Goal: Task Accomplishment & Management: Complete application form

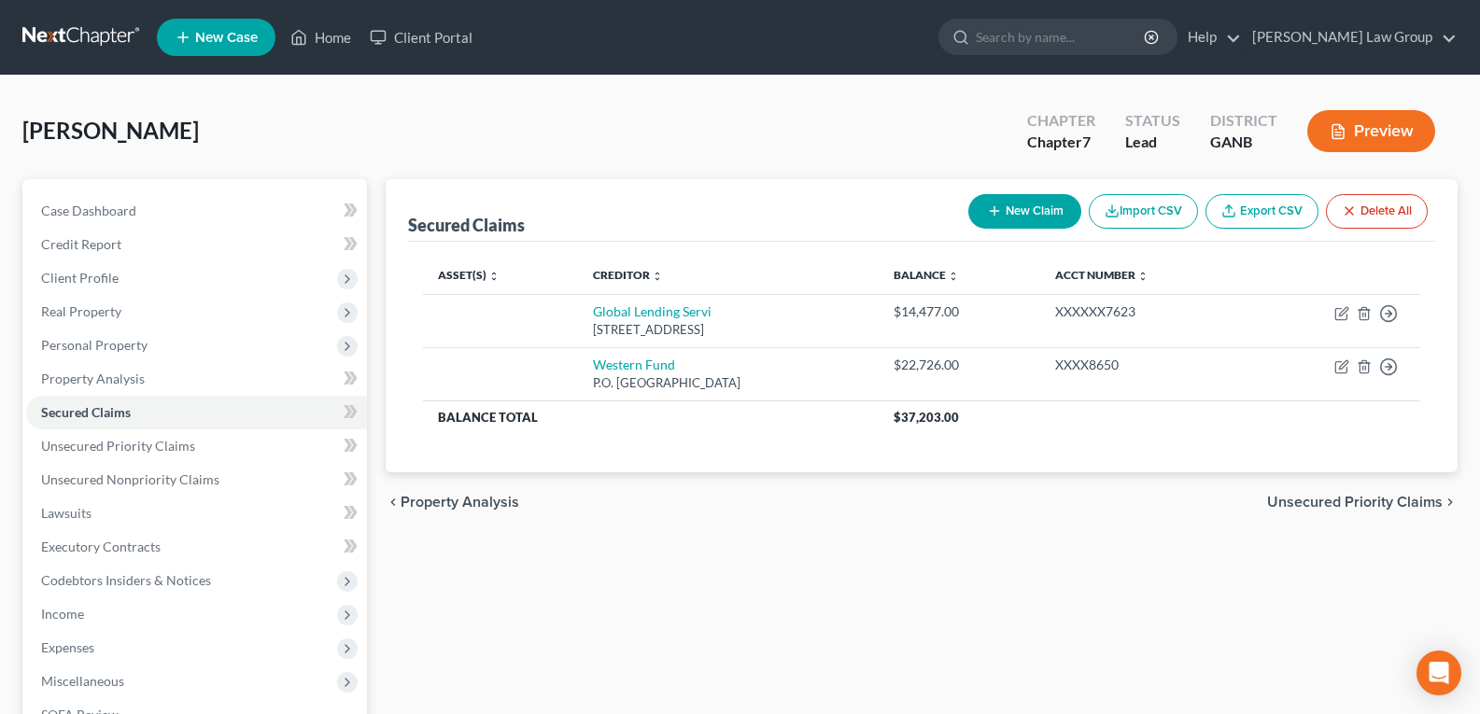
click at [1042, 203] on button "New Claim" at bounding box center [1025, 211] width 113 height 35
select select "0"
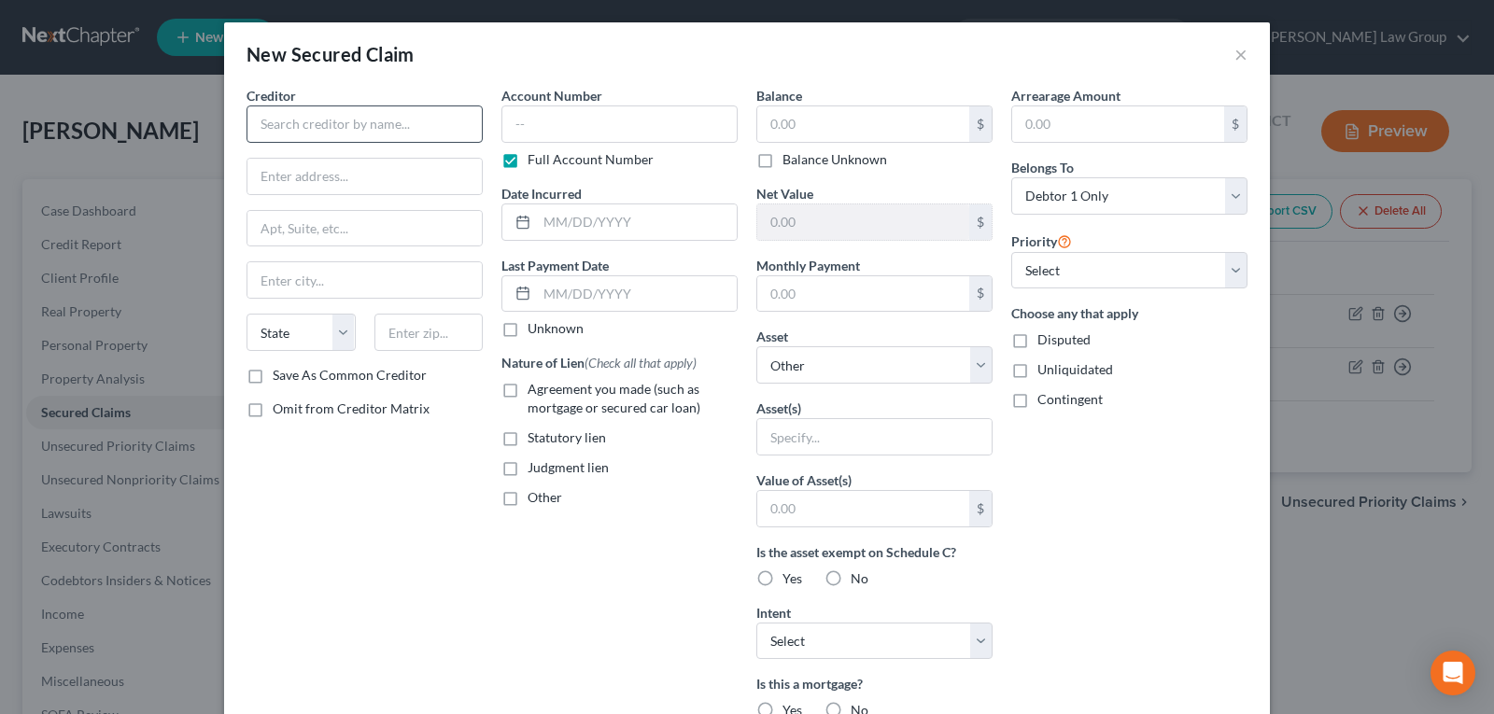
drag, startPoint x: 341, startPoint y: 101, endPoint x: 343, endPoint y: 119, distance: 17.8
click at [338, 109] on div "Creditor *" at bounding box center [365, 114] width 236 height 57
click at [336, 139] on input "text" at bounding box center [365, 124] width 236 height 37
click at [343, 119] on input "text" at bounding box center [365, 124] width 236 height 37
type input "Autumn Vista Aquisitions LLC"
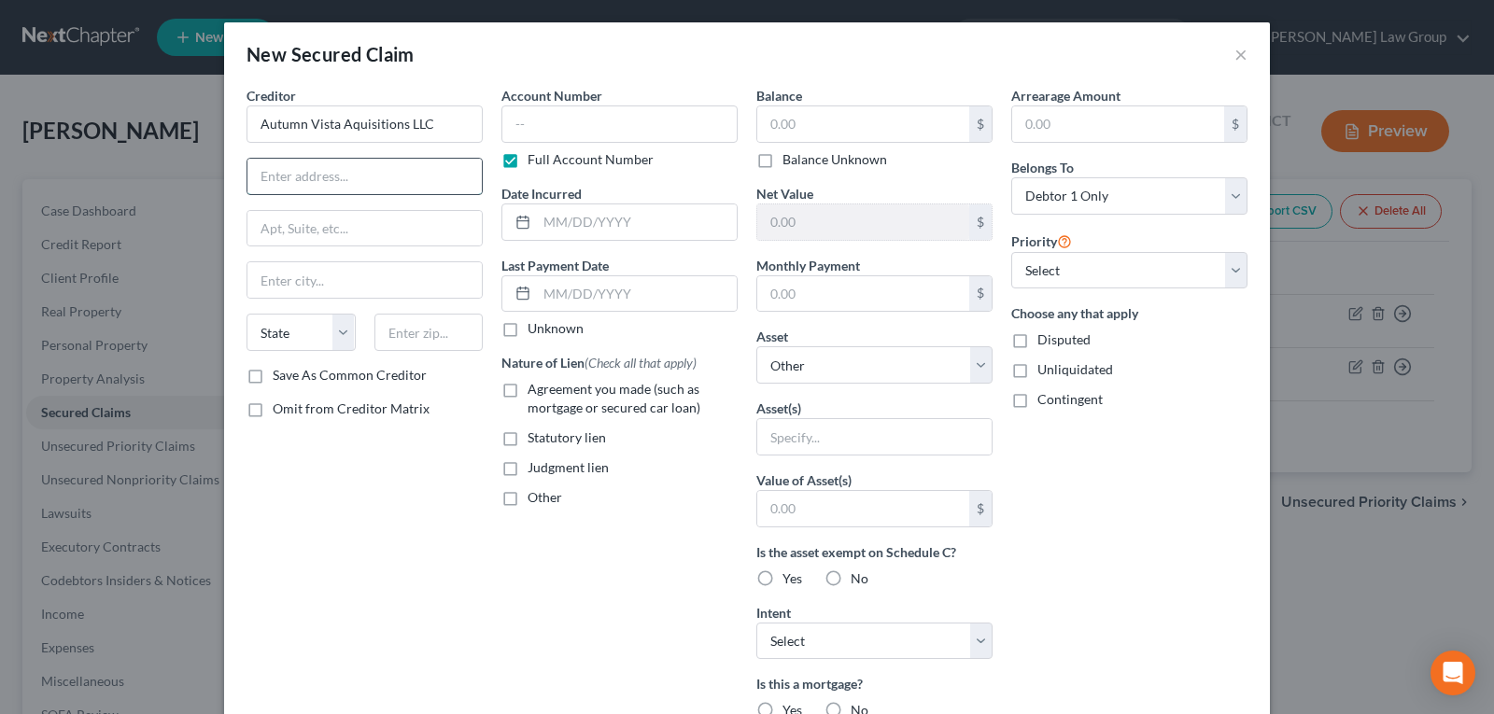
click at [361, 181] on input "text" at bounding box center [365, 176] width 234 height 35
paste input "[STREET_ADDRESS]."
type input "[STREET_ADDRESS]."
click at [330, 276] on input "text" at bounding box center [365, 279] width 234 height 35
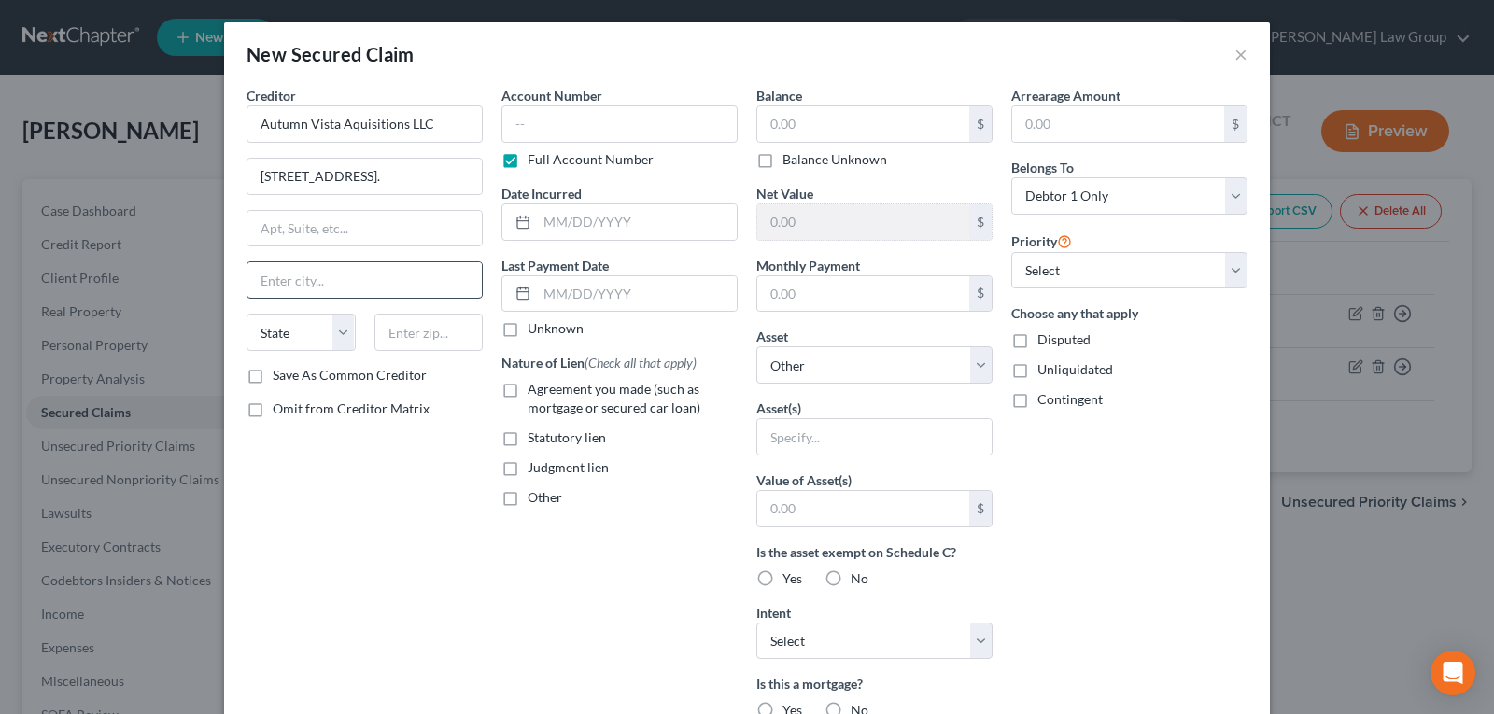
scroll to position [0, 0]
type input "[GEOGRAPHIC_DATA]"
select select "9"
click at [403, 175] on input "[STREET_ADDRESS]." at bounding box center [365, 176] width 234 height 35
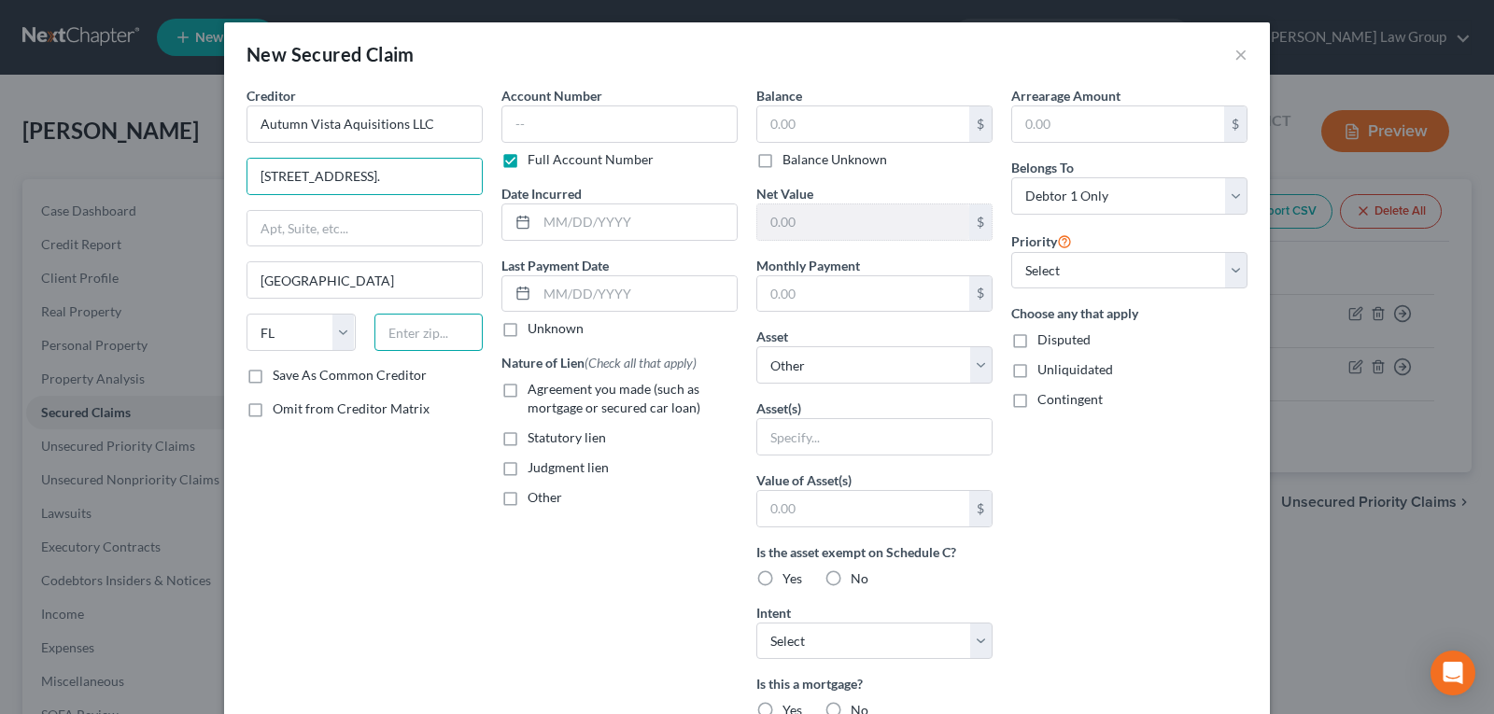
click at [429, 329] on input "text" at bounding box center [429, 332] width 109 height 37
type input "33626"
drag, startPoint x: 420, startPoint y: 178, endPoint x: 529, endPoint y: 191, distance: 109.1
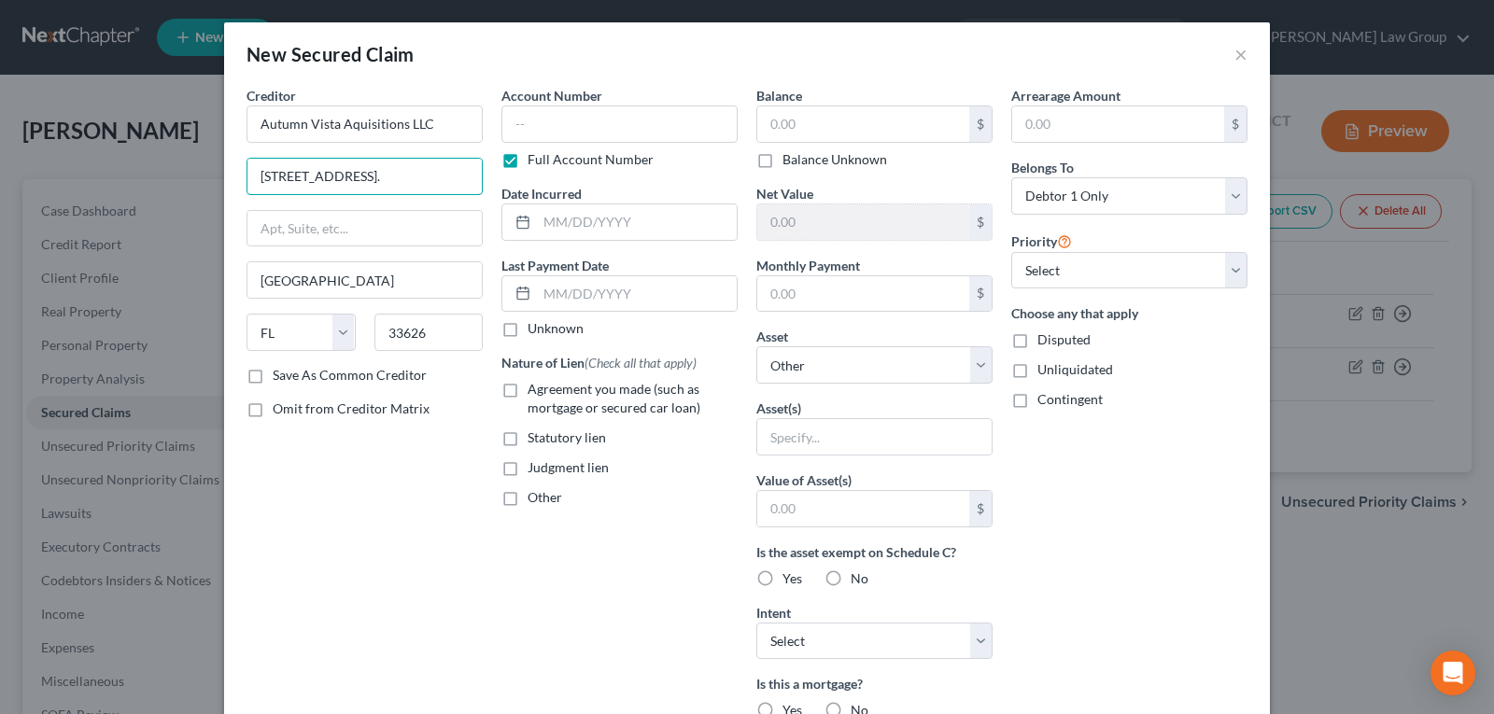
click at [529, 191] on div "Creditor * Autumn Vista Aquisitions LLC [STREET_ADDRESS]. Tampa State [US_STATE…" at bounding box center [747, 502] width 1020 height 833
type input "[STREET_ADDRESS]"
click at [797, 121] on input "text" at bounding box center [863, 123] width 212 height 35
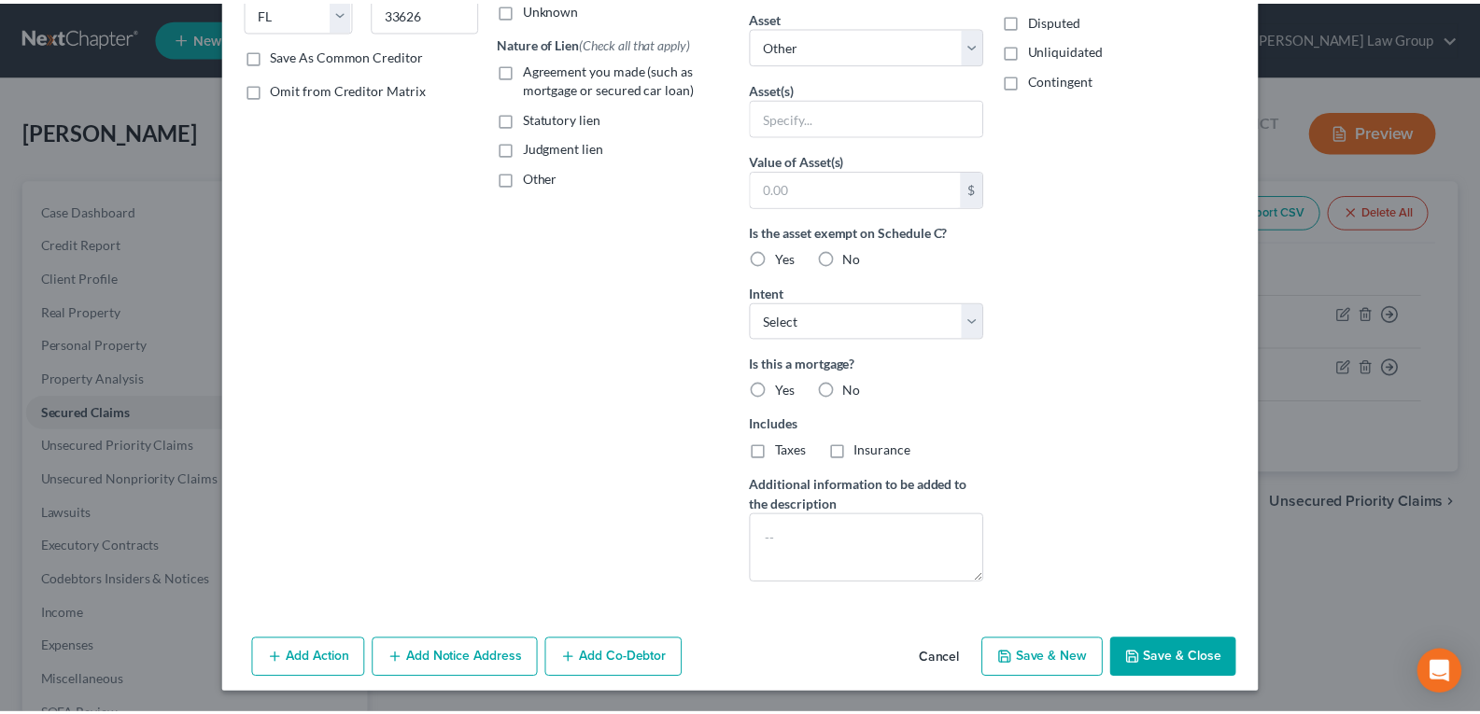
scroll to position [322, 0]
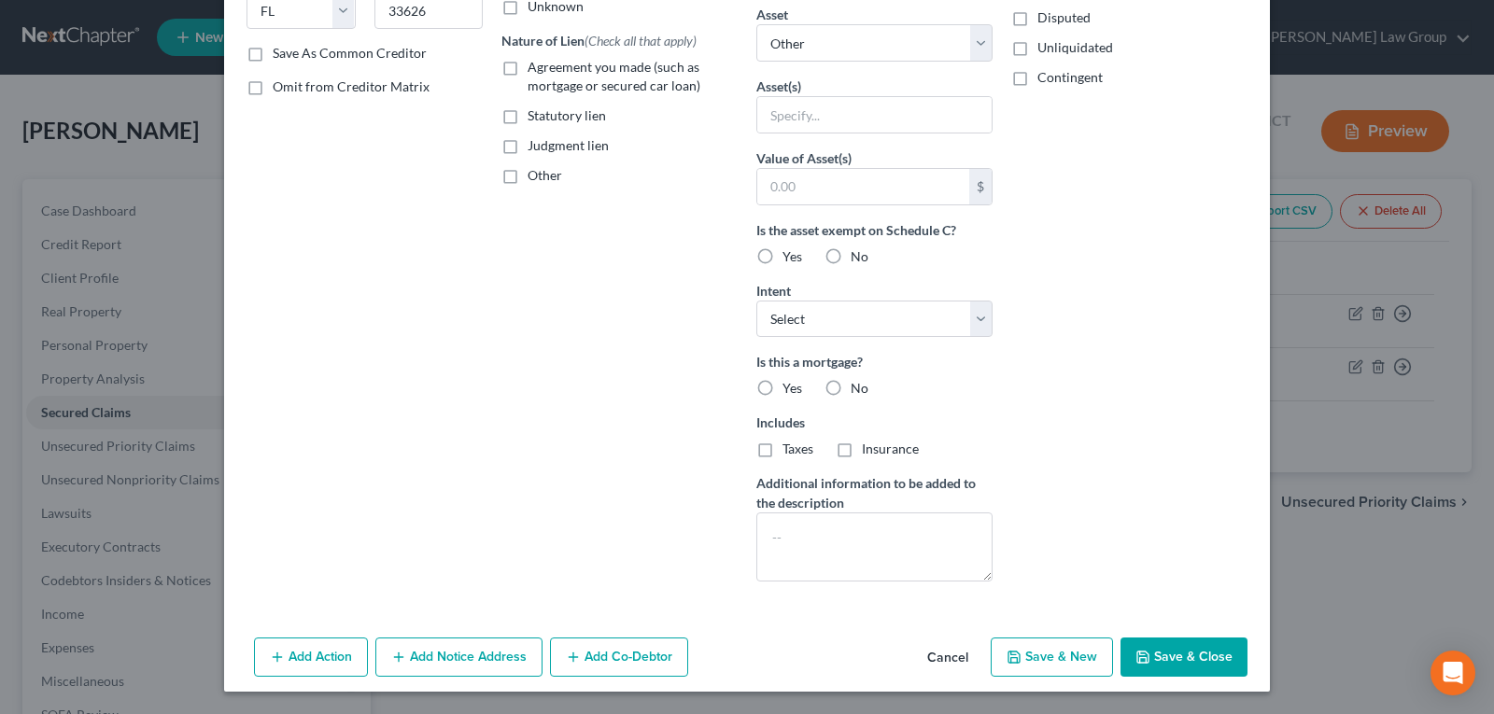
drag, startPoint x: 983, startPoint y: 670, endPoint x: 48, endPoint y: 334, distance: 993.2
click at [977, 670] on div "Add Action Add Notice Address Add Co-Debtor Cancel Save & New Save & Close" at bounding box center [747, 661] width 1046 height 62
click at [939, 662] on button "Cancel" at bounding box center [947, 658] width 71 height 37
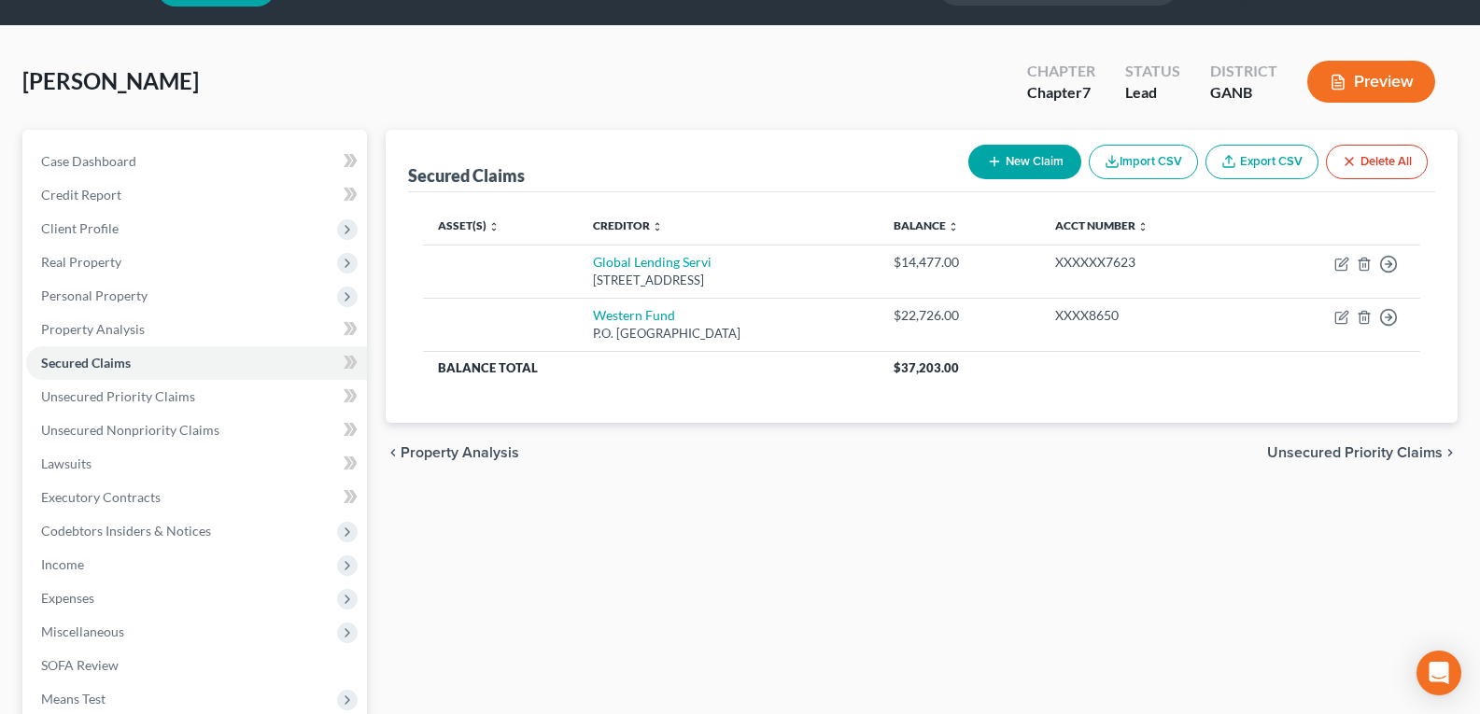
scroll to position [93, 0]
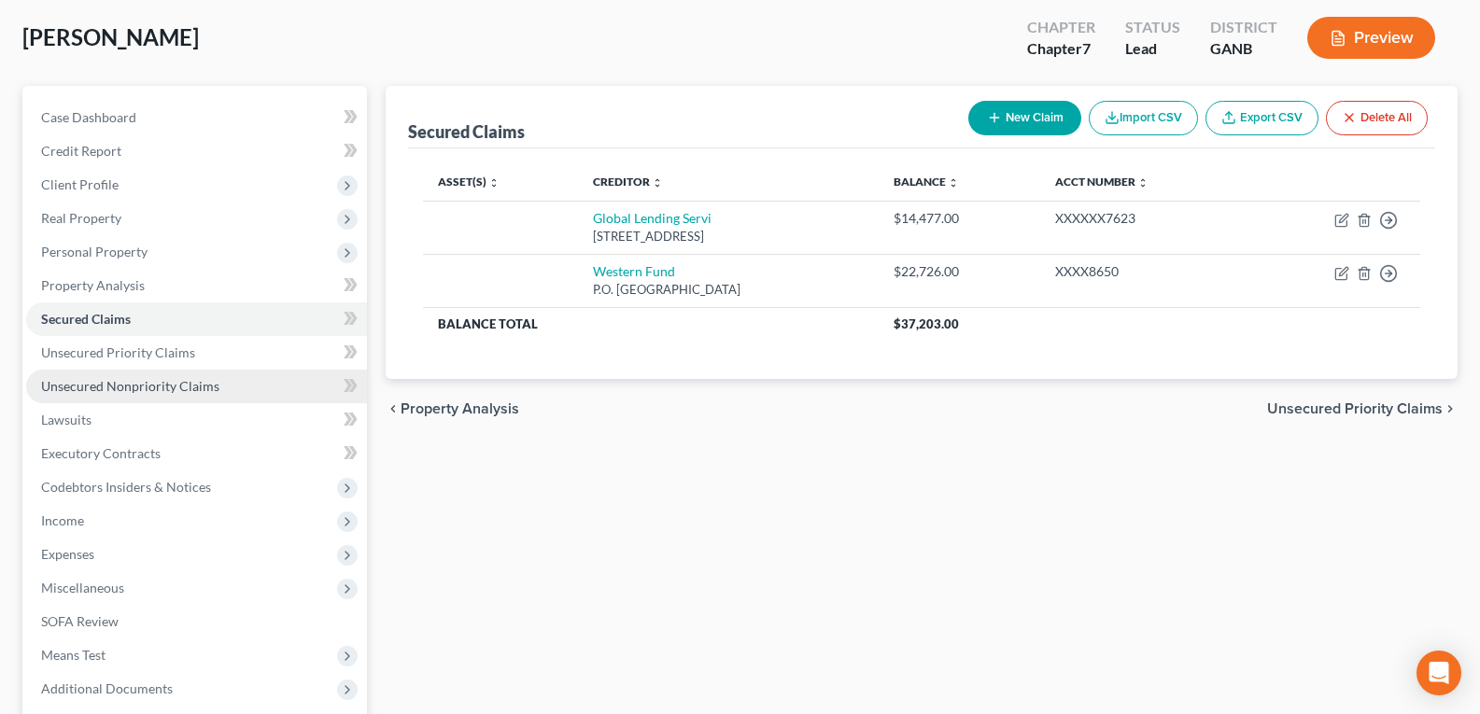
click at [87, 389] on span "Unsecured Nonpriority Claims" at bounding box center [130, 386] width 178 height 16
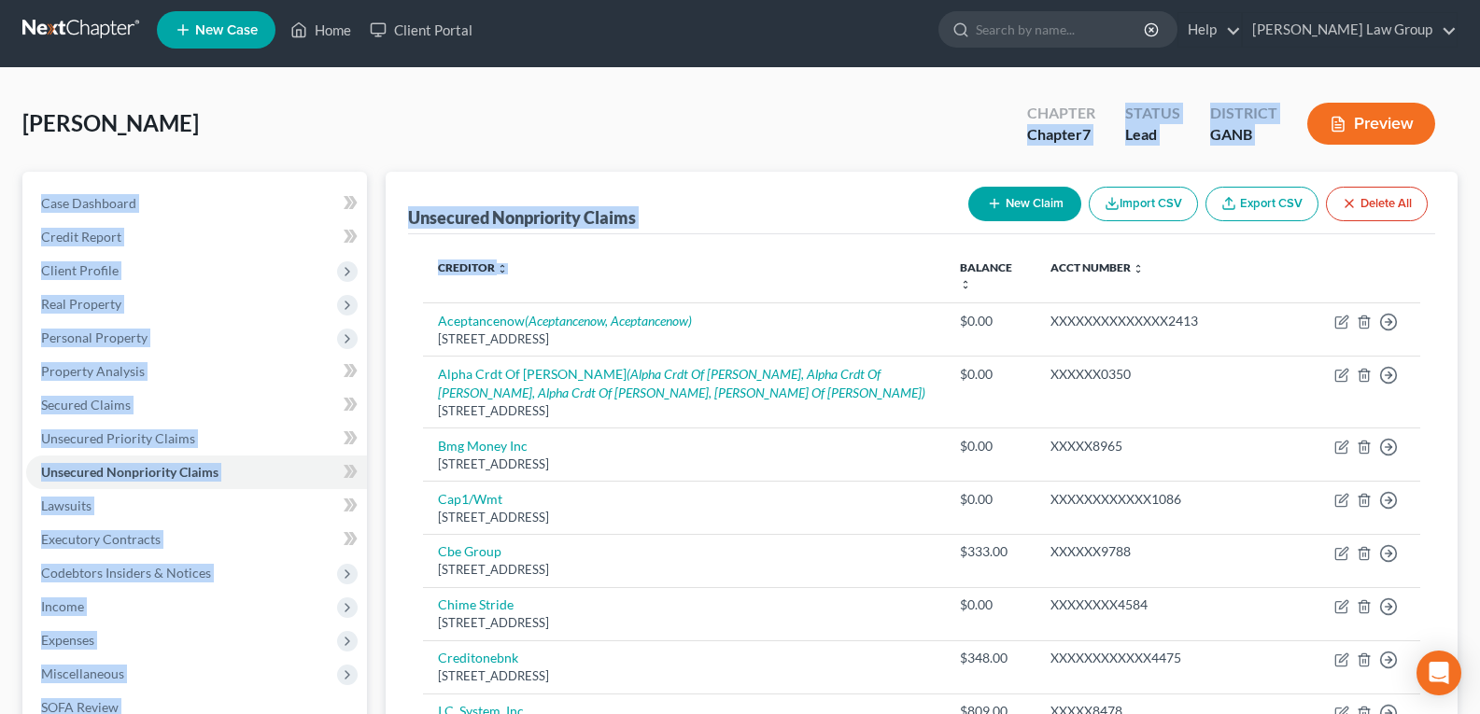
scroll to position [0, 0]
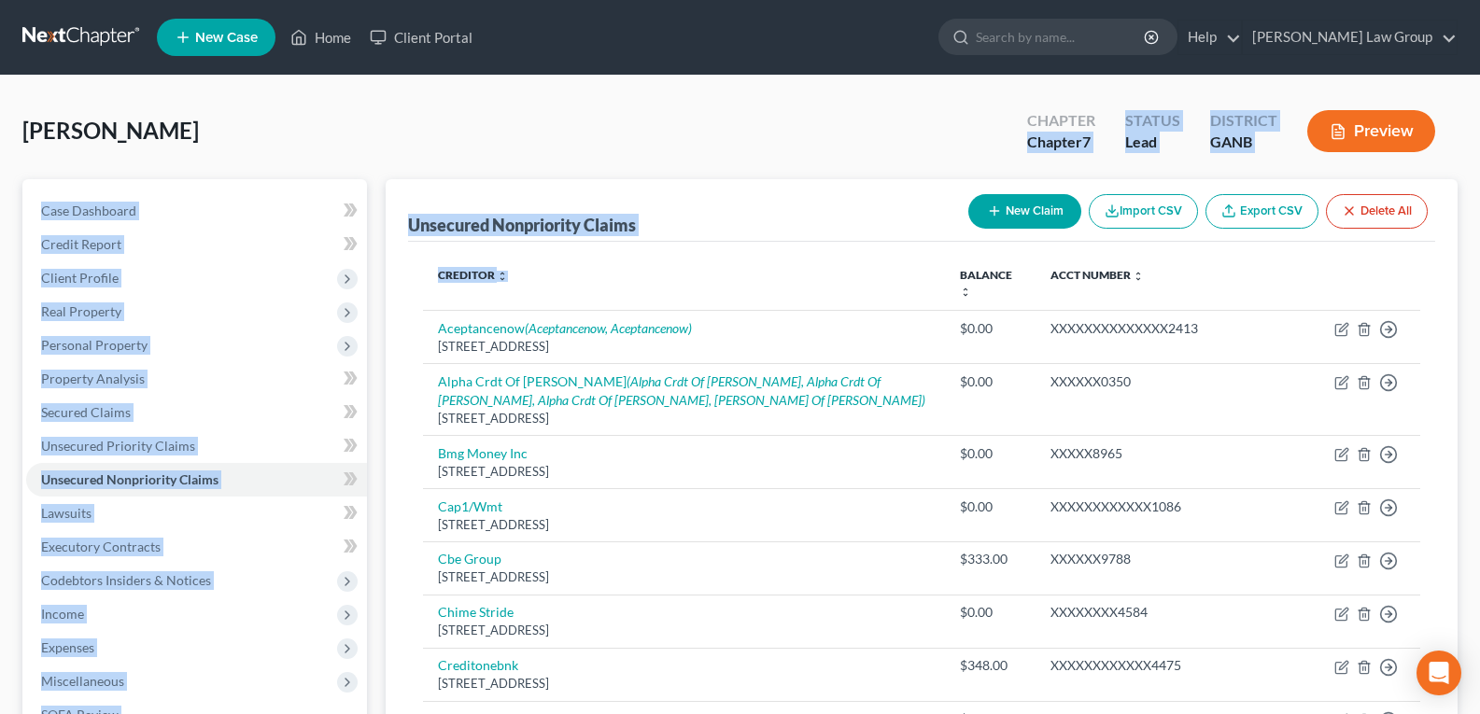
drag, startPoint x: 757, startPoint y: 163, endPoint x: 1000, endPoint y: 216, distance: 249.3
click at [889, 179] on div "Unsecured Nonpriority Claims New Claim Import CSV Export CSV Delete All Credito…" at bounding box center [922, 609] width 1072 height 860
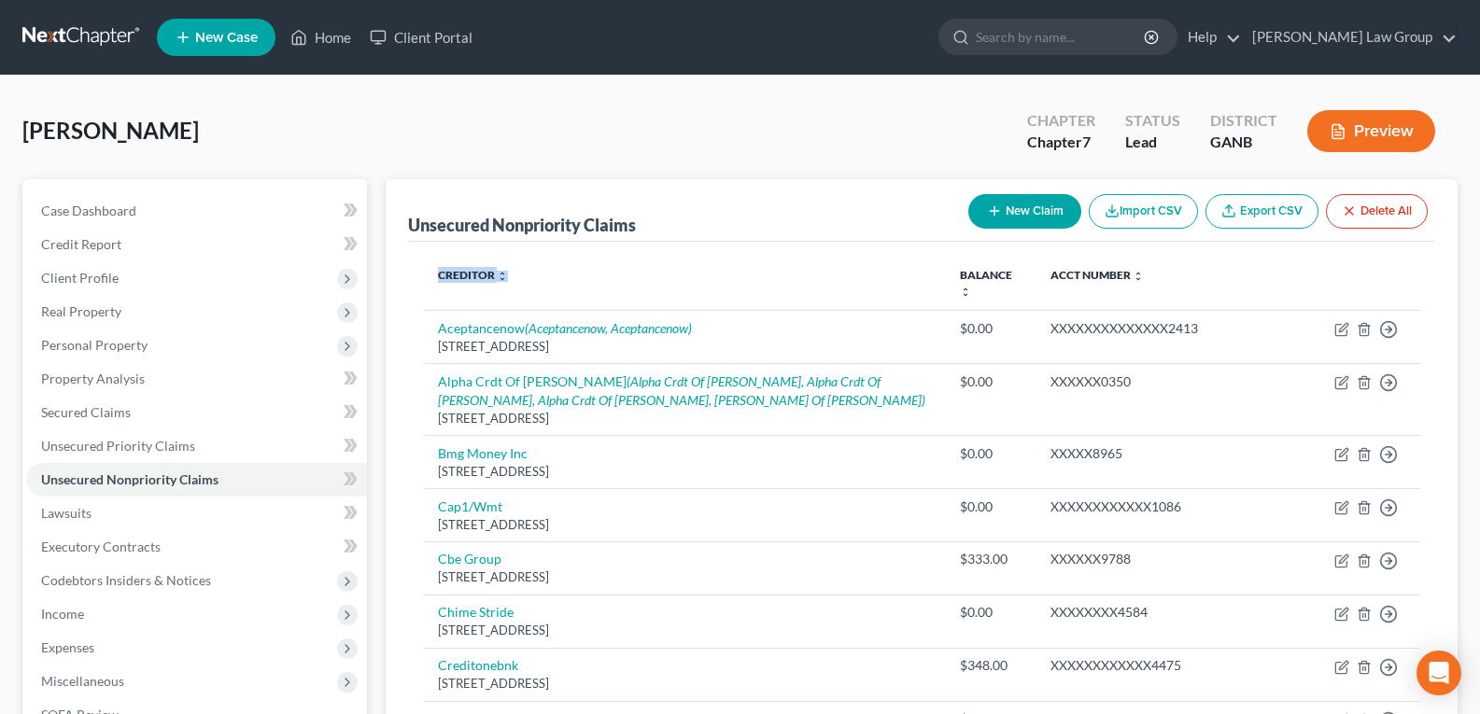
click at [1010, 217] on button "New Claim" at bounding box center [1025, 211] width 113 height 35
select select "0"
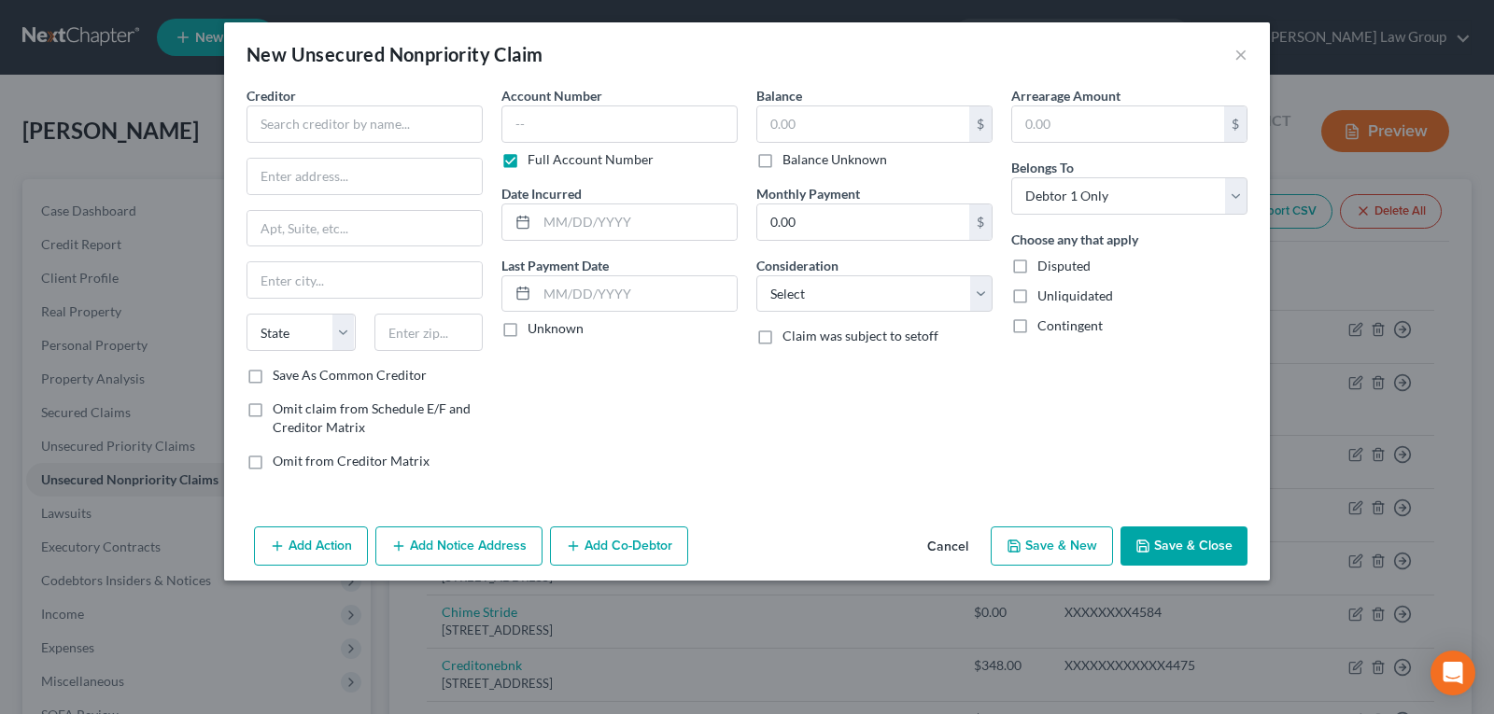
drag, startPoint x: 983, startPoint y: 536, endPoint x: 595, endPoint y: 503, distance: 389.0
click at [978, 540] on button "Cancel" at bounding box center [947, 547] width 71 height 37
click at [961, 548] on button "Cancel" at bounding box center [947, 547] width 71 height 37
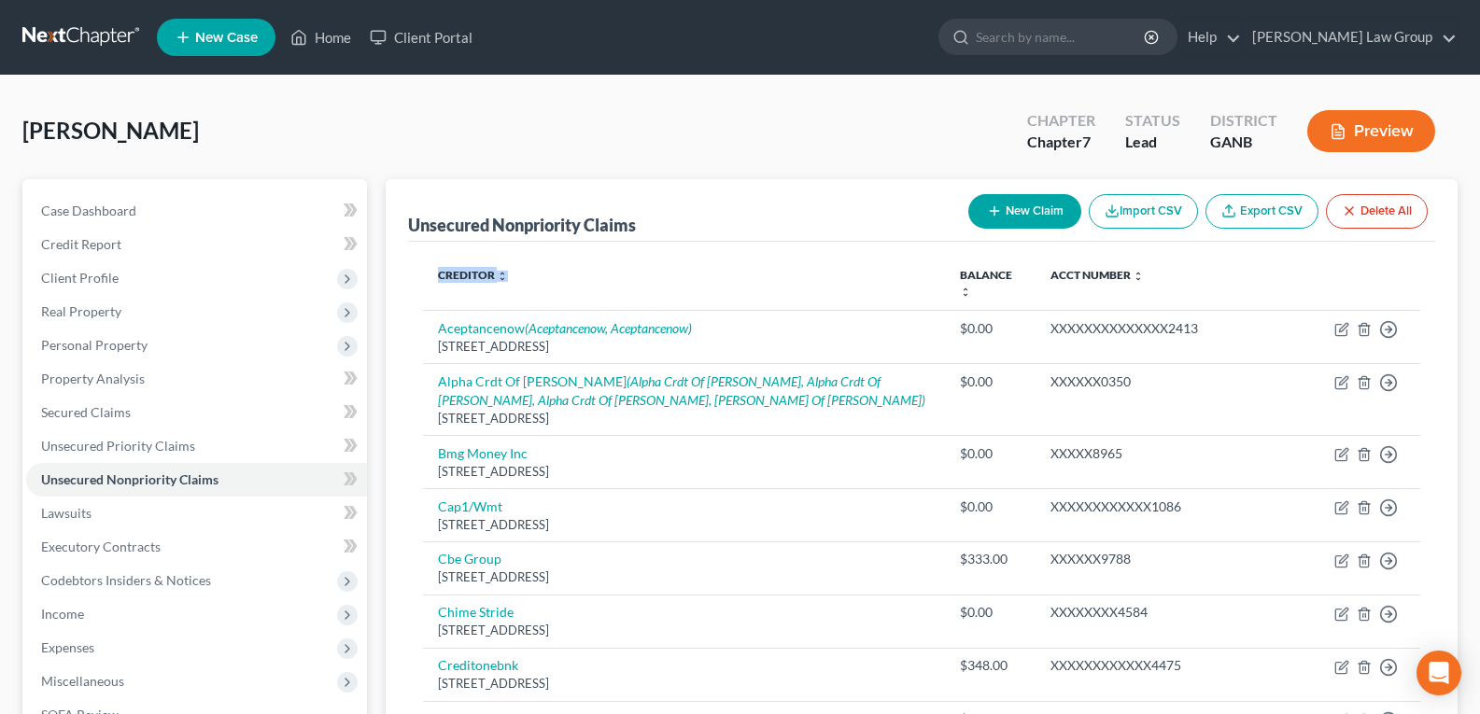
click at [1008, 216] on button "New Claim" at bounding box center [1025, 211] width 113 height 35
select select "0"
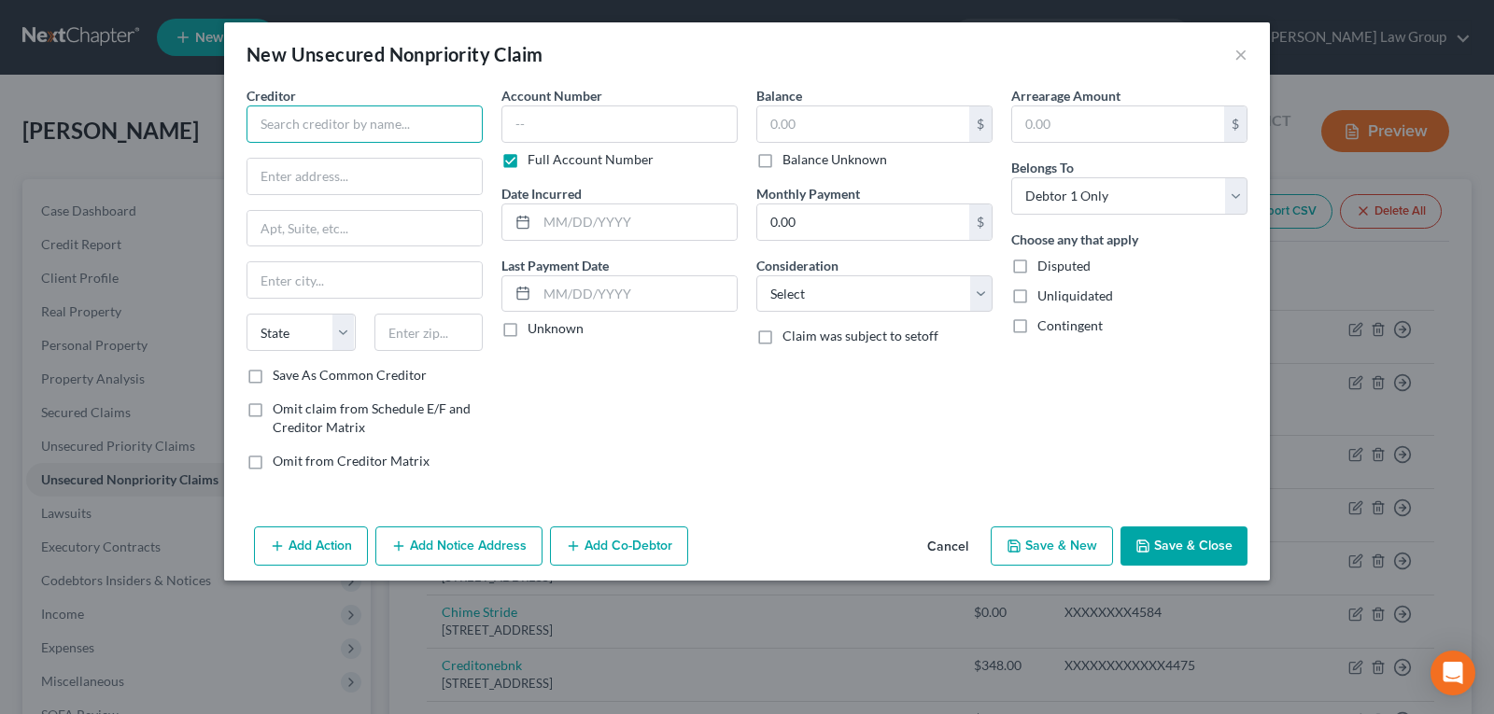
drag, startPoint x: 391, startPoint y: 127, endPoint x: 391, endPoint y: 106, distance: 20.5
click at [393, 120] on input "text" at bounding box center [365, 124] width 236 height 37
type input "Autumn Vista Acquistions LLC"
paste input "[STREET_ADDRESS]."
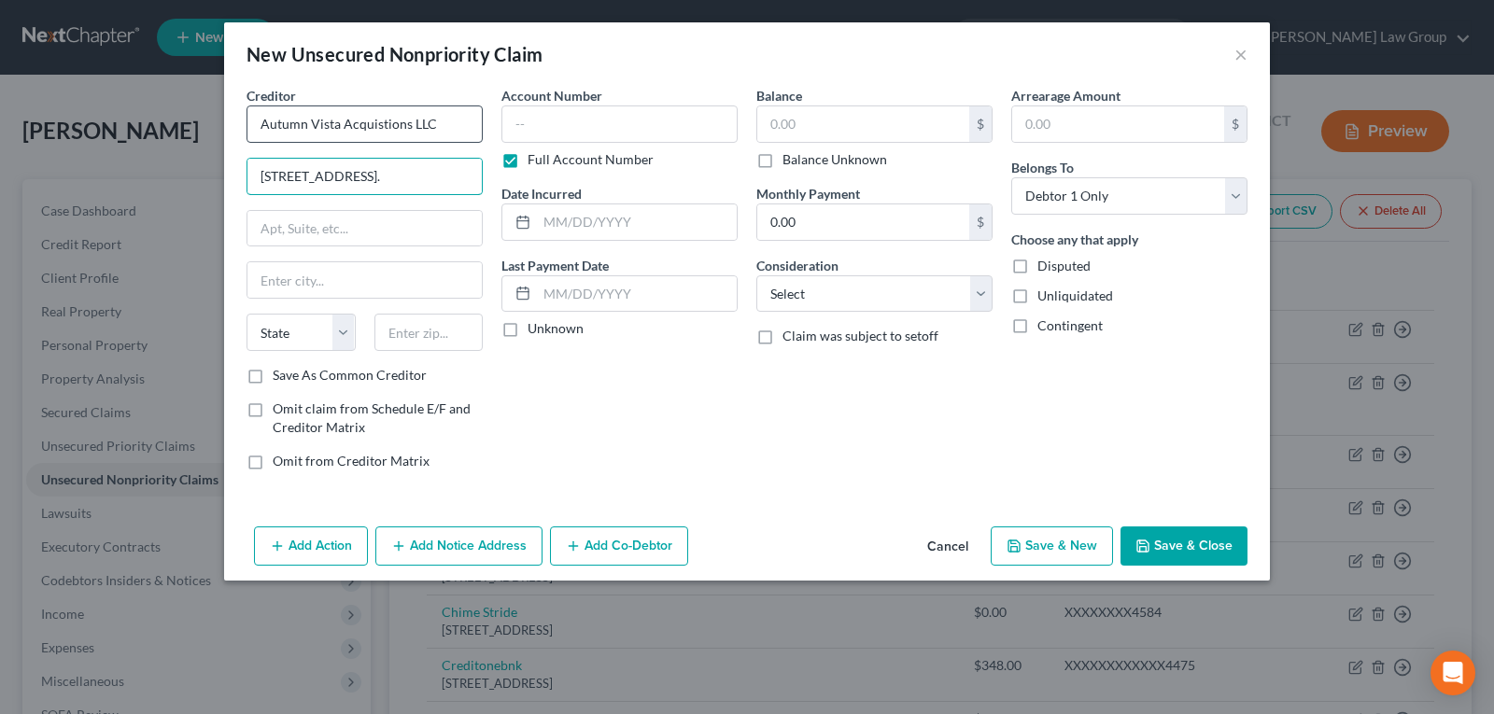
type input "[STREET_ADDRESS]."
drag, startPoint x: 319, startPoint y: 118, endPoint x: 289, endPoint y: 282, distance: 167.2
click at [301, 279] on input "text" at bounding box center [365, 279] width 234 height 35
click at [289, 282] on input "text" at bounding box center [365, 279] width 234 height 35
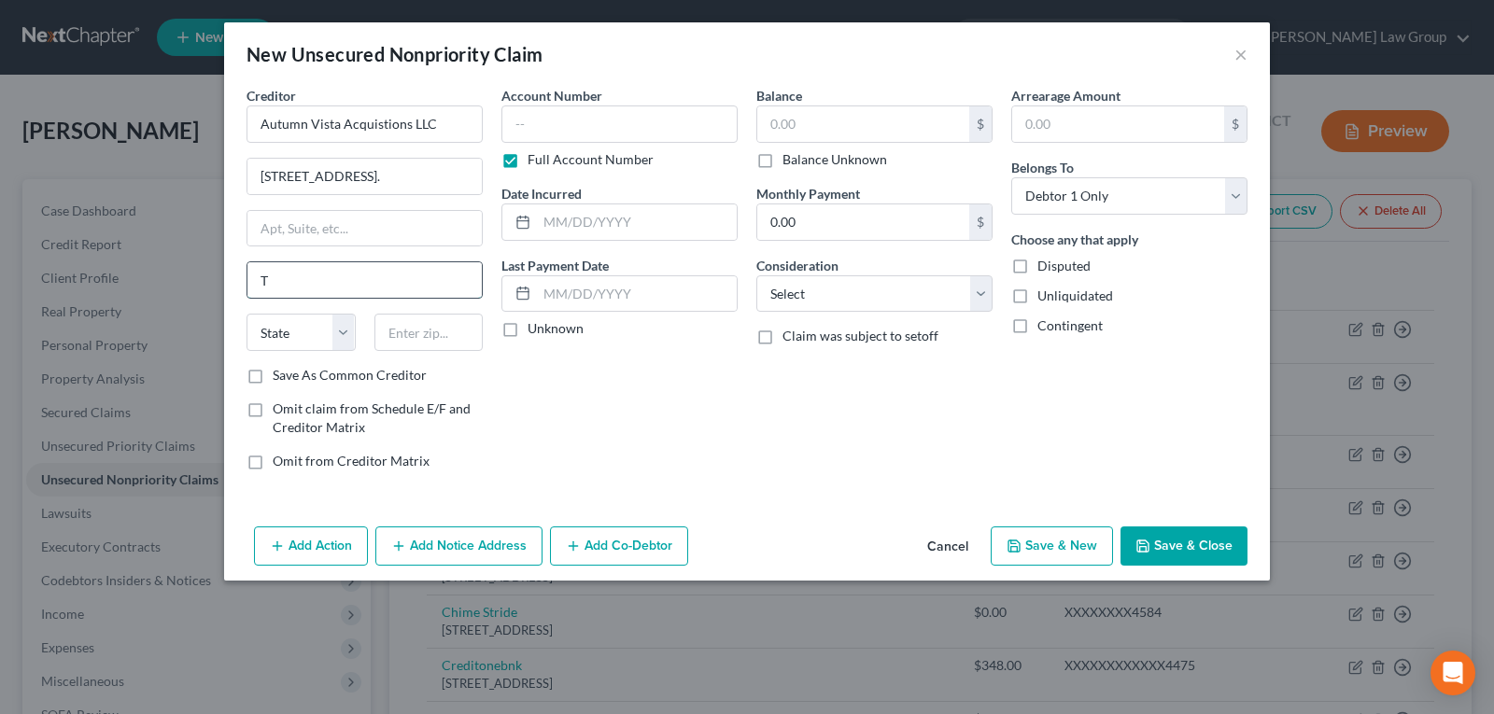
click at [289, 282] on input "T" at bounding box center [365, 279] width 234 height 35
type input "a"
type input "[GEOGRAPHIC_DATA]"
select select "9"
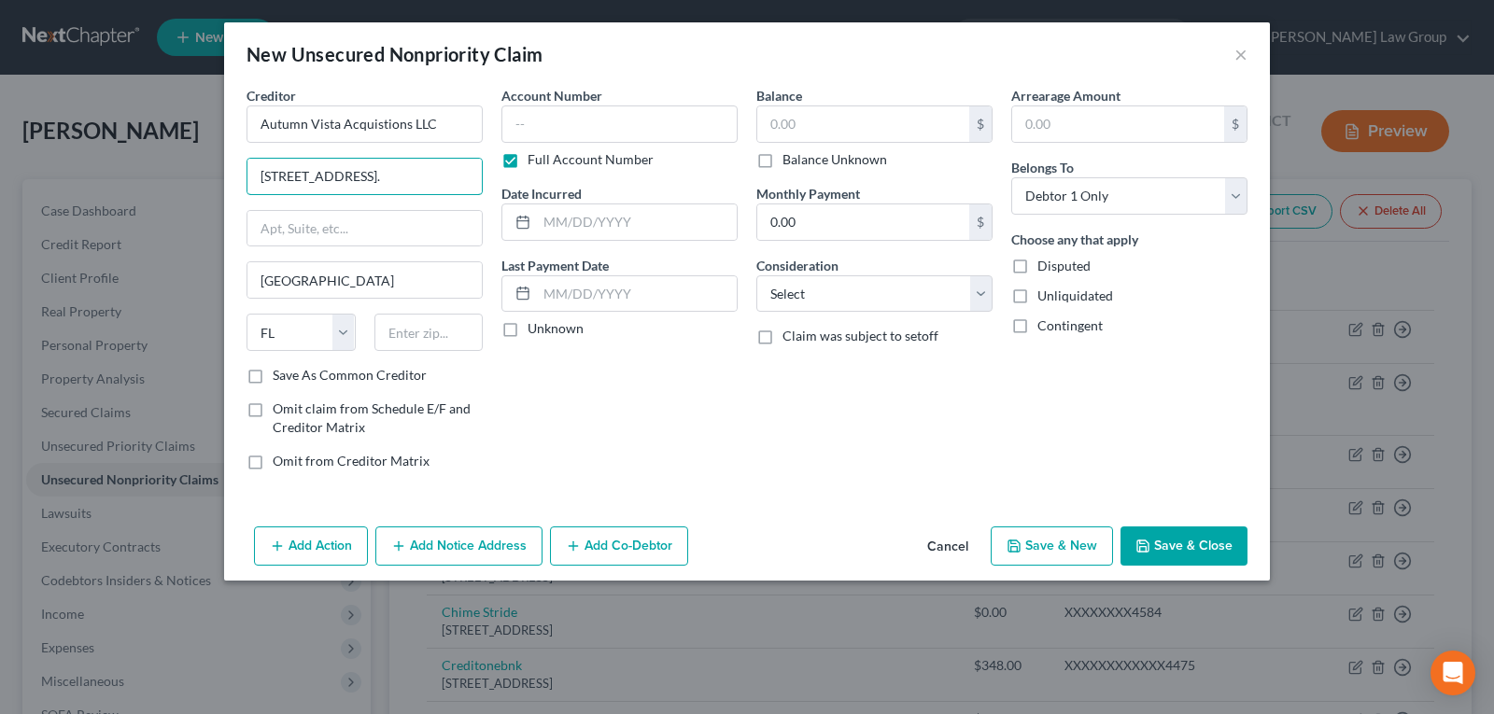
drag, startPoint x: 413, startPoint y: 175, endPoint x: 488, endPoint y: 169, distance: 74.9
click at [488, 169] on div "Creditor * Autumn Vista Acquistions LLC [STREET_ADDRESS]. Tampa State [US_STATE…" at bounding box center [364, 286] width 255 height 400
drag, startPoint x: 421, startPoint y: 344, endPoint x: 408, endPoint y: 345, distance: 13.1
click at [418, 345] on input "text" at bounding box center [429, 332] width 109 height 37
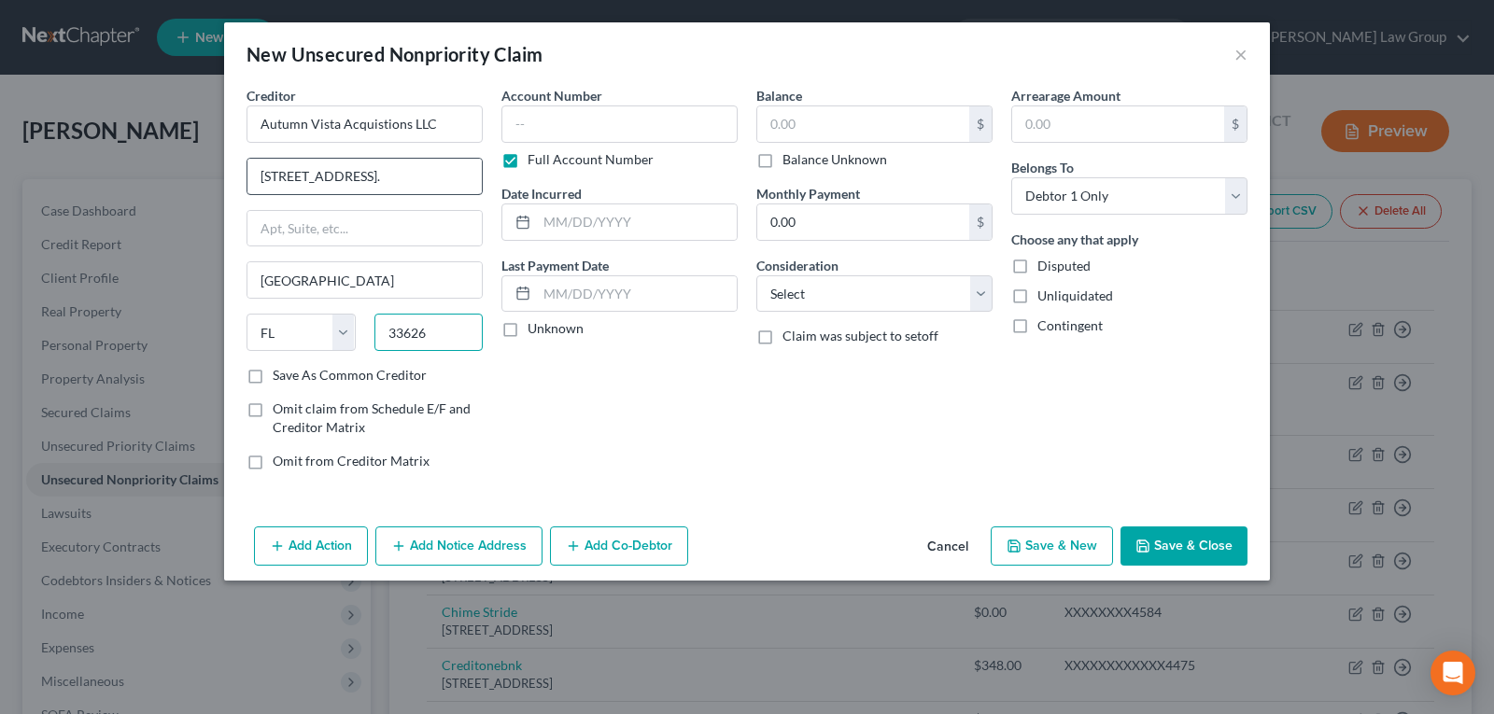
type input "33626"
drag, startPoint x: 418, startPoint y: 175, endPoint x: 490, endPoint y: 174, distance: 71.9
click at [490, 174] on div "Creditor * Autumn Vista Acquistions LLC [STREET_ADDRESS]. Tampa State [US_STATE…" at bounding box center [364, 286] width 255 height 400
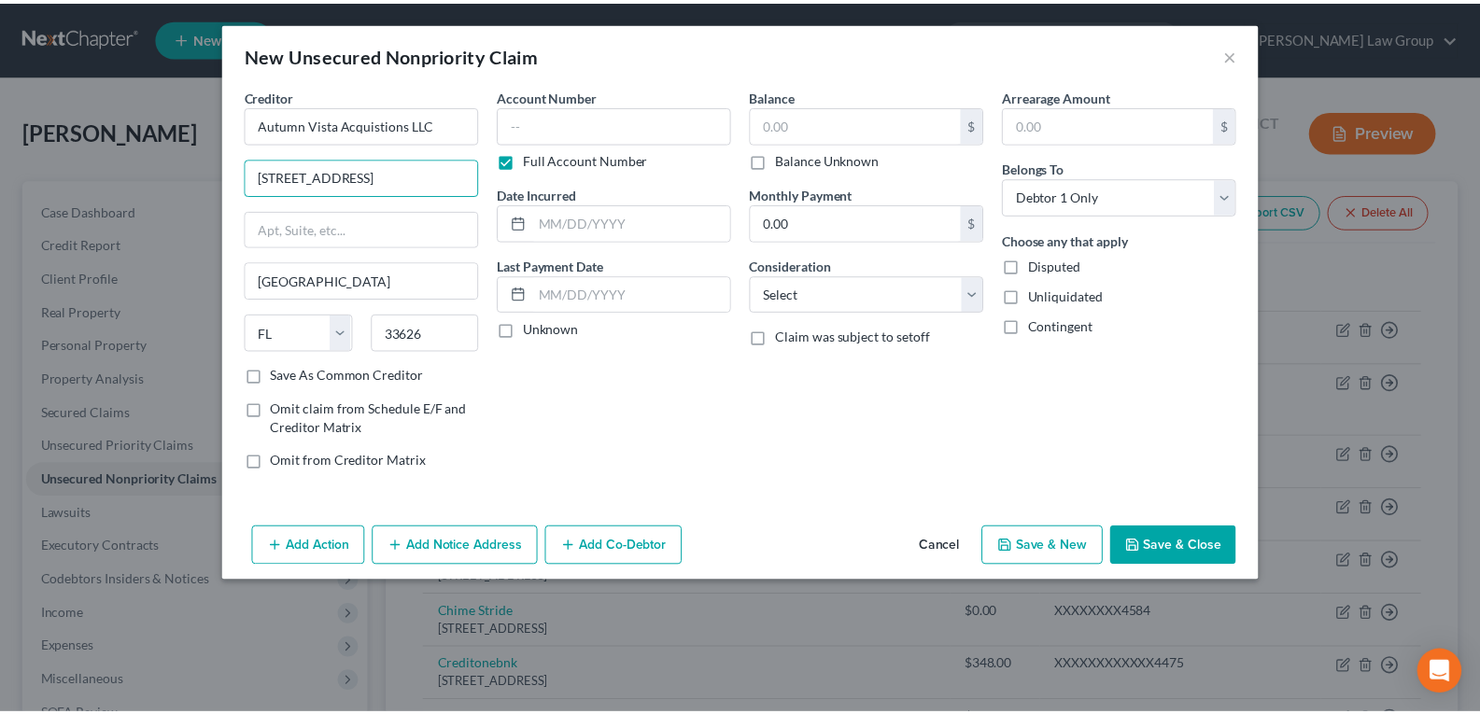
scroll to position [0, 0]
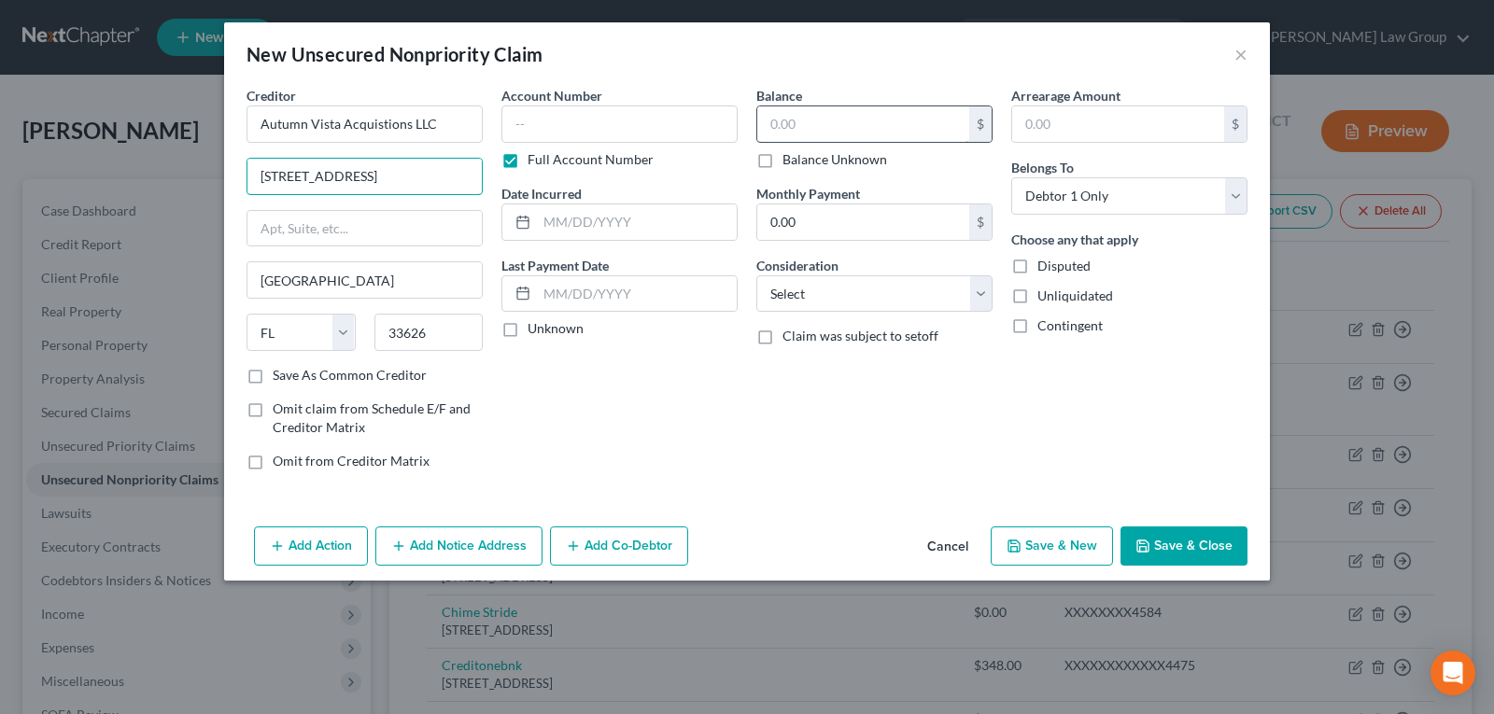
type input "[STREET_ADDRESS]"
click at [798, 119] on input "text" at bounding box center [863, 123] width 212 height 35
click at [621, 224] on input "text" at bounding box center [637, 222] width 200 height 35
type input "[DATE]"
click at [740, 370] on div "Account Number Full Account Number Date Incurred [DATE] Last Payment Date Unkno…" at bounding box center [619, 286] width 255 height 400
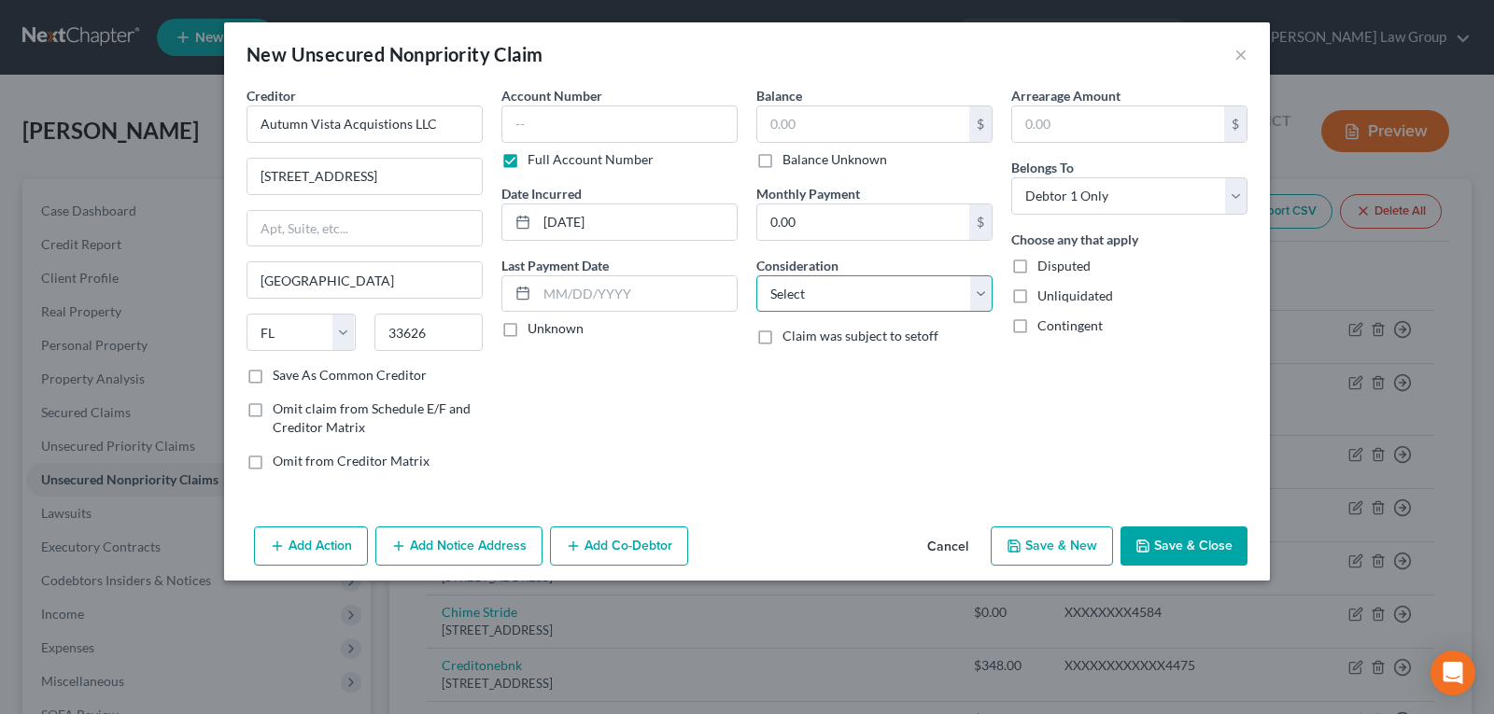
click at [819, 307] on select "Select Cable / Satellite Services Collection Agency Credit Card Debt Debt Couns…" at bounding box center [875, 294] width 236 height 37
select select "8"
click at [757, 276] on select "Select Cable / Satellite Services Collection Agency Credit Card Debt Debt Couns…" at bounding box center [875, 294] width 236 height 37
click at [813, 405] on div "Balance $ Balance Unknown Balance Undetermined $ Balance Unknown Monthly Paymen…" at bounding box center [874, 286] width 255 height 400
click at [890, 290] on select "Select Cable / Satellite Services Collection Agency Credit Card Debt Debt Couns…" at bounding box center [875, 294] width 236 height 37
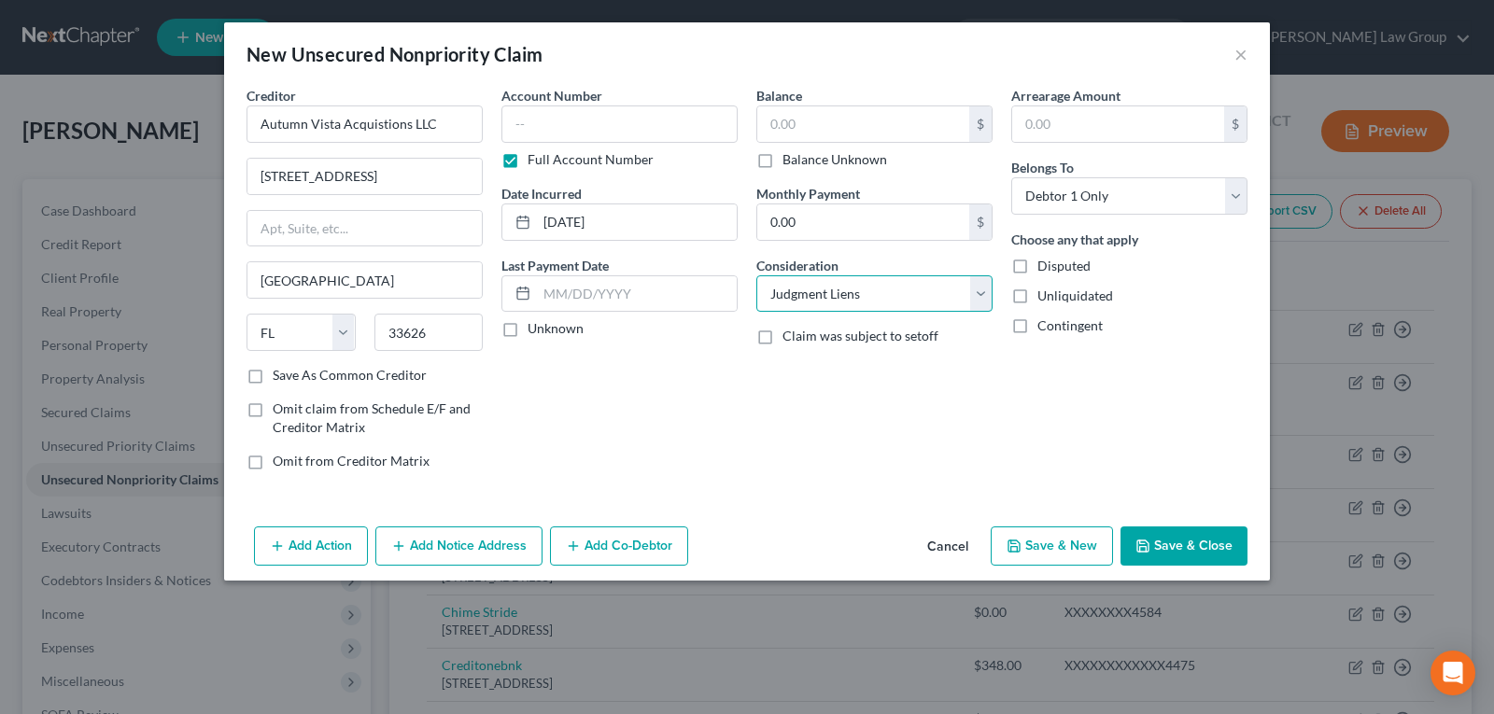
drag, startPoint x: 890, startPoint y: 290, endPoint x: 686, endPoint y: 389, distance: 226.4
click at [890, 290] on select "Select Cable / Satellite Services Collection Agency Credit Card Debt Debt Couns…" at bounding box center [875, 294] width 236 height 37
click at [686, 389] on div "Account Number Full Account Number Date Incurred [DATE] Last Payment Date Unkno…" at bounding box center [619, 286] width 255 height 400
click at [783, 163] on label "Balance Unknown" at bounding box center [835, 159] width 105 height 19
click at [790, 163] on input "Balance Unknown" at bounding box center [796, 156] width 12 height 12
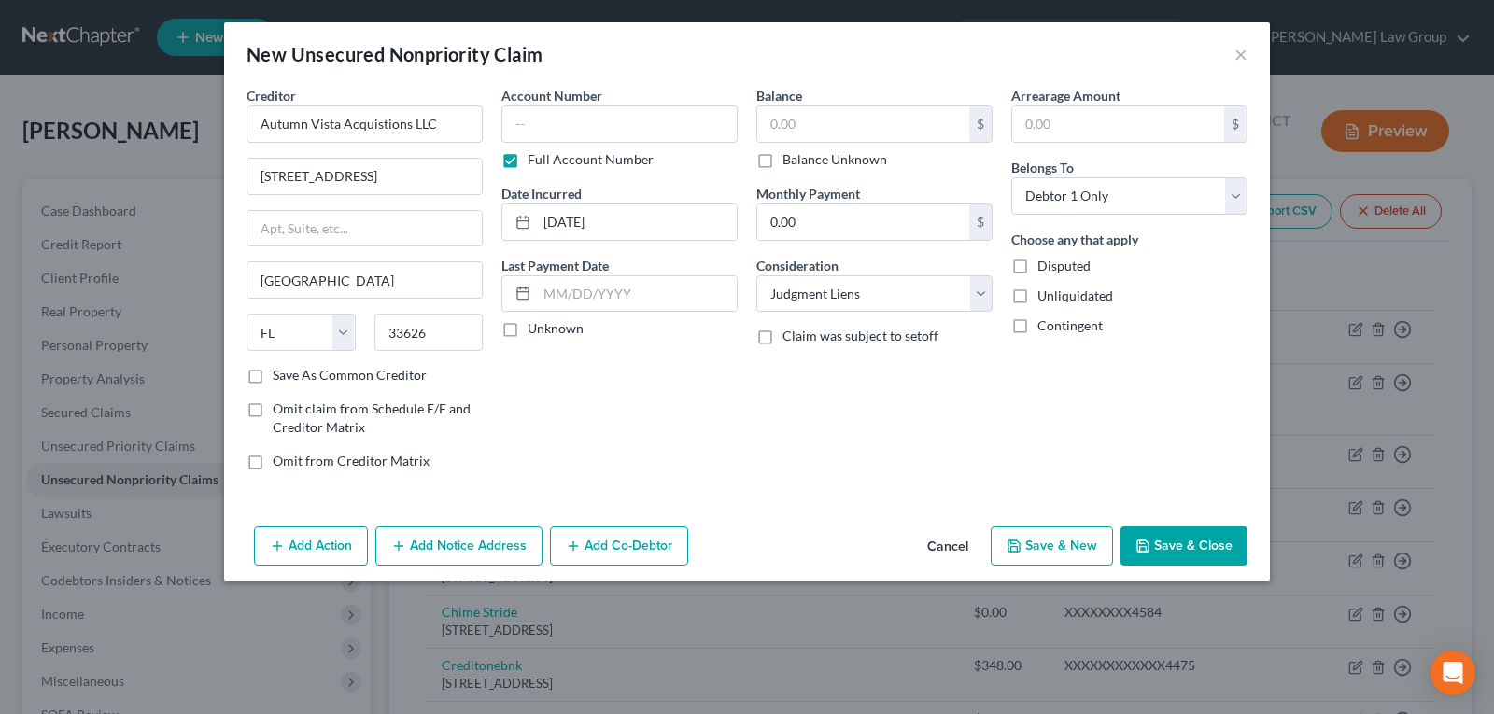
checkbox input "true"
type input "0.00"
click at [1174, 552] on button "Save & Close" at bounding box center [1184, 546] width 127 height 39
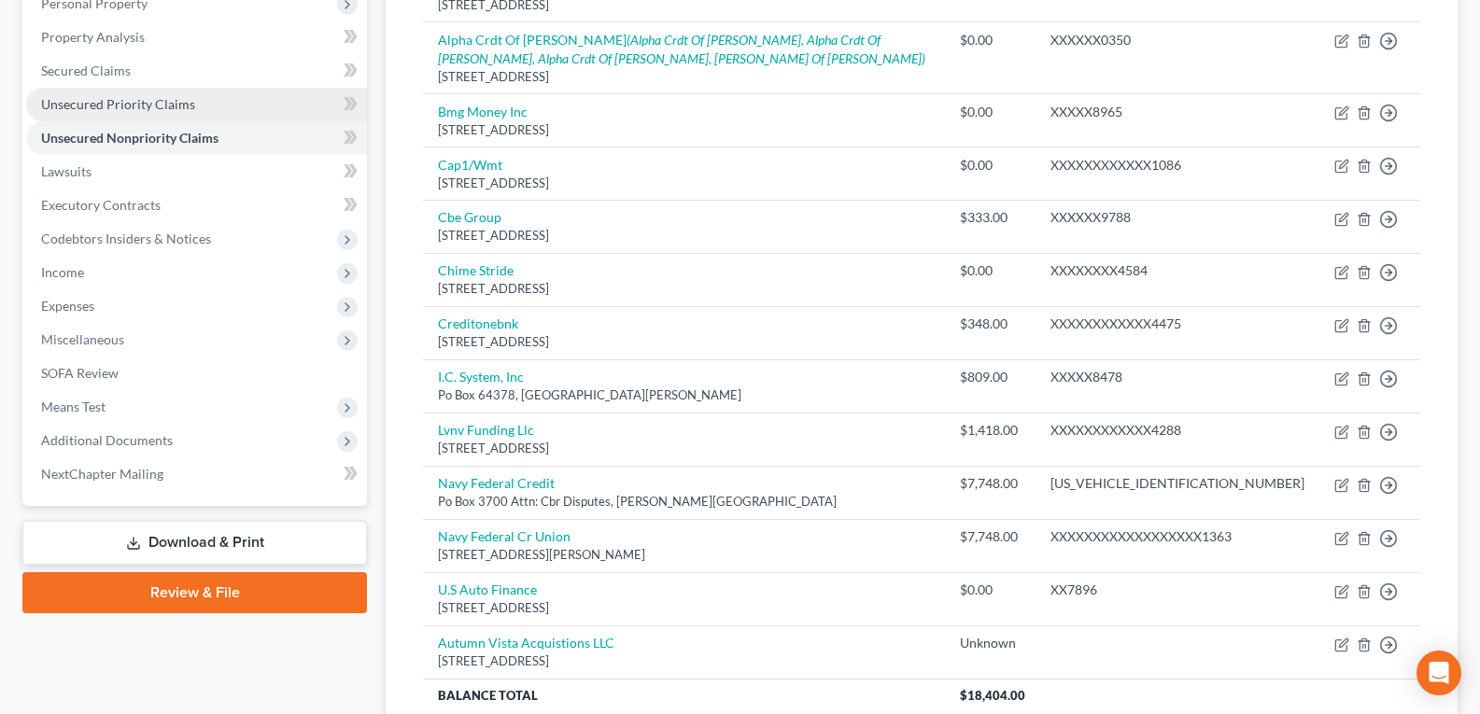
scroll to position [321, 0]
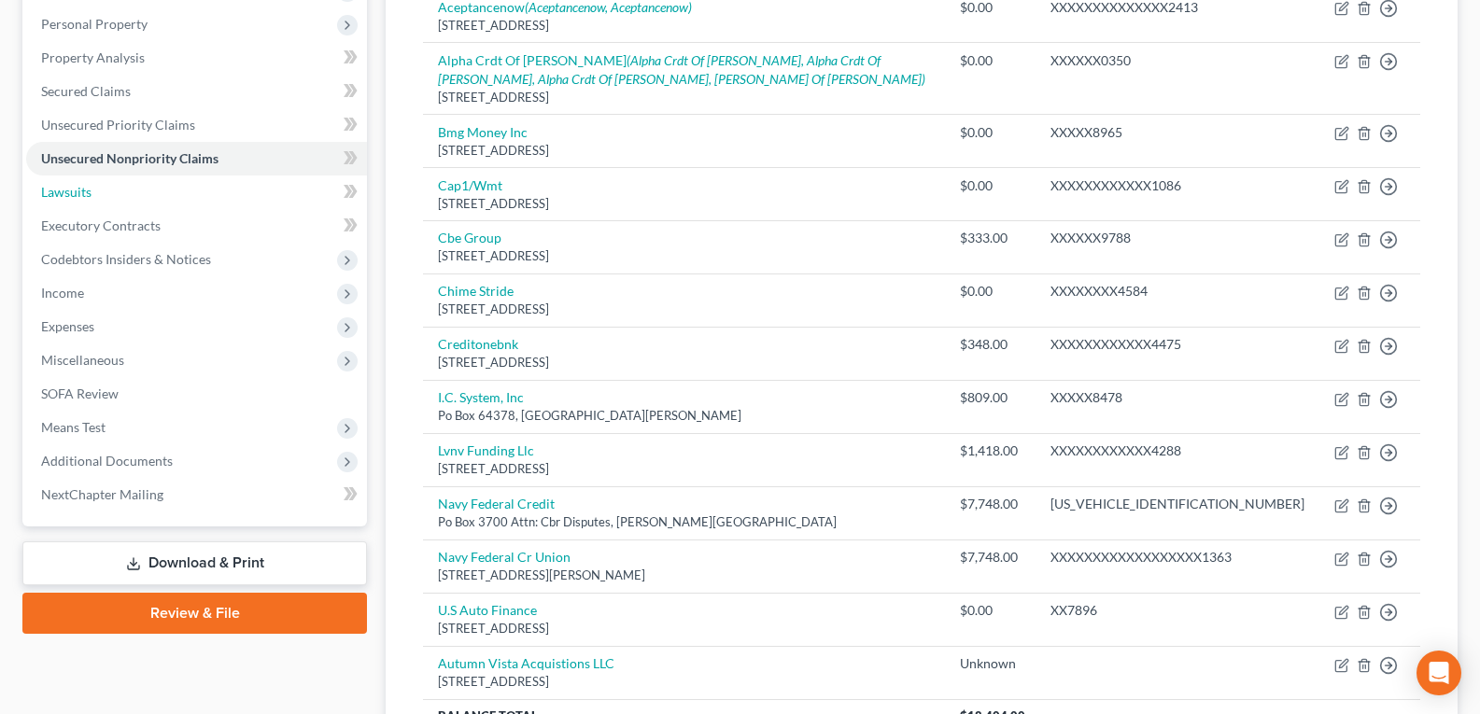
click at [89, 188] on span "Lawsuits" at bounding box center [66, 192] width 50 height 16
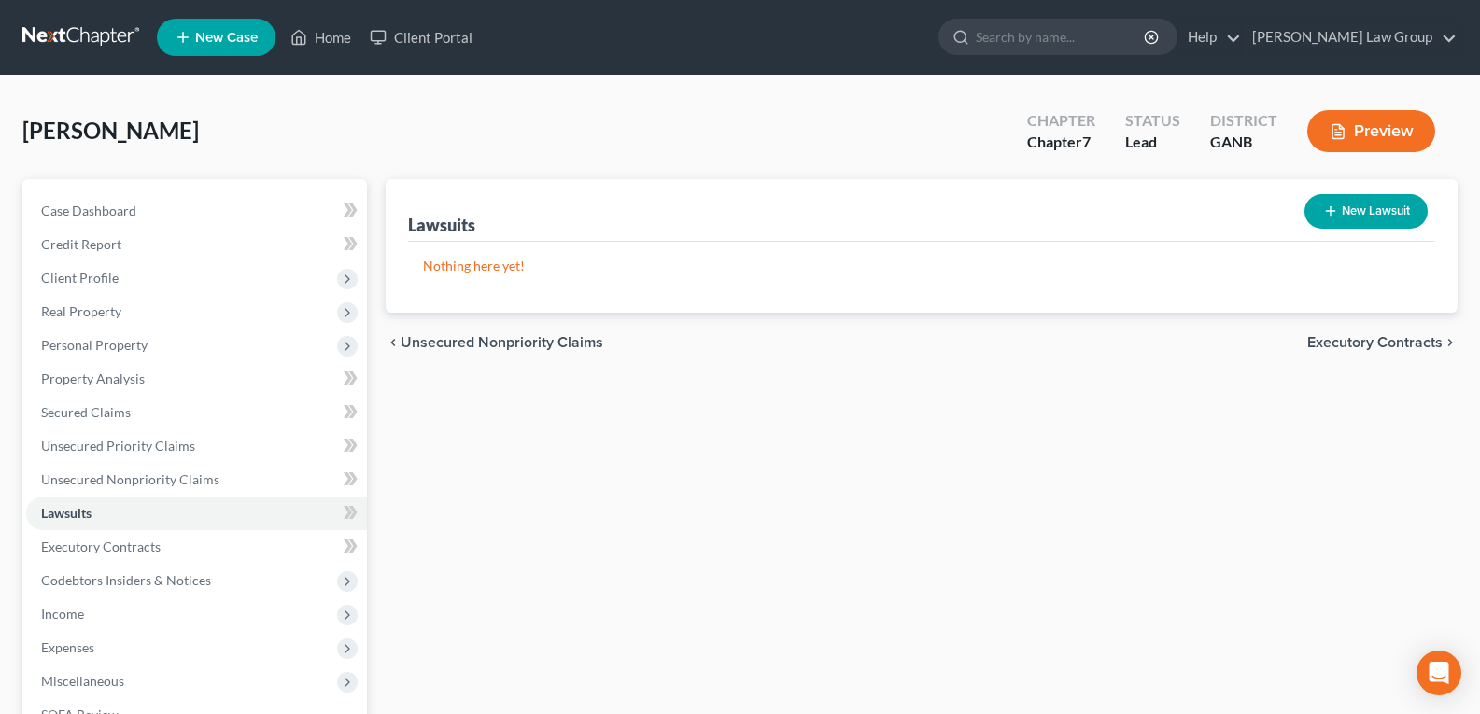
click at [1377, 217] on button "New Lawsuit" at bounding box center [1366, 211] width 123 height 35
select select "0"
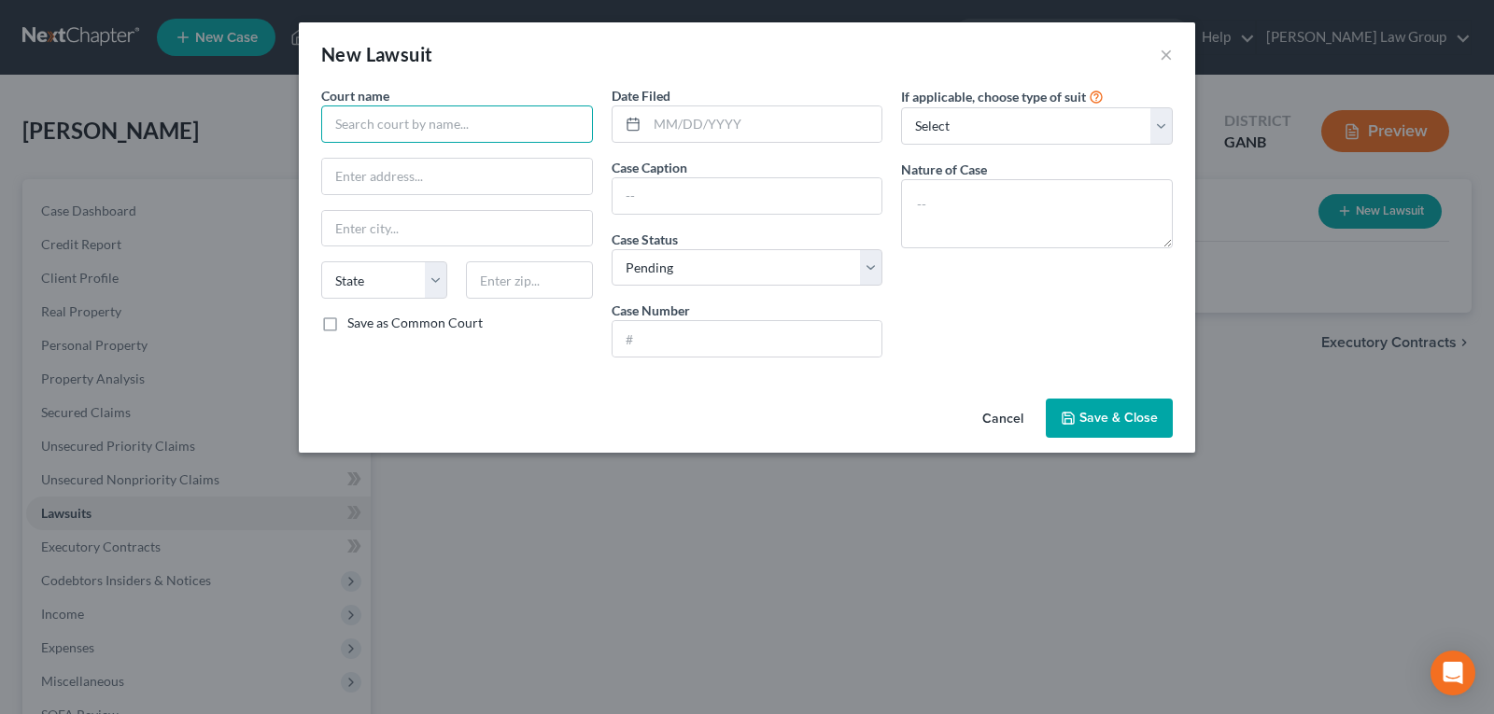
click at [498, 132] on input "text" at bounding box center [457, 124] width 272 height 37
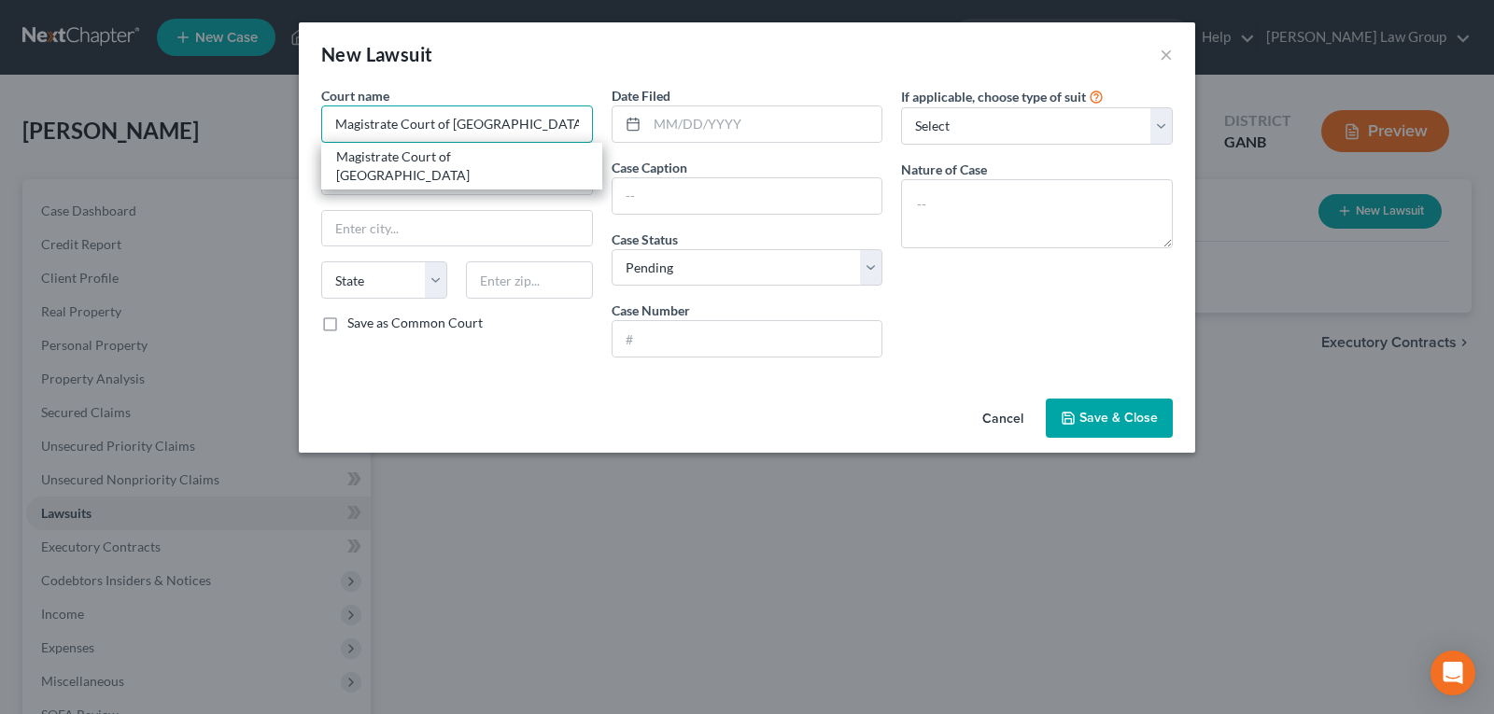
type input "Magistrate Court of [GEOGRAPHIC_DATA]"
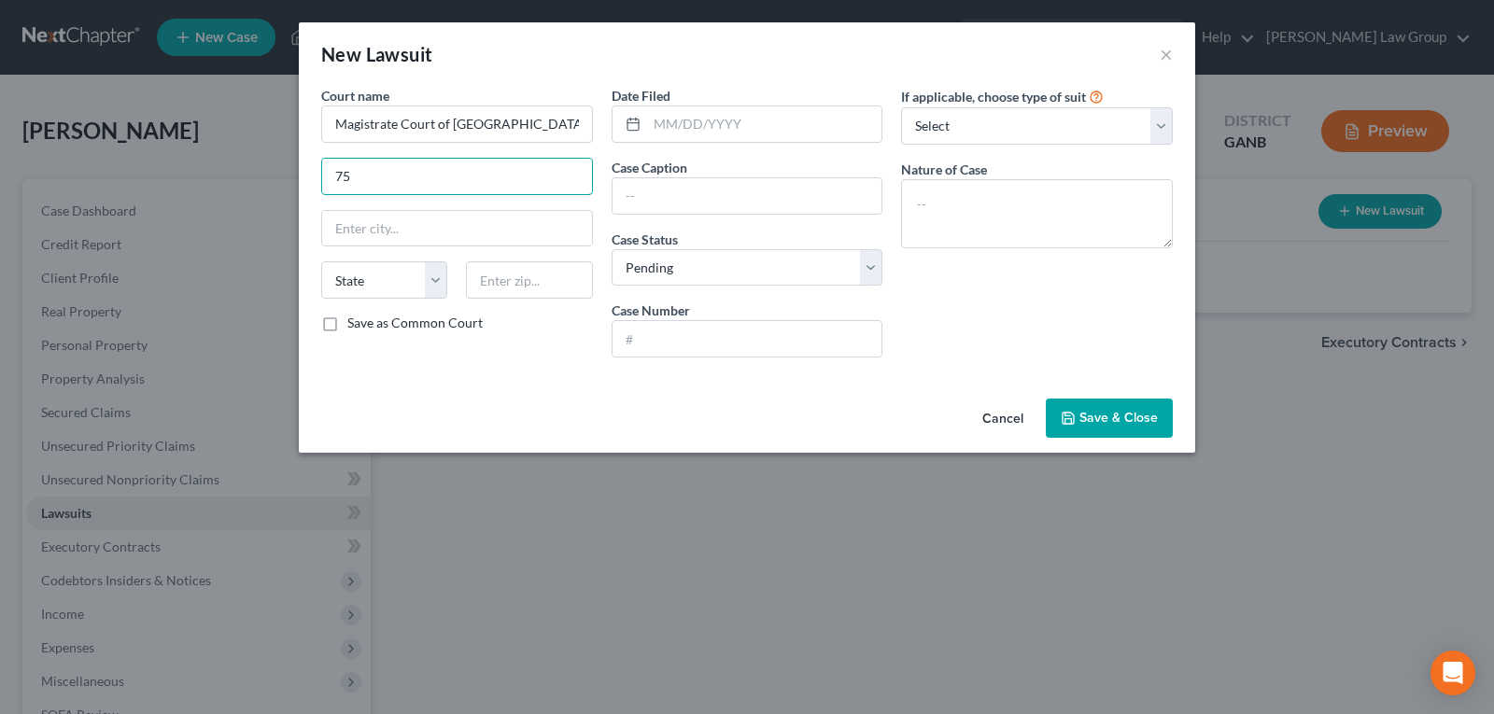
type input "[STREET_ADDRESS][PERSON_NAME]"
type input "[GEOGRAPHIC_DATA]"
select select "10"
type input "30046"
click at [691, 134] on input "text" at bounding box center [764, 123] width 235 height 35
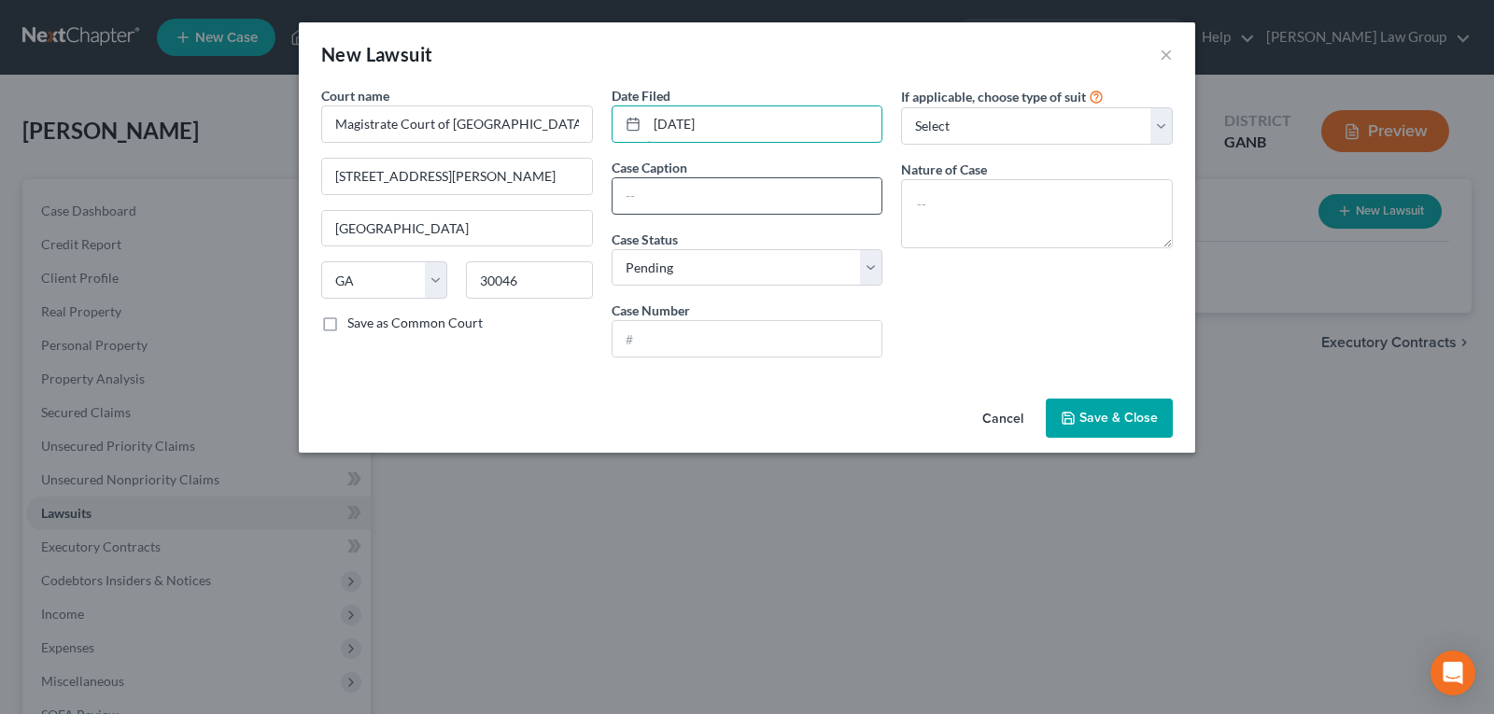
type input "[DATE]"
click at [675, 194] on input "text" at bounding box center [748, 195] width 270 height 35
type input "Autumn Vista Acquistion LLC vs. [PERSON_NAME] and [PERSON_NAME]"
click at [692, 335] on input "text" at bounding box center [748, 338] width 270 height 35
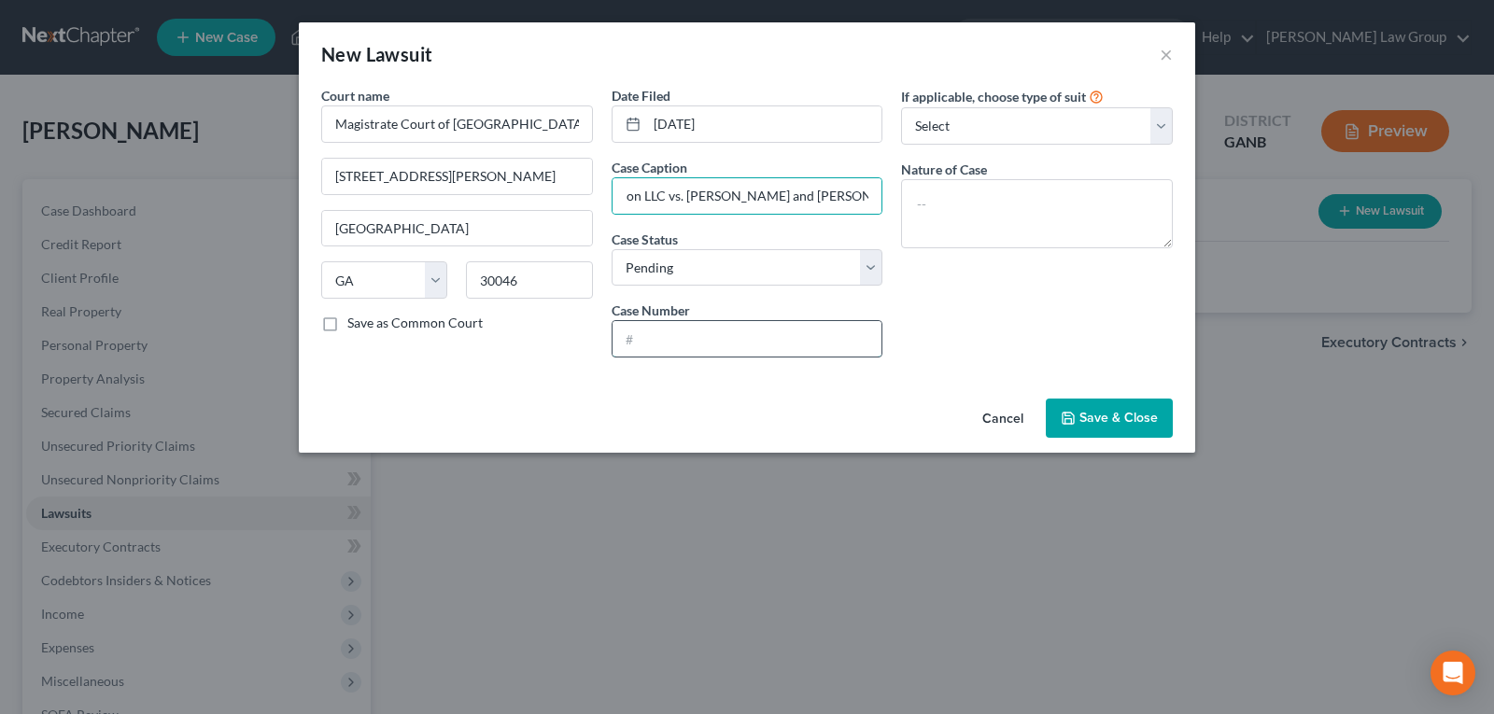
scroll to position [0, 0]
type input "22M02113"
click at [1089, 424] on span "Save & Close" at bounding box center [1119, 418] width 78 height 16
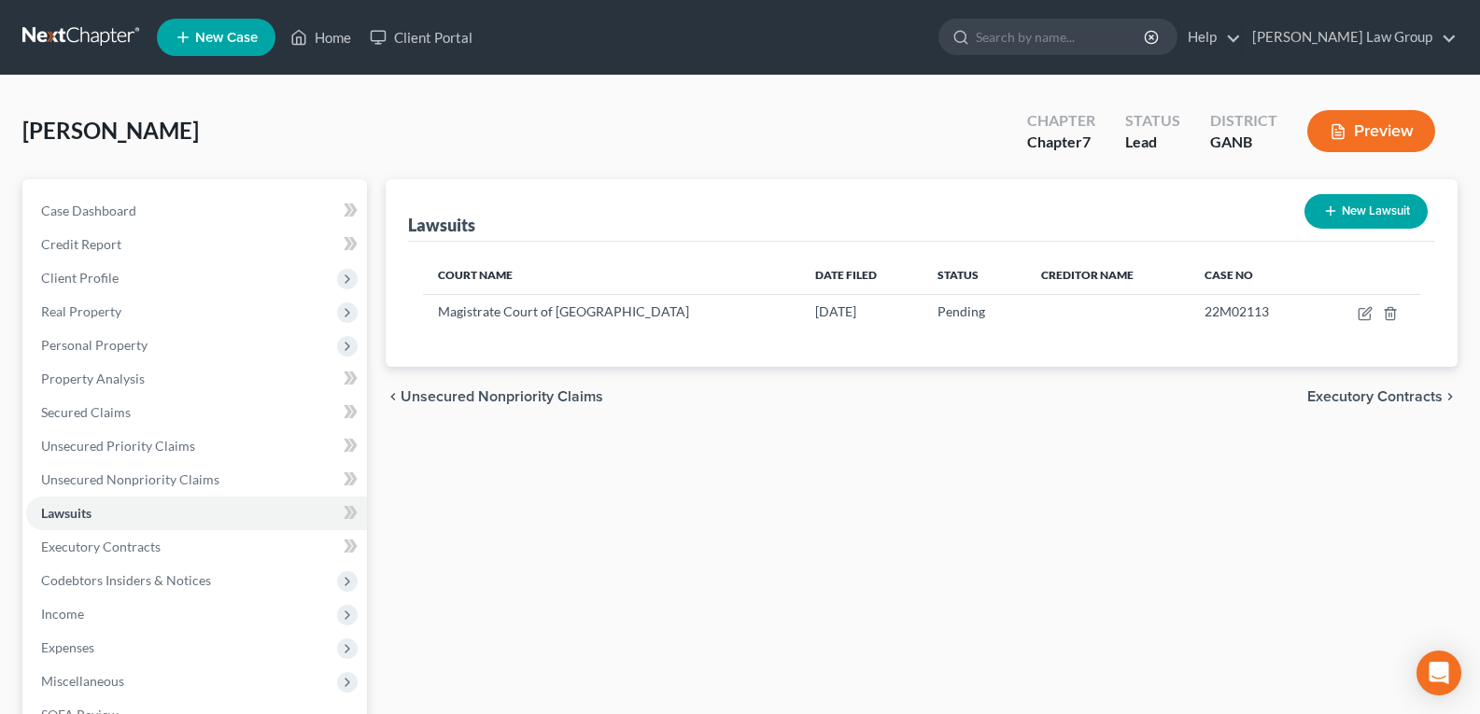
click at [621, 499] on div "Lawsuits New Lawsuit Court Name Date Filed Status Creditor Name Case No Magistr…" at bounding box center [921, 567] width 1091 height 776
drag, startPoint x: 692, startPoint y: 437, endPoint x: 761, endPoint y: 611, distance: 187.0
click at [693, 435] on div "Lawsuits New Lawsuit Court Name Date Filed Status Creditor Name Case No Magistr…" at bounding box center [921, 567] width 1091 height 776
drag, startPoint x: 1325, startPoint y: 210, endPoint x: 1335, endPoint y: 212, distance: 9.5
click at [1335, 212] on button "New Lawsuit" at bounding box center [1366, 211] width 123 height 35
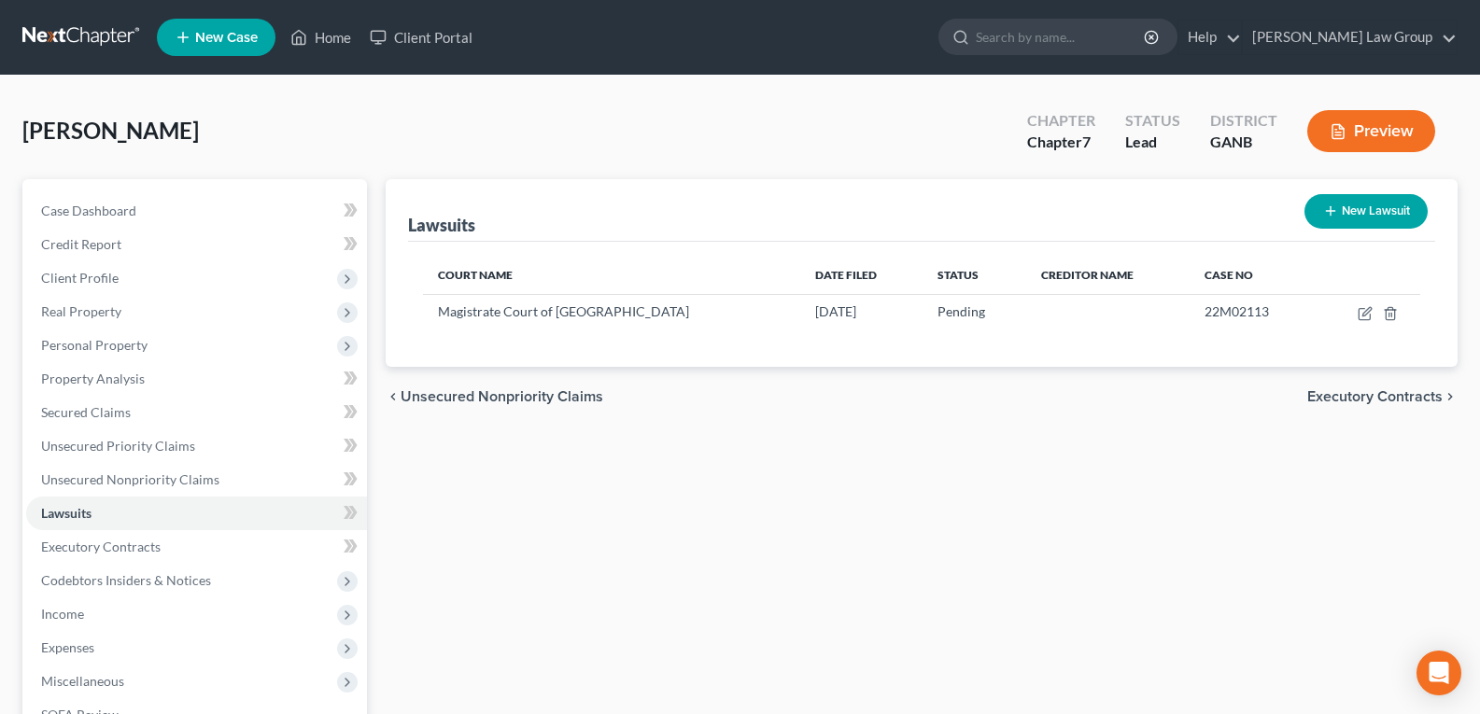
select select "0"
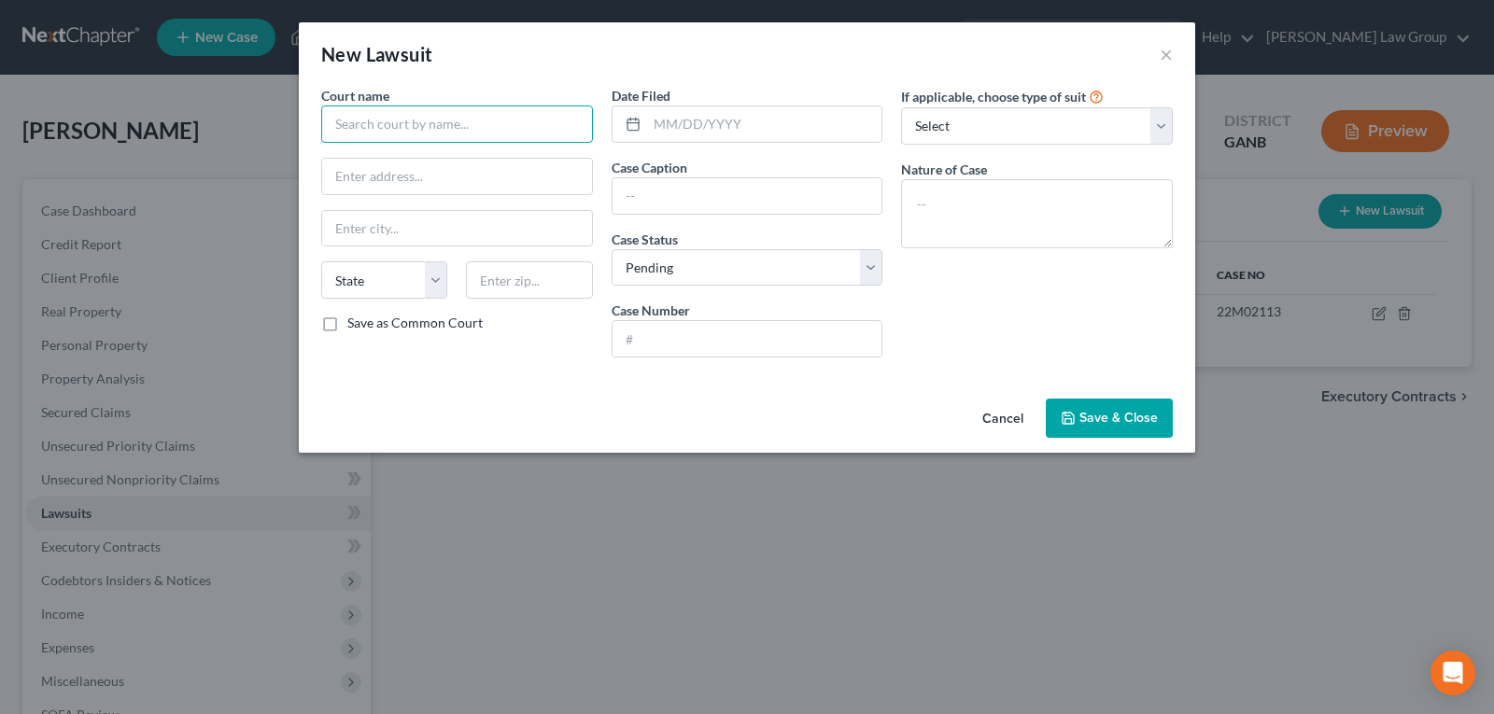
click at [492, 130] on input "text" at bounding box center [457, 124] width 272 height 37
type input "Superior Court of [GEOGRAPHIC_DATA]"
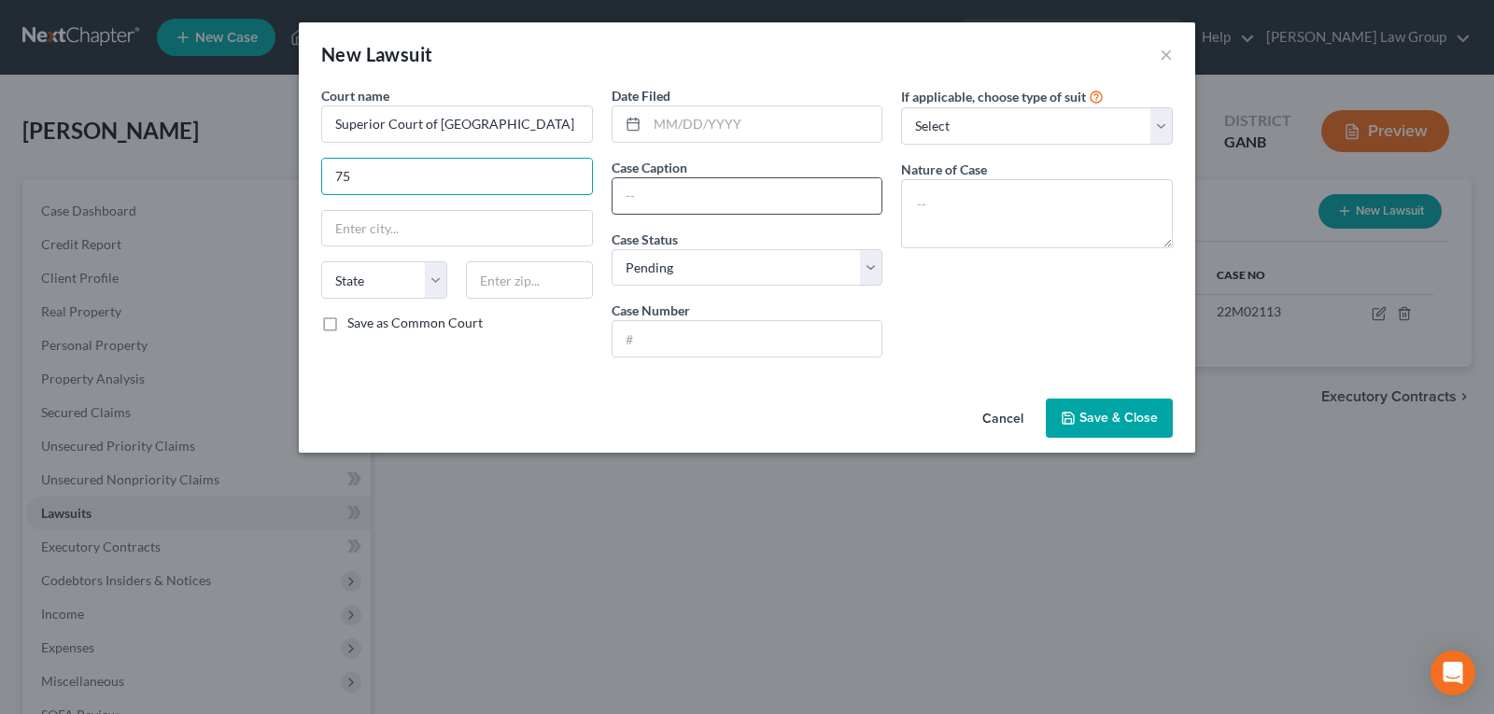
type input "[STREET_ADDRESS][PERSON_NAME]"
type input "[GEOGRAPHIC_DATA]"
select select "10"
type input "30046"
click at [687, 113] on input "text" at bounding box center [764, 123] width 235 height 35
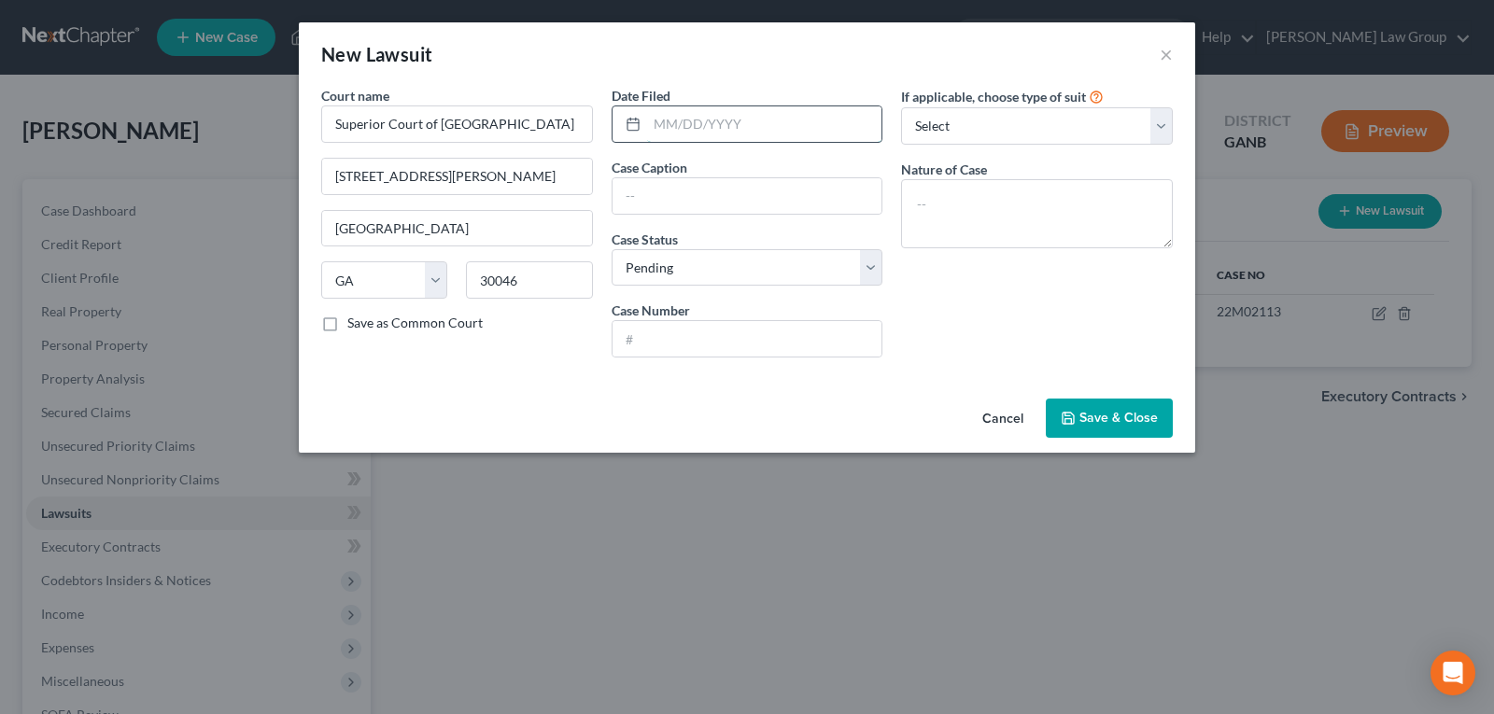
click at [676, 122] on input "text" at bounding box center [764, 123] width 235 height 35
type input "[DATE]"
click at [664, 176] on label "Case Caption" at bounding box center [650, 168] width 76 height 20
click at [664, 180] on input "text" at bounding box center [748, 195] width 270 height 35
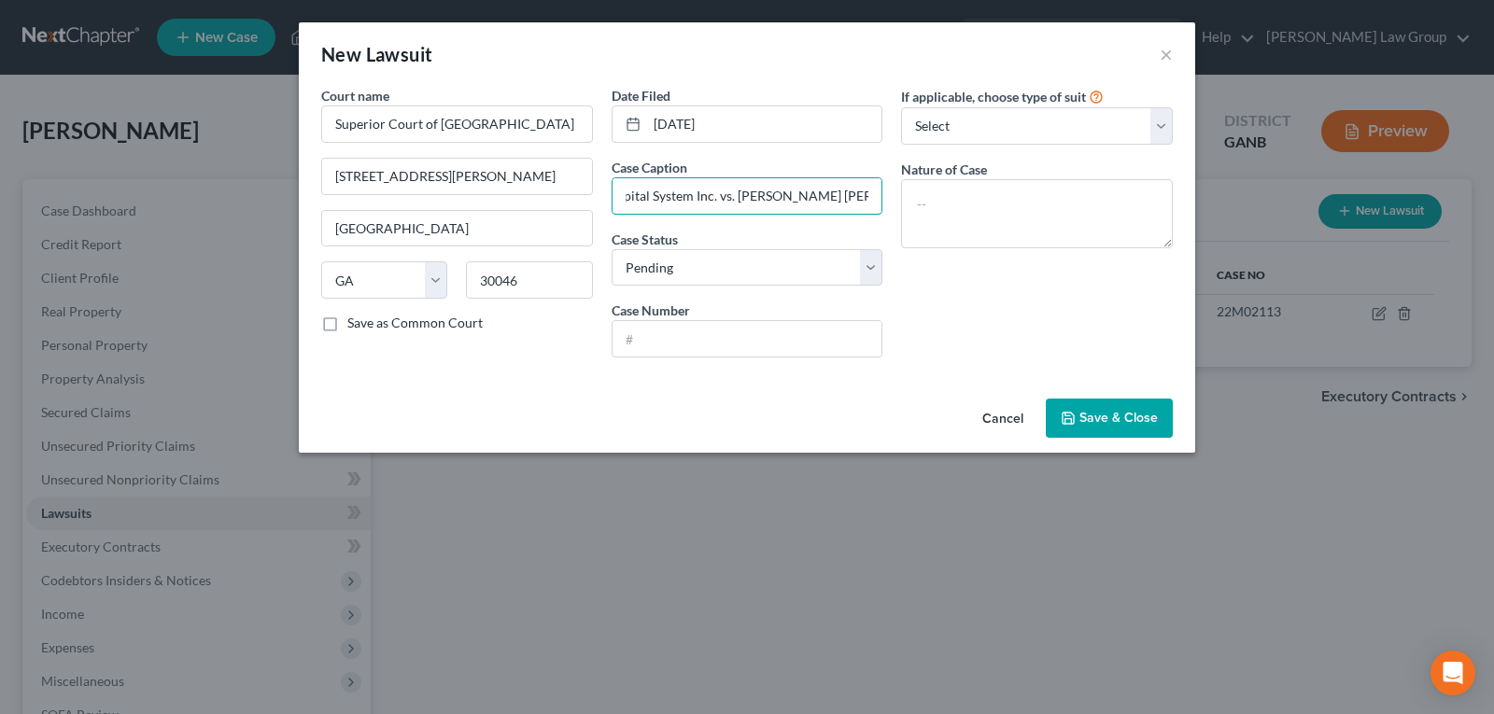
type input "Gwinnett Hospital System Inc. vs. [PERSON_NAME] [PERSON_NAME]"
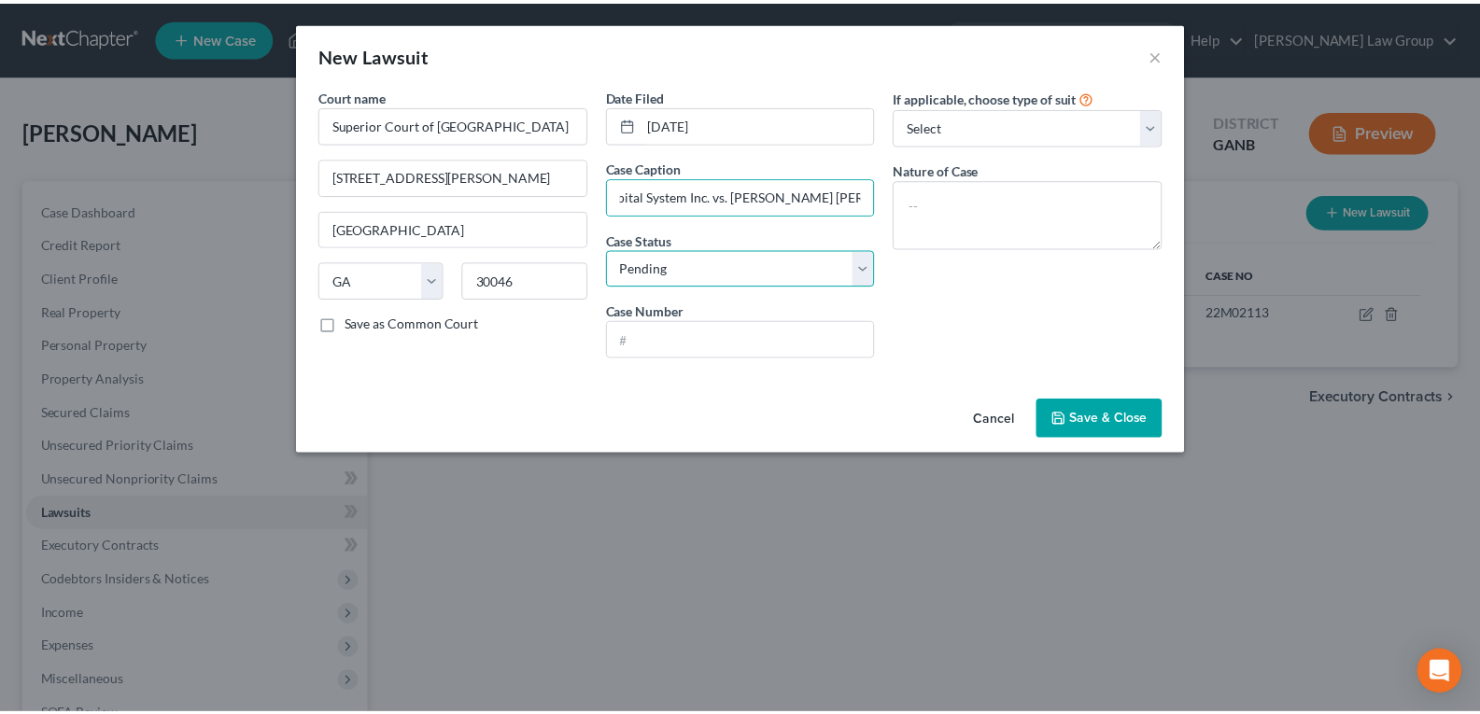
scroll to position [0, 0]
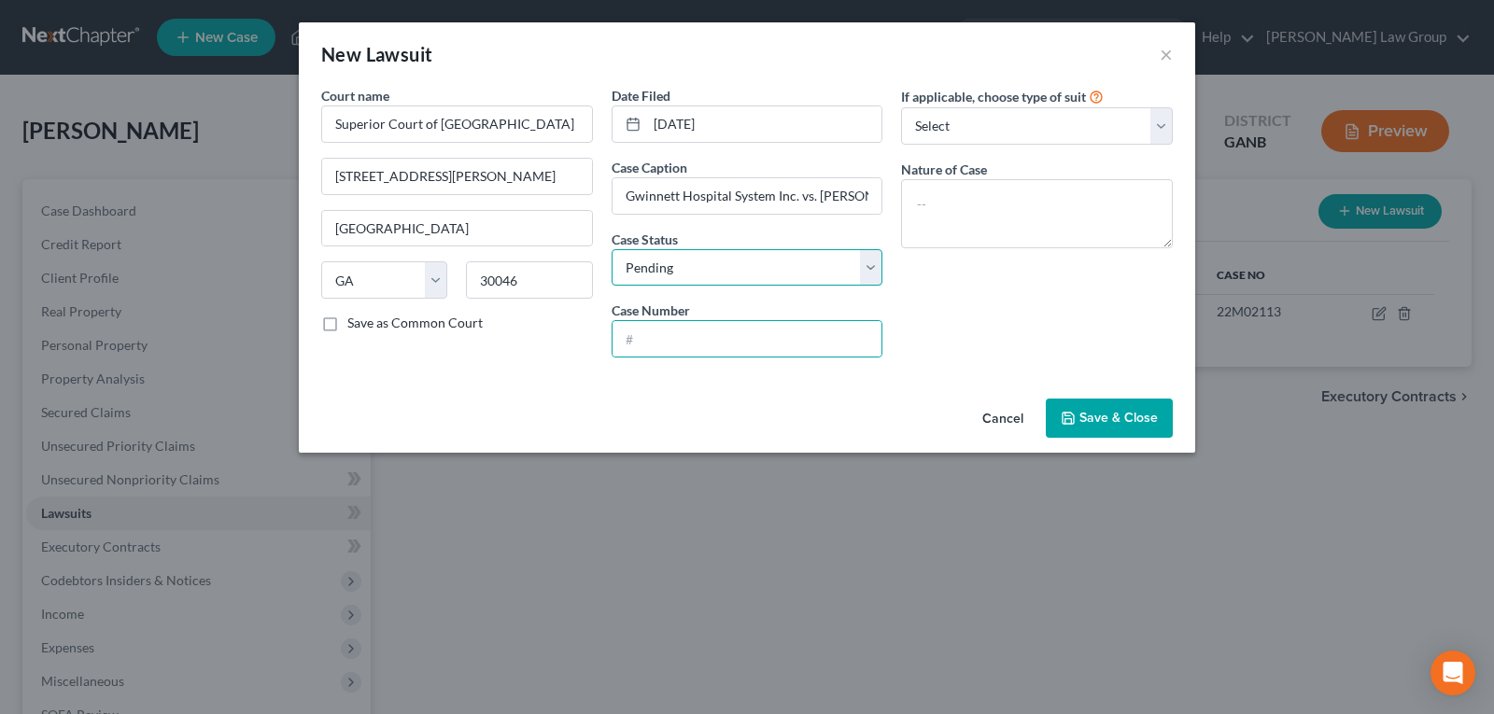
click at [644, 275] on select "Select Pending On Appeal Concluded" at bounding box center [748, 267] width 272 height 37
select select "2"
click at [612, 249] on select "Select Pending On Appeal Concluded" at bounding box center [748, 267] width 272 height 37
click at [668, 339] on input "text" at bounding box center [748, 338] width 270 height 35
click at [969, 324] on div "If applicable, choose type of suit Select Repossession Garnishment Foreclosure …" at bounding box center [1037, 229] width 290 height 287
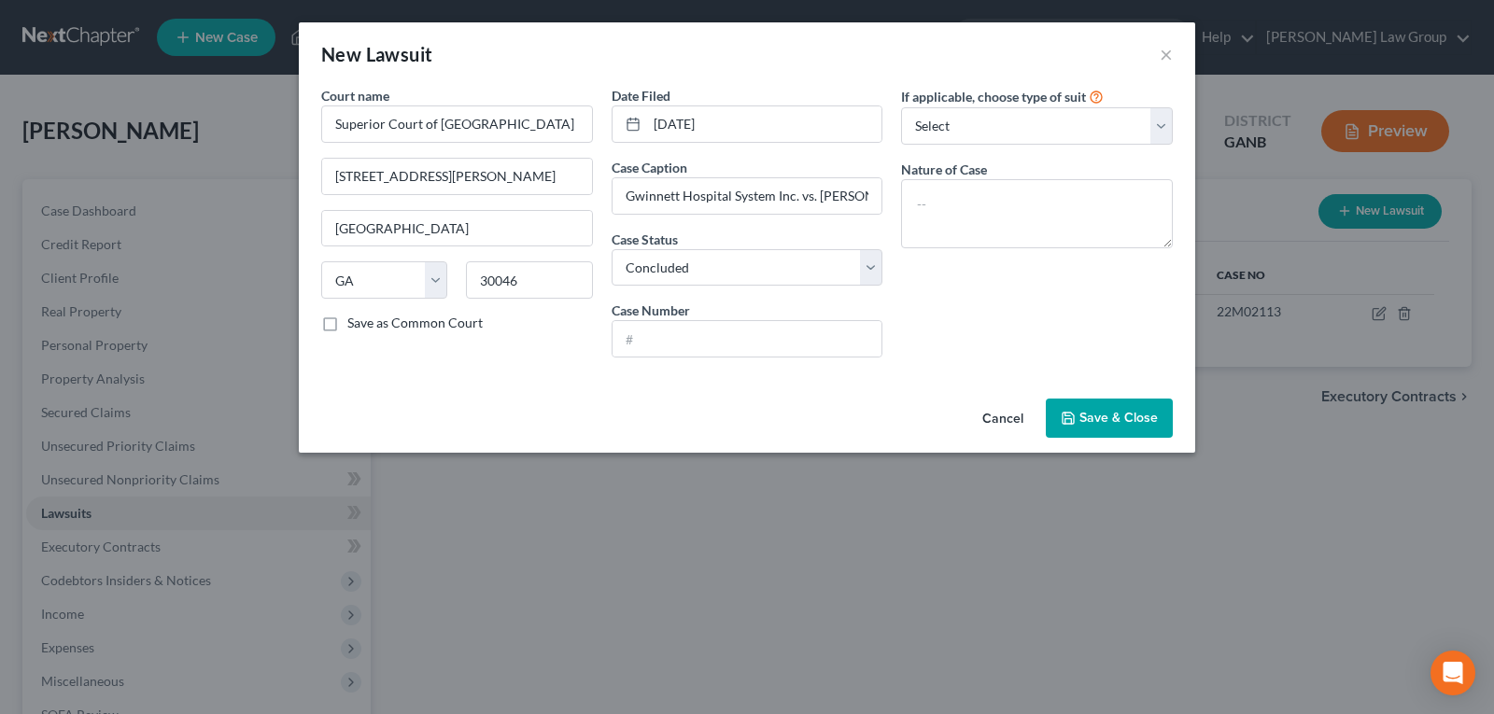
click at [1102, 425] on span "Save & Close" at bounding box center [1119, 418] width 78 height 16
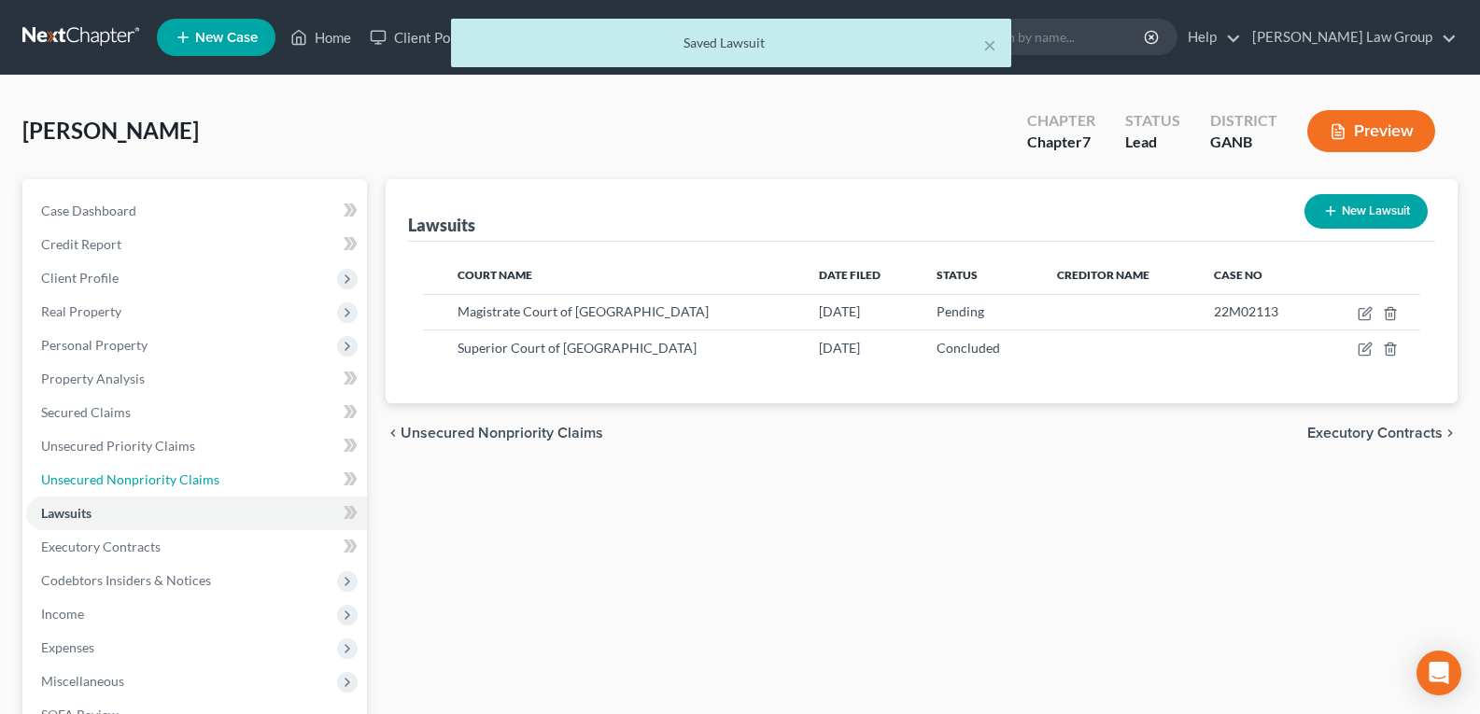
click at [129, 478] on span "Unsecured Nonpriority Claims" at bounding box center [130, 480] width 178 height 16
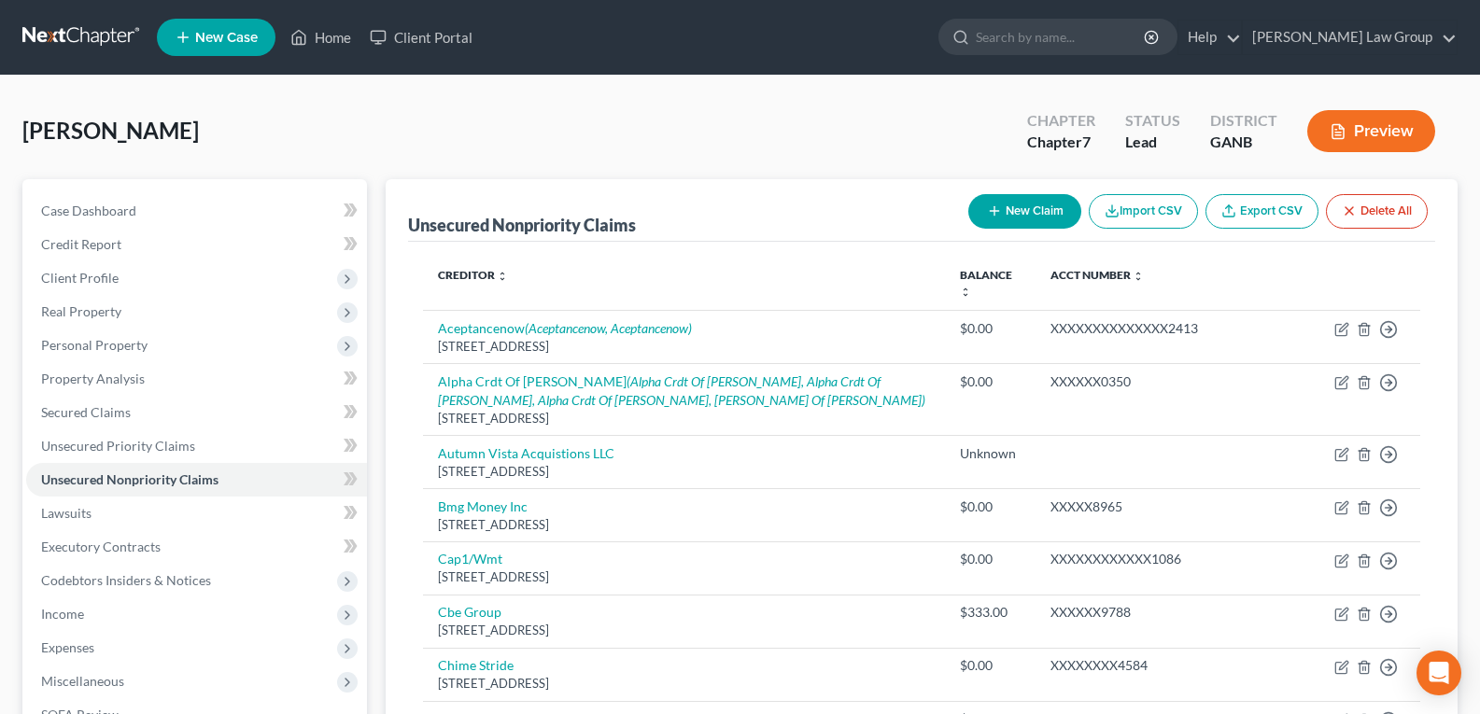
click at [1041, 213] on button "New Claim" at bounding box center [1025, 211] width 113 height 35
select select "0"
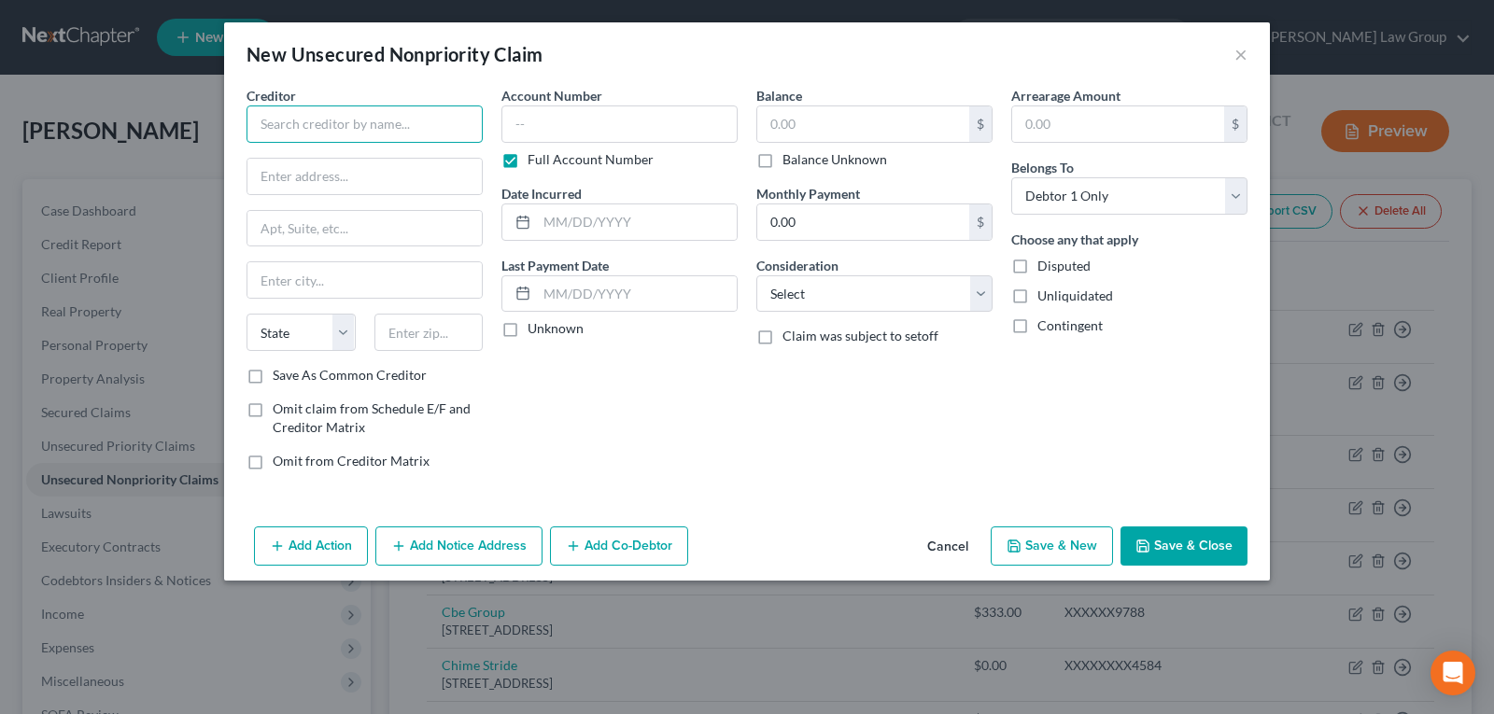
click at [324, 132] on input "text" at bounding box center [365, 124] width 236 height 37
type input "Gwinnett Hospital System Inc."
type input "[STREET_ADDRESS]"
type input "[GEOGRAPHIC_DATA]"
select select "10"
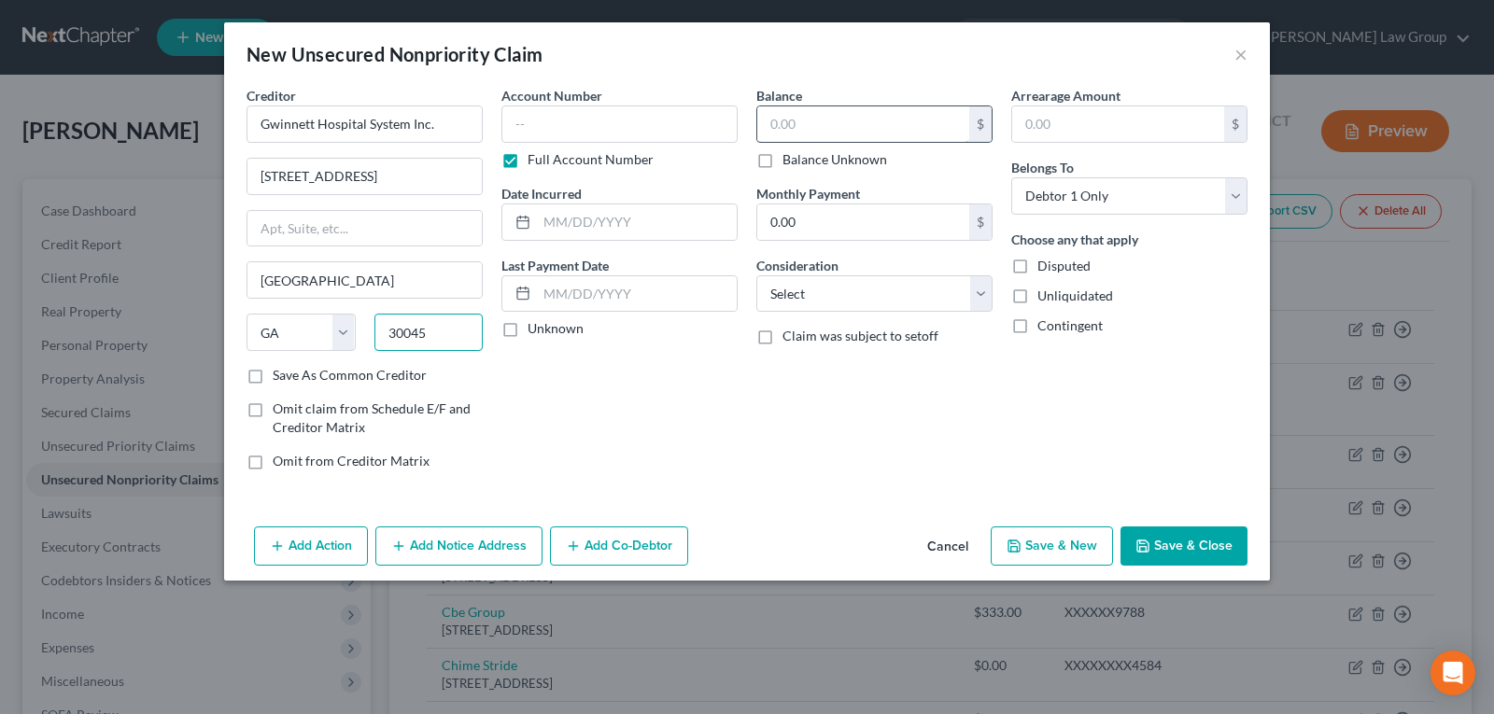
type input "30045"
drag, startPoint x: 768, startPoint y: 114, endPoint x: 781, endPoint y: 122, distance: 15.5
click at [774, 116] on input "text" at bounding box center [863, 123] width 212 height 35
type input "3,967.99"
click at [805, 299] on select "Select Cable / Satellite Services Collection Agency Credit Card Debt Debt Couns…" at bounding box center [875, 294] width 236 height 37
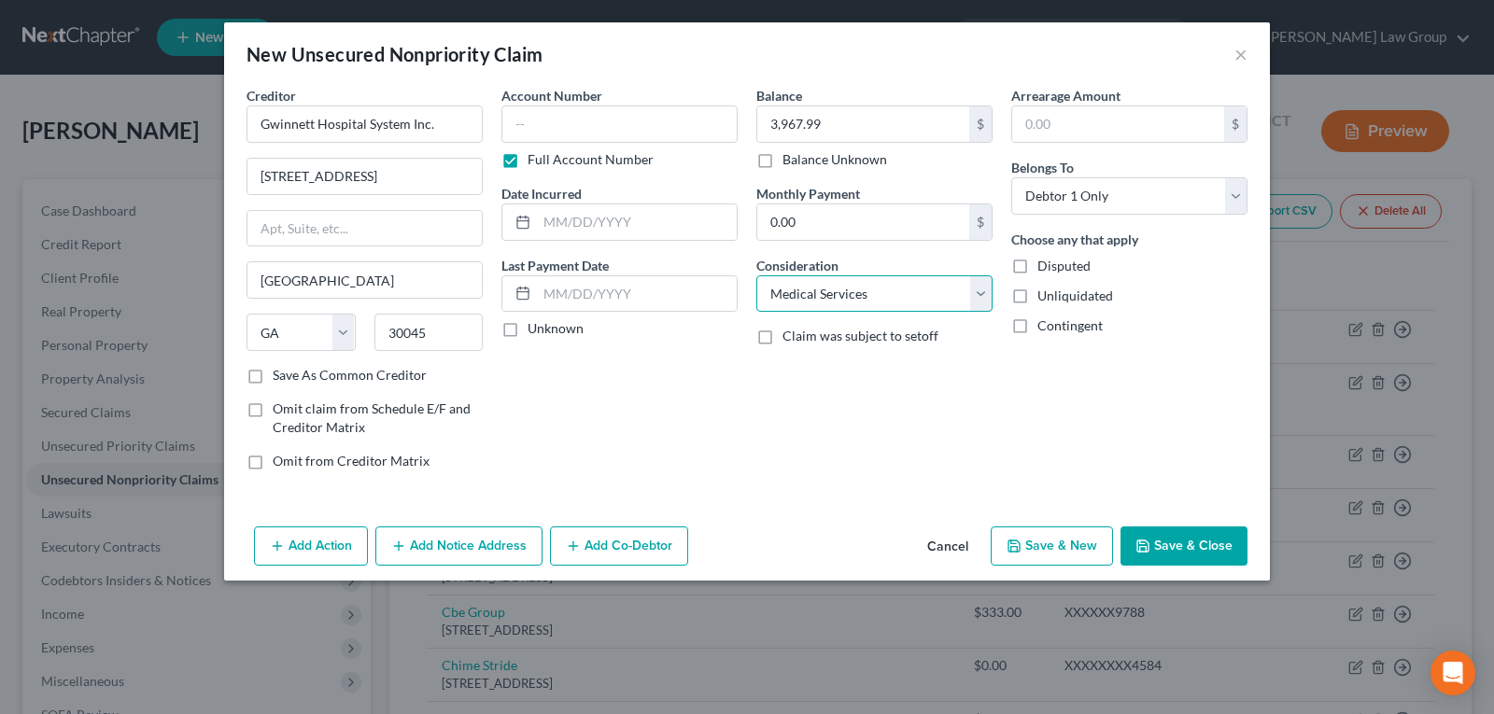
click at [757, 276] on select "Select Cable / Satellite Services Collection Agency Credit Card Debt Debt Couns…" at bounding box center [875, 294] width 236 height 37
click at [789, 296] on select "Select Cable / Satellite Services Collection Agency Credit Card Debt Debt Couns…" at bounding box center [875, 294] width 236 height 37
select select "14"
click at [757, 276] on select "Select Cable / Satellite Services Collection Agency Credit Card Debt Debt Couns…" at bounding box center [875, 294] width 236 height 37
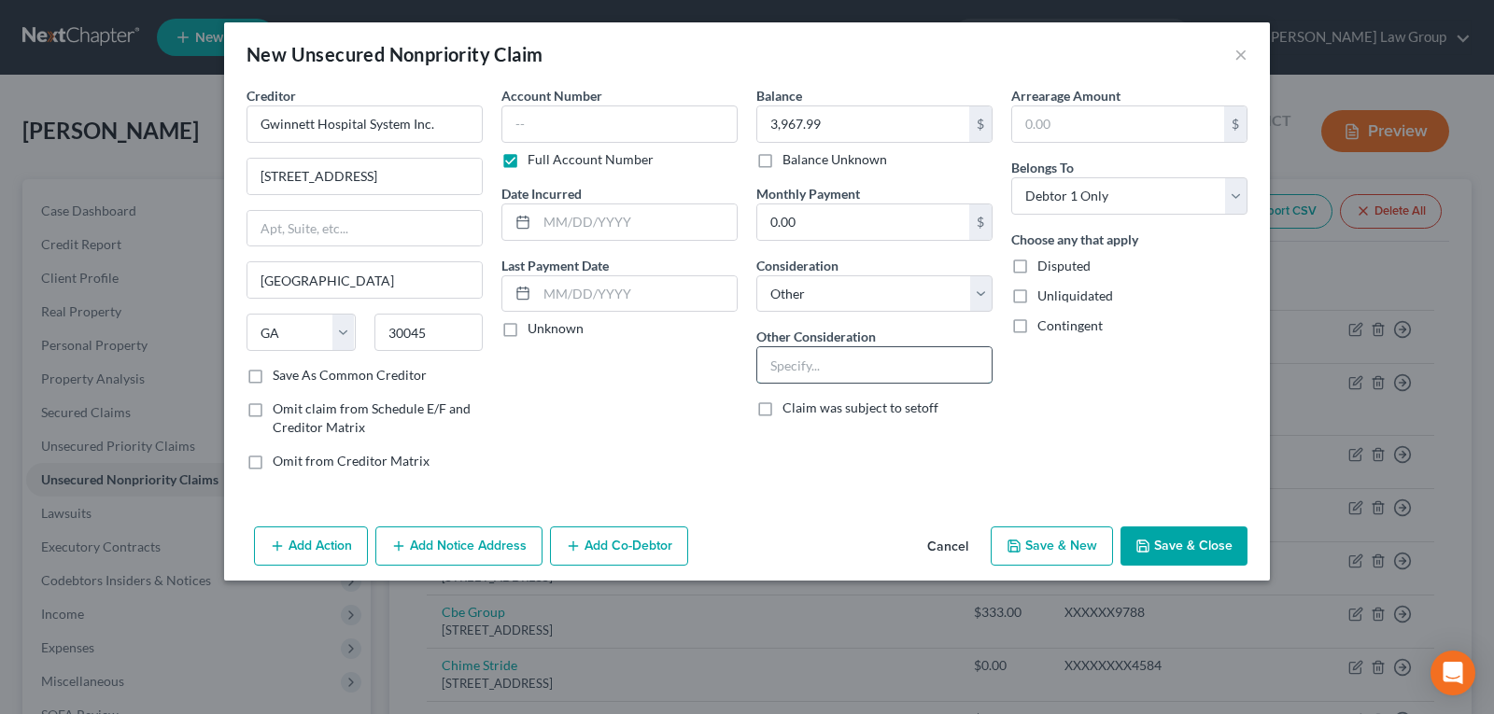
click at [822, 359] on input "text" at bounding box center [874, 364] width 234 height 35
type input "Lien"
click at [696, 389] on div "Account Number Full Account Number Date Incurred Last Payment Date Unknown" at bounding box center [619, 286] width 255 height 400
click at [1197, 537] on button "Save & Close" at bounding box center [1184, 546] width 127 height 39
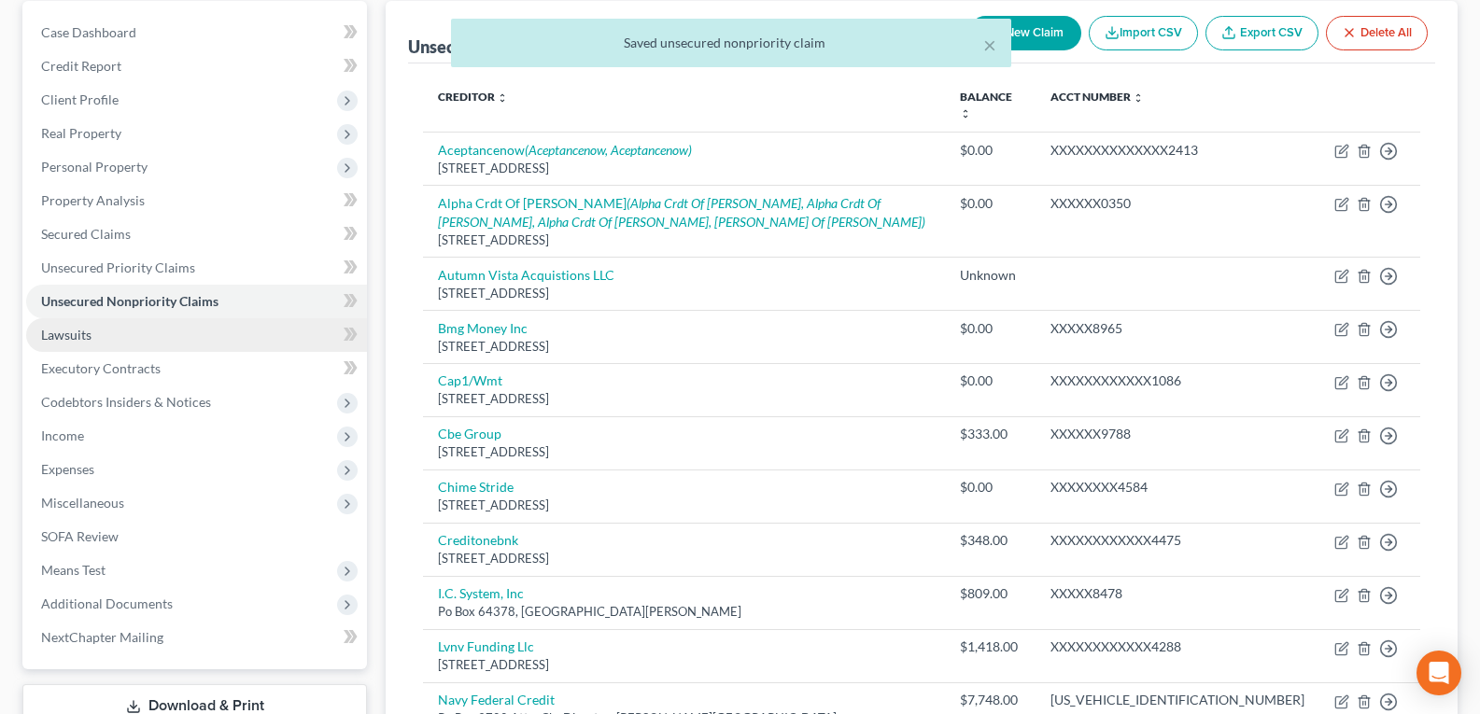
scroll to position [187, 0]
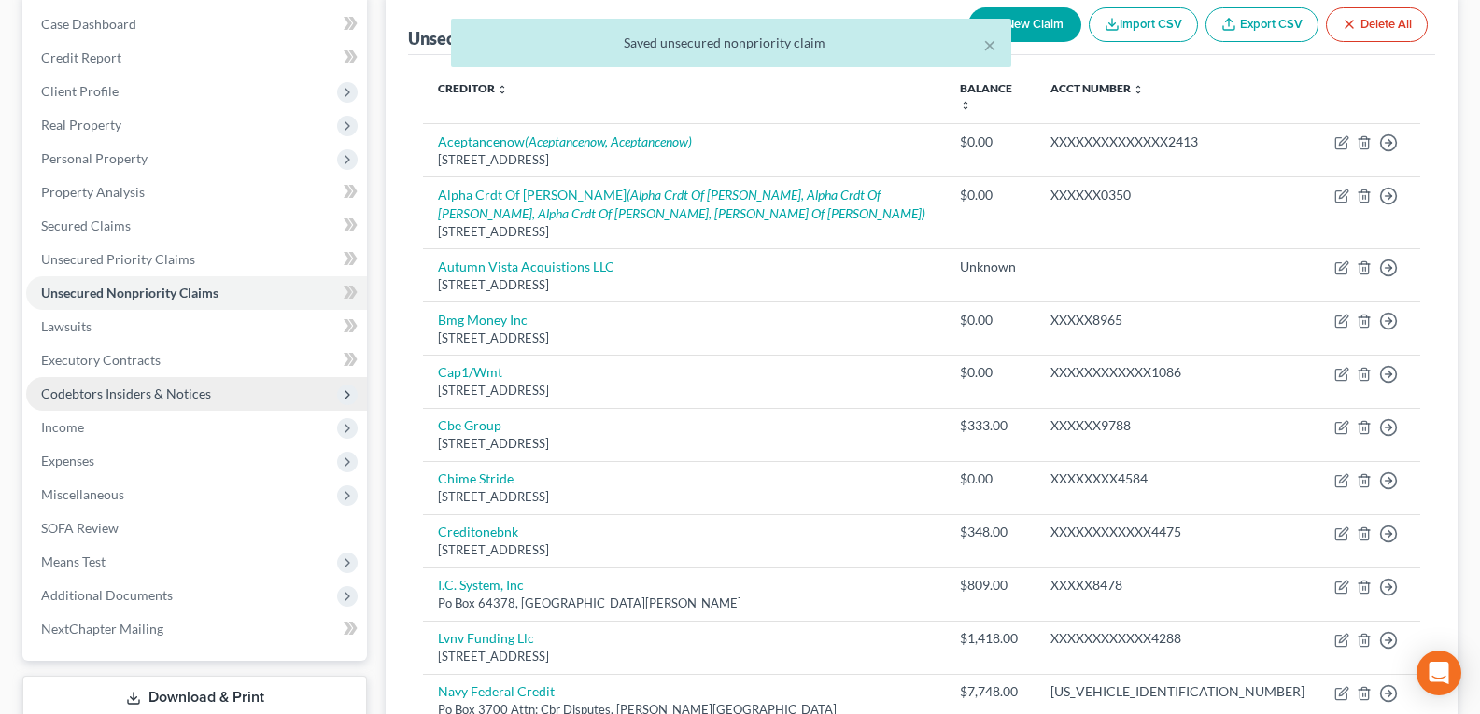
click at [128, 389] on span "Codebtors Insiders & Notices" at bounding box center [126, 394] width 170 height 16
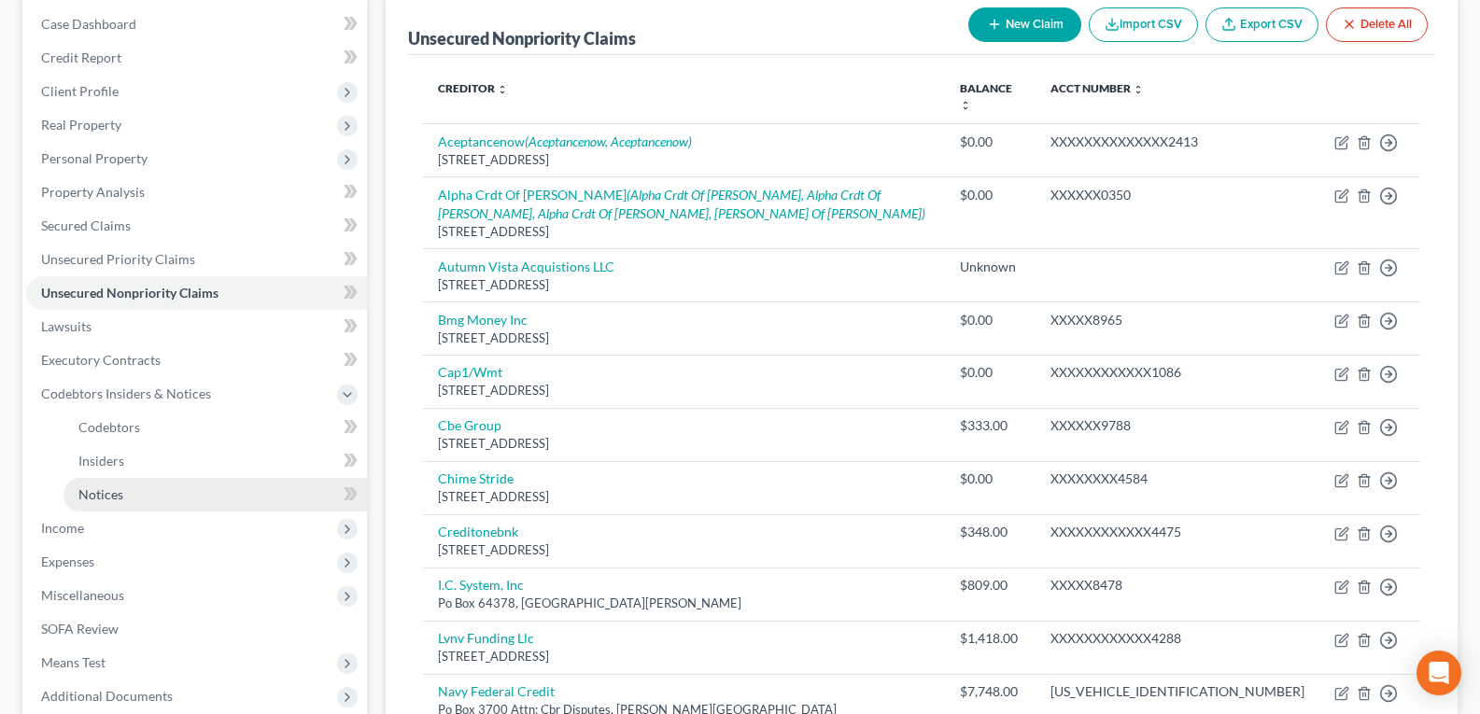
click at [151, 499] on link "Notices" at bounding box center [216, 495] width 304 height 34
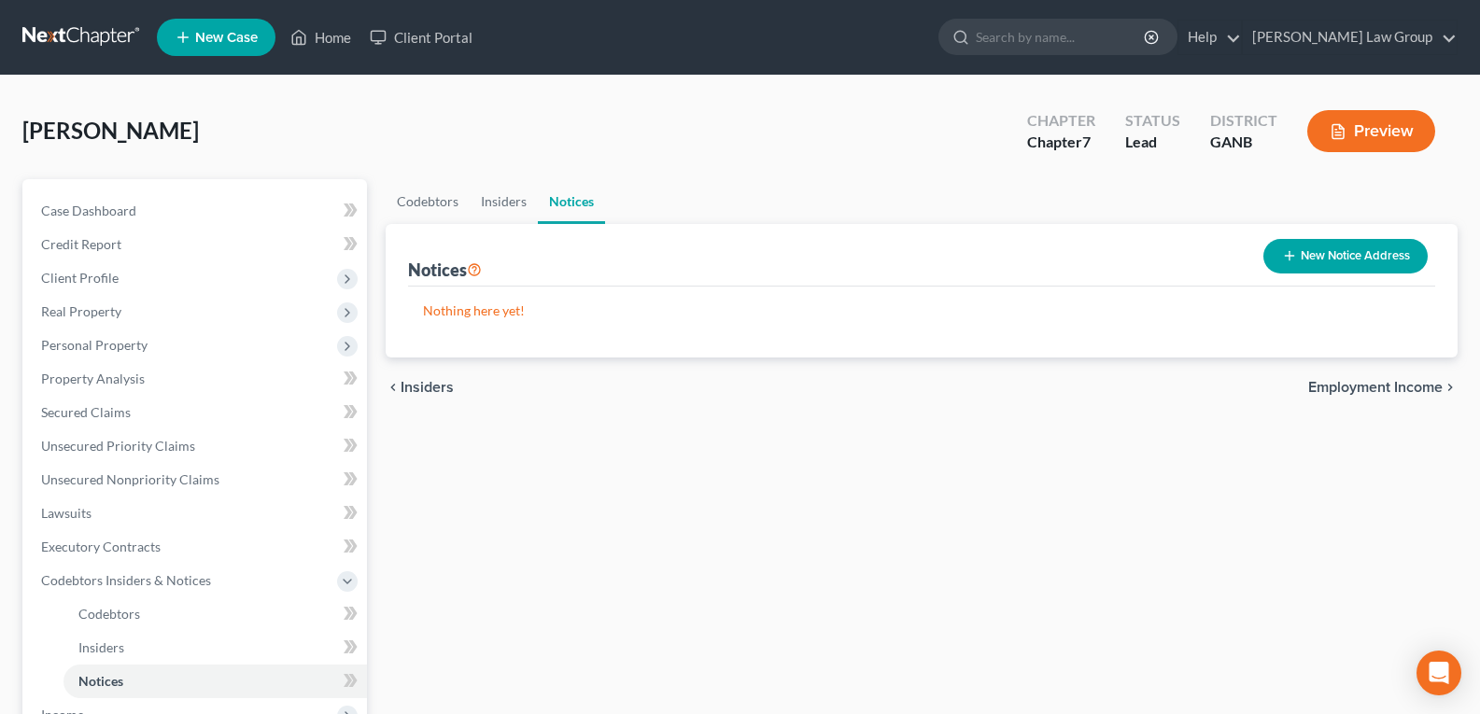
click at [1298, 252] on button "New Notice Address" at bounding box center [1346, 256] width 164 height 35
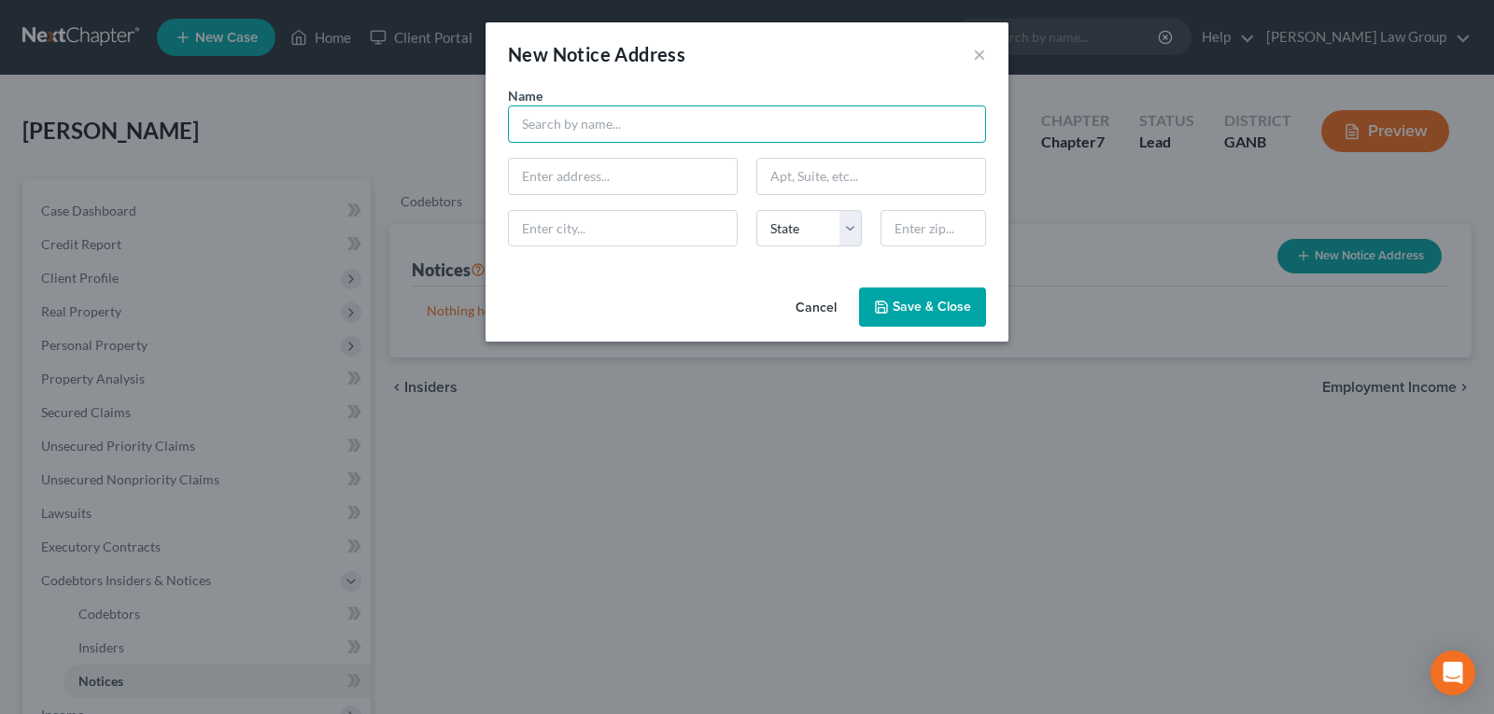
click at [601, 123] on input "text" at bounding box center [747, 124] width 478 height 37
drag, startPoint x: 611, startPoint y: 120, endPoint x: 403, endPoint y: 113, distance: 208.4
click at [415, 114] on div "New Notice Address × Name * [PERSON_NAME] State [US_STATE] AK AR AZ CA CO CT DE…" at bounding box center [747, 357] width 1494 height 714
type input "The [PERSON_NAME] Group/[PERSON_NAME]"
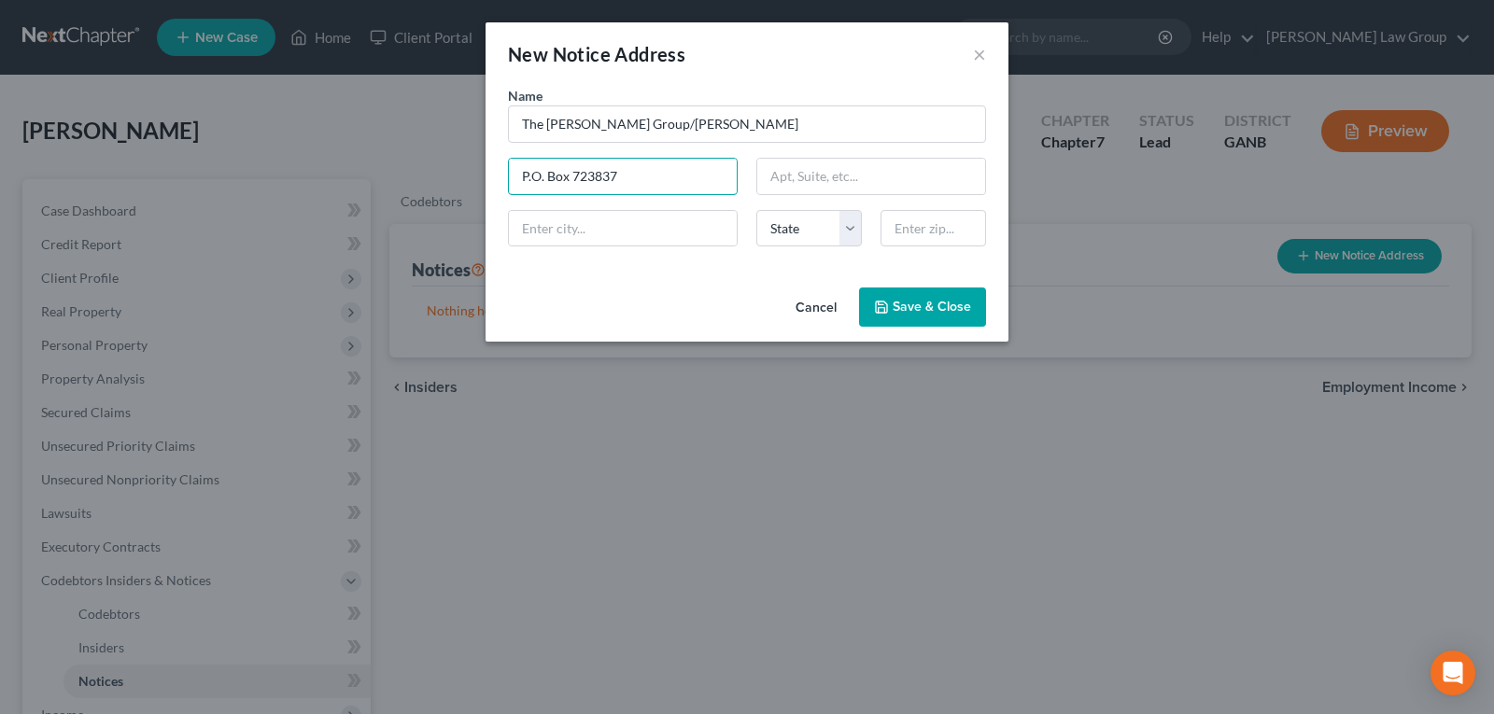
type input "P.O. Box 723837"
type input "[GEOGRAPHIC_DATA]"
select select "10"
type input "31139"
drag, startPoint x: 725, startPoint y: 299, endPoint x: 738, endPoint y: 255, distance: 45.8
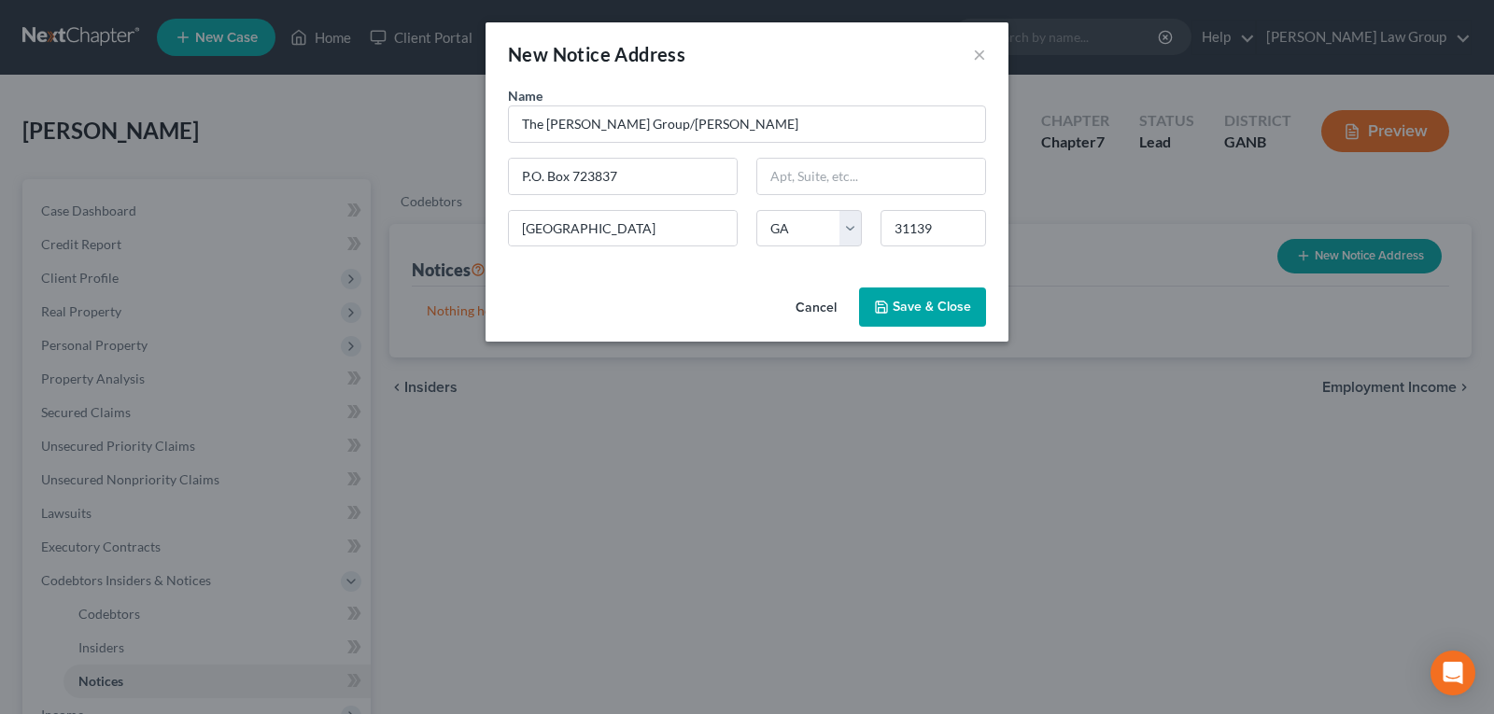
click at [725, 297] on div "Cancel Save & Close" at bounding box center [747, 311] width 523 height 62
click at [958, 315] on span "Save & Close" at bounding box center [932, 307] width 78 height 16
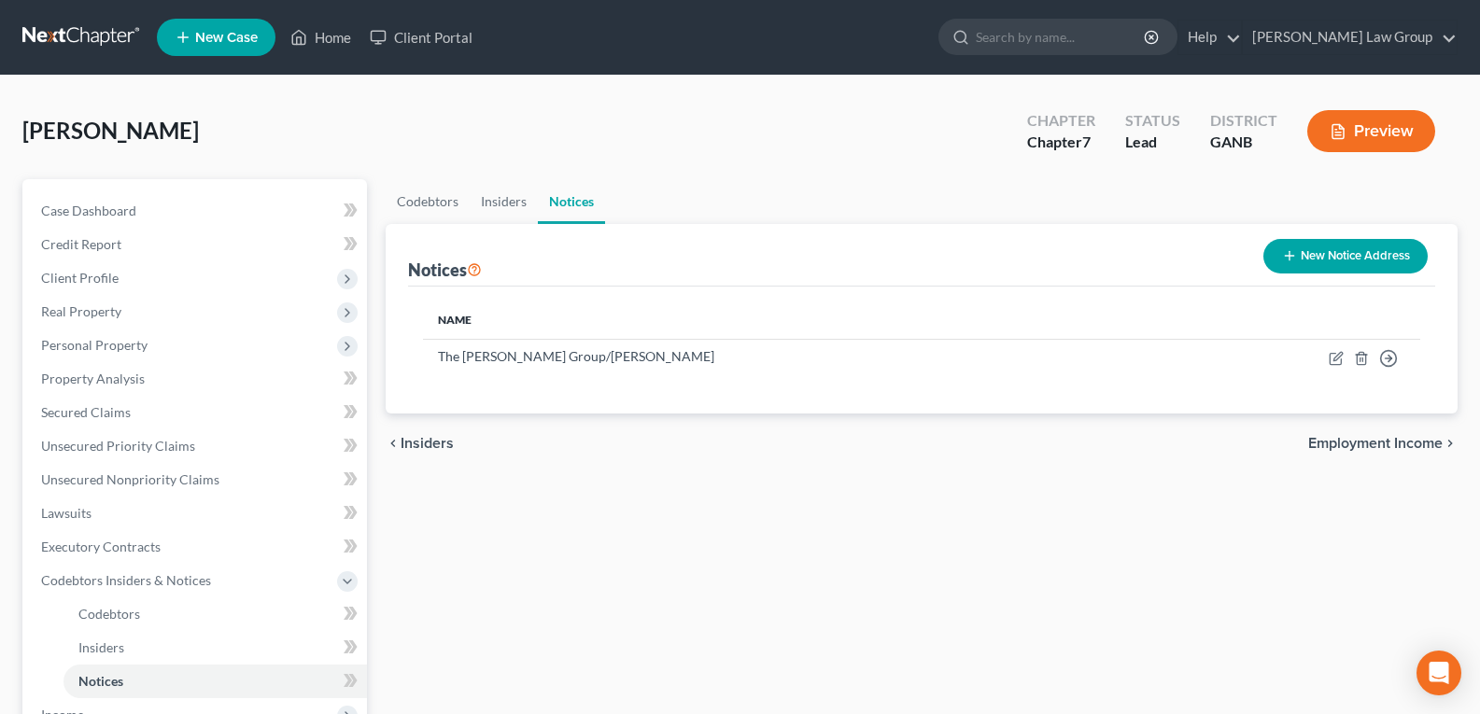
drag, startPoint x: 863, startPoint y: 475, endPoint x: 1225, endPoint y: 0, distance: 597.8
click at [863, 476] on div "Codebtors Insiders Notices Notices New Notice Address Name The [PERSON_NAME] Gr…" at bounding box center [921, 617] width 1091 height 877
click at [92, 448] on span "Unsecured Priority Claims" at bounding box center [118, 446] width 154 height 16
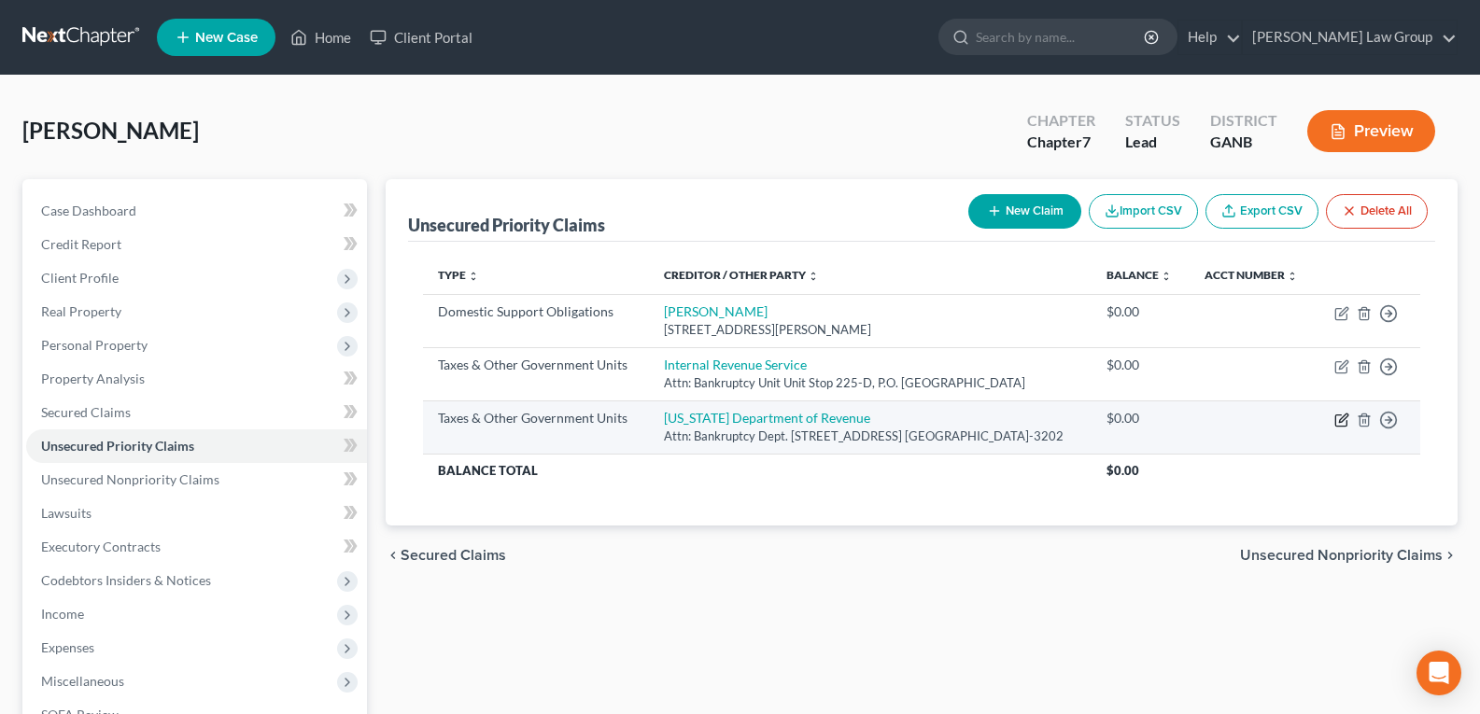
click at [1335, 428] on icon "button" at bounding box center [1342, 420] width 15 height 15
select select "2"
select select "10"
select select "0"
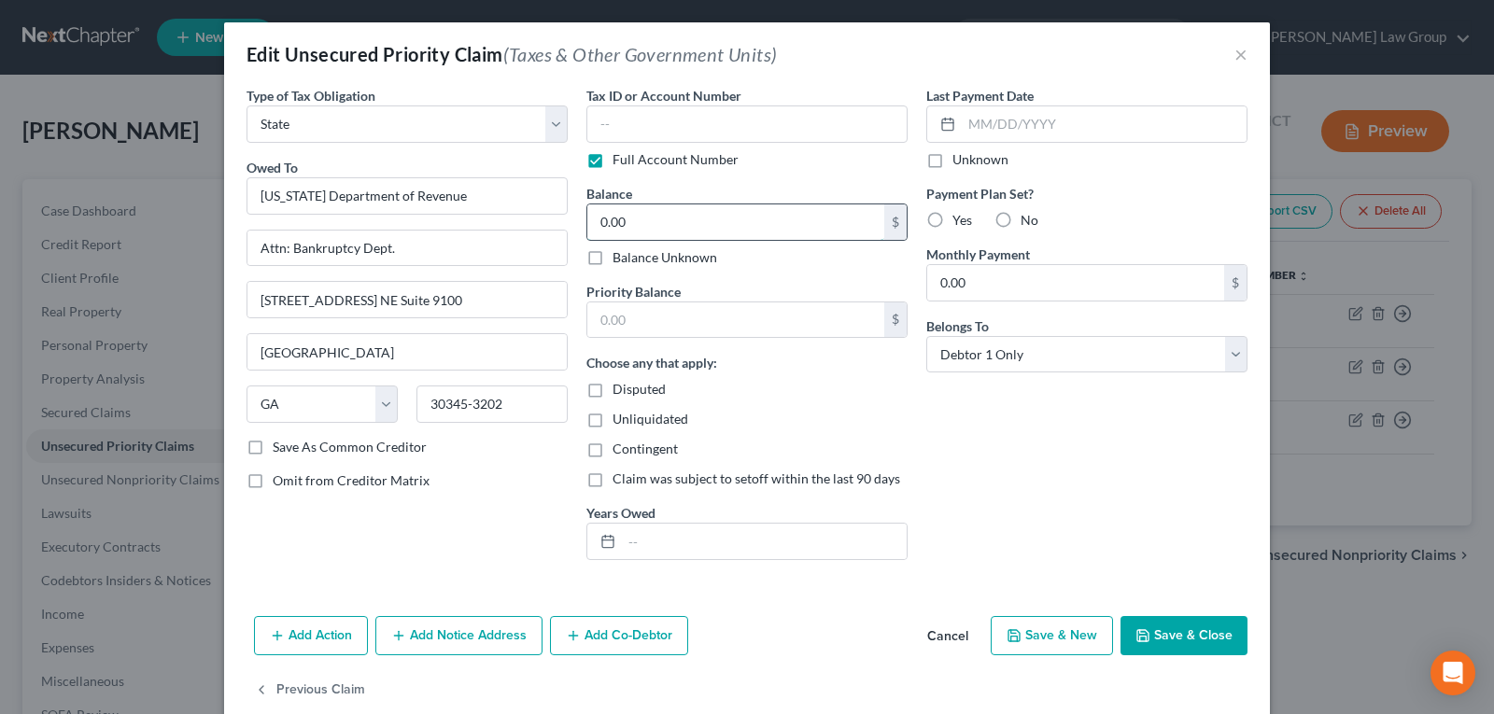
click at [700, 213] on input "0.00" at bounding box center [735, 222] width 297 height 35
type input "527.34"
click at [643, 541] on input "text" at bounding box center [764, 541] width 285 height 35
type input "2008"
click at [1163, 635] on button "Save & Close" at bounding box center [1184, 635] width 127 height 39
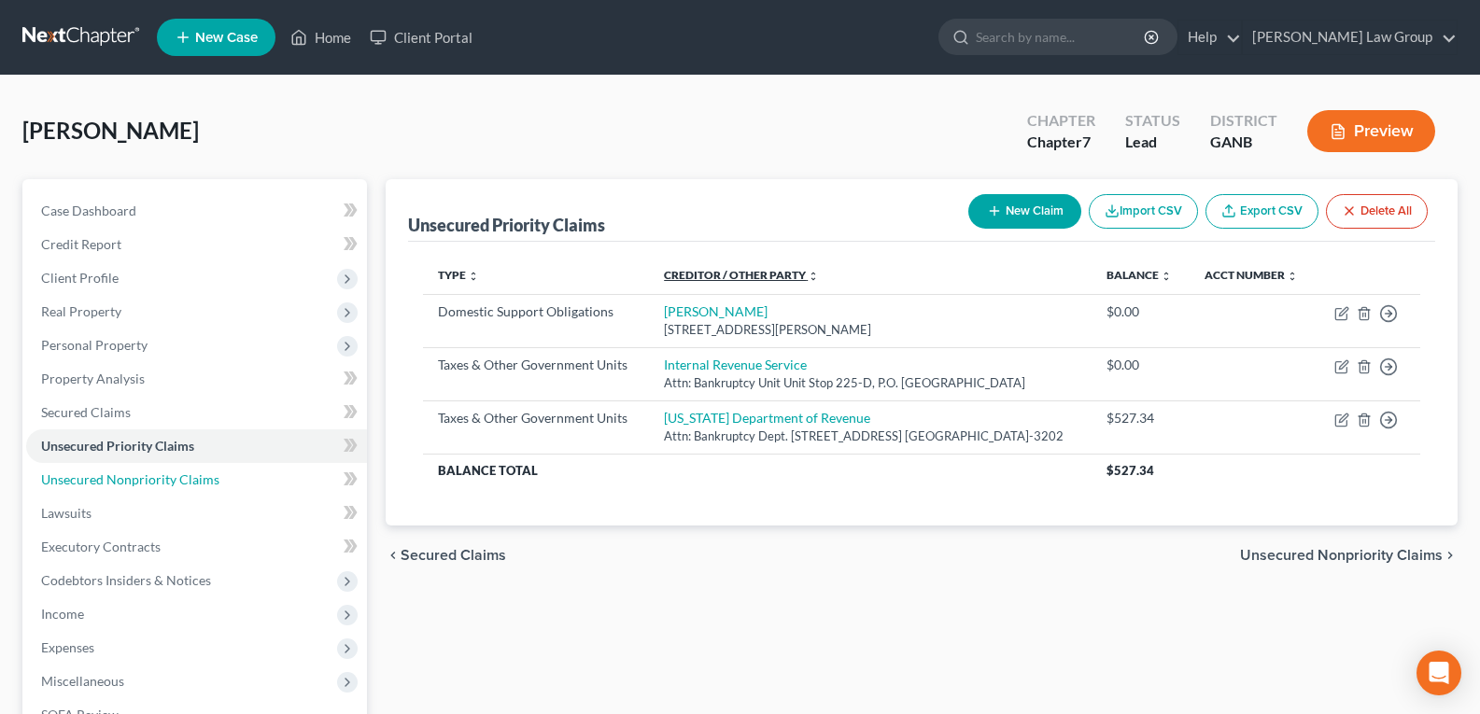
drag, startPoint x: 136, startPoint y: 482, endPoint x: 770, endPoint y: 268, distance: 668.4
click at [136, 482] on span "Unsecured Nonpriority Claims" at bounding box center [130, 480] width 178 height 16
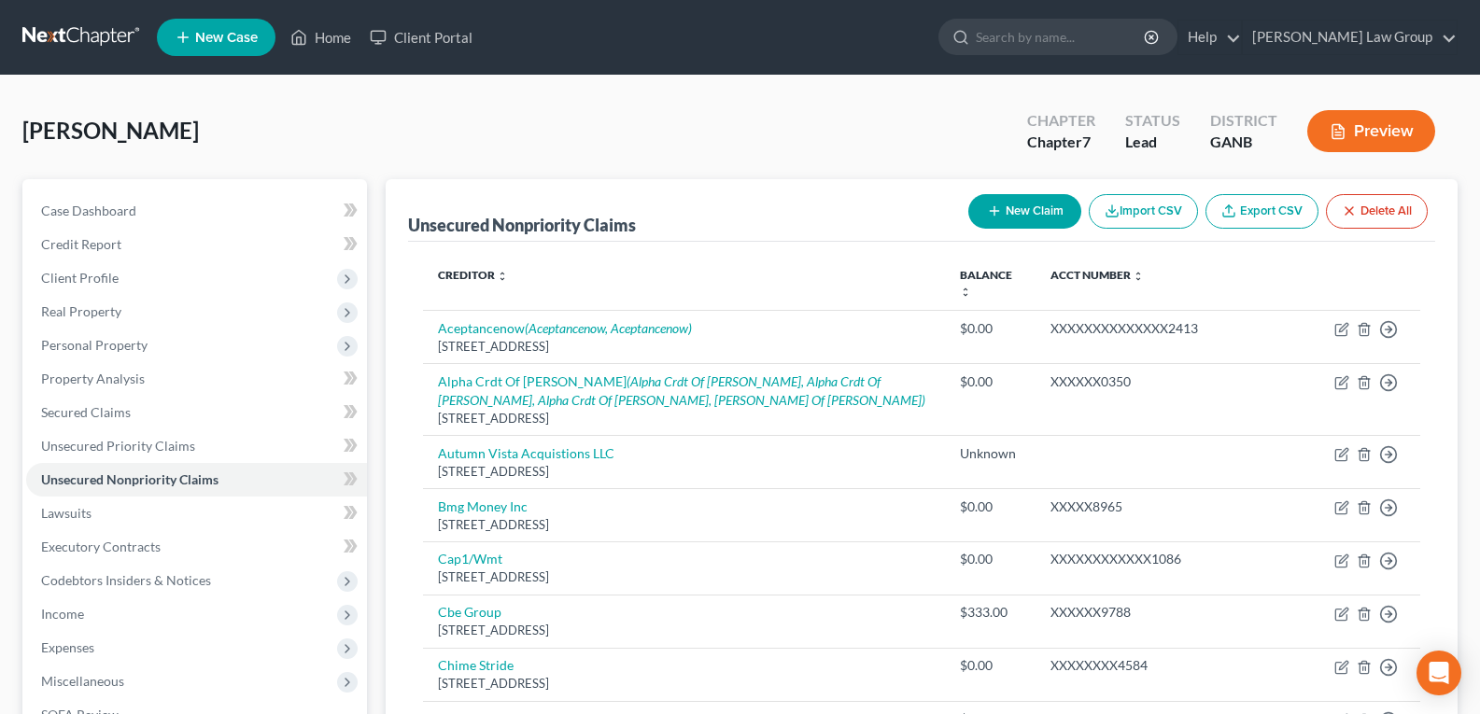
click at [1016, 210] on button "New Claim" at bounding box center [1025, 211] width 113 height 35
select select "0"
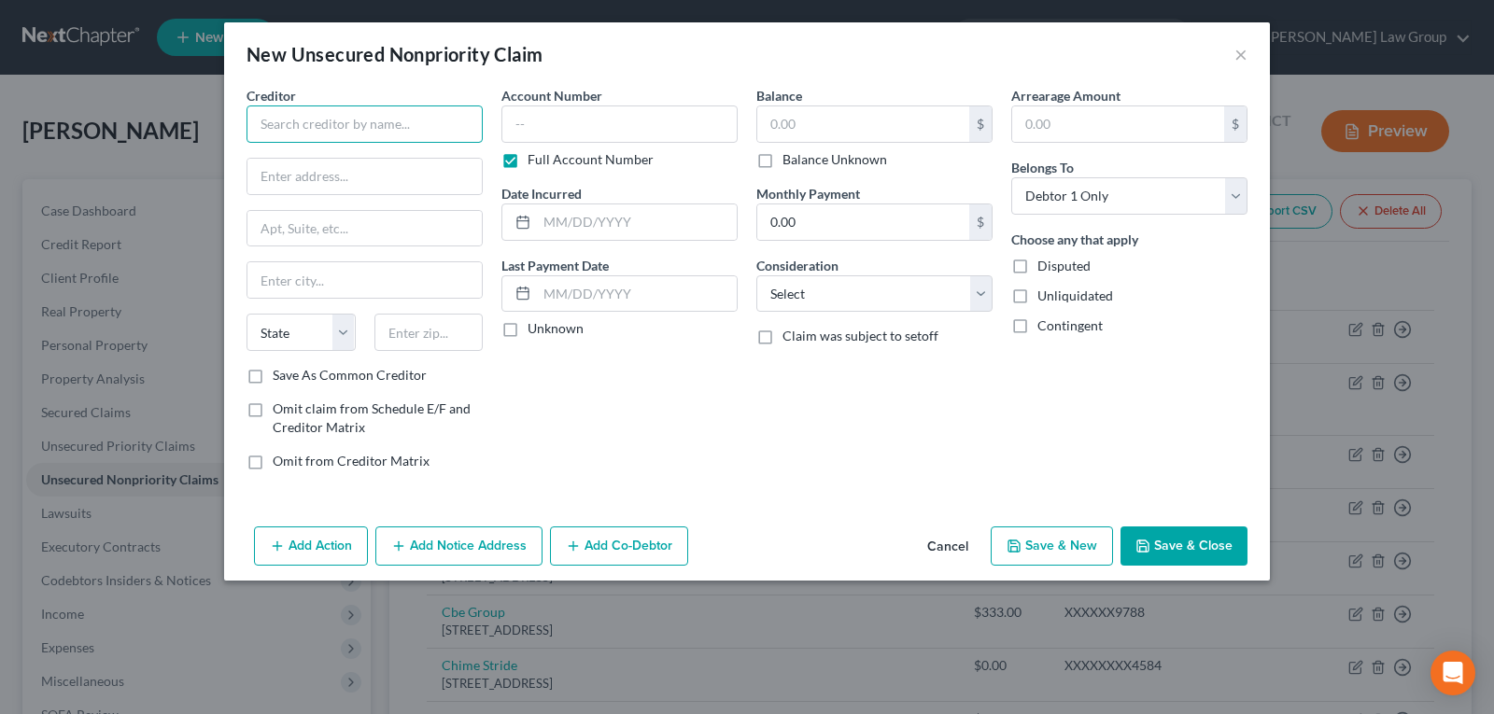
drag, startPoint x: 366, startPoint y: 116, endPoint x: 329, endPoint y: 61, distance: 66.6
click at [366, 118] on input "text" at bounding box center [365, 124] width 236 height 37
click at [325, 116] on input "text" at bounding box center [365, 124] width 236 height 37
type input "Concepts 21 Roswell Apartments"
click at [601, 380] on div "Account Number Full Account Number Date Incurred Last Payment Date Unknown" at bounding box center [619, 286] width 255 height 400
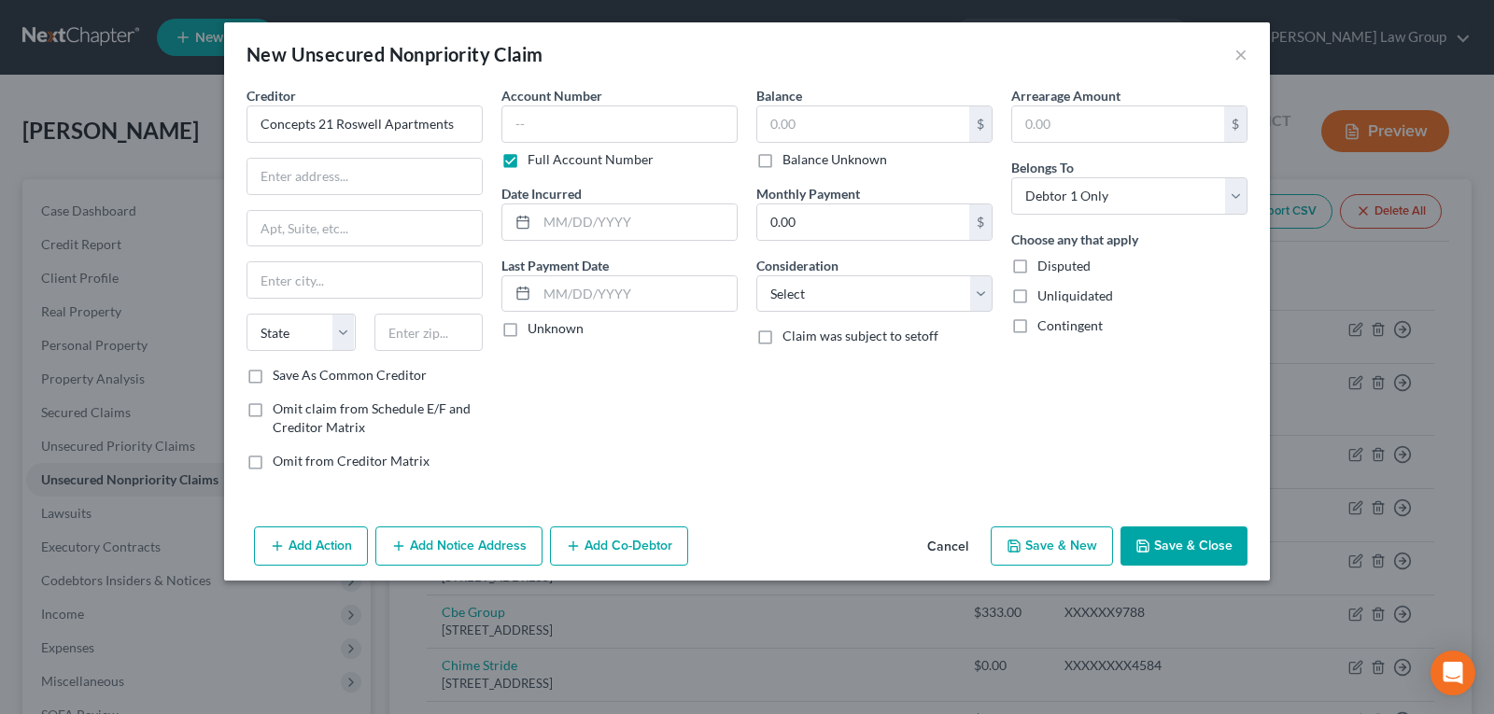
click at [955, 549] on button "Cancel" at bounding box center [947, 547] width 71 height 37
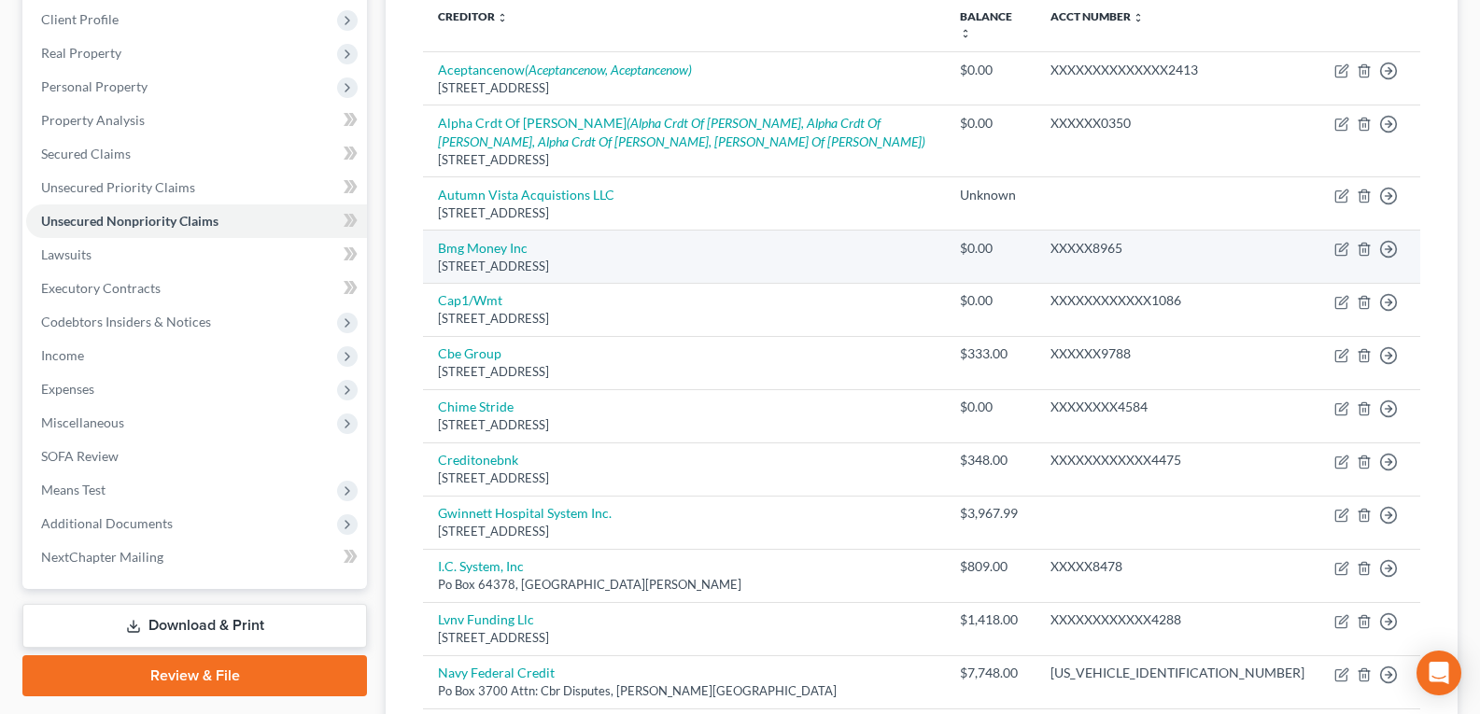
scroll to position [280, 0]
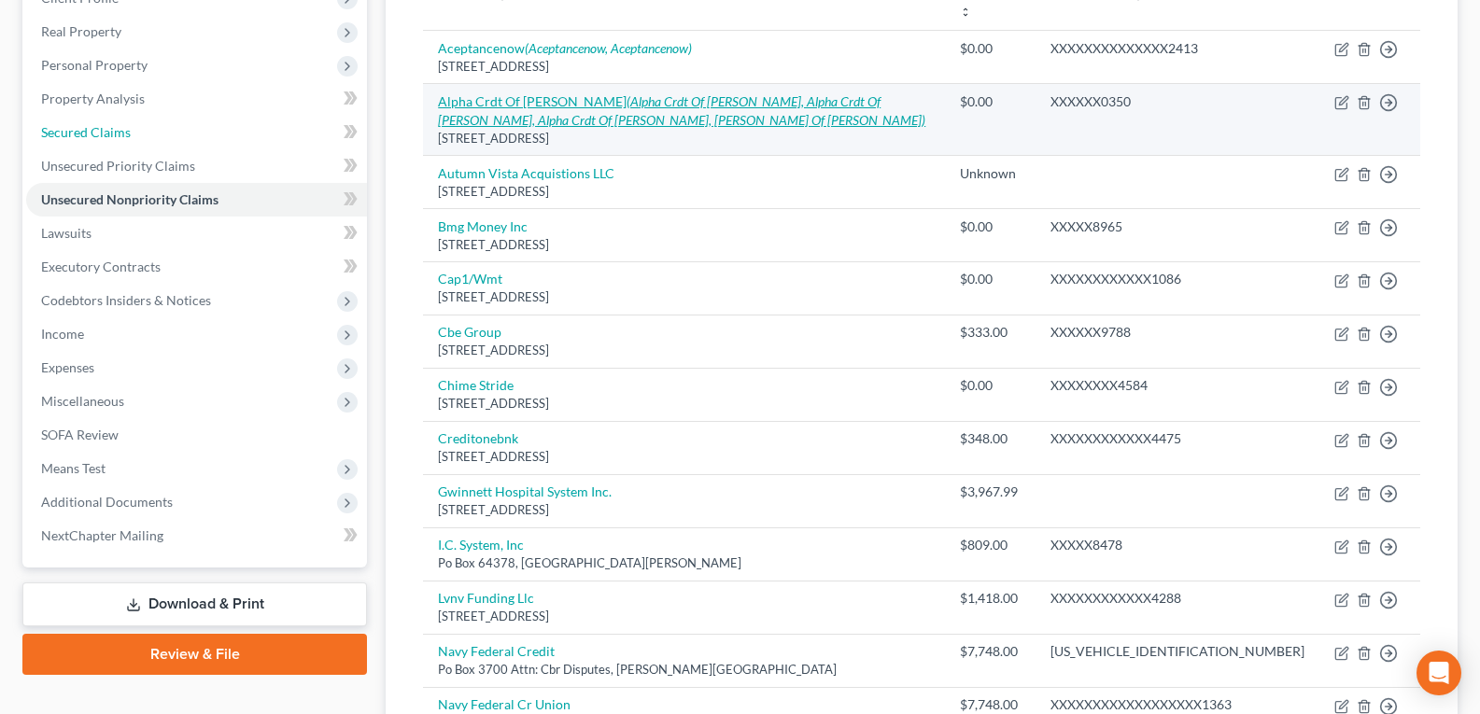
drag, startPoint x: 76, startPoint y: 131, endPoint x: 899, endPoint y: 105, distance: 824.2
click at [76, 131] on span "Secured Claims" at bounding box center [86, 132] width 90 height 16
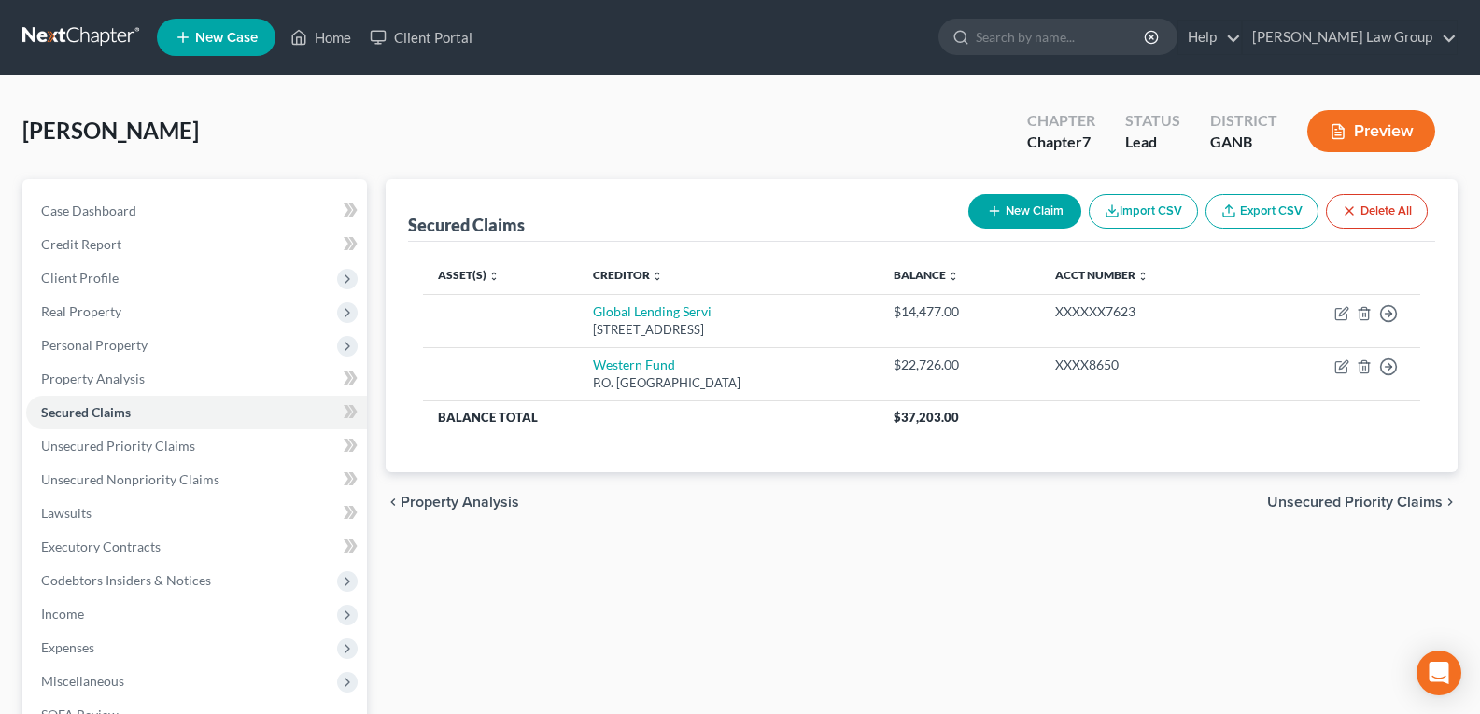
click at [1011, 206] on button "New Claim" at bounding box center [1025, 211] width 113 height 35
select select "0"
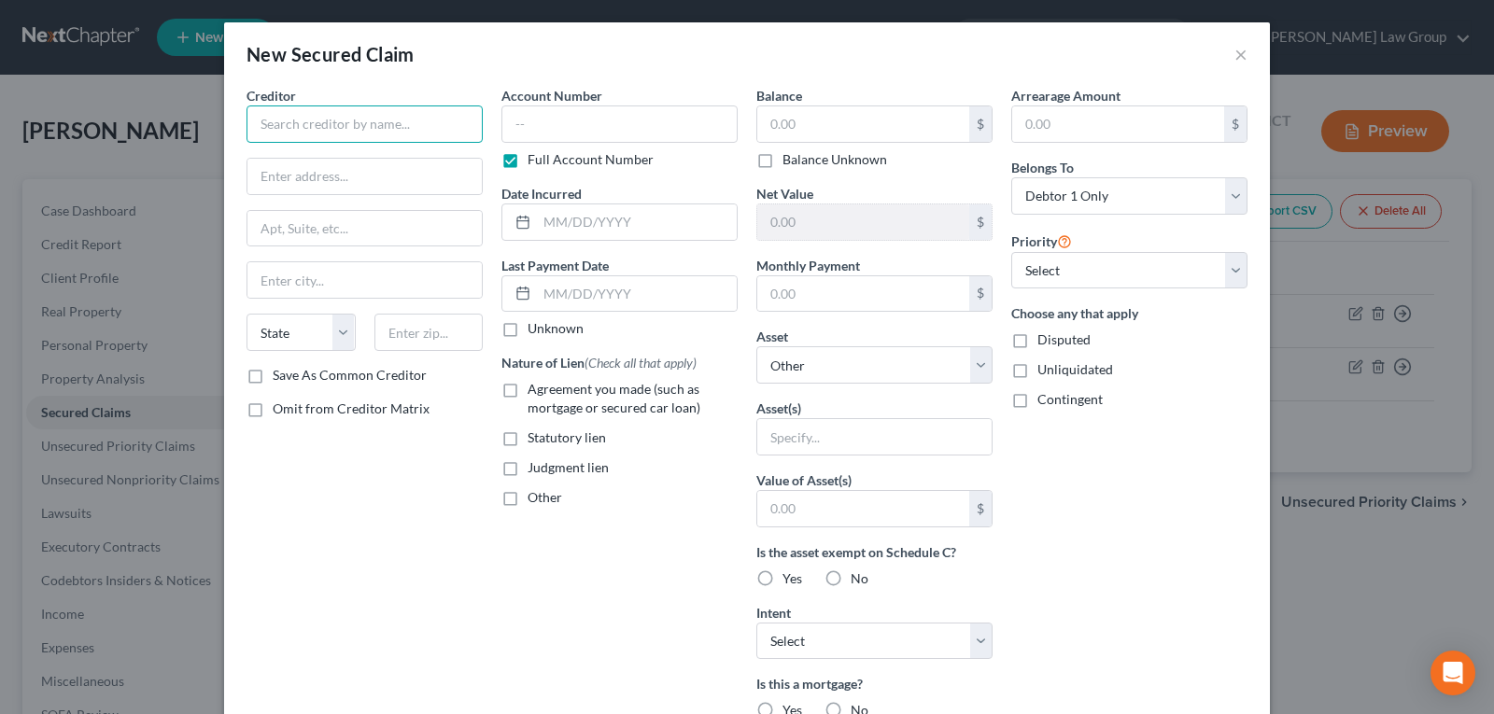
click at [335, 135] on input "text" at bounding box center [365, 124] width 236 height 37
type input "GA Finance Co."
click at [803, 105] on div "Balance $ Balance Unknown Balance Undetermined $ Balance Unknown" at bounding box center [875, 127] width 236 height 83
click at [803, 120] on input "text" at bounding box center [863, 123] width 212 height 35
type input "1,913.00"
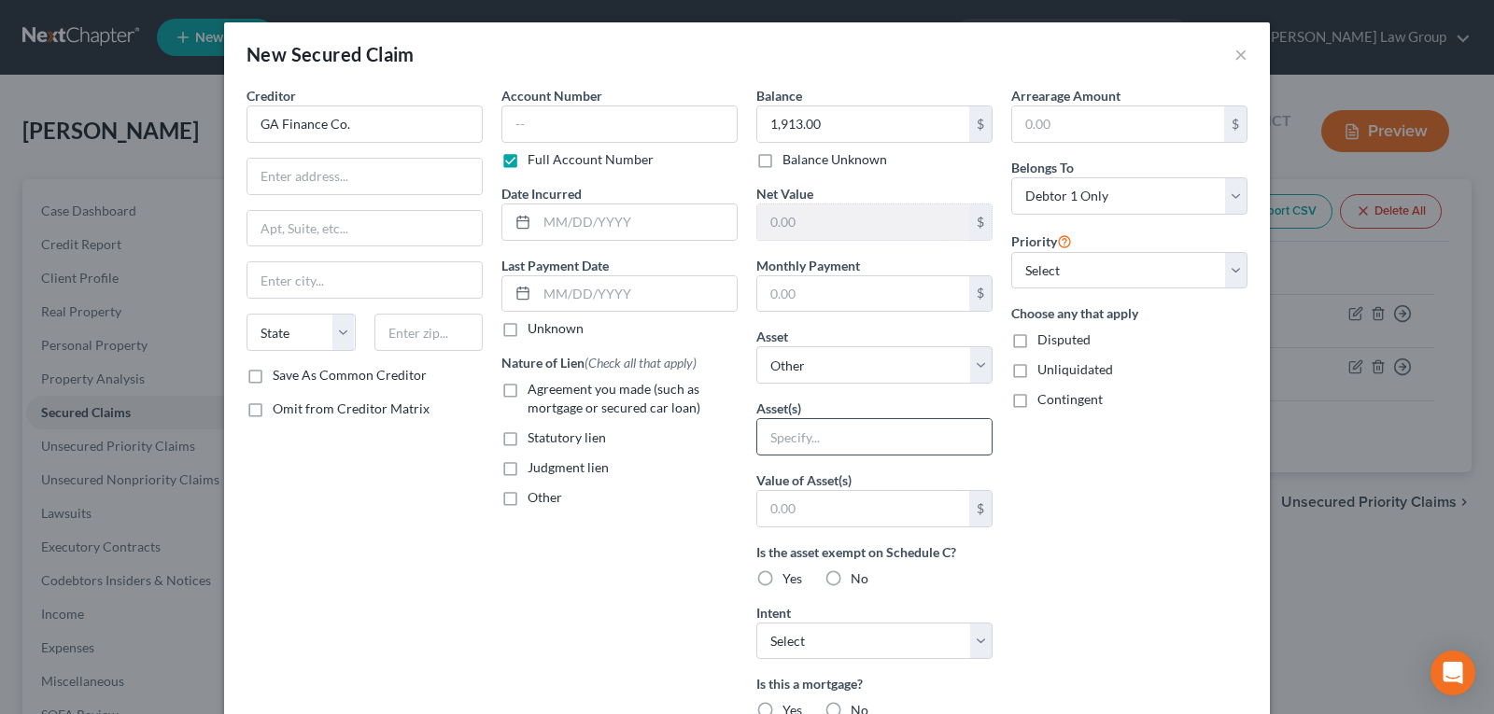
click at [818, 439] on input "text" at bounding box center [874, 436] width 234 height 35
type input "Judgement Lien"
click at [528, 469] on label "Judgment lien" at bounding box center [568, 468] width 81 height 19
click at [535, 469] on input "Judgment lien" at bounding box center [541, 465] width 12 height 12
checkbox input "true"
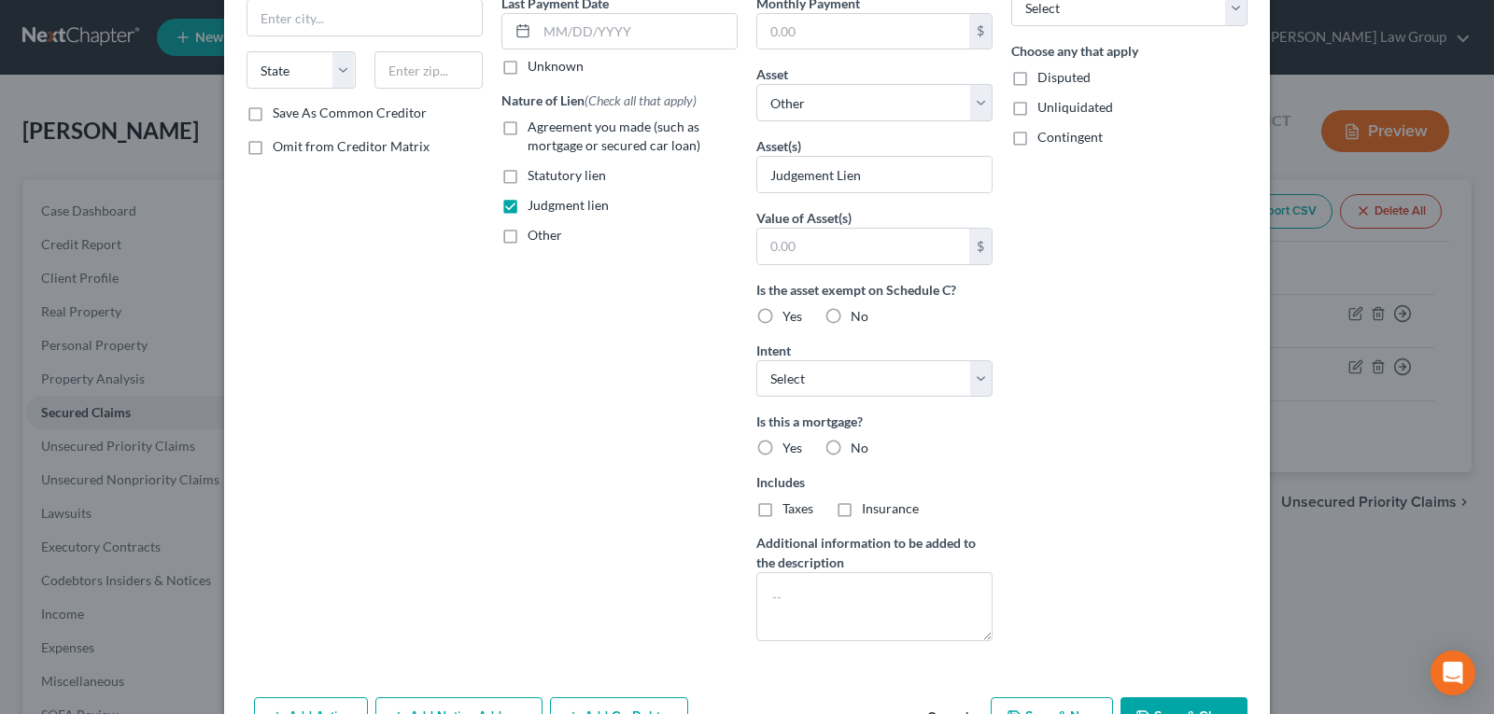
scroll to position [280, 0]
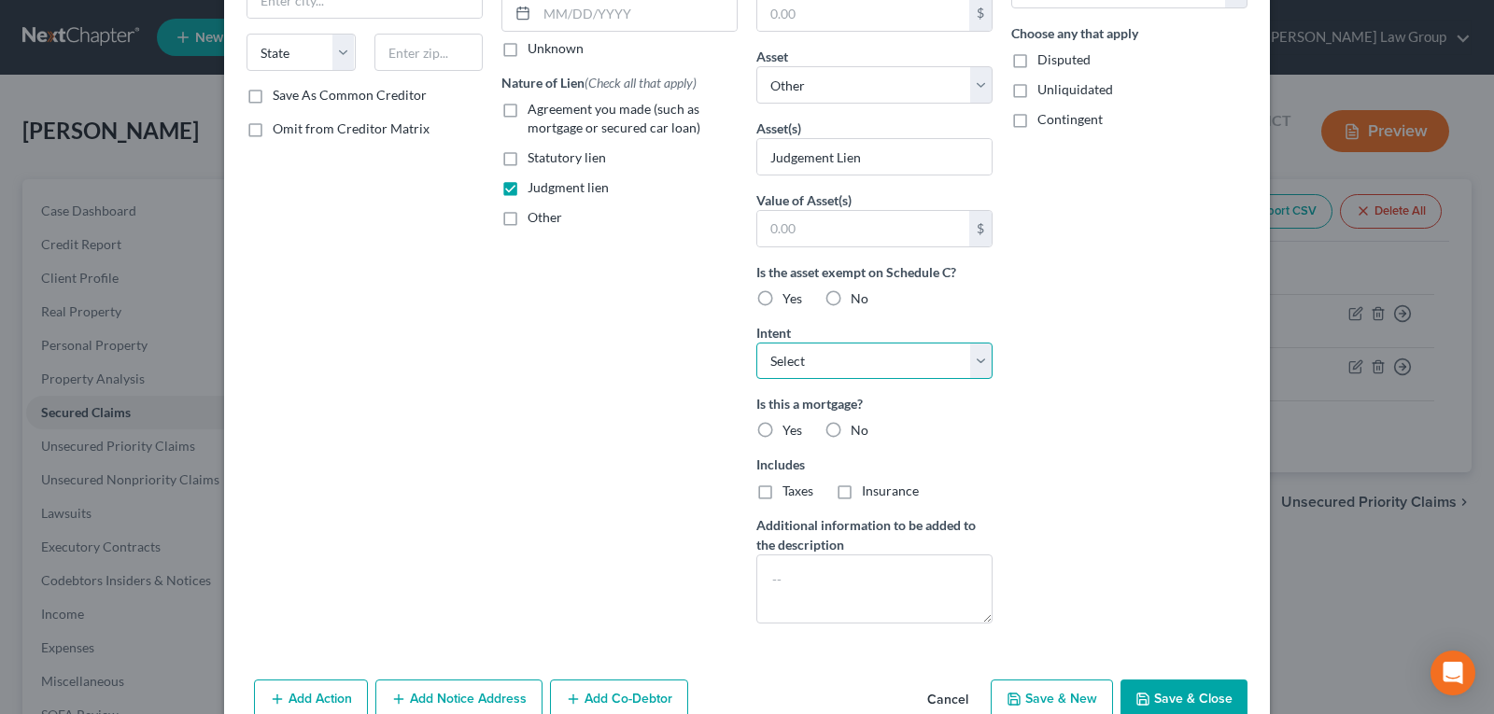
drag, startPoint x: 840, startPoint y: 352, endPoint x: 822, endPoint y: 377, distance: 30.8
click at [840, 352] on select "Select Surrender Redeem Reaffirm Avoid Other" at bounding box center [875, 361] width 236 height 37
select select "3"
click at [757, 343] on select "Select Surrender Redeem Reaffirm Avoid Other" at bounding box center [875, 361] width 236 height 37
click at [679, 403] on div "Account Number Full Account Number Date Incurred Last Payment Date Unknown Natu…" at bounding box center [619, 222] width 255 height 833
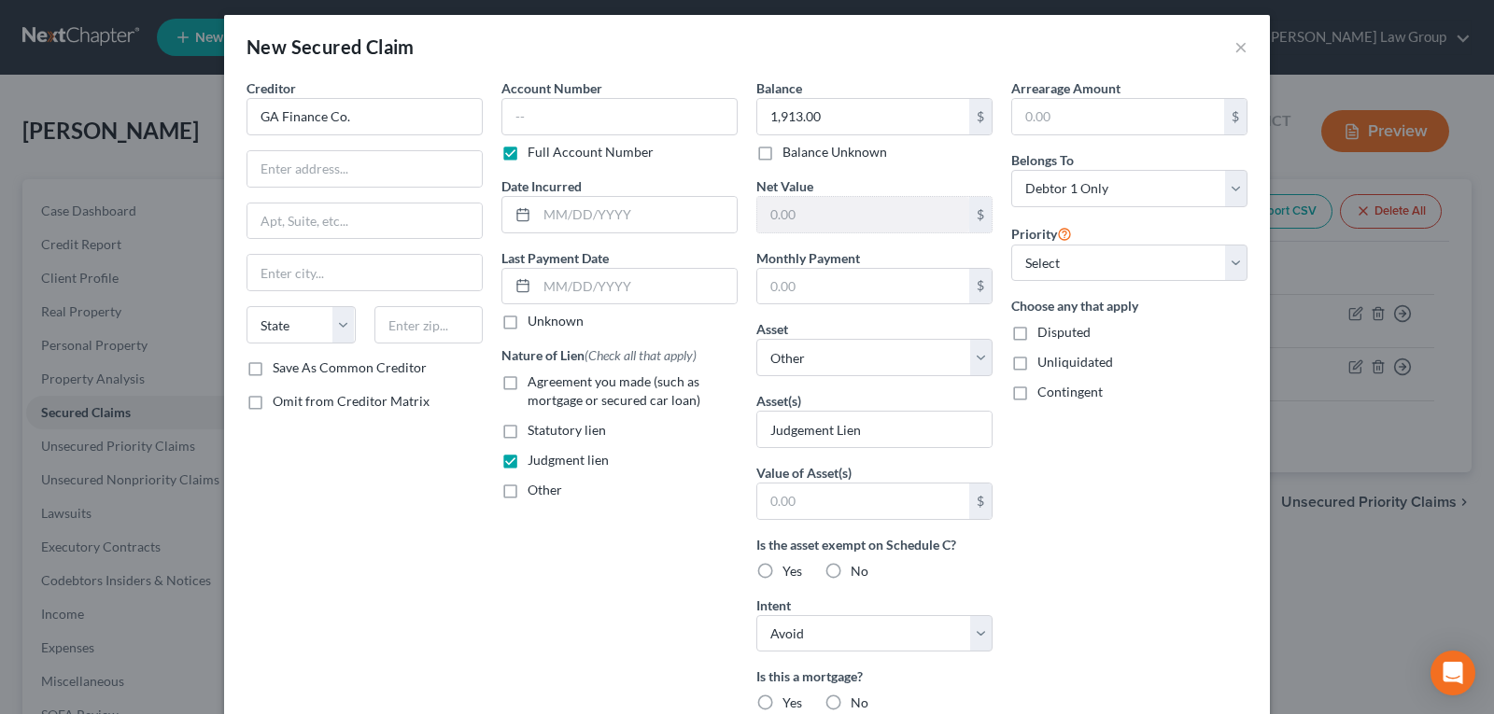
scroll to position [0, 0]
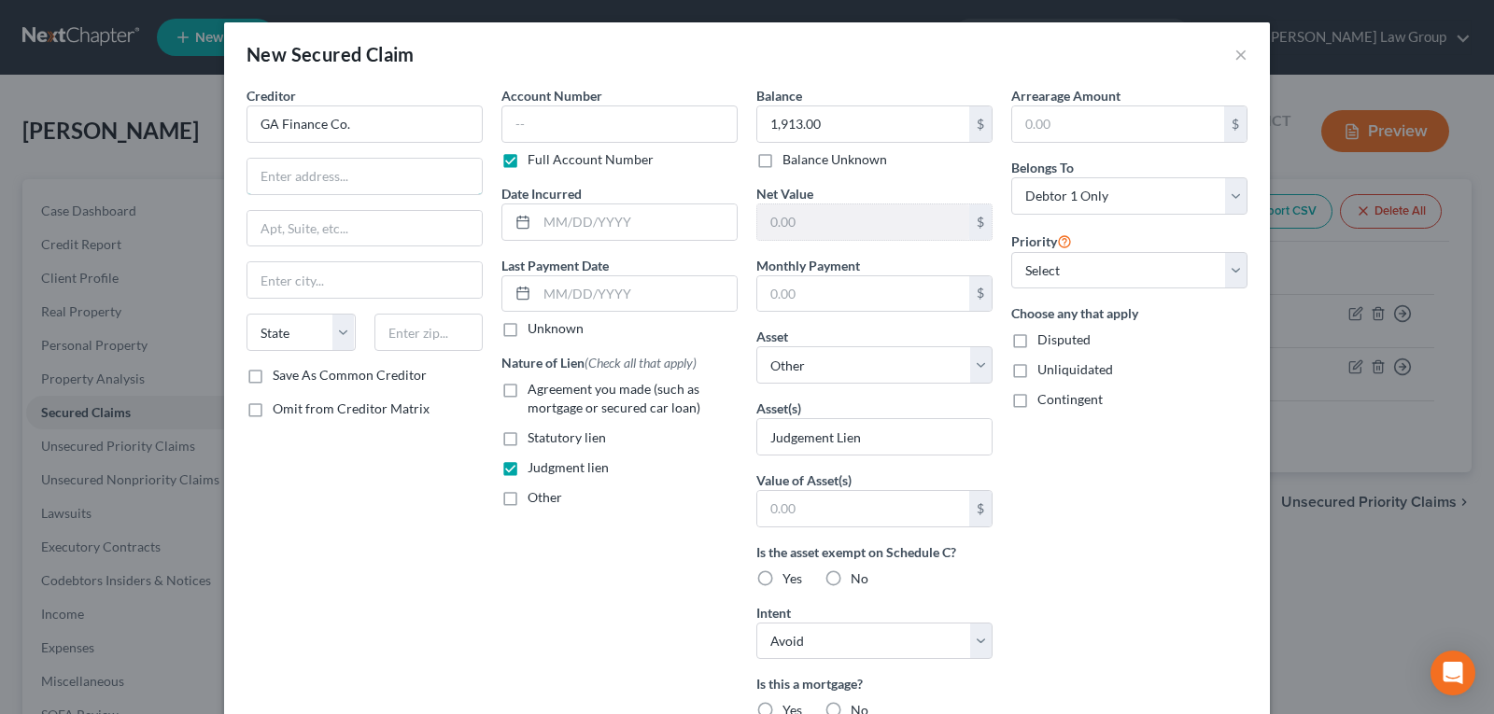
drag, startPoint x: 320, startPoint y: 163, endPoint x: 323, endPoint y: 3, distance: 160.7
click at [320, 163] on input "text" at bounding box center [365, 176] width 234 height 35
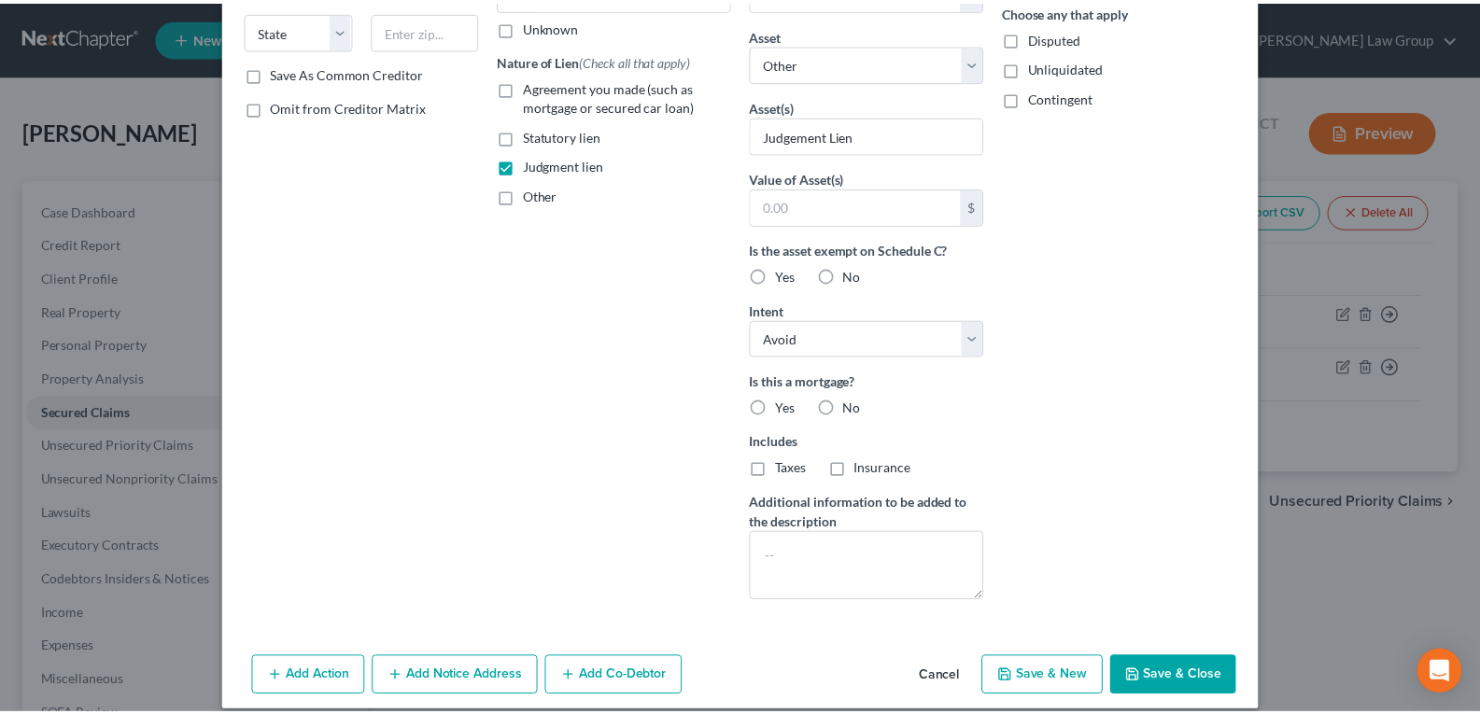
scroll to position [322, 0]
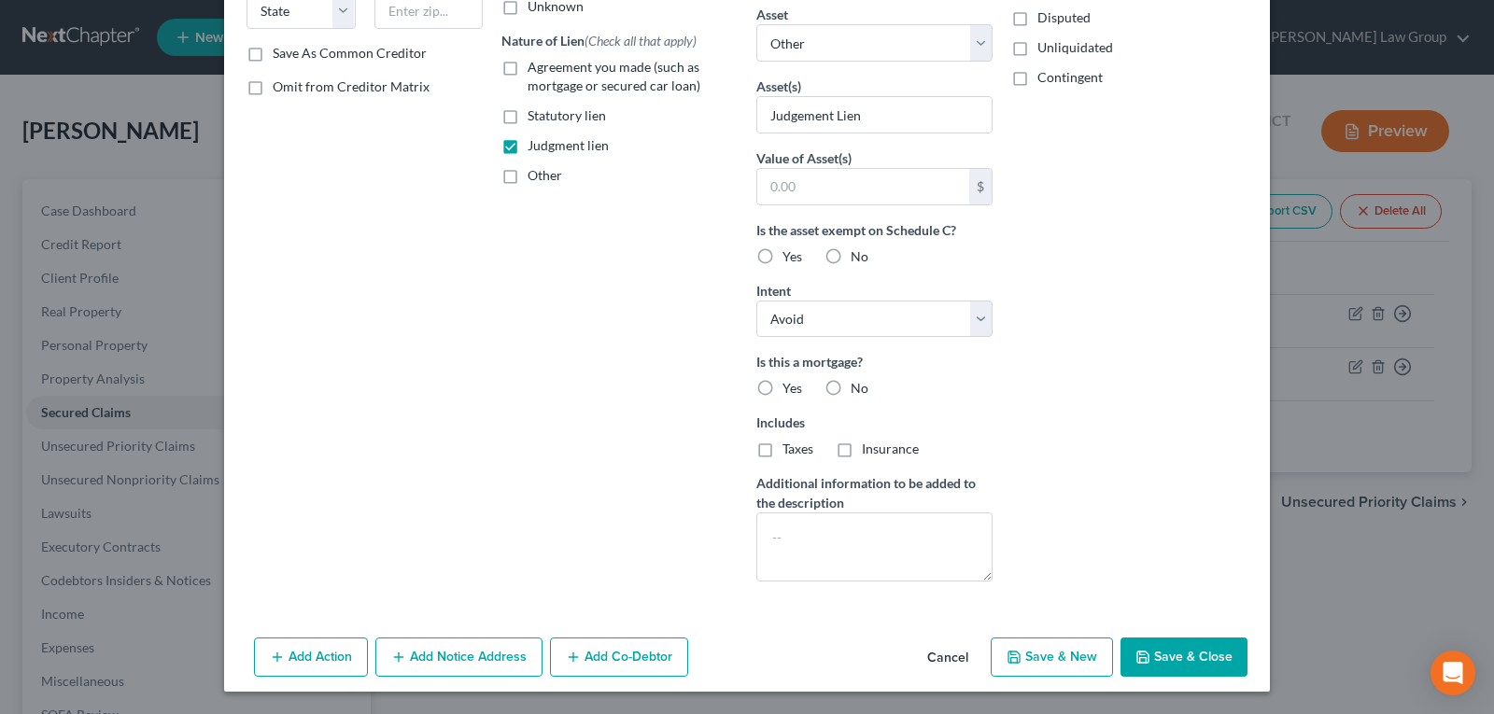
click at [1176, 648] on button "Save & Close" at bounding box center [1184, 657] width 127 height 39
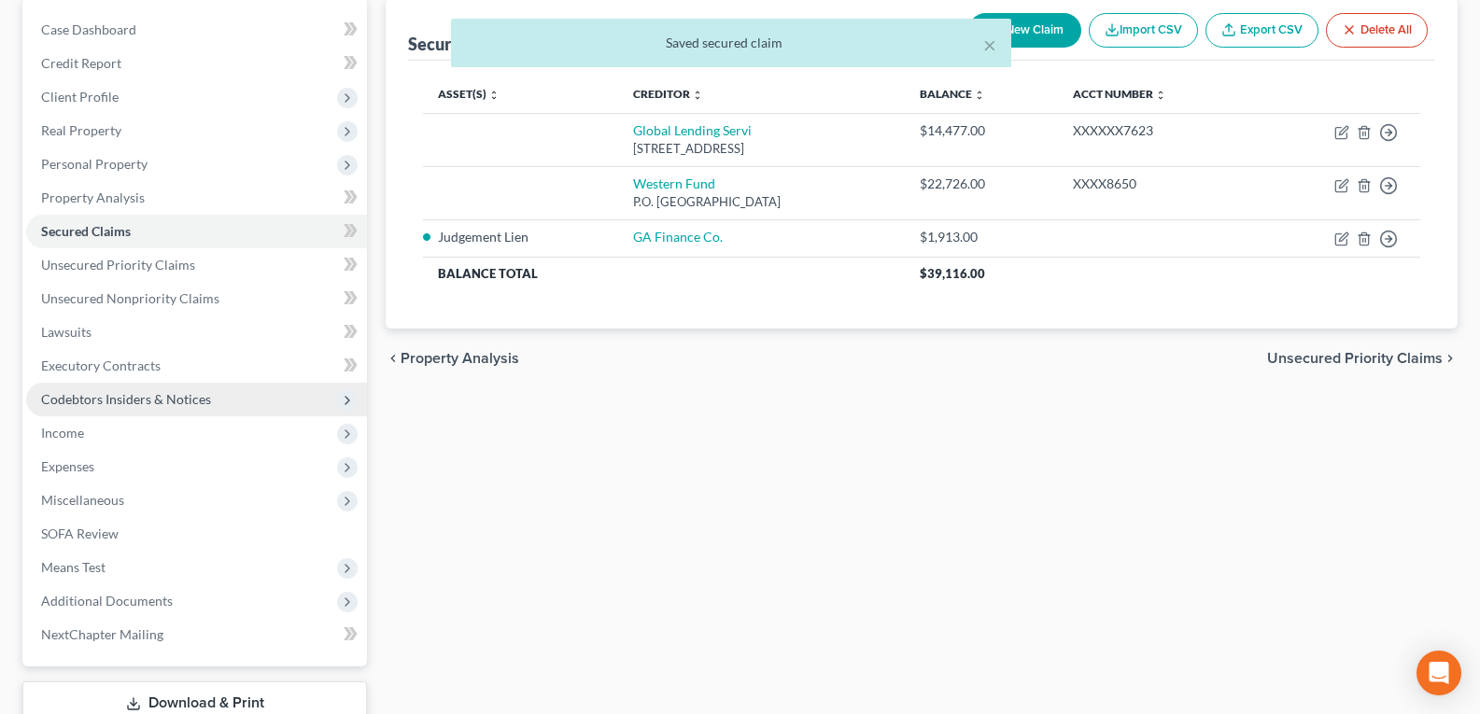
scroll to position [187, 0]
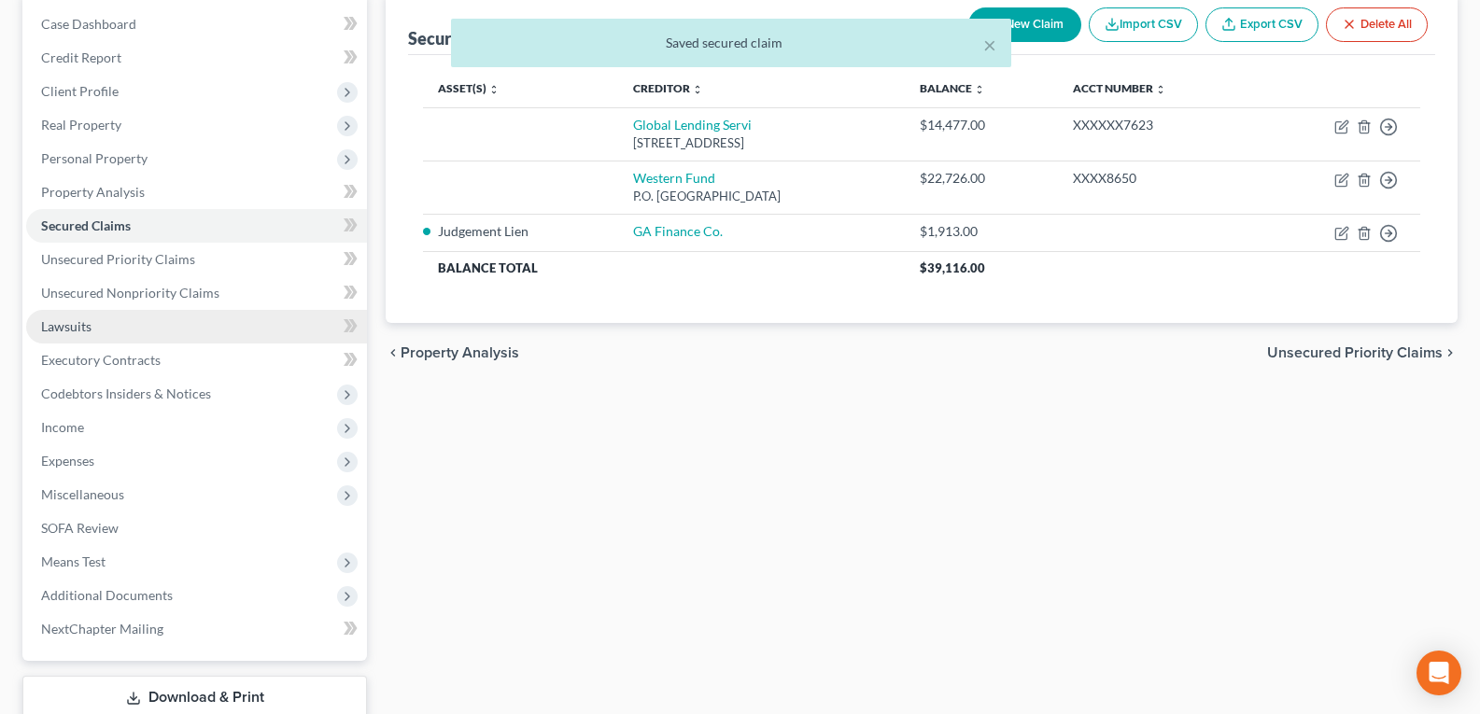
click at [91, 330] on span "Lawsuits" at bounding box center [66, 326] width 50 height 16
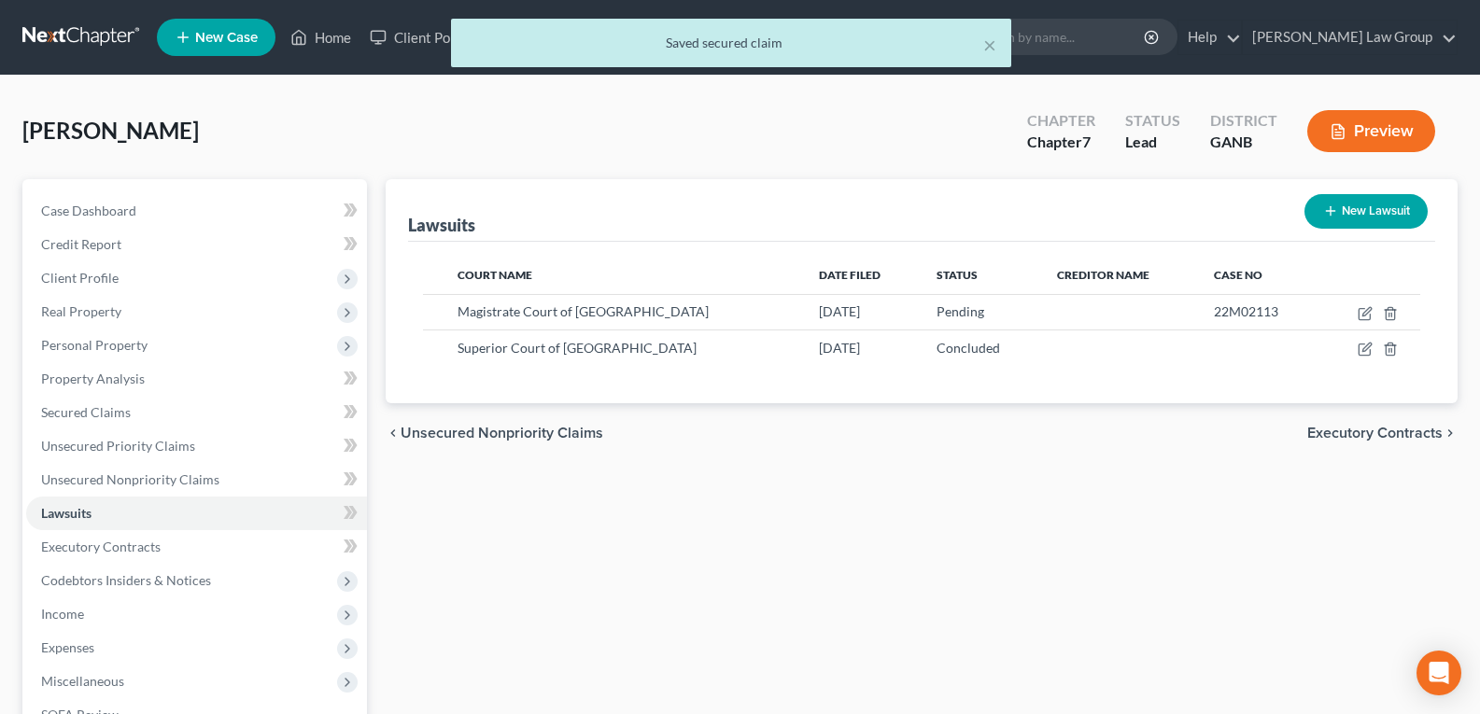
click at [1349, 210] on button "New Lawsuit" at bounding box center [1366, 211] width 123 height 35
select select "0"
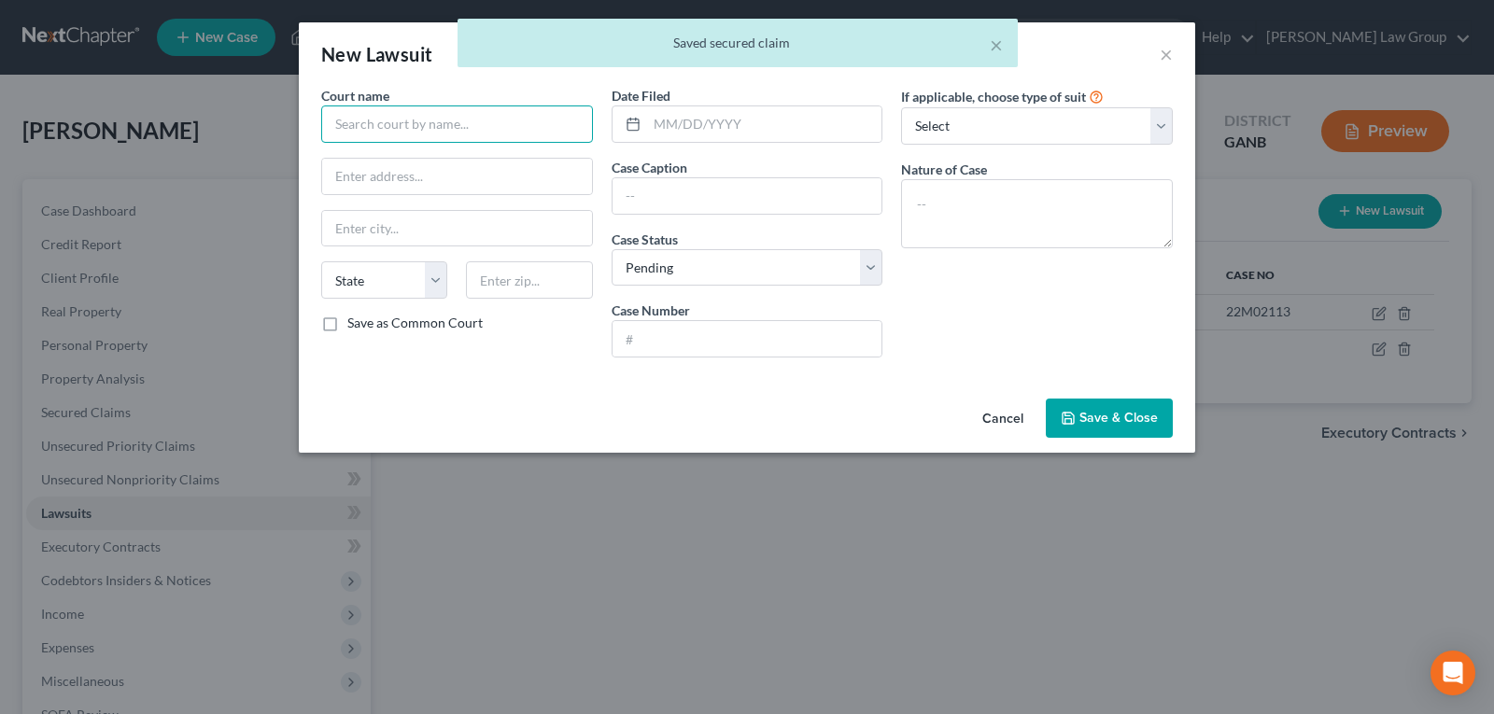
click at [409, 121] on input "text" at bounding box center [457, 124] width 272 height 37
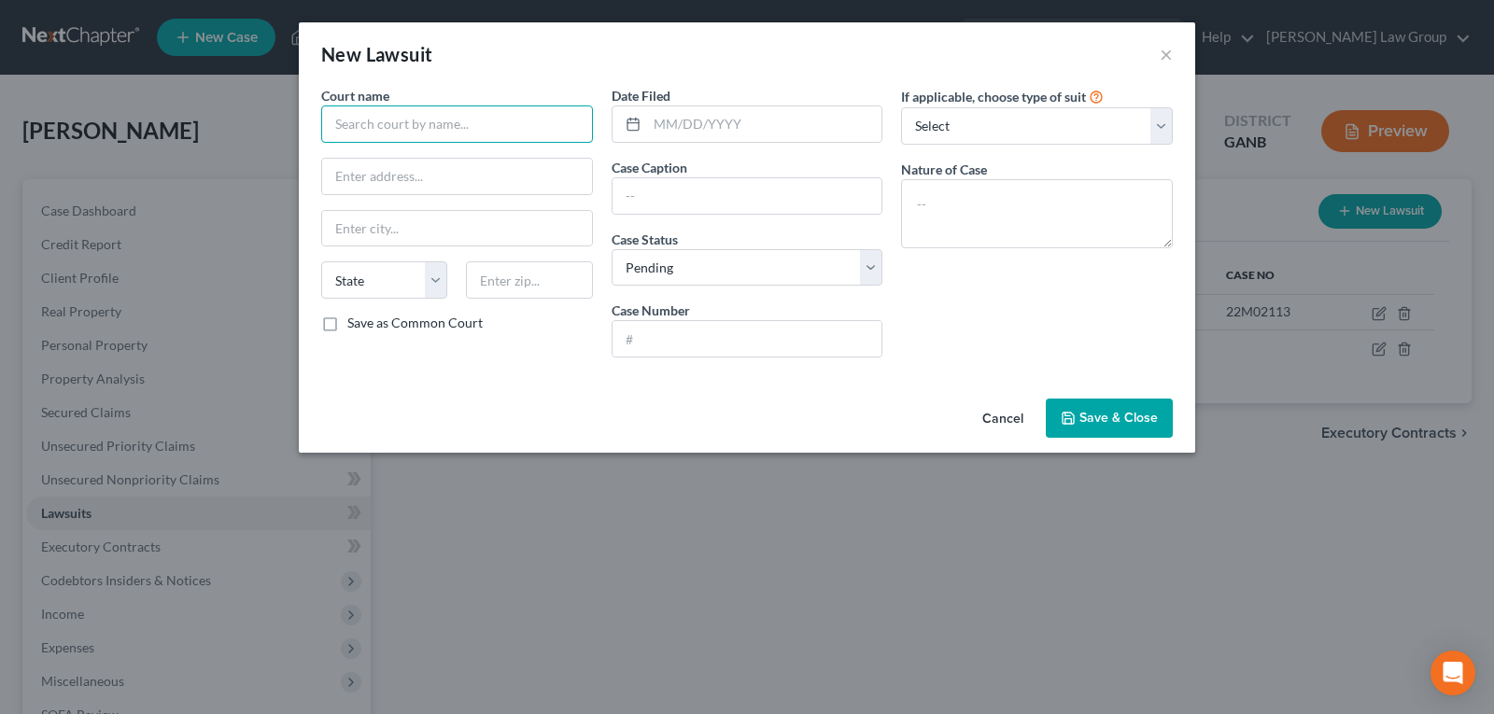
type input "H"
type input "Magistrate Court of [GEOGRAPHIC_DATA]"
click at [389, 184] on input "text" at bounding box center [457, 176] width 270 height 35
paste input "[STREET_ADDRESS]"
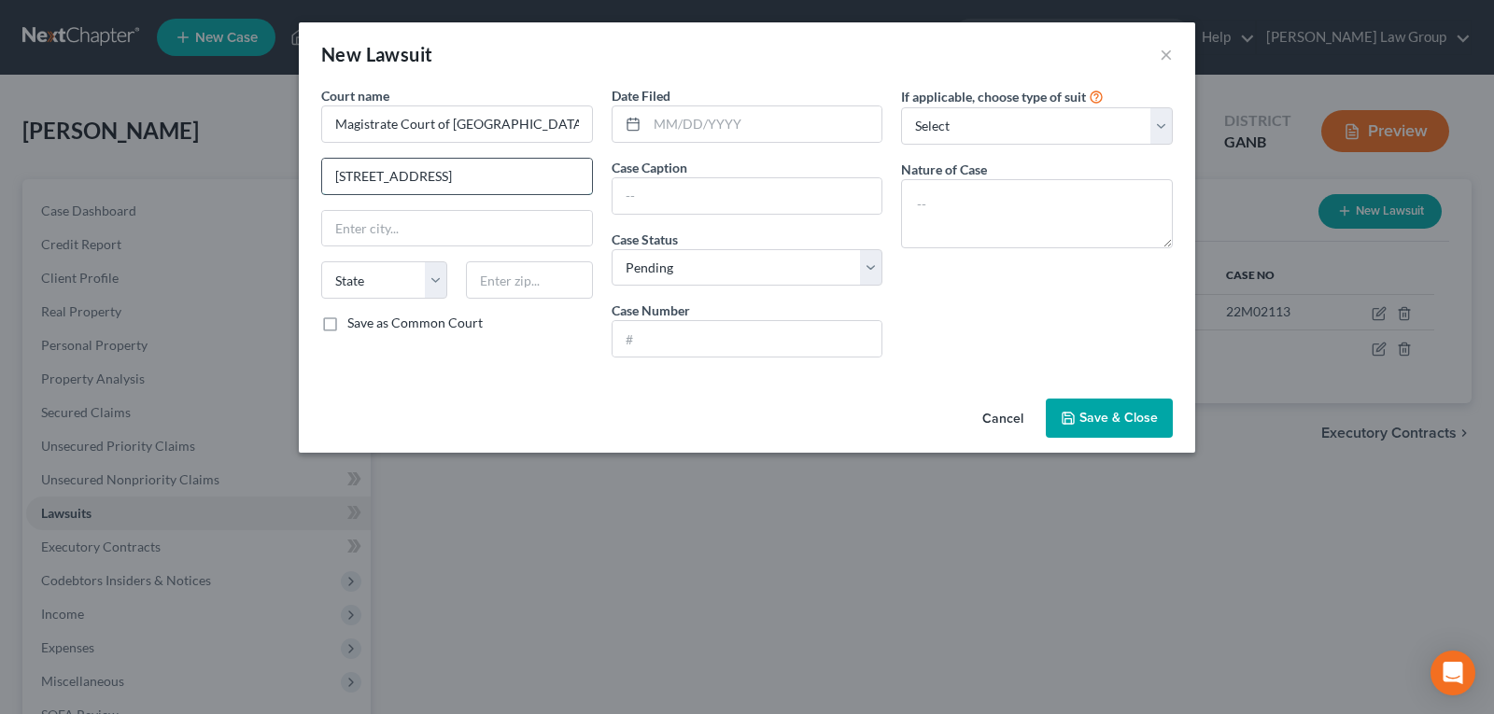
scroll to position [0, 33]
type input "[STREET_ADDRESS]"
click at [408, 232] on input "text" at bounding box center [457, 228] width 270 height 35
type input "[GEOGRAPHIC_DATA]"
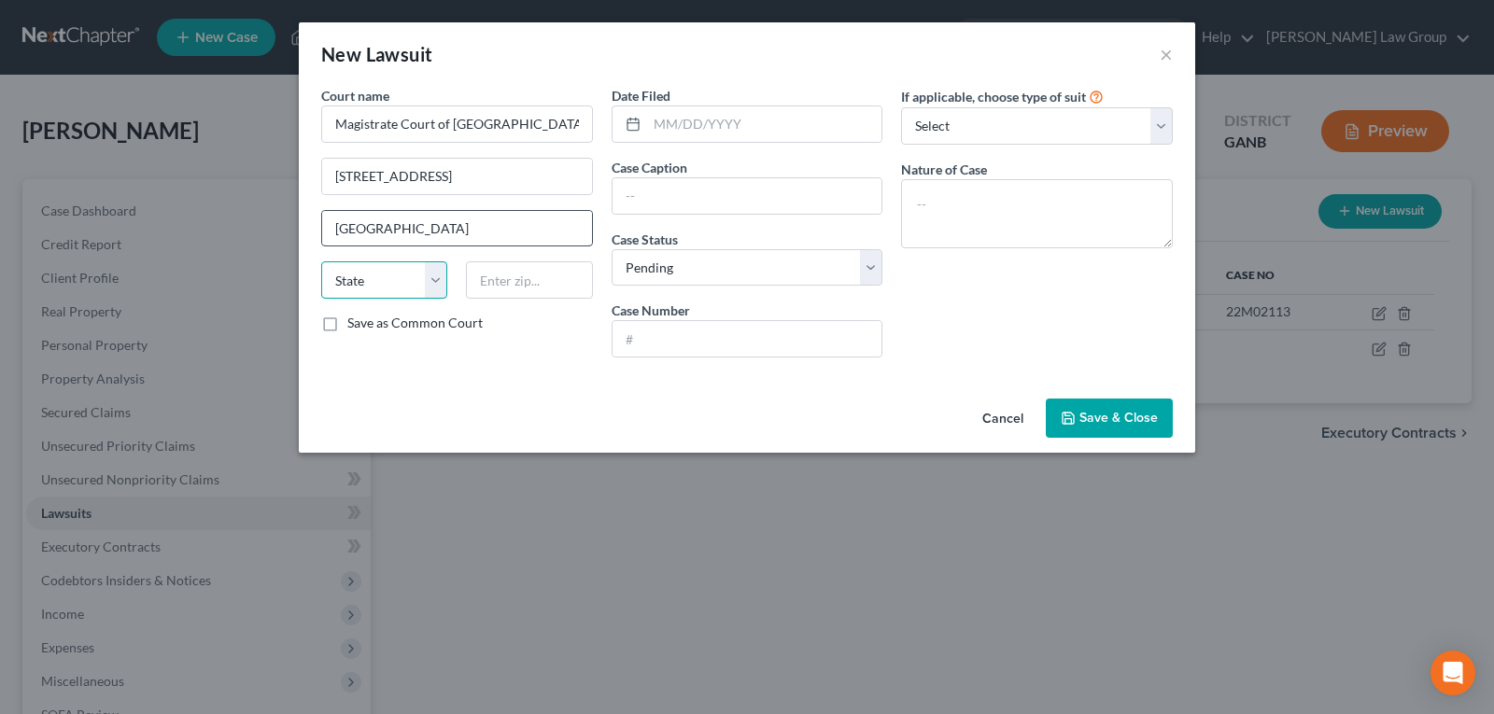
select select "10"
click at [546, 172] on input "[STREET_ADDRESS]" at bounding box center [457, 176] width 270 height 35
drag, startPoint x: 515, startPoint y: 261, endPoint x: 511, endPoint y: 293, distance: 32.9
click at [516, 261] on div "Court name * Magistrate Court of [GEOGRAPHIC_DATA] [STREET_ADDRESS][GEOGRAPHIC_…" at bounding box center [457, 229] width 290 height 287
drag, startPoint x: 513, startPoint y: 286, endPoint x: 512, endPoint y: 264, distance: 21.5
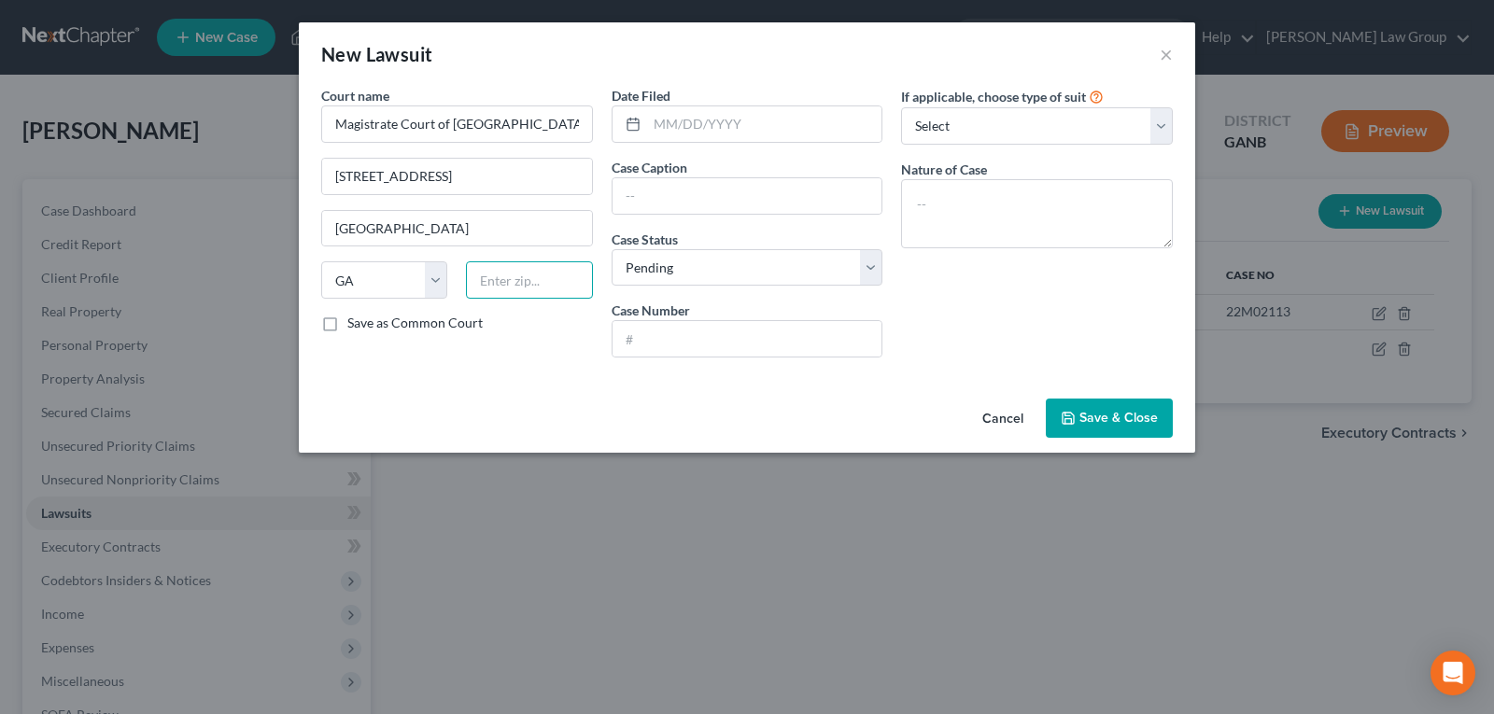
click at [513, 286] on input "text" at bounding box center [529, 280] width 126 height 37
type input "30501"
drag, startPoint x: 485, startPoint y: 178, endPoint x: 621, endPoint y: 180, distance: 136.4
click at [621, 180] on div "Court name * Magistrate Court of [GEOGRAPHIC_DATA] [STREET_ADDRESS][GEOGRAPHIC_…" at bounding box center [747, 229] width 870 height 287
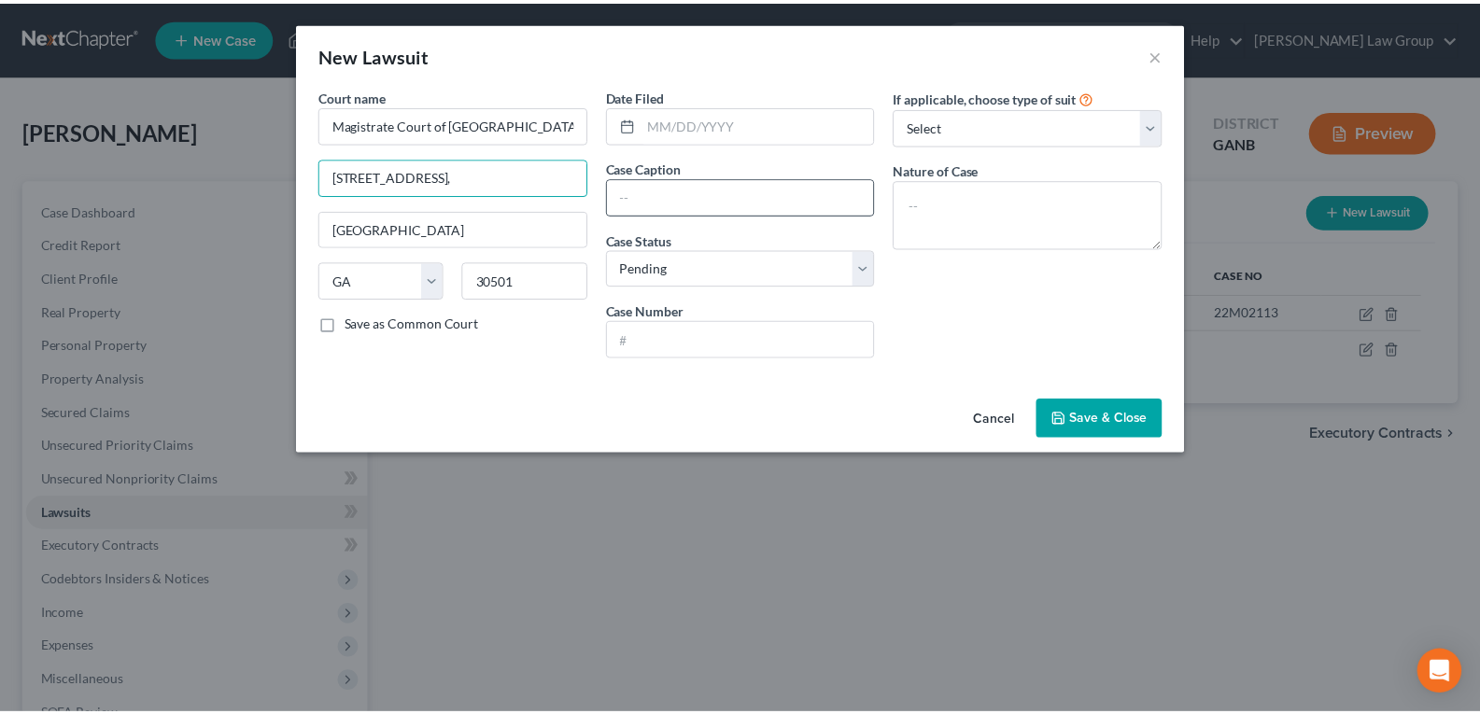
scroll to position [0, 0]
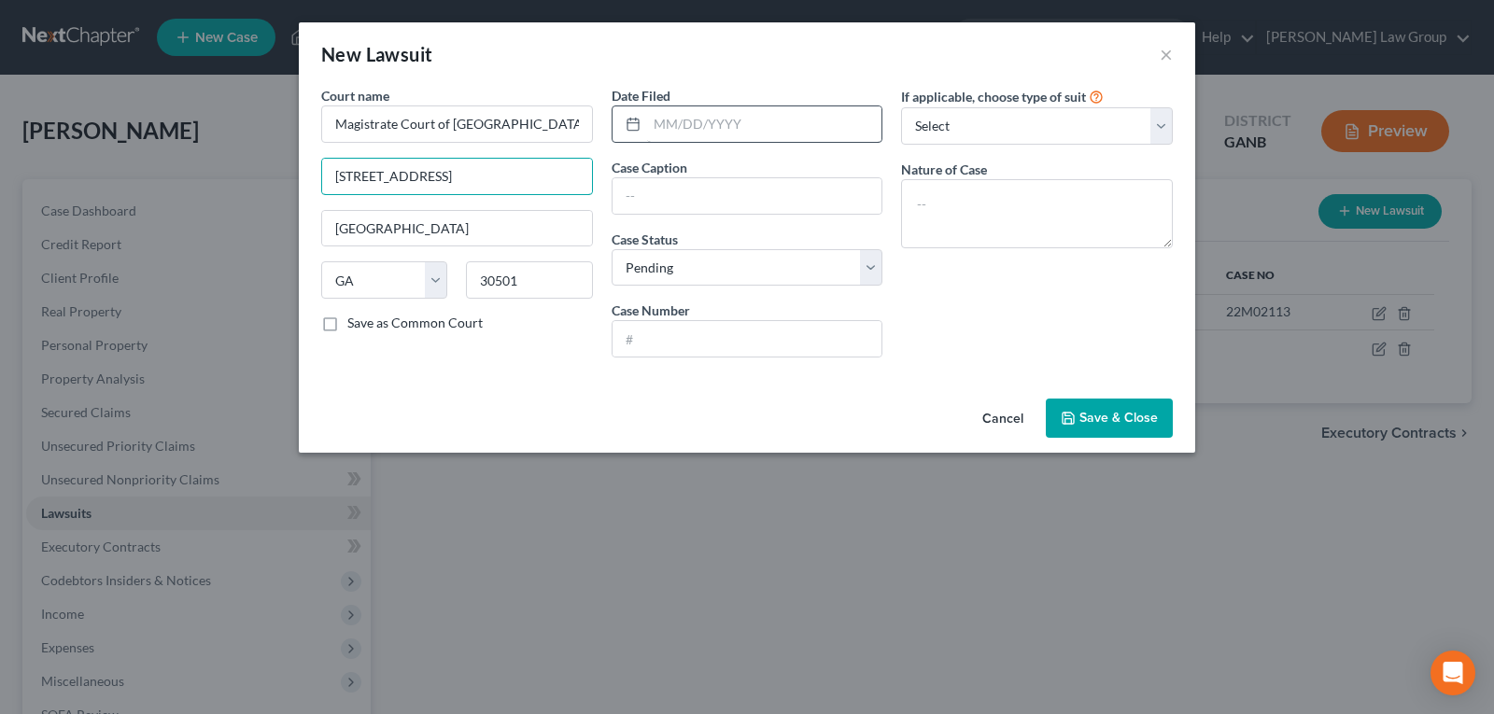
type input "[STREET_ADDRESS]"
click at [695, 131] on input "text" at bounding box center [764, 123] width 235 height 35
type input "[DATE]"
click at [704, 211] on input "text" at bounding box center [748, 195] width 270 height 35
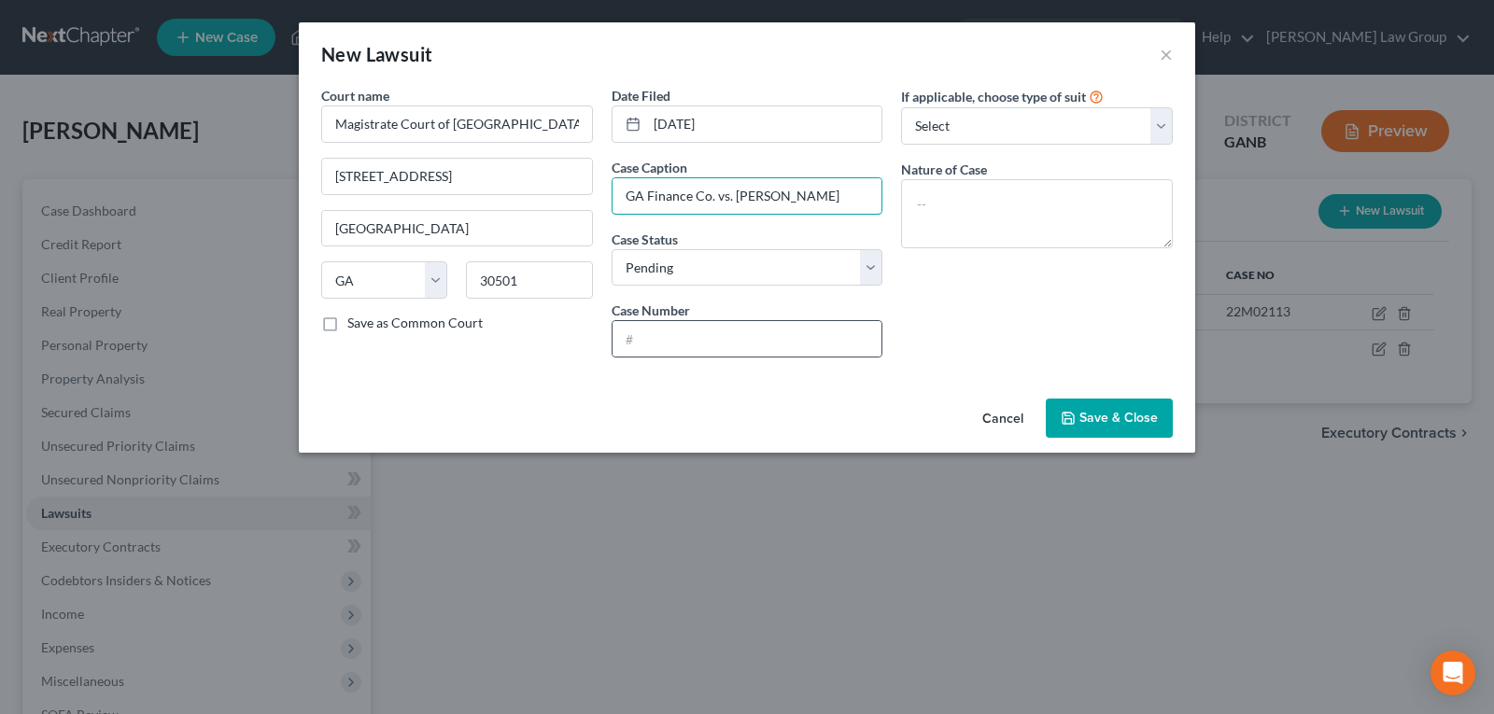
type input "GA Finance Co. vs. [PERSON_NAME]"
drag, startPoint x: 706, startPoint y: 320, endPoint x: 658, endPoint y: 320, distance: 48.6
click at [701, 344] on div at bounding box center [748, 338] width 272 height 37
click at [700, 346] on input "text" at bounding box center [748, 338] width 270 height 35
type input "02MV070788"
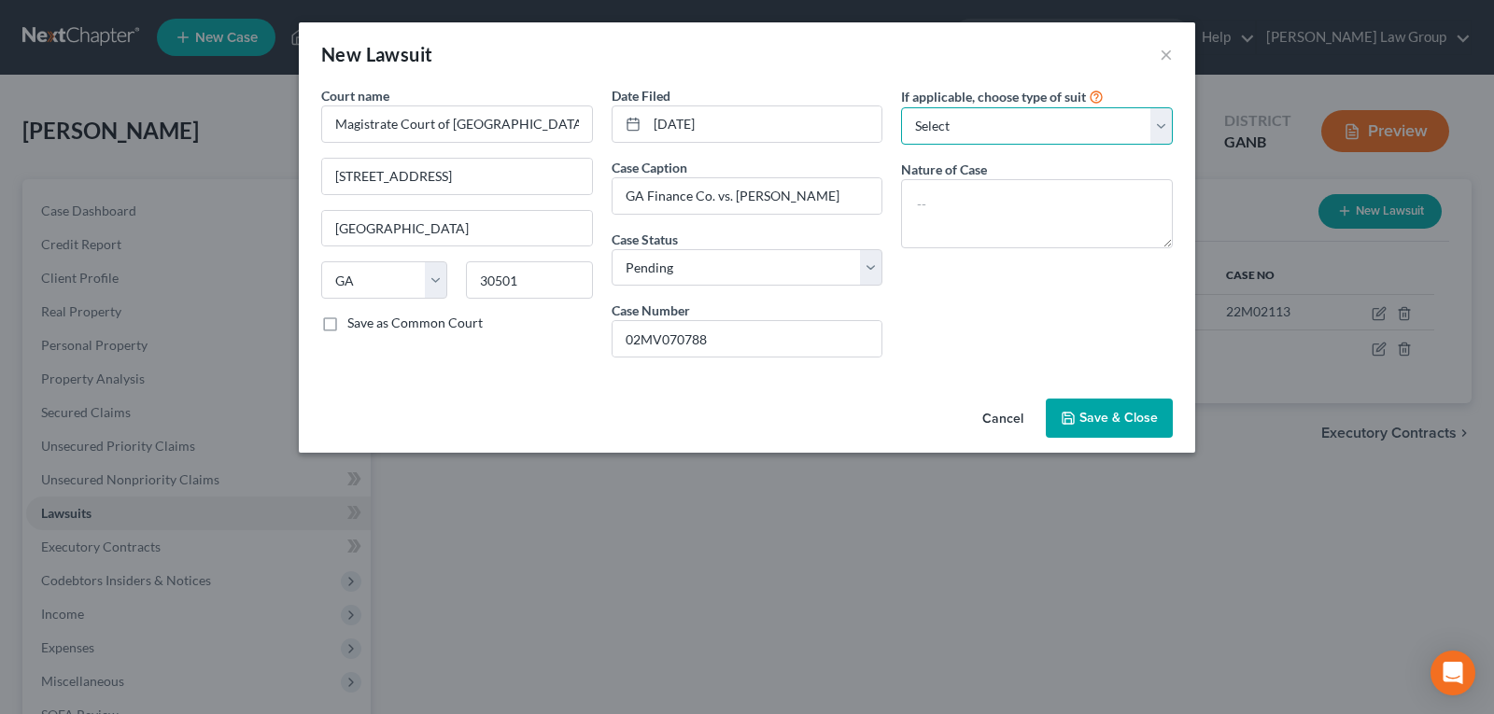
click at [969, 119] on select "Select Repossession Garnishment Foreclosure Attached, Seized, Or Levied Other" at bounding box center [1037, 125] width 272 height 37
click at [1085, 419] on span "Save & Close" at bounding box center [1119, 418] width 78 height 16
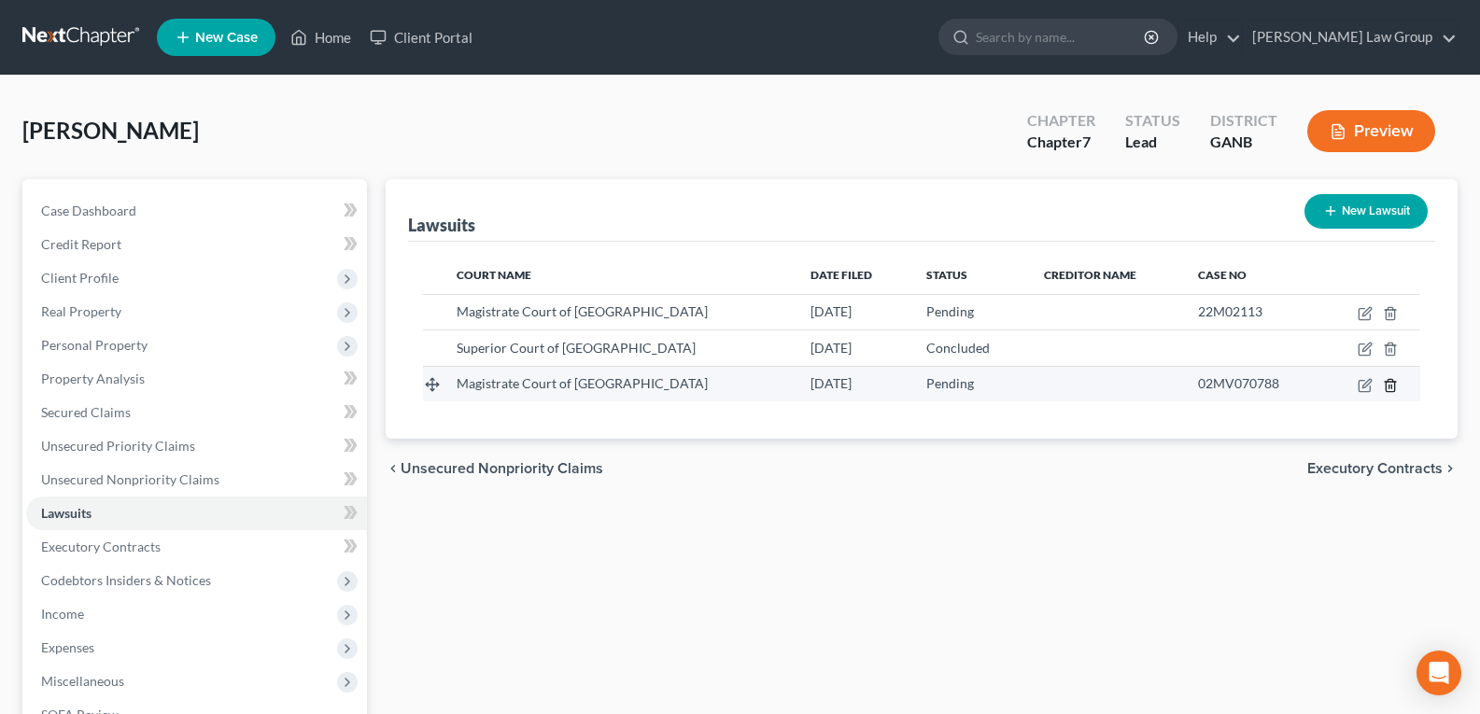
click at [1390, 386] on line "button" at bounding box center [1390, 387] width 0 height 4
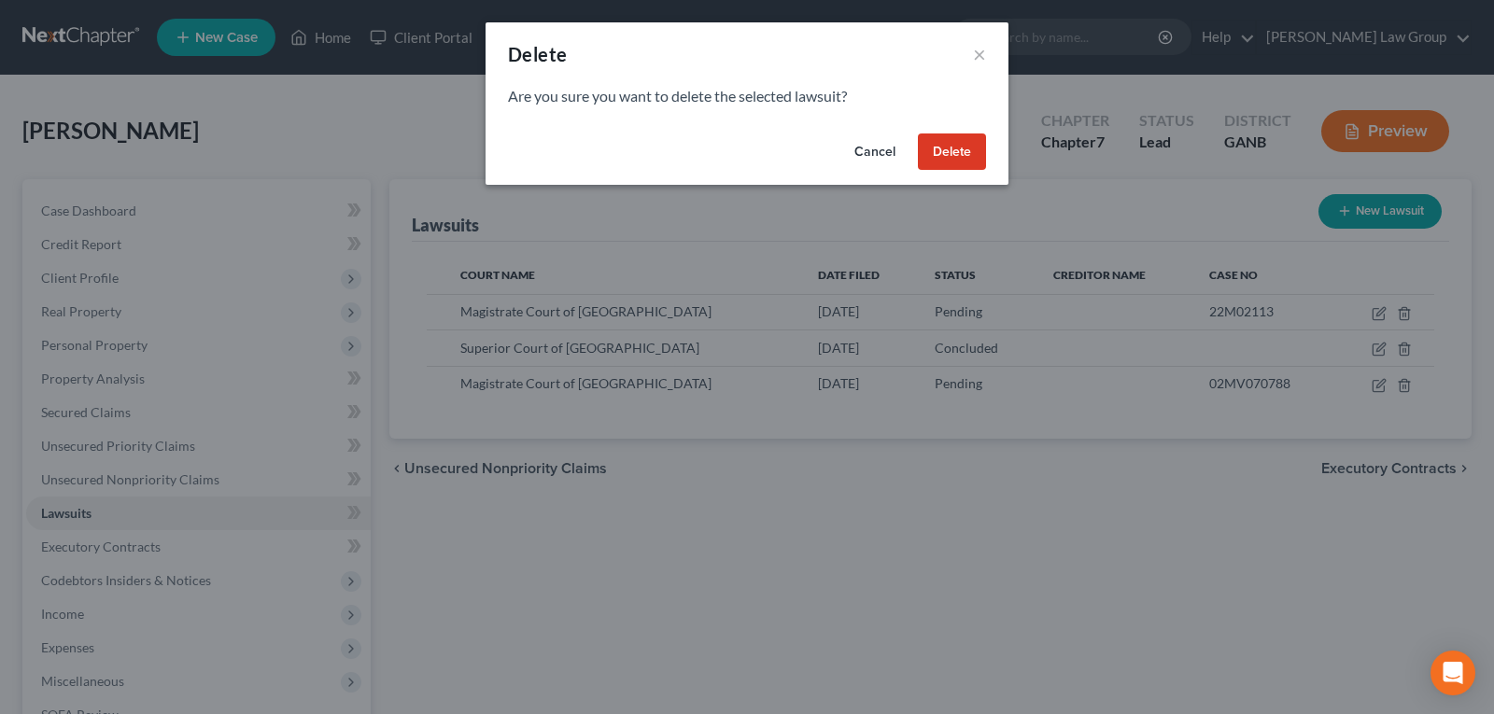
click at [940, 143] on button "Delete" at bounding box center [952, 152] width 68 height 37
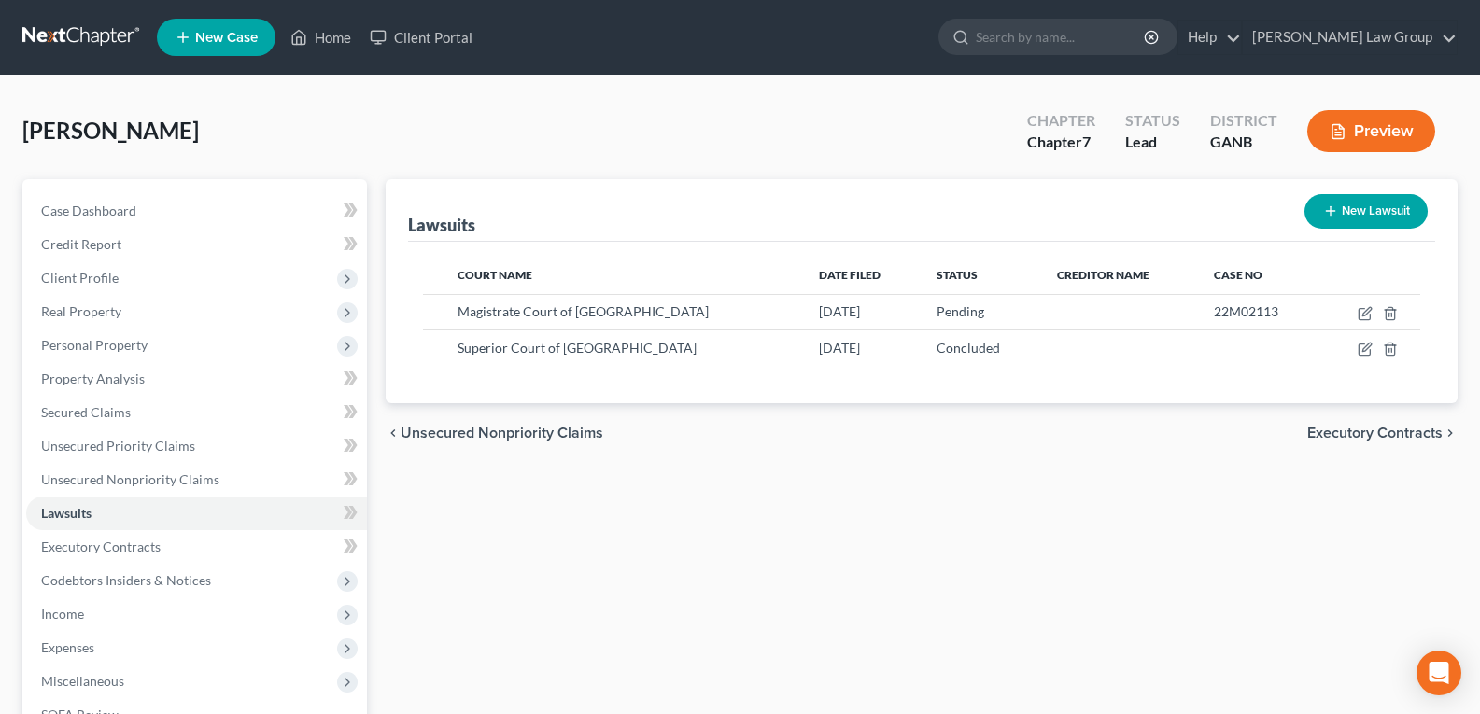
click at [606, 458] on div "chevron_left Unsecured Nonpriority Claims Executory Contracts chevron_right" at bounding box center [922, 433] width 1072 height 60
click at [672, 467] on div "Lawsuits New Lawsuit Court Name Date Filed Status Creditor Name Case No Magistr…" at bounding box center [921, 567] width 1091 height 776
drag, startPoint x: 752, startPoint y: 472, endPoint x: 793, endPoint y: 683, distance: 215.0
click at [752, 481] on div "Lawsuits New Lawsuit Court Name Date Filed Status Creditor Name Case No Magistr…" at bounding box center [921, 567] width 1091 height 776
drag, startPoint x: 338, startPoint y: 44, endPoint x: 550, endPoint y: 232, distance: 283.2
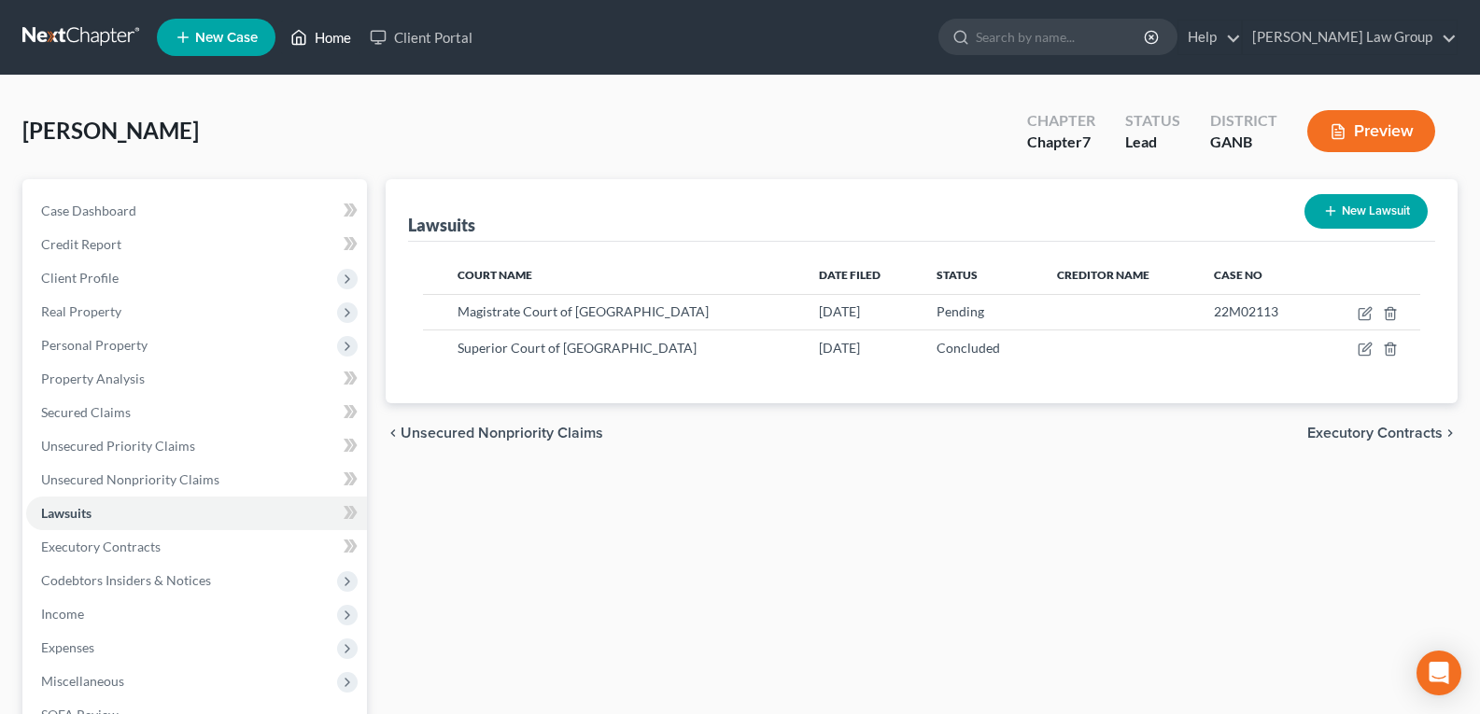
click at [338, 44] on link "Home" at bounding box center [320, 38] width 79 height 34
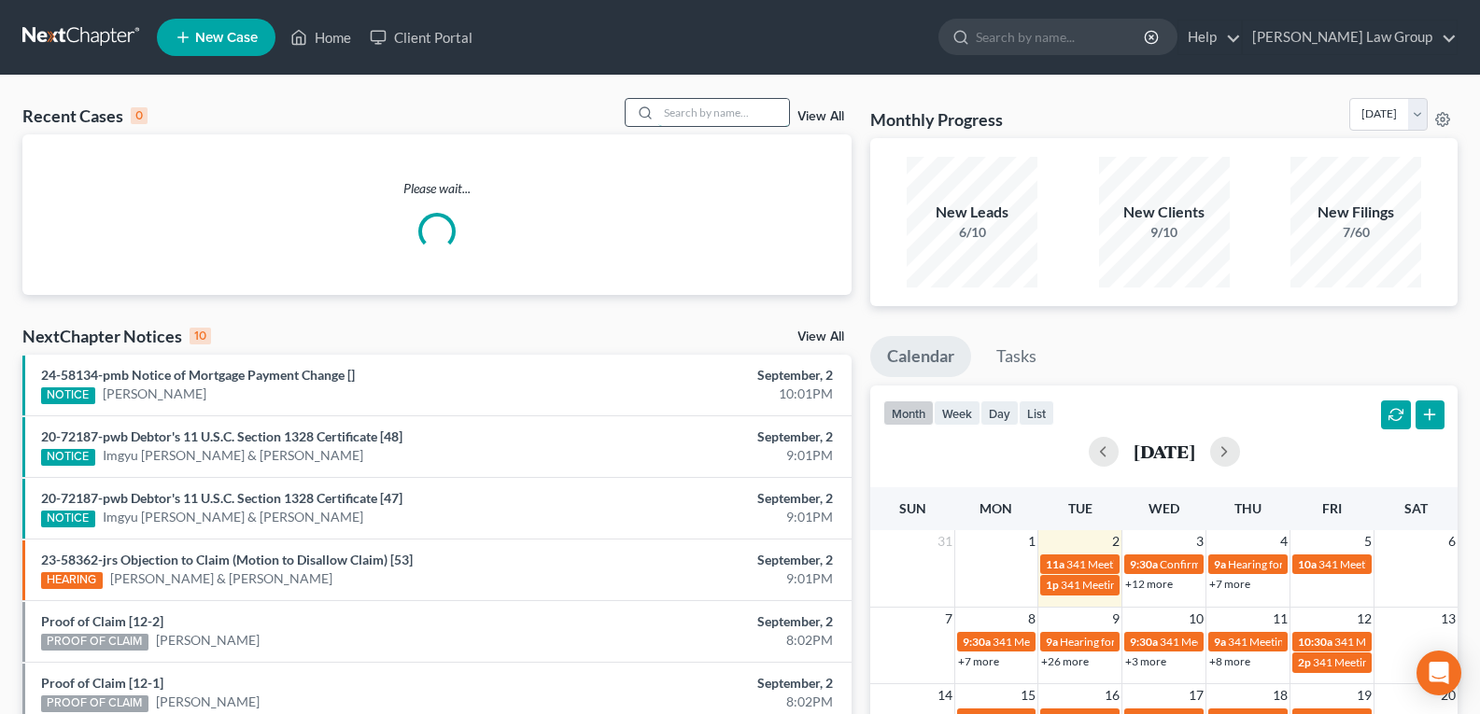
click at [676, 112] on input "search" at bounding box center [723, 112] width 131 height 27
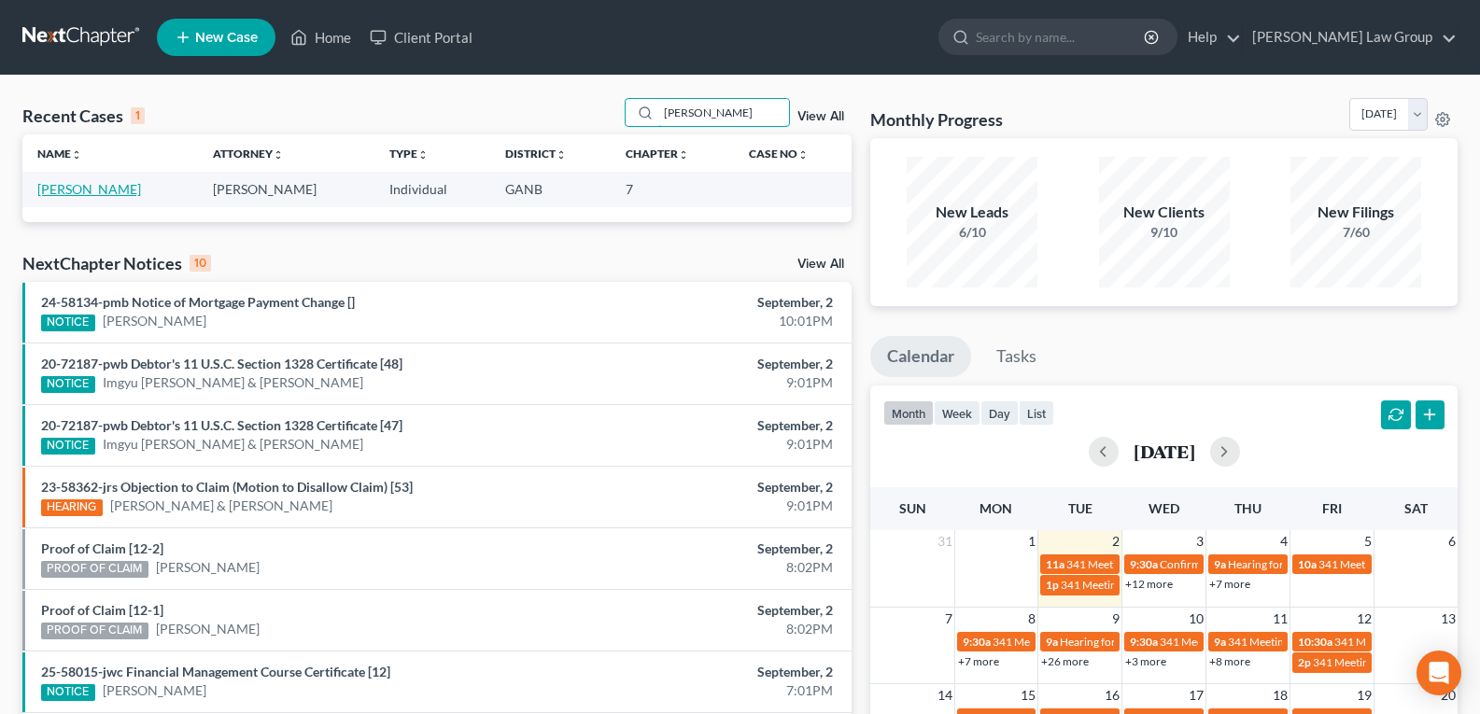
type input "[PERSON_NAME]"
click at [76, 191] on link "[PERSON_NAME]" at bounding box center [89, 189] width 104 height 16
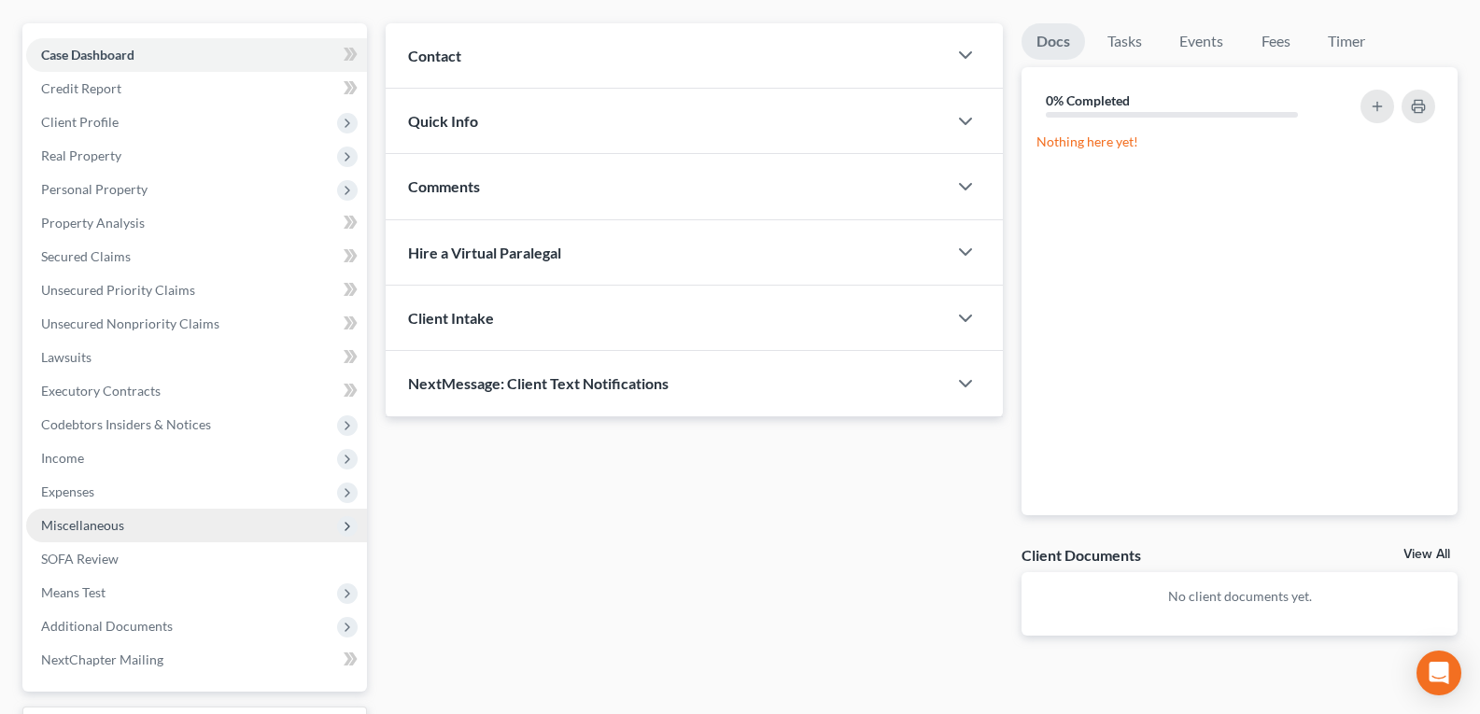
scroll to position [187, 0]
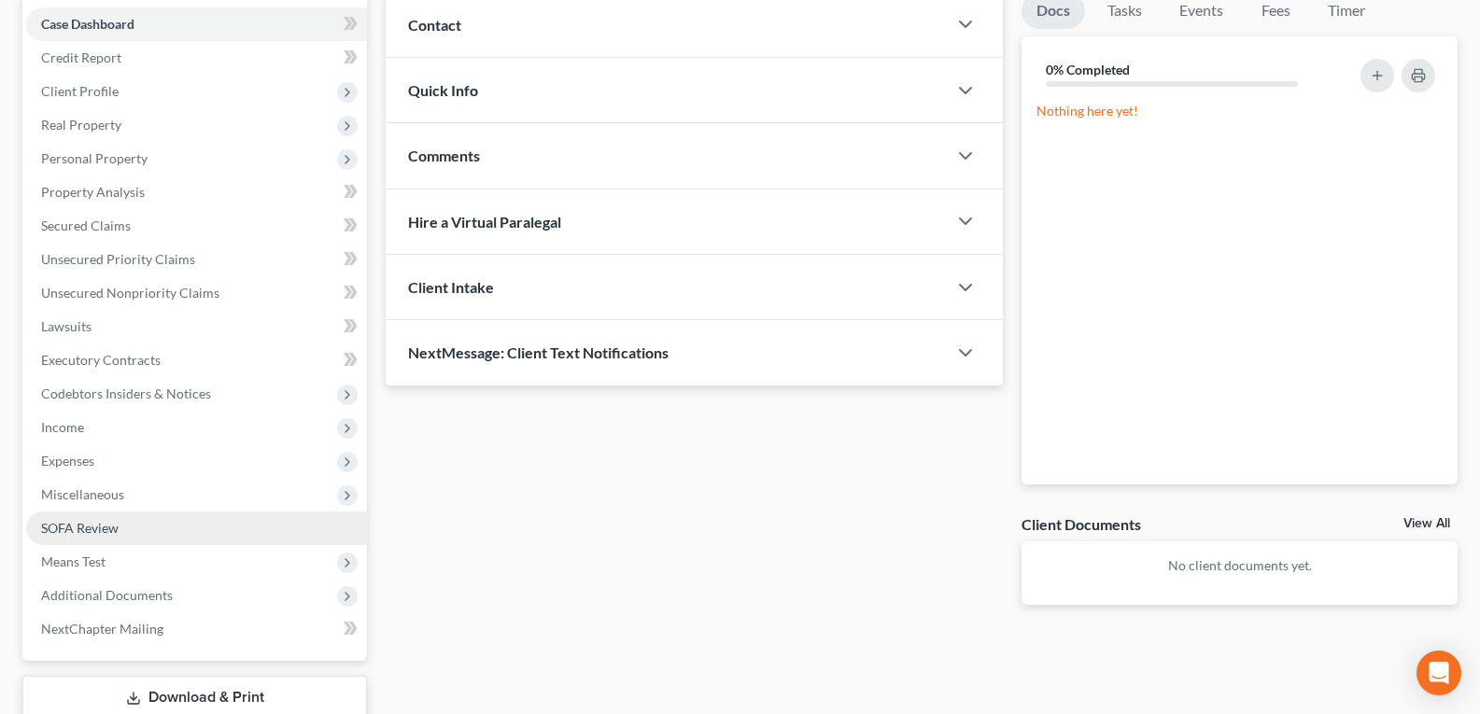
drag, startPoint x: 73, startPoint y: 435, endPoint x: 112, endPoint y: 514, distance: 87.7
click at [73, 434] on span "Income" at bounding box center [196, 428] width 341 height 34
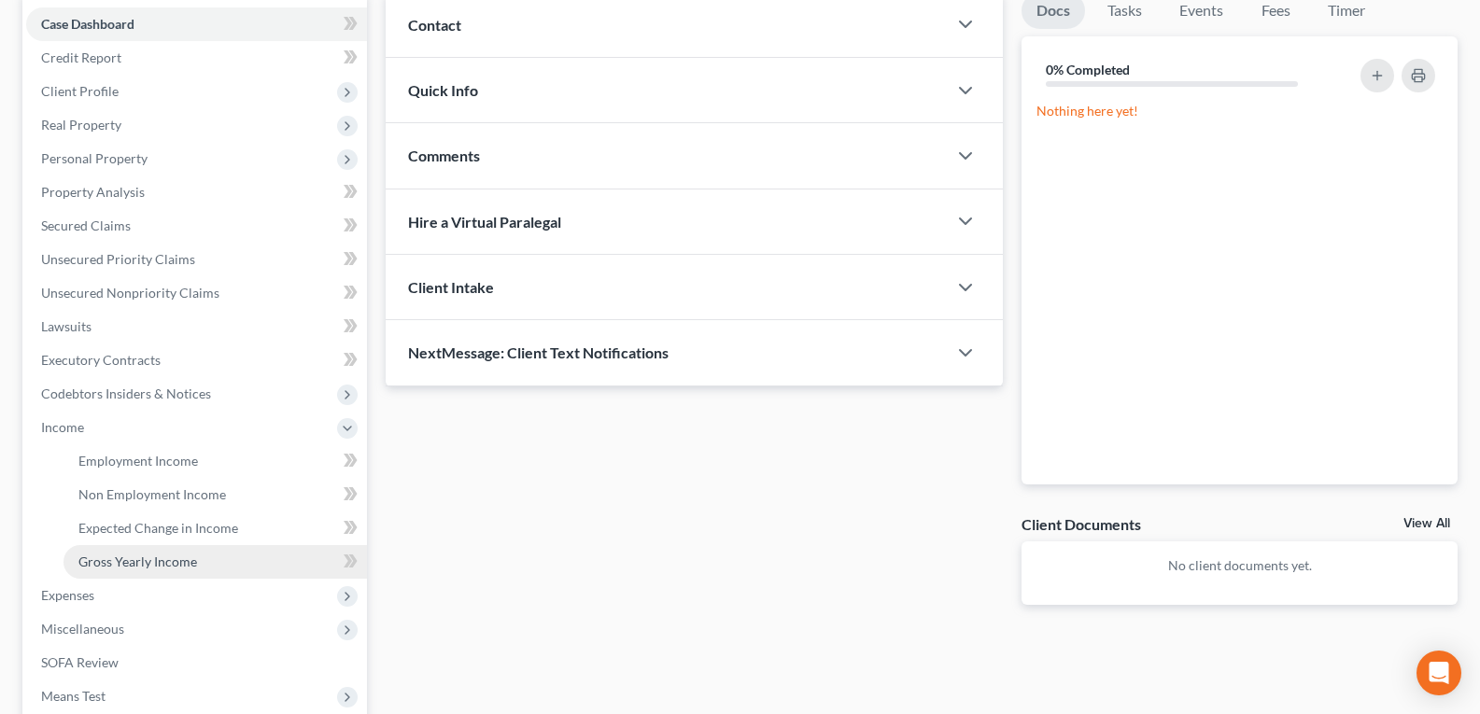
click at [124, 567] on span "Gross Yearly Income" at bounding box center [137, 562] width 119 height 16
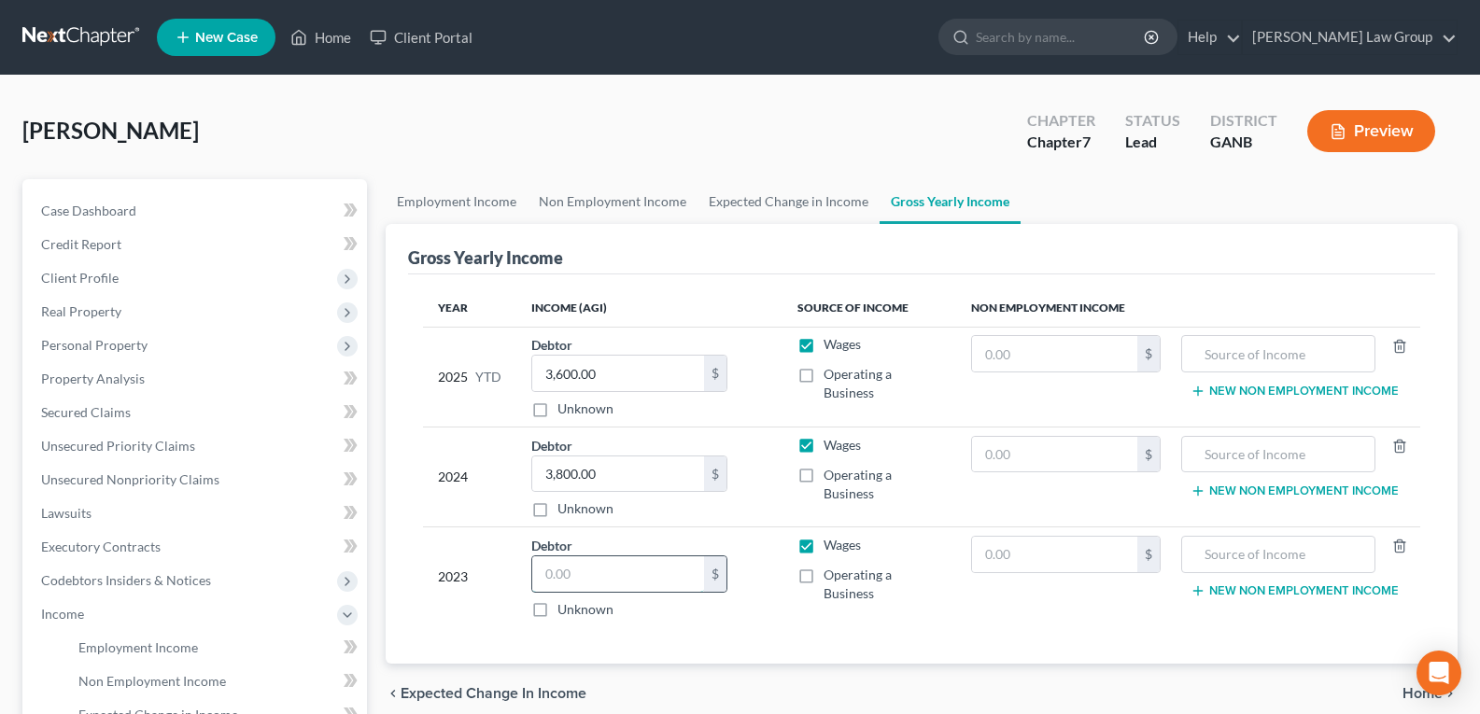
click at [562, 569] on input "text" at bounding box center [618, 574] width 172 height 35
type input "30,000.00"
click at [629, 474] on input "3,800.00" at bounding box center [618, 474] width 172 height 35
type input "37,000.00"
click at [620, 374] on input "3,600.00" at bounding box center [618, 373] width 172 height 35
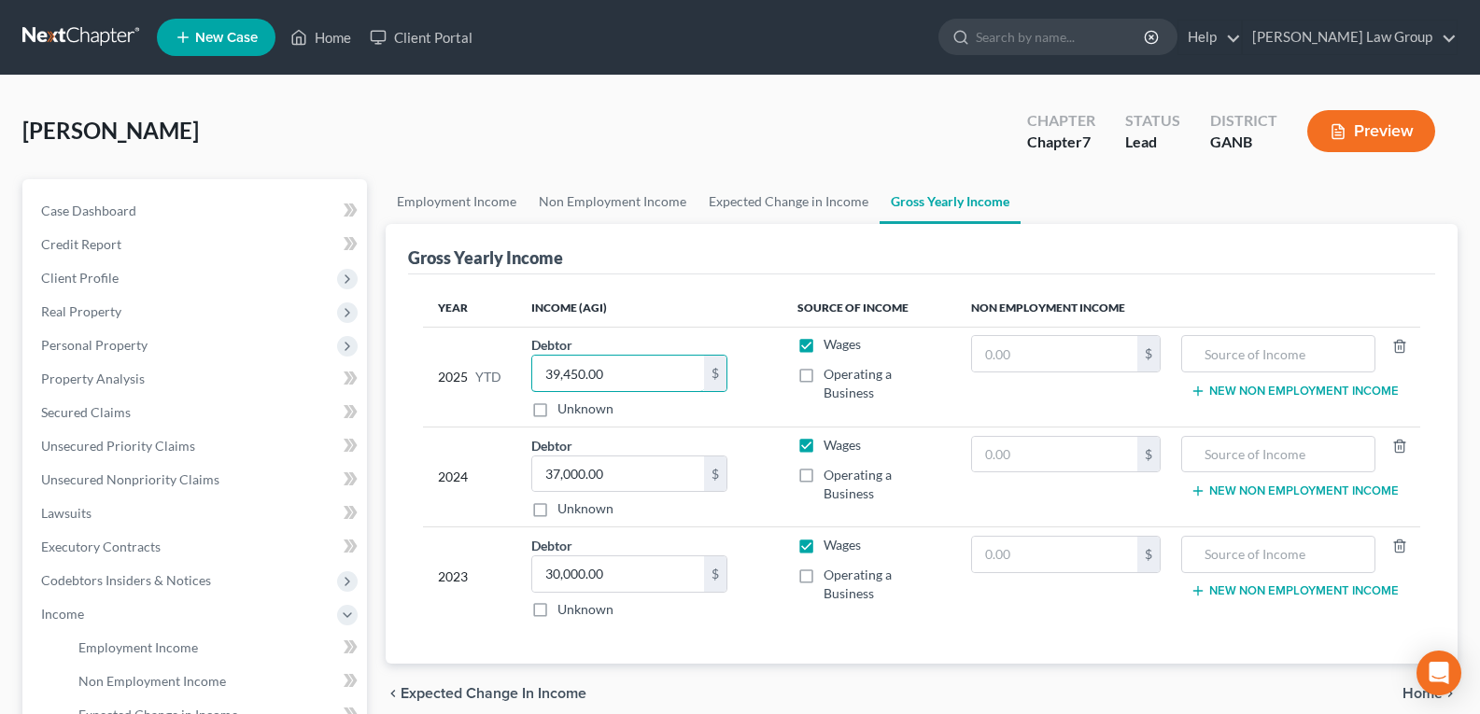
type input "39,450.00"
click at [744, 414] on div "Debtor 39,450.00 $ Unknown Balance Undetermined 39,450.00 $ Unknown" at bounding box center [649, 376] width 236 height 83
click at [658, 213] on link "Non Employment Income" at bounding box center [613, 201] width 170 height 45
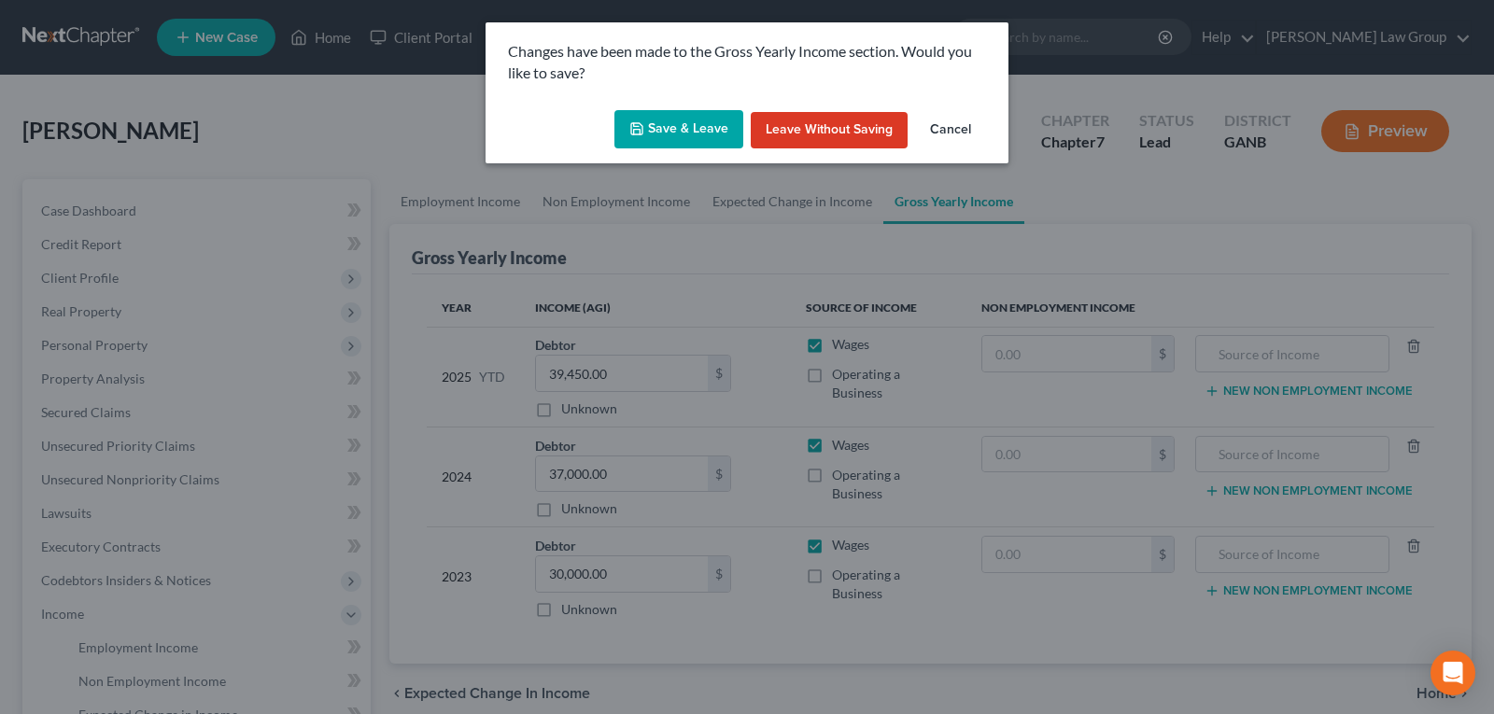
click at [695, 128] on button "Save & Leave" at bounding box center [679, 129] width 129 height 39
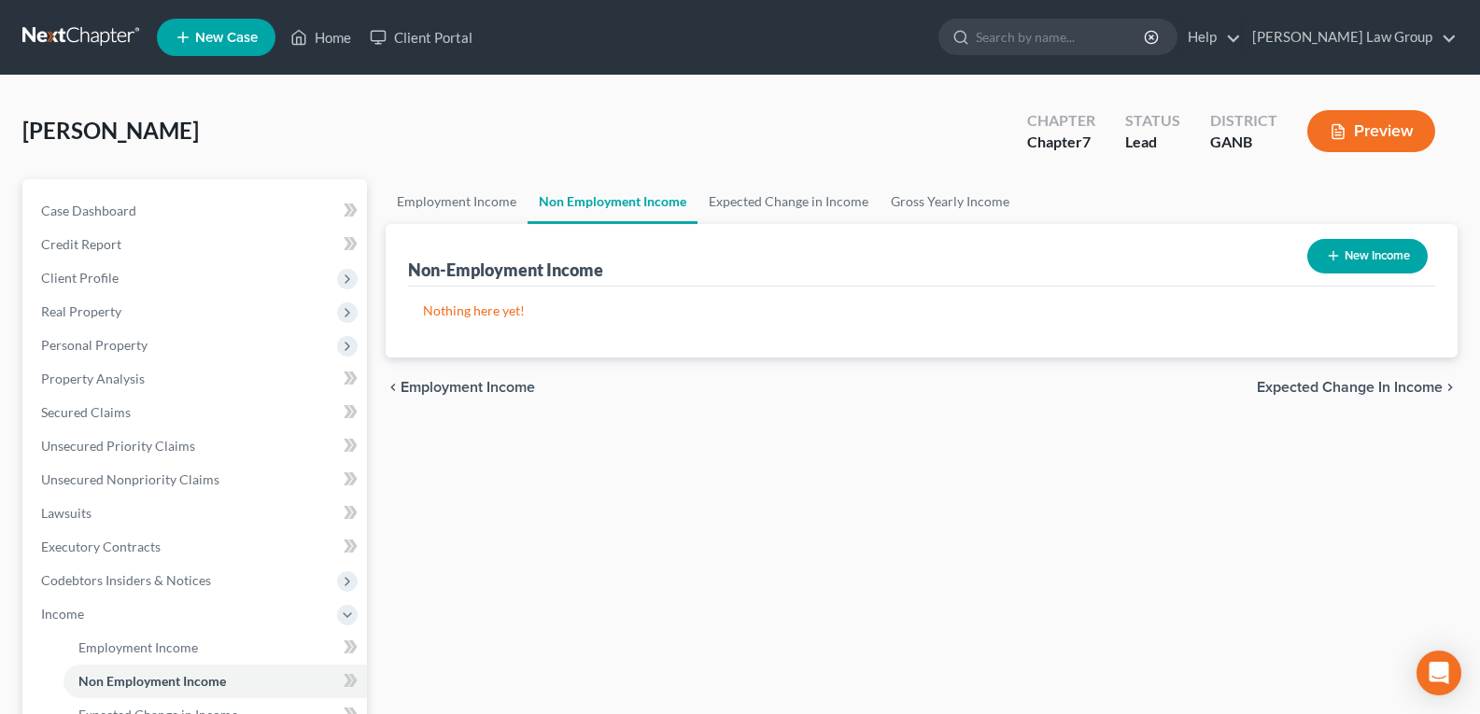
click at [1347, 243] on button "New Income" at bounding box center [1368, 256] width 120 height 35
select select "0"
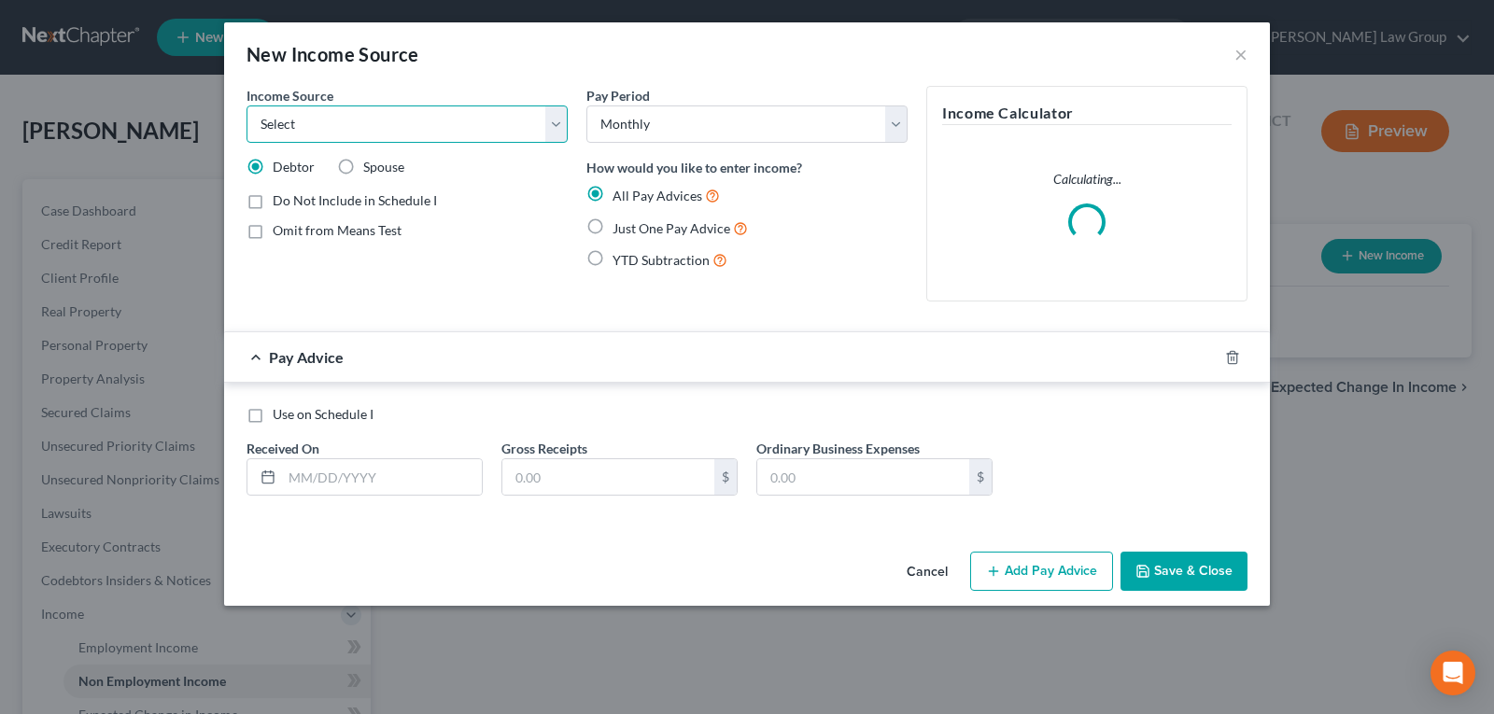
click at [407, 127] on select "Select Unemployment Disability (from employer) Pension Retirement Social Securi…" at bounding box center [407, 124] width 321 height 37
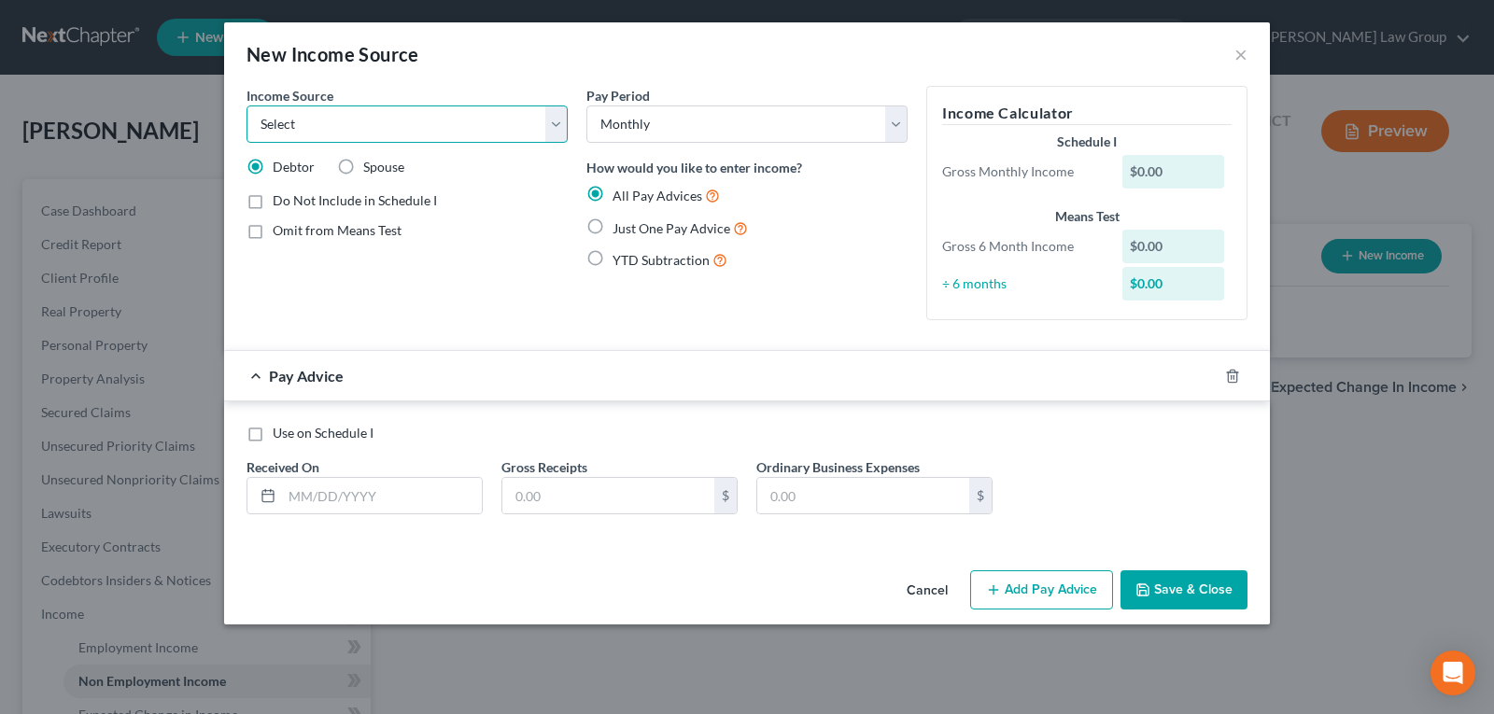
select select "12"
click at [247, 106] on select "Select Unemployment Disability (from employer) Pension Retirement Social Securi…" at bounding box center [407, 124] width 321 height 37
click at [613, 228] on label "Just One Pay Advice" at bounding box center [680, 228] width 135 height 21
click at [620, 228] on input "Just One Pay Advice" at bounding box center [626, 224] width 12 height 12
radio input "true"
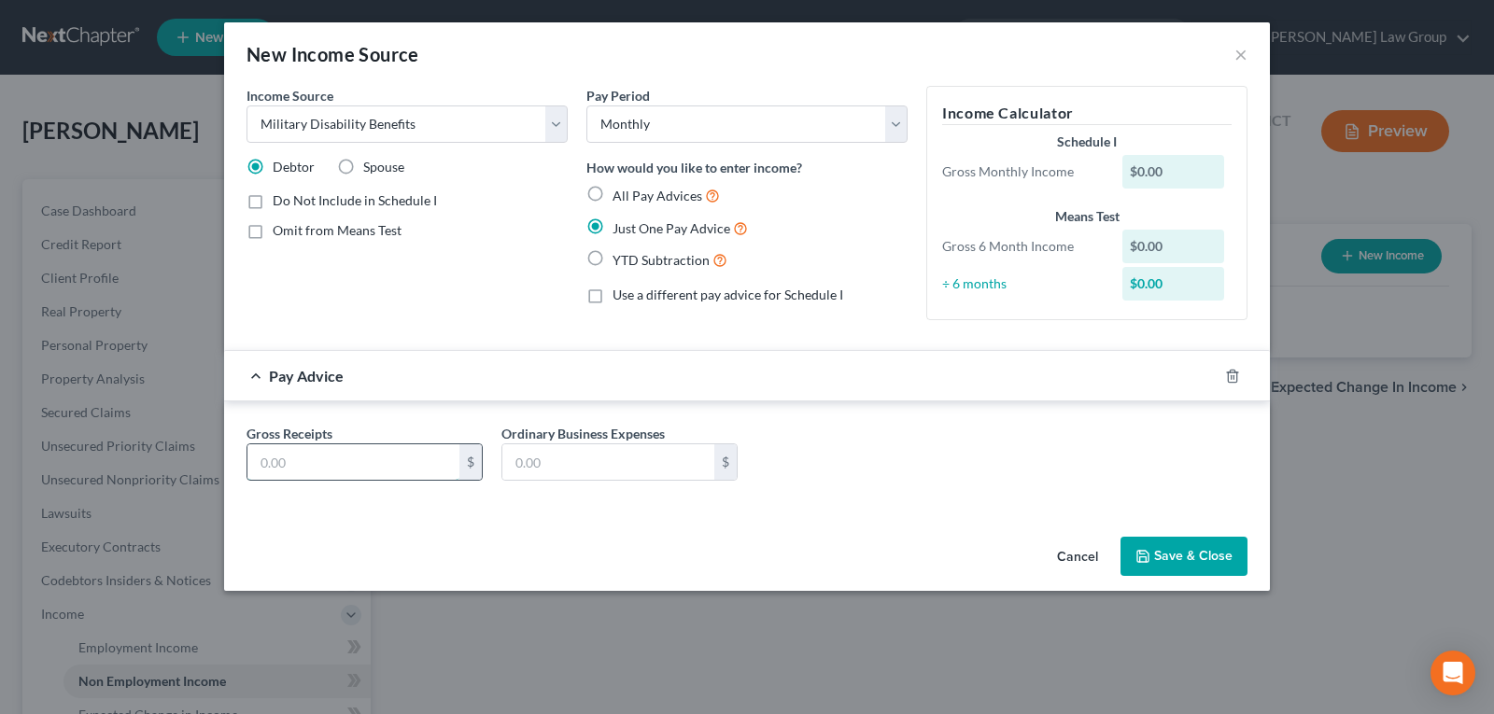
click at [394, 446] on input "text" at bounding box center [354, 462] width 212 height 35
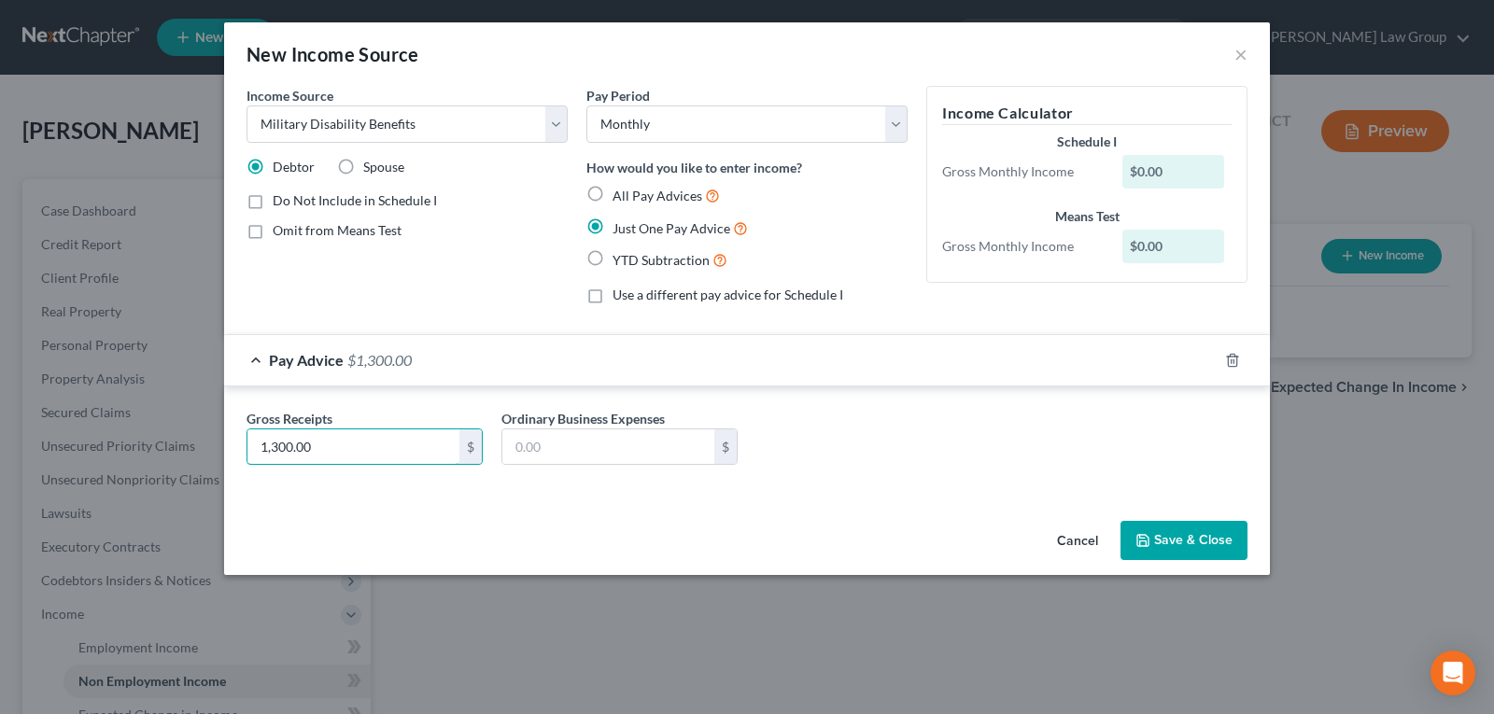
type input "1,300.00"
click at [1189, 537] on button "Save & Close" at bounding box center [1184, 540] width 127 height 39
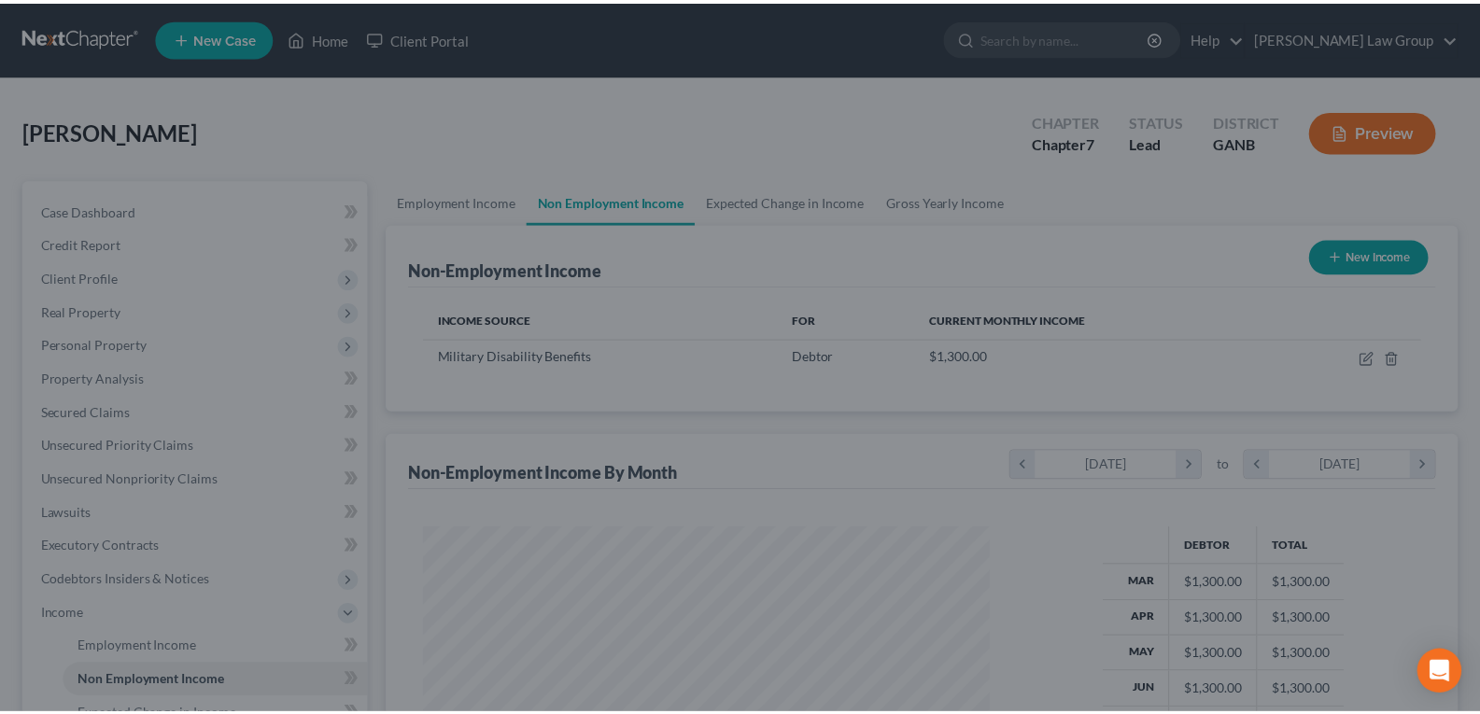
scroll to position [335, 603]
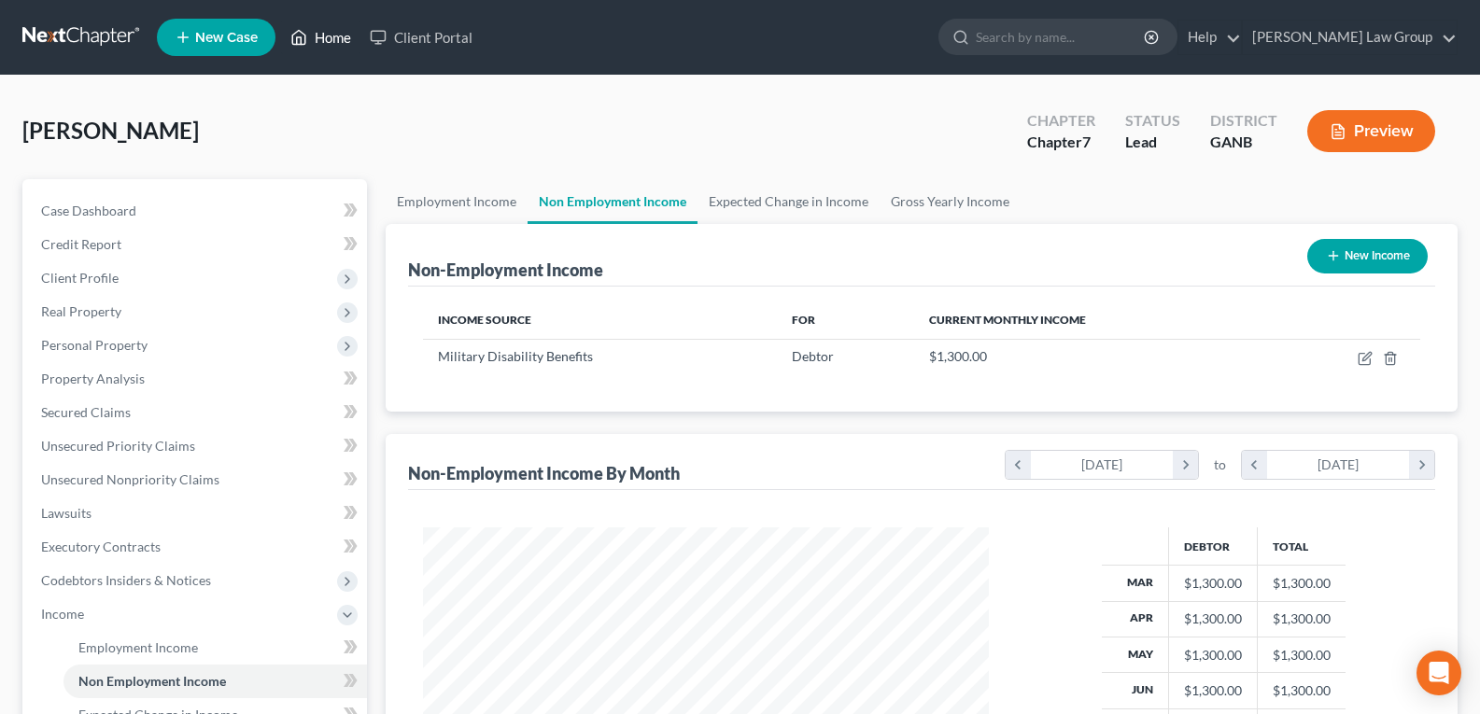
click at [334, 48] on link "Home" at bounding box center [320, 38] width 79 height 34
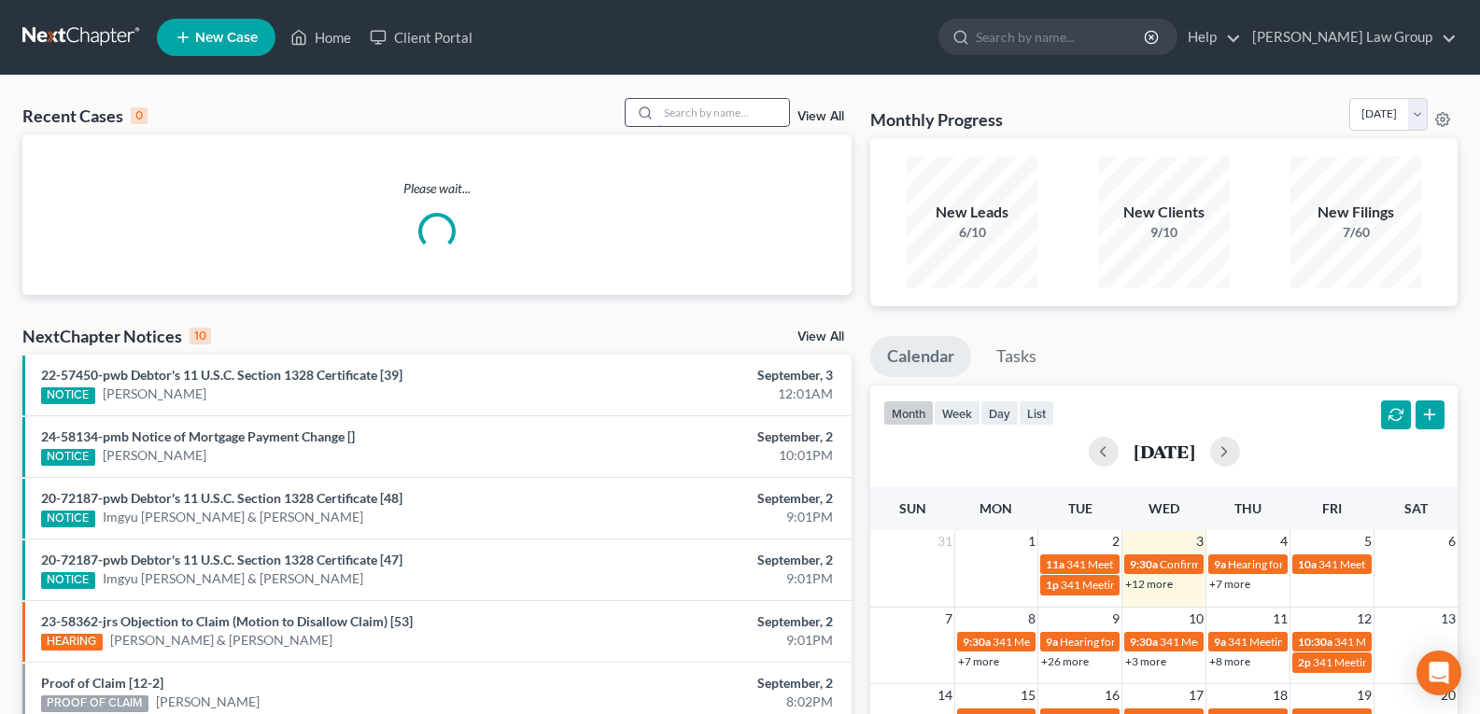
drag, startPoint x: 727, startPoint y: 109, endPoint x: 682, endPoint y: 99, distance: 46.0
click at [724, 109] on input "search" at bounding box center [723, 112] width 131 height 27
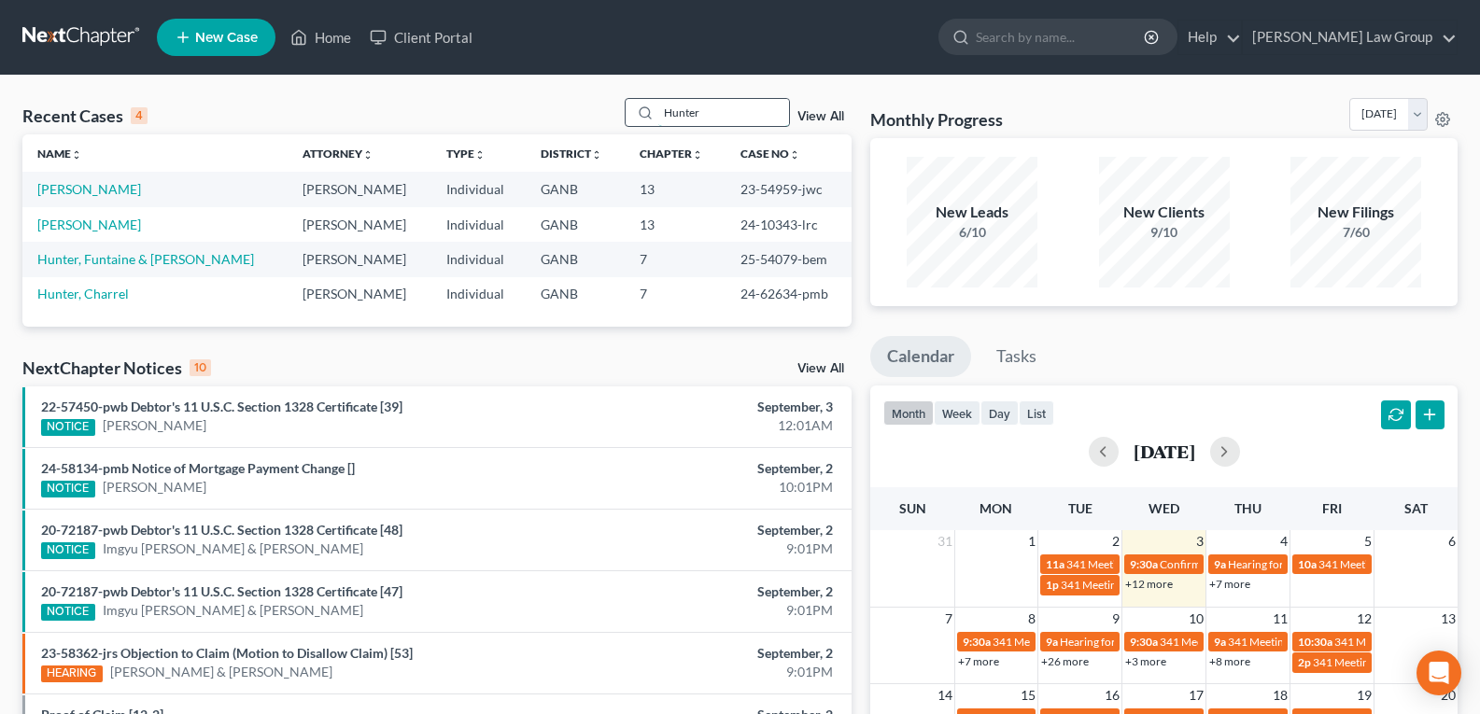
click at [768, 109] on input "Hunter" at bounding box center [723, 112] width 131 height 27
drag, startPoint x: 716, startPoint y: 191, endPoint x: 774, endPoint y: 191, distance: 57.9
click at [774, 191] on tr "[PERSON_NAME] [PERSON_NAME] Individual GANB 13 23-54959-jwc" at bounding box center [436, 189] width 829 height 35
copy tr "23-54959"
click at [739, 115] on input "Hunter" at bounding box center [723, 112] width 131 height 27
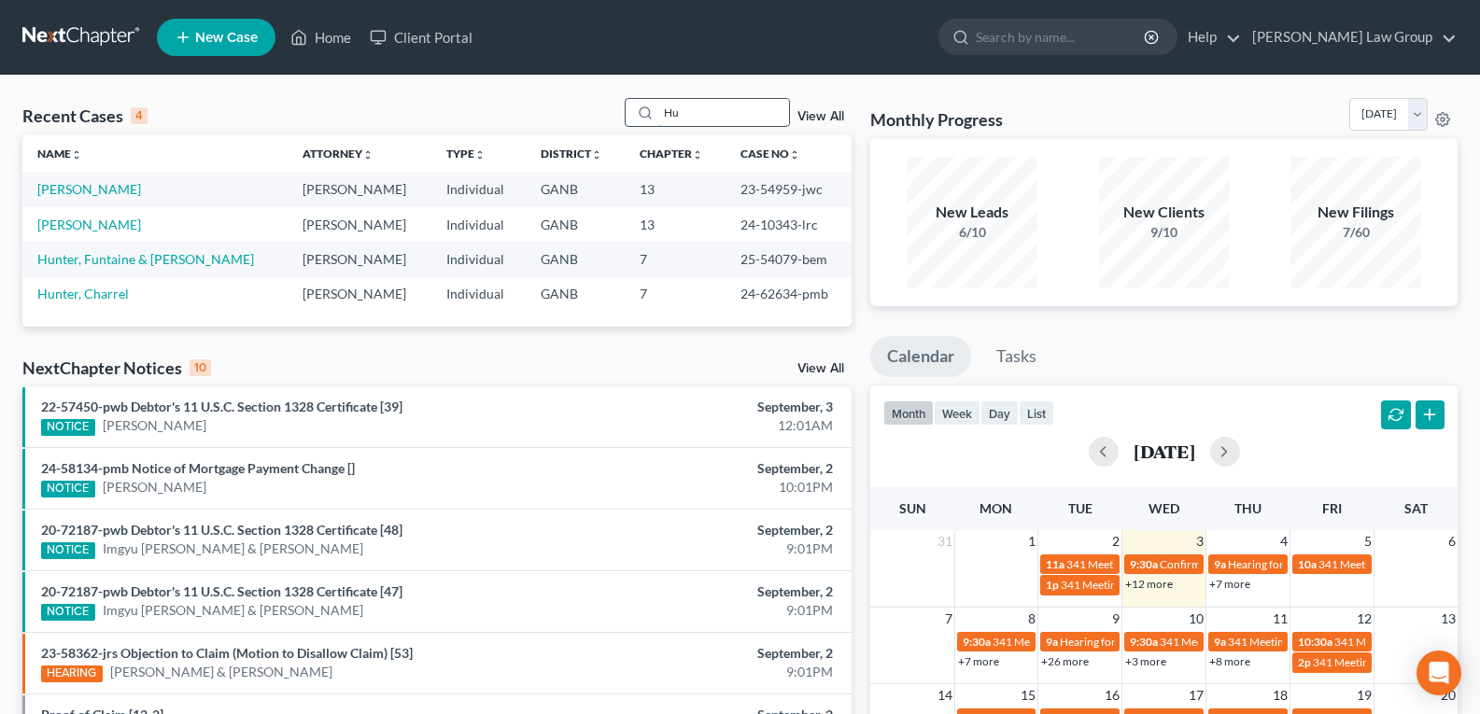
type input "H"
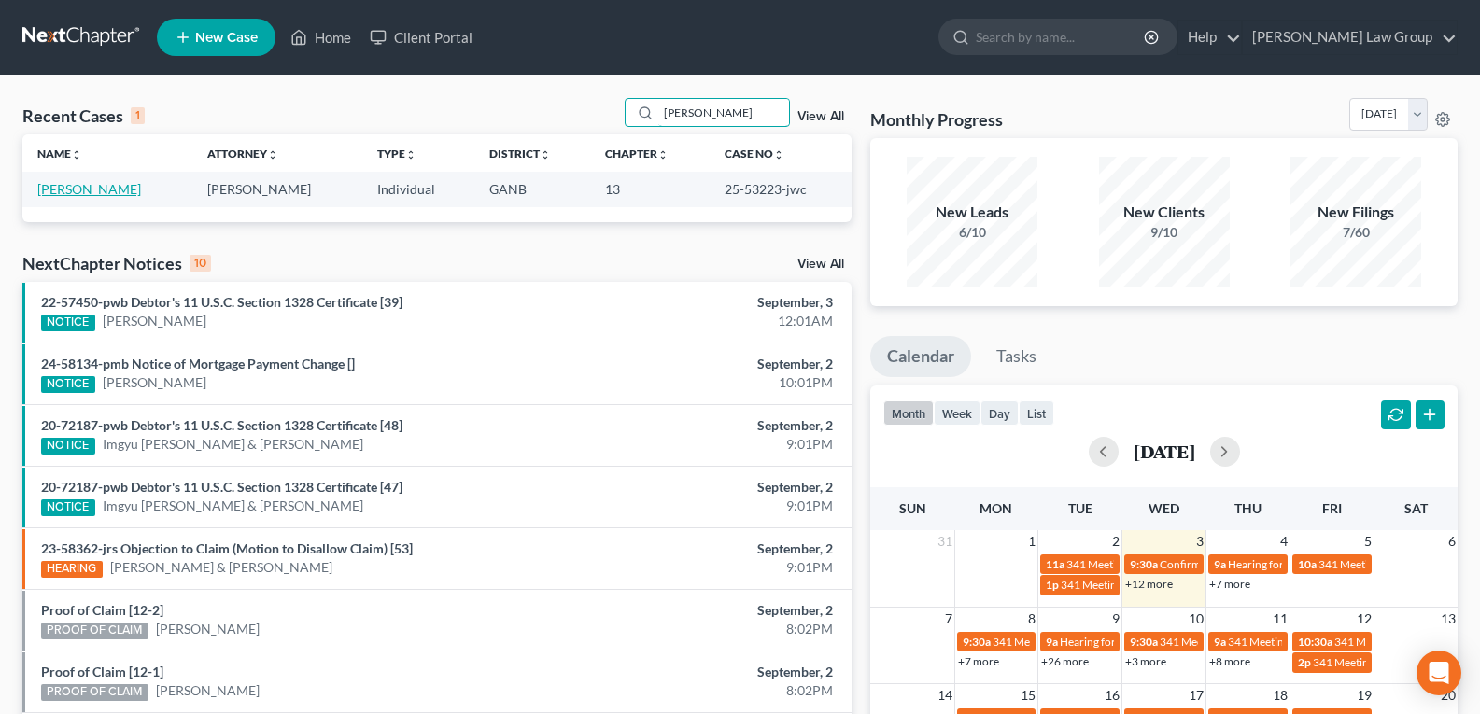
type input "[PERSON_NAME]"
click at [88, 192] on link "[PERSON_NAME]" at bounding box center [89, 189] width 104 height 16
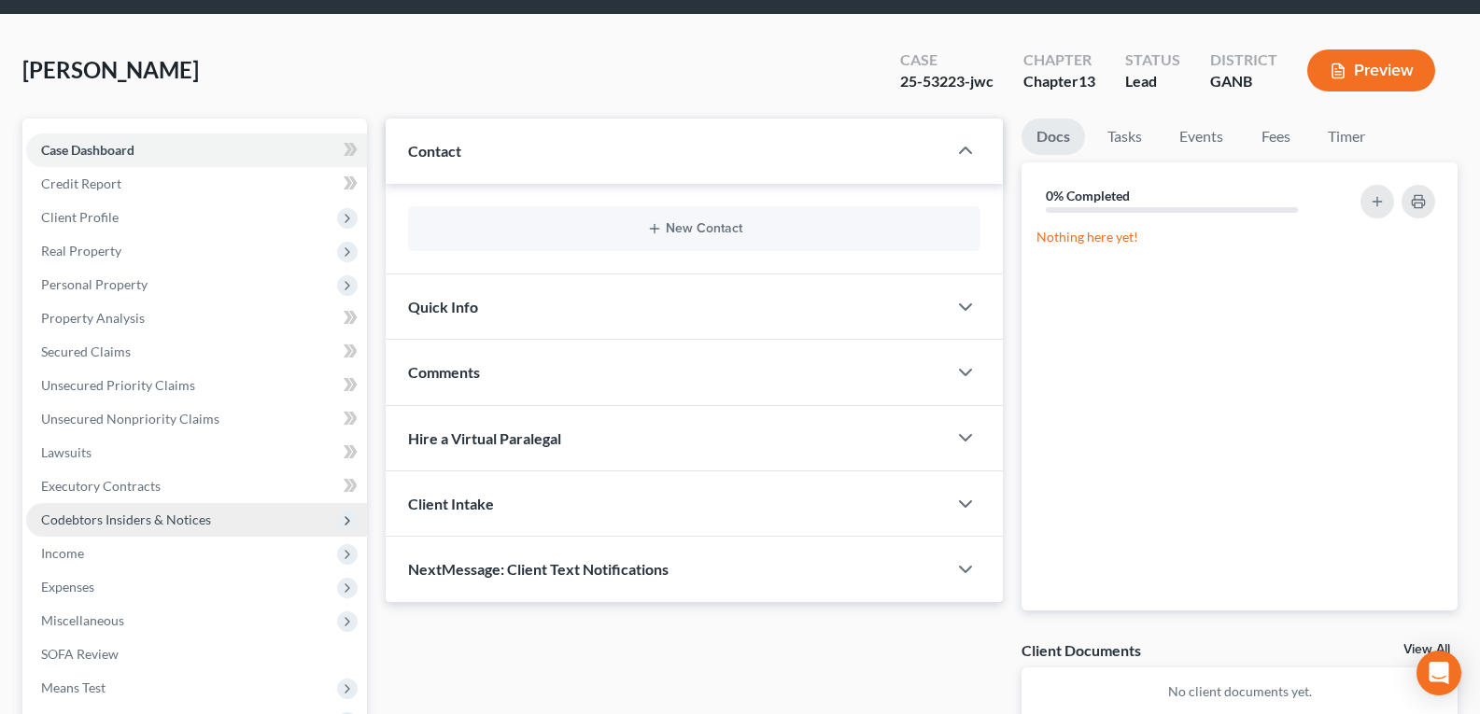
scroll to position [93, 0]
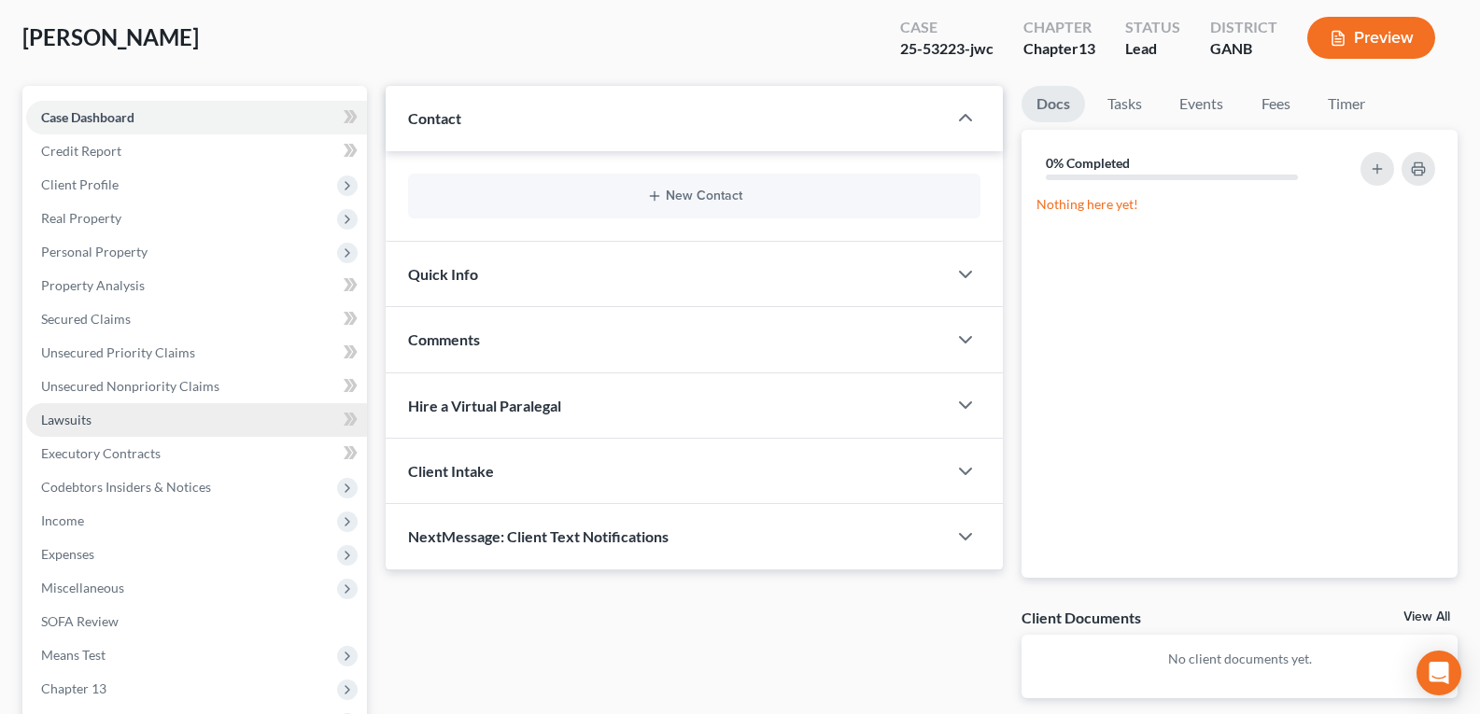
click at [84, 423] on span "Lawsuits" at bounding box center [66, 420] width 50 height 16
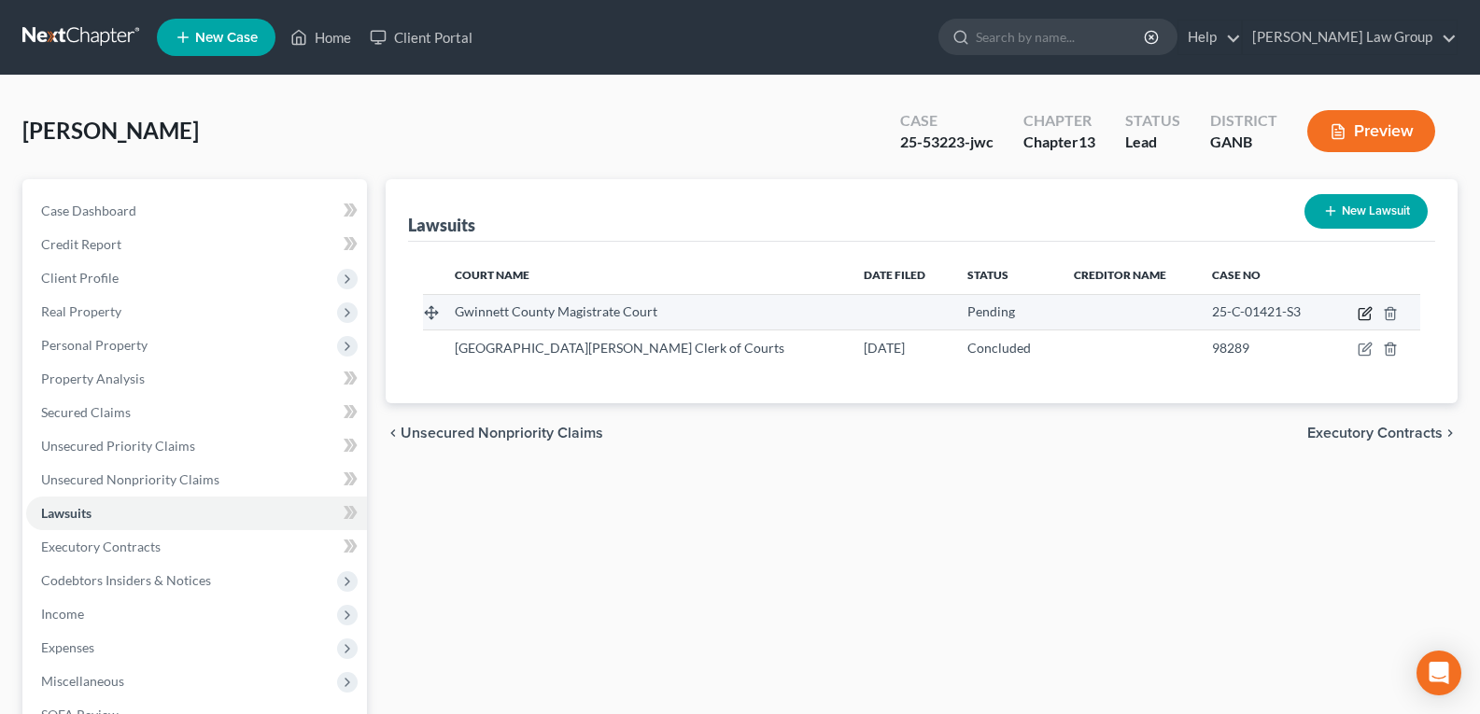
click at [1364, 318] on icon "button" at bounding box center [1365, 313] width 15 height 15
select select "10"
select select "0"
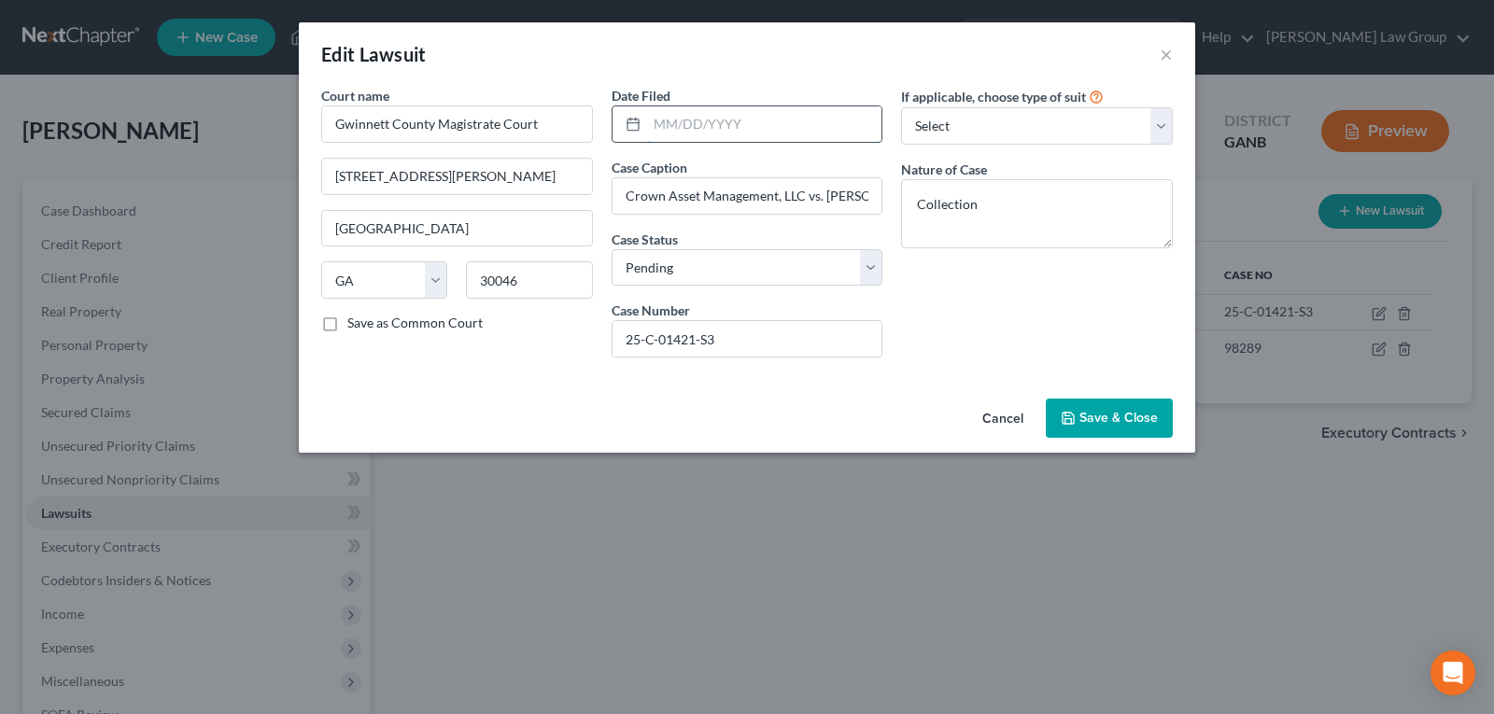
click at [712, 126] on input "text" at bounding box center [764, 123] width 235 height 35
type input "[DATE]"
click at [1010, 290] on div "If applicable, choose type of suit Select Repossession Garnishment Foreclosure …" at bounding box center [1037, 229] width 290 height 287
drag, startPoint x: 1106, startPoint y: 412, endPoint x: 503, endPoint y: 341, distance: 606.6
click at [1104, 413] on span "Save & Close" at bounding box center [1119, 418] width 78 height 16
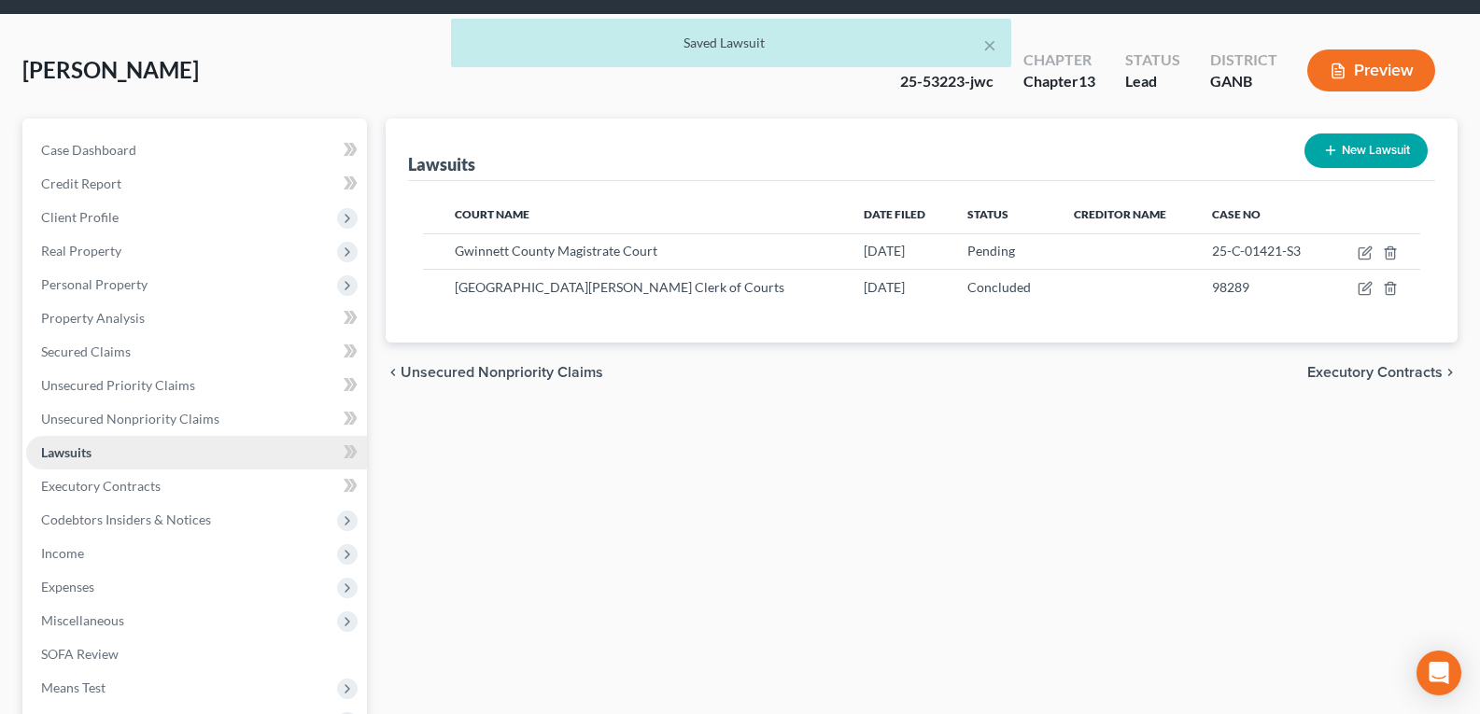
scroll to position [93, 0]
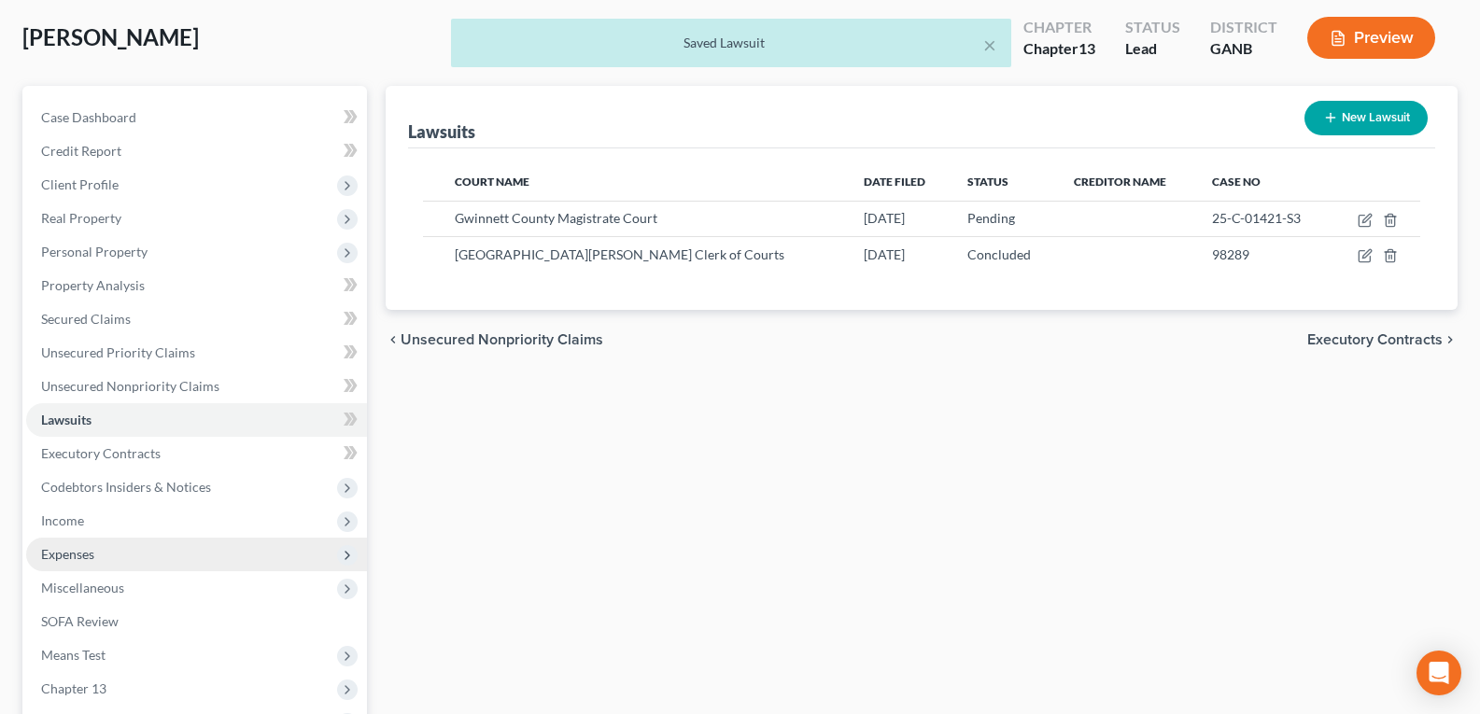
click at [68, 562] on span "Expenses" at bounding box center [196, 555] width 341 height 34
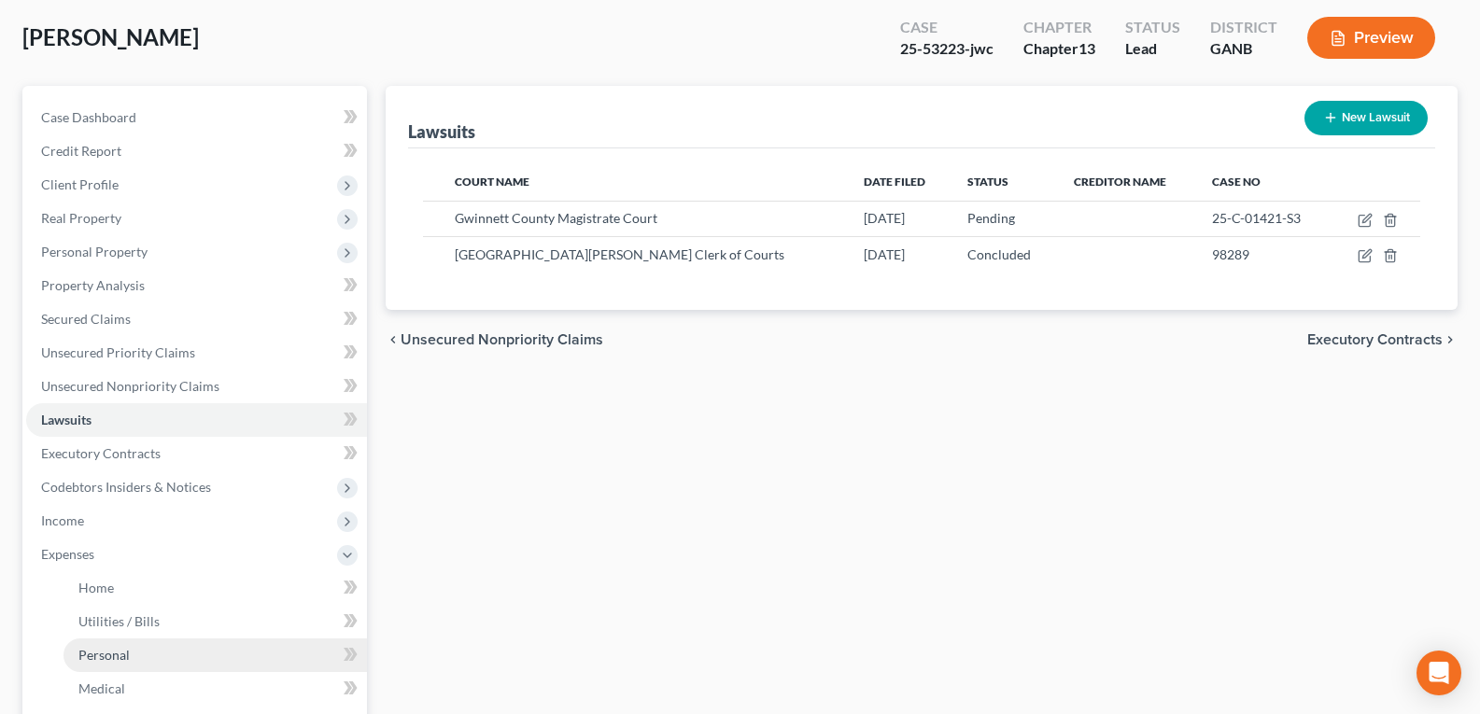
click at [110, 654] on span "Personal" at bounding box center [103, 655] width 51 height 16
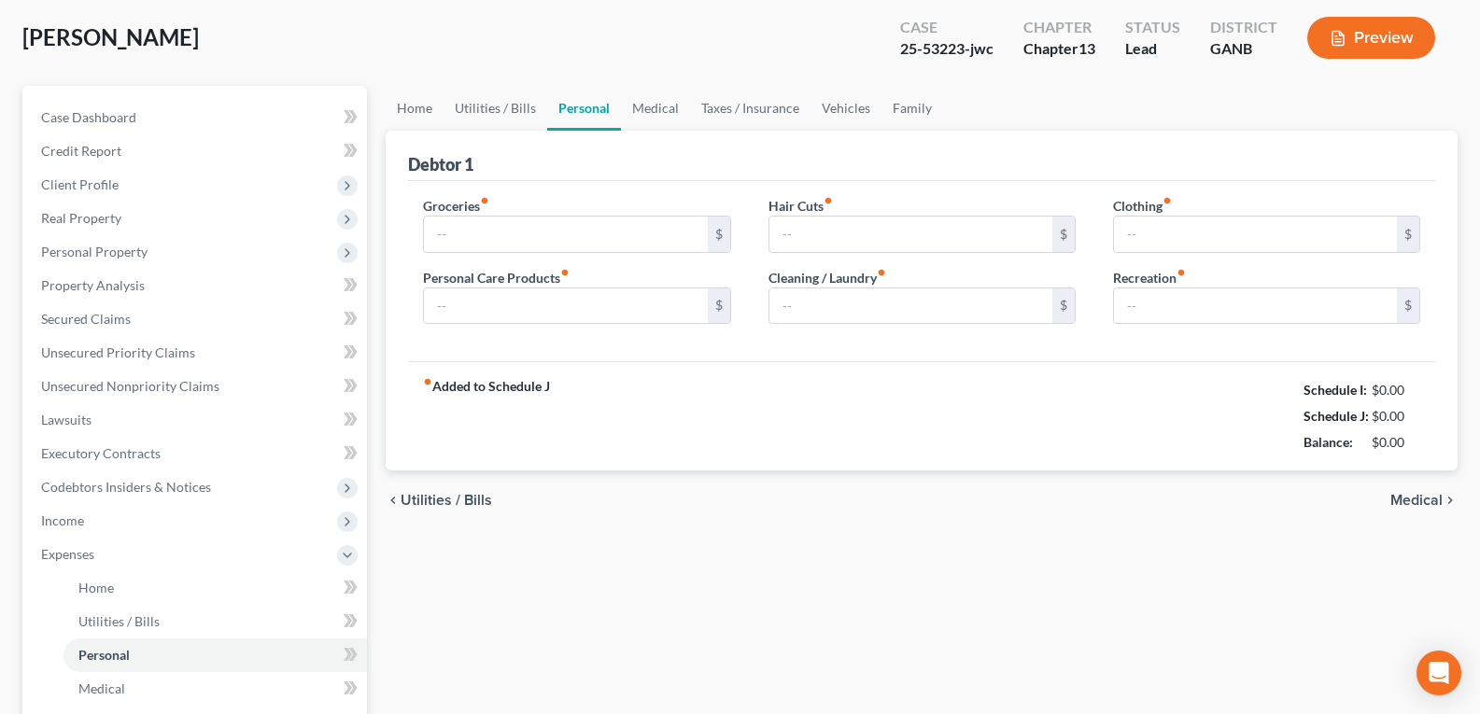
scroll to position [4, 0]
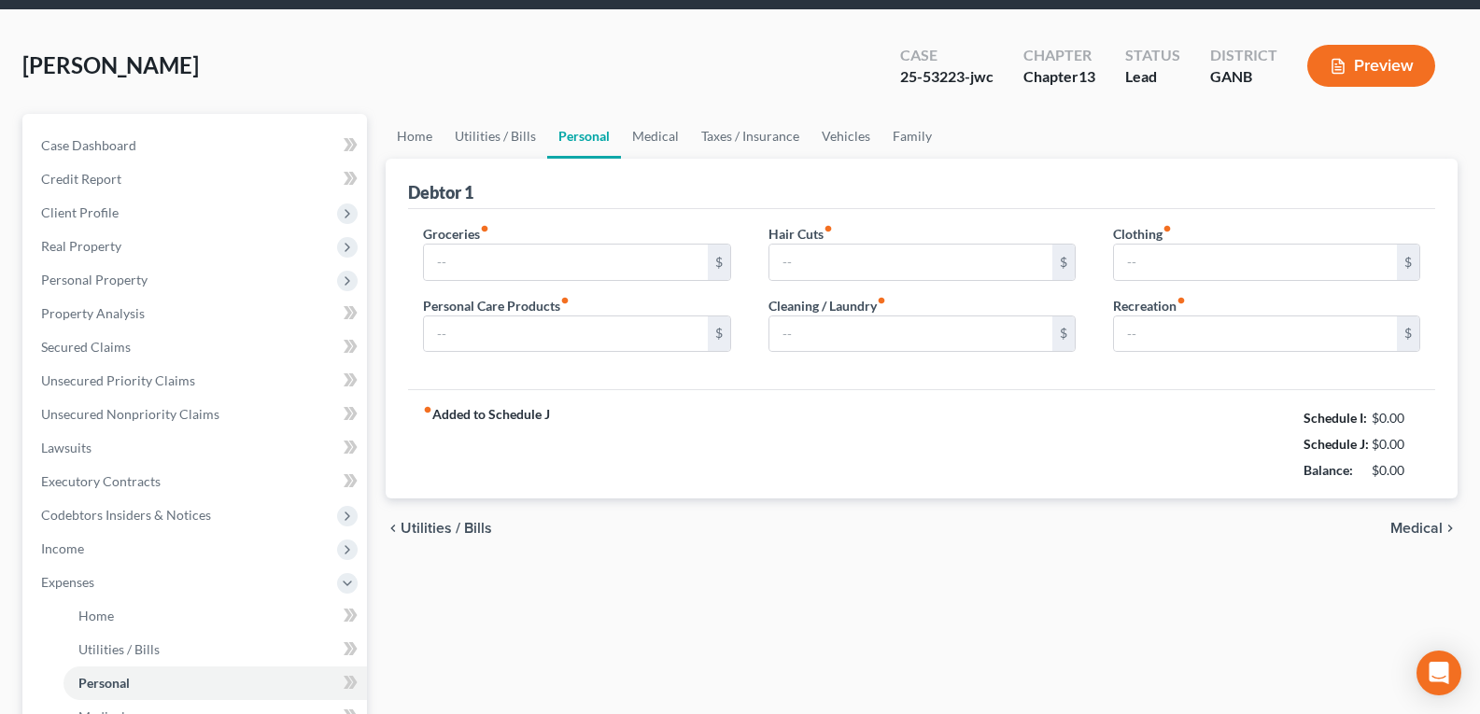
type input "1,200.00"
type input "125.00"
type input "0.00"
type input "200.00"
type input "0.00"
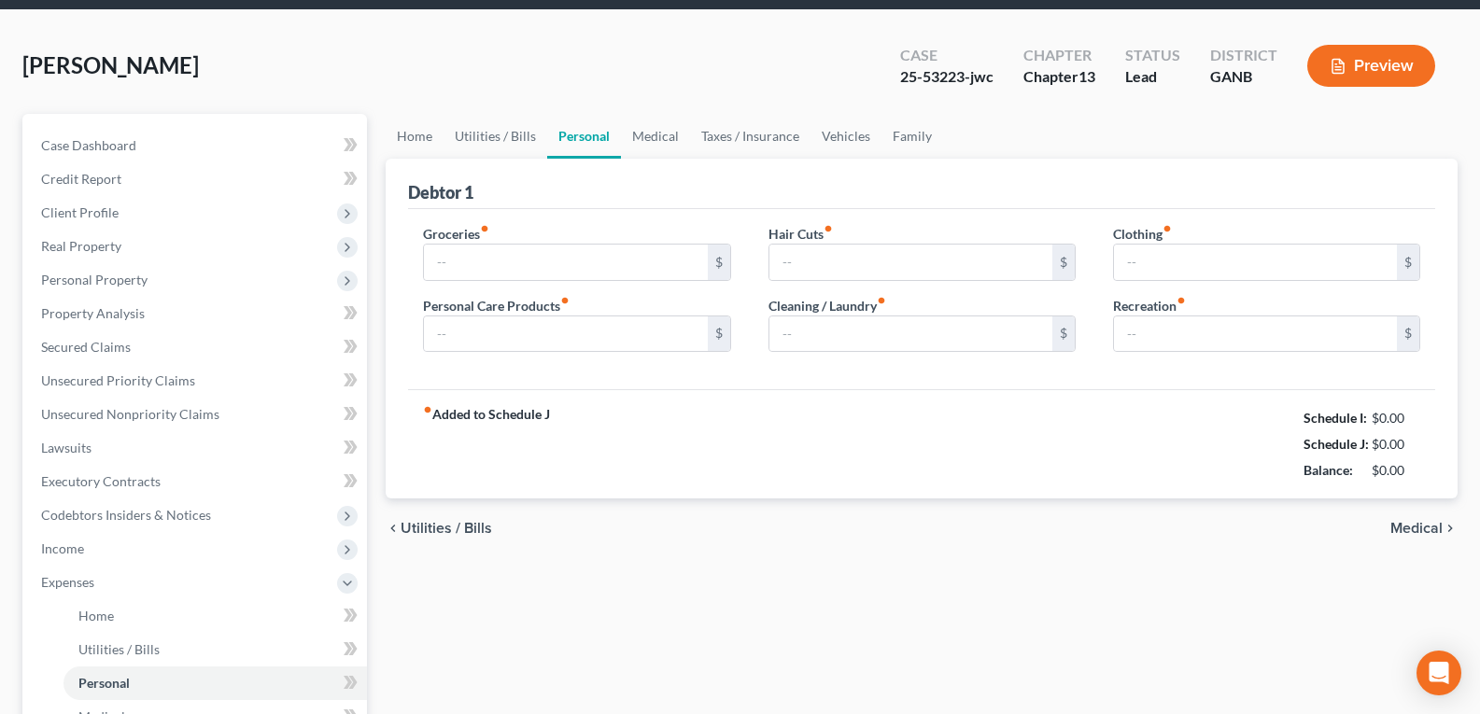
type input "0.00"
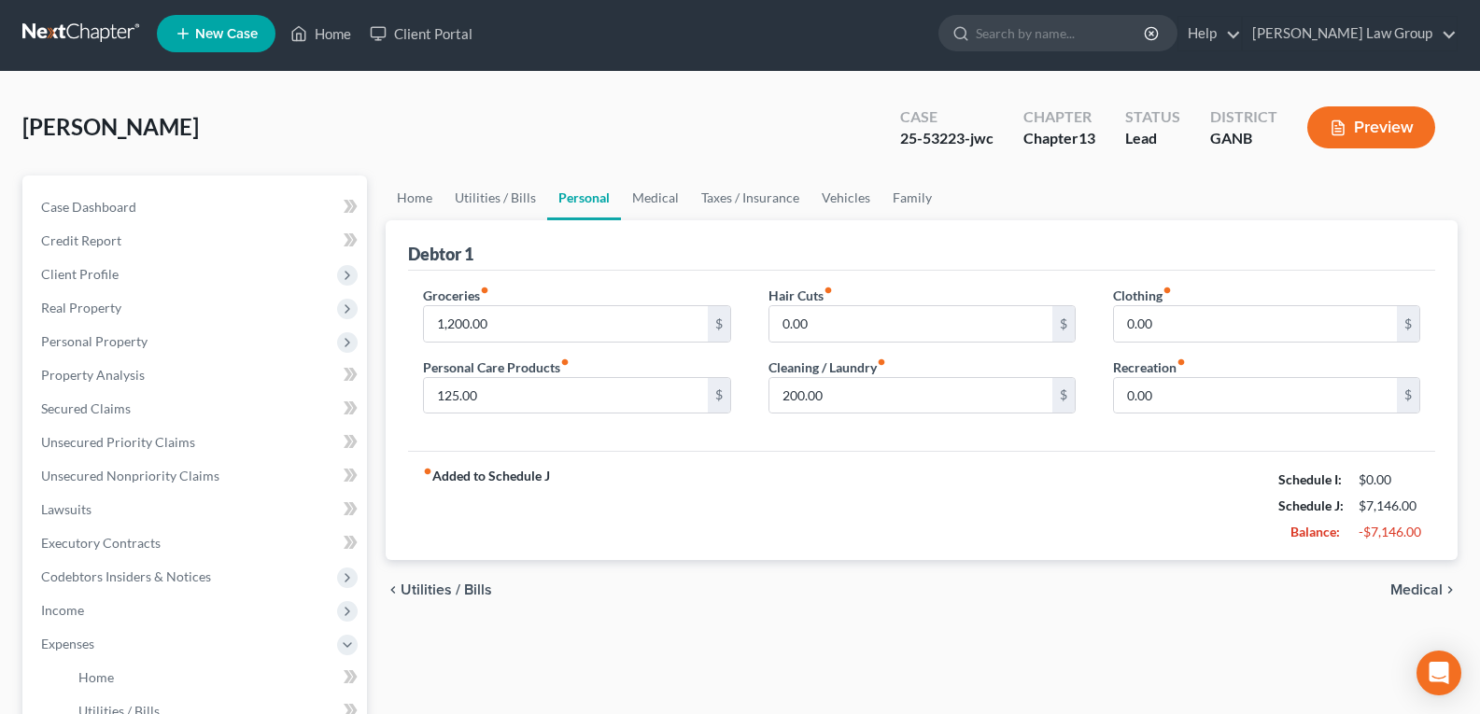
scroll to position [0, 0]
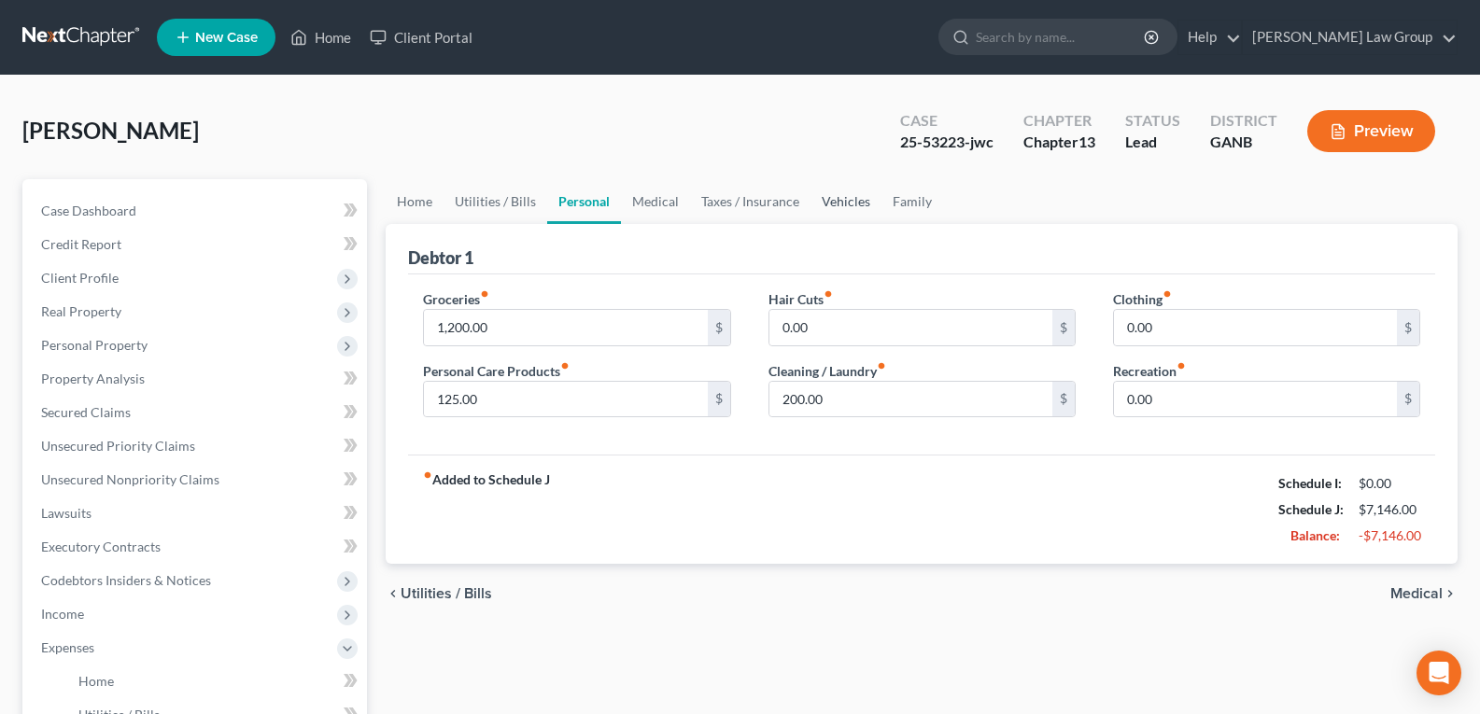
click at [842, 205] on link "Vehicles" at bounding box center [846, 201] width 71 height 45
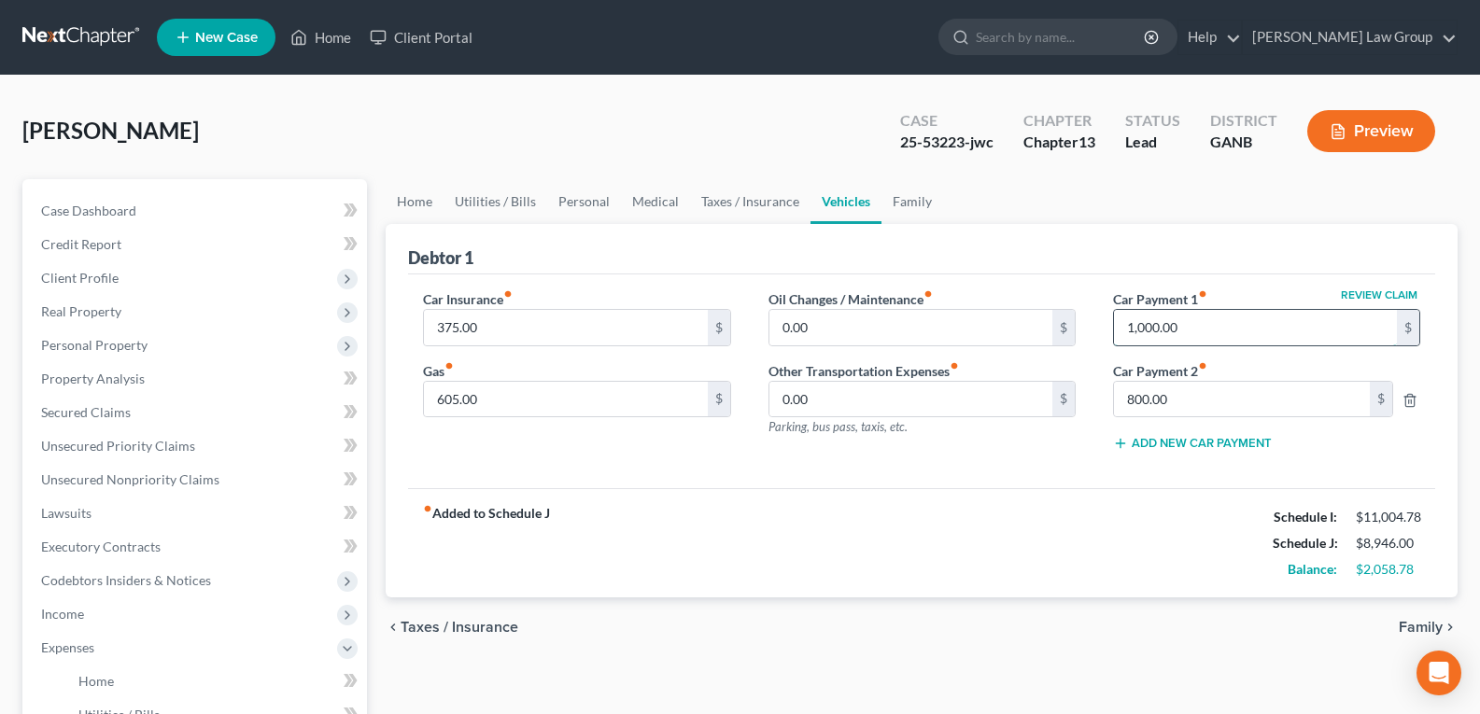
click at [1213, 330] on input "1,000.00" at bounding box center [1255, 327] width 283 height 35
type input "1,071.53"
drag, startPoint x: 1213, startPoint y: 375, endPoint x: 1198, endPoint y: 403, distance: 30.9
click at [1209, 385] on div "Car Payment 2 fiber_manual_record 800.00 $" at bounding box center [1267, 389] width 326 height 57
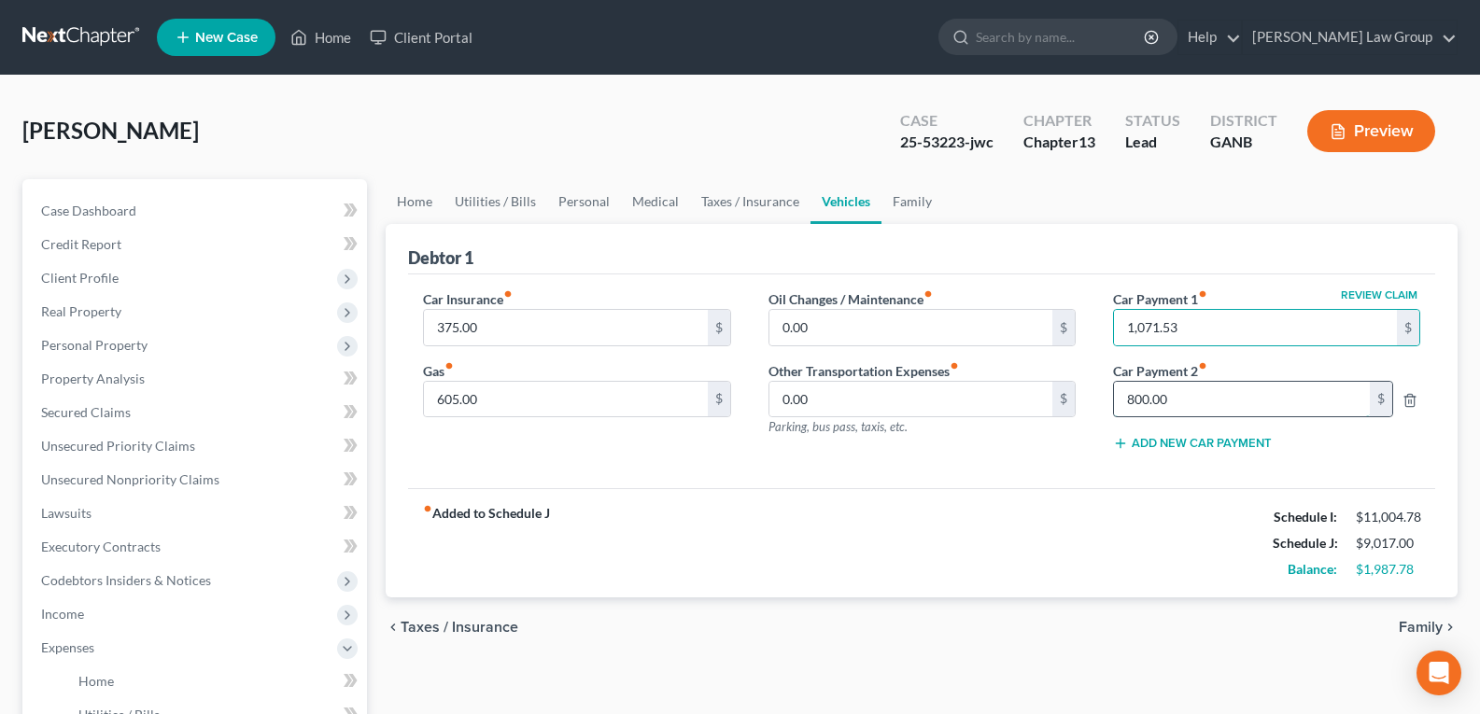
click at [1198, 403] on input "800.00" at bounding box center [1242, 399] width 256 height 35
type input "680.72"
click at [1079, 494] on div "fiber_manual_record Added to Schedule J Schedule I: $11,004.78 Schedule J: $8,8…" at bounding box center [921, 542] width 1027 height 109
click at [712, 494] on div "fiber_manual_record Added to Schedule J Schedule I: $11,004.78 Schedule J: $8,8…" at bounding box center [921, 542] width 1027 height 109
click at [329, 50] on link "Home" at bounding box center [320, 38] width 79 height 34
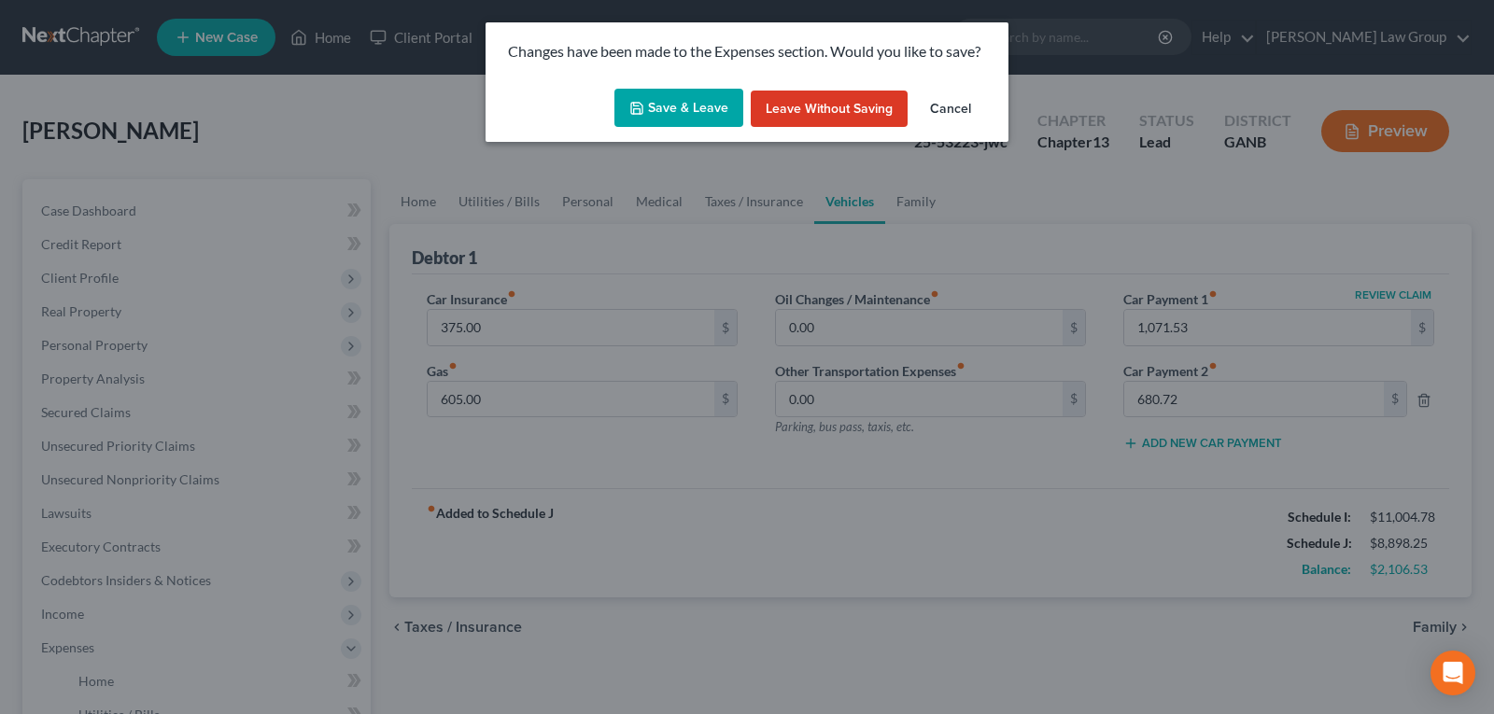
click at [654, 103] on button "Save & Leave" at bounding box center [679, 108] width 129 height 39
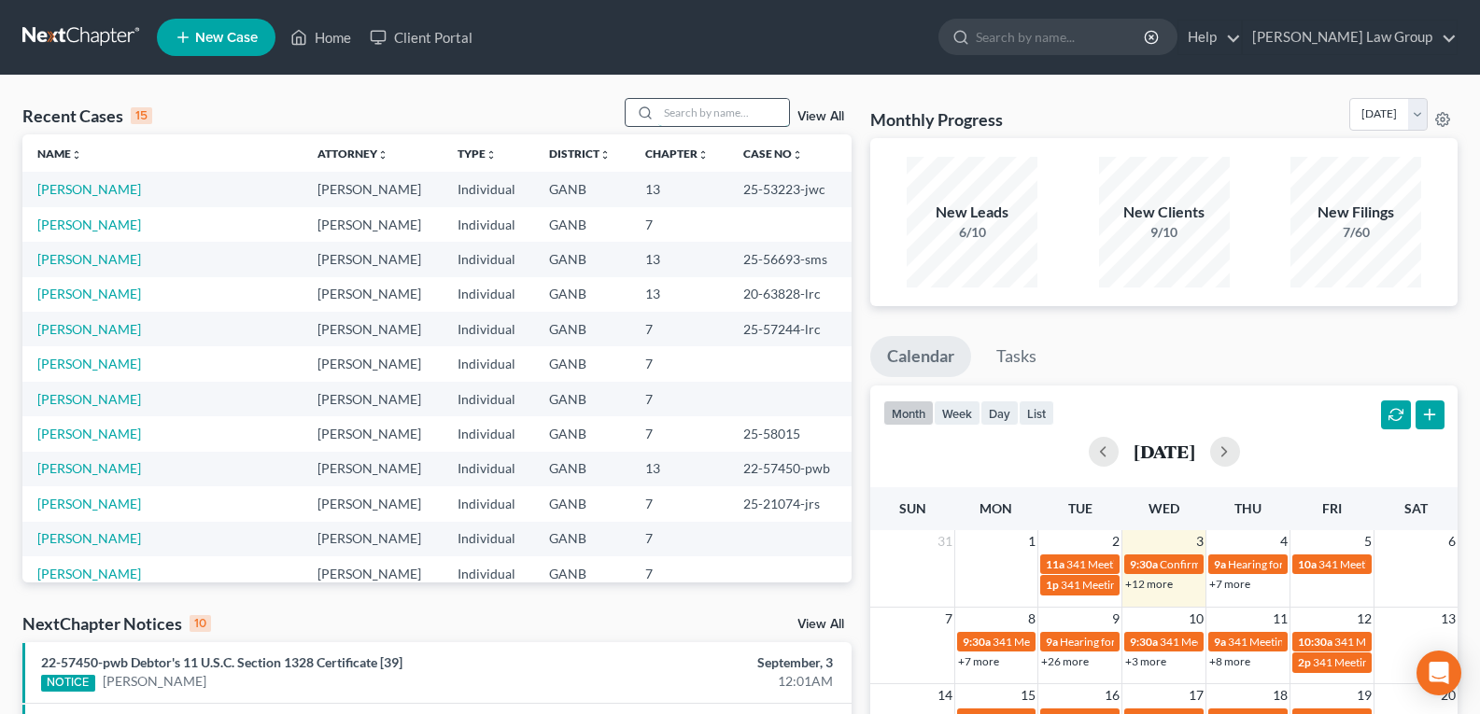
click at [726, 114] on input "search" at bounding box center [723, 112] width 131 height 27
drag, startPoint x: 724, startPoint y: 113, endPoint x: 706, endPoint y: 113, distance: 17.7
click at [720, 113] on input "search" at bounding box center [723, 112] width 131 height 27
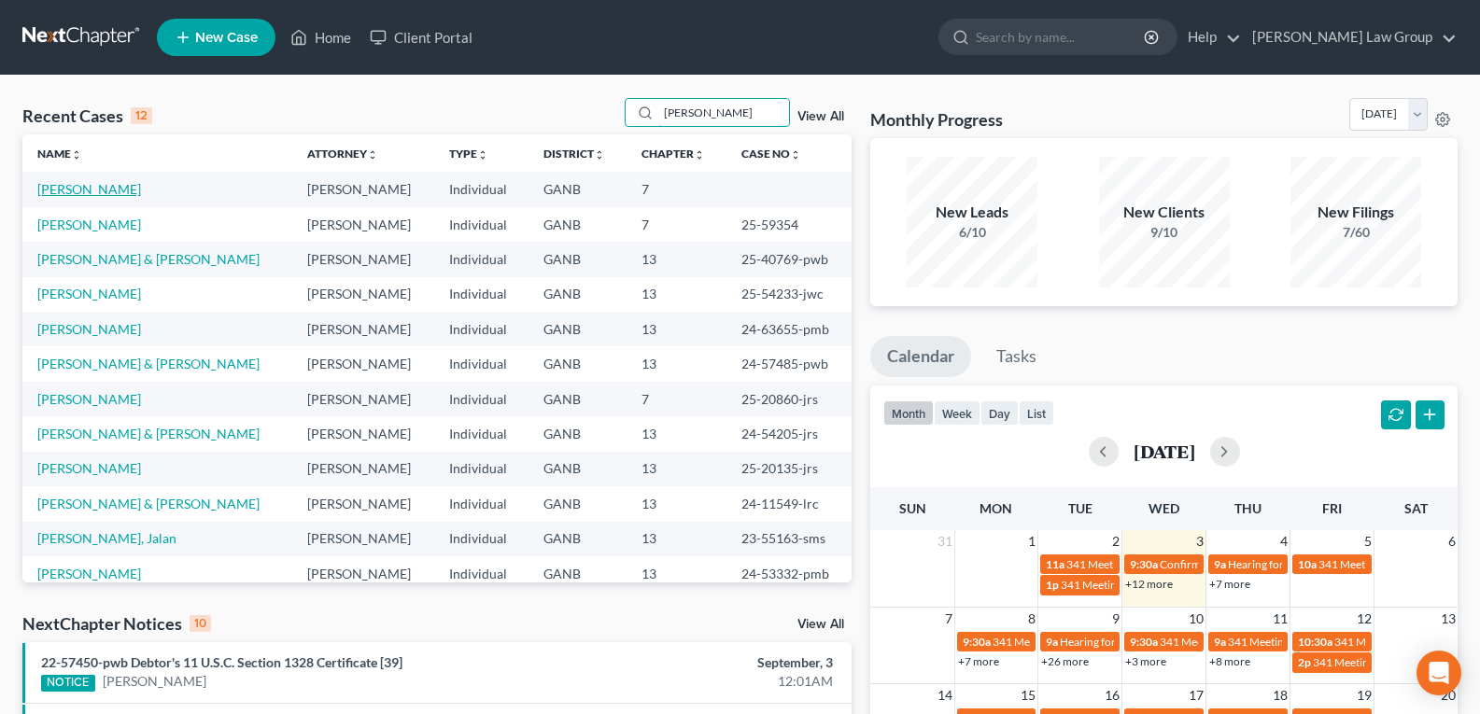
type input "[PERSON_NAME]"
click at [101, 192] on link "[PERSON_NAME]" at bounding box center [89, 189] width 104 height 16
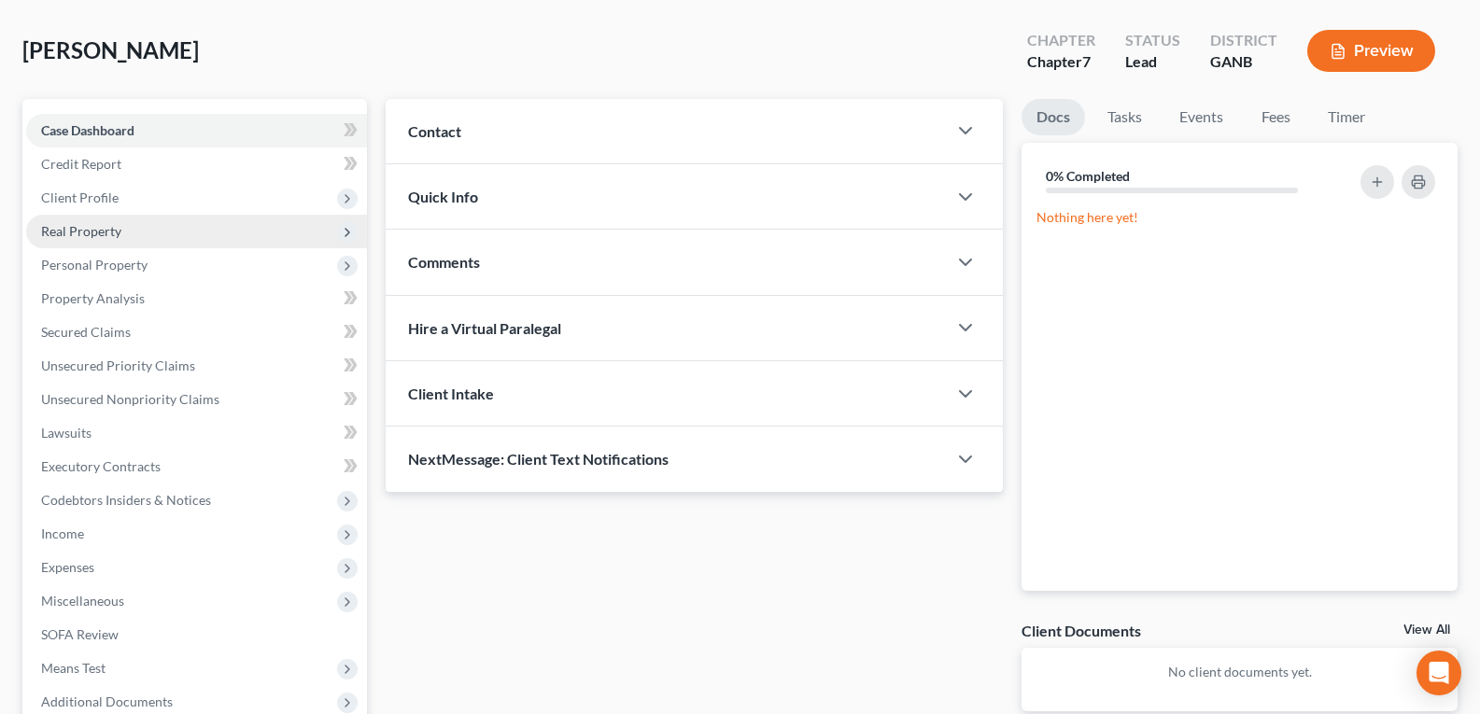
scroll to position [187, 0]
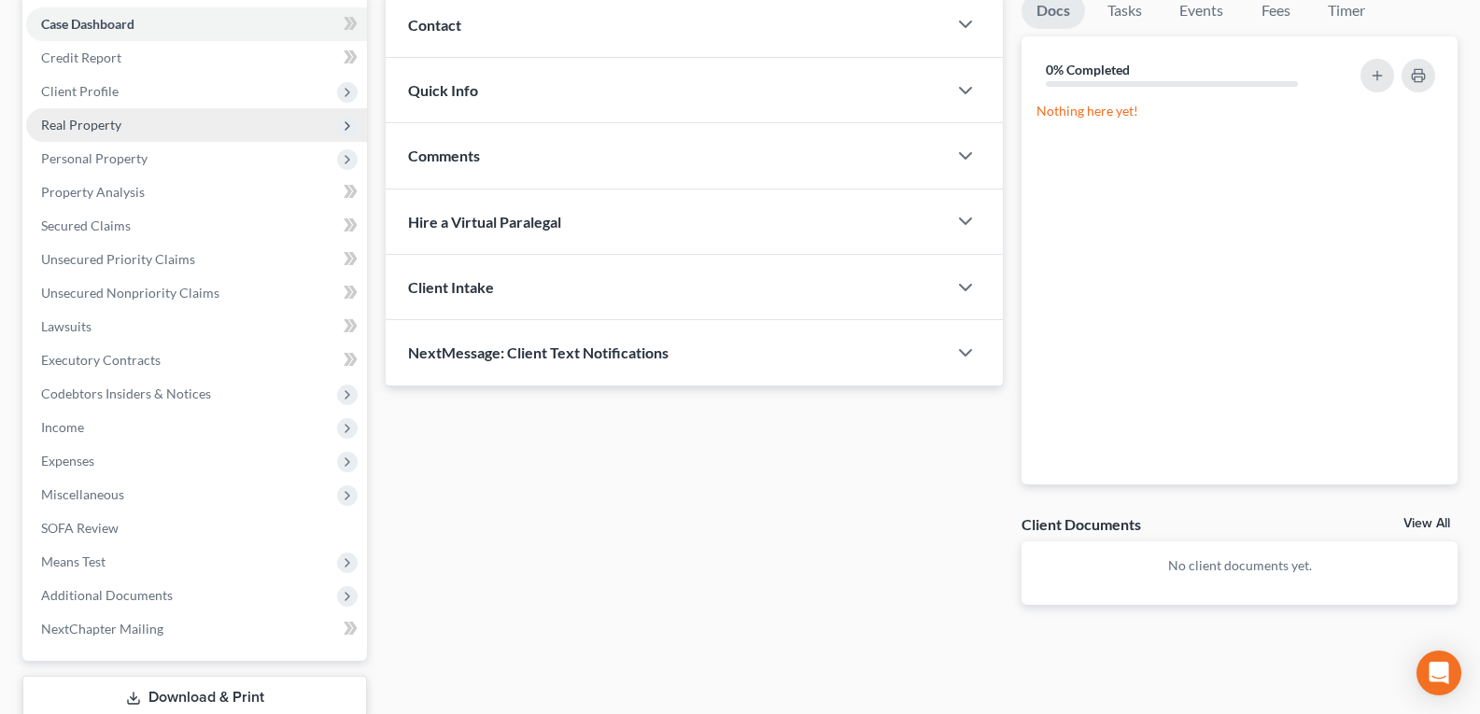
drag, startPoint x: 66, startPoint y: 98, endPoint x: 163, endPoint y: 132, distance: 101.9
click at [66, 98] on span "Client Profile" at bounding box center [80, 91] width 78 height 16
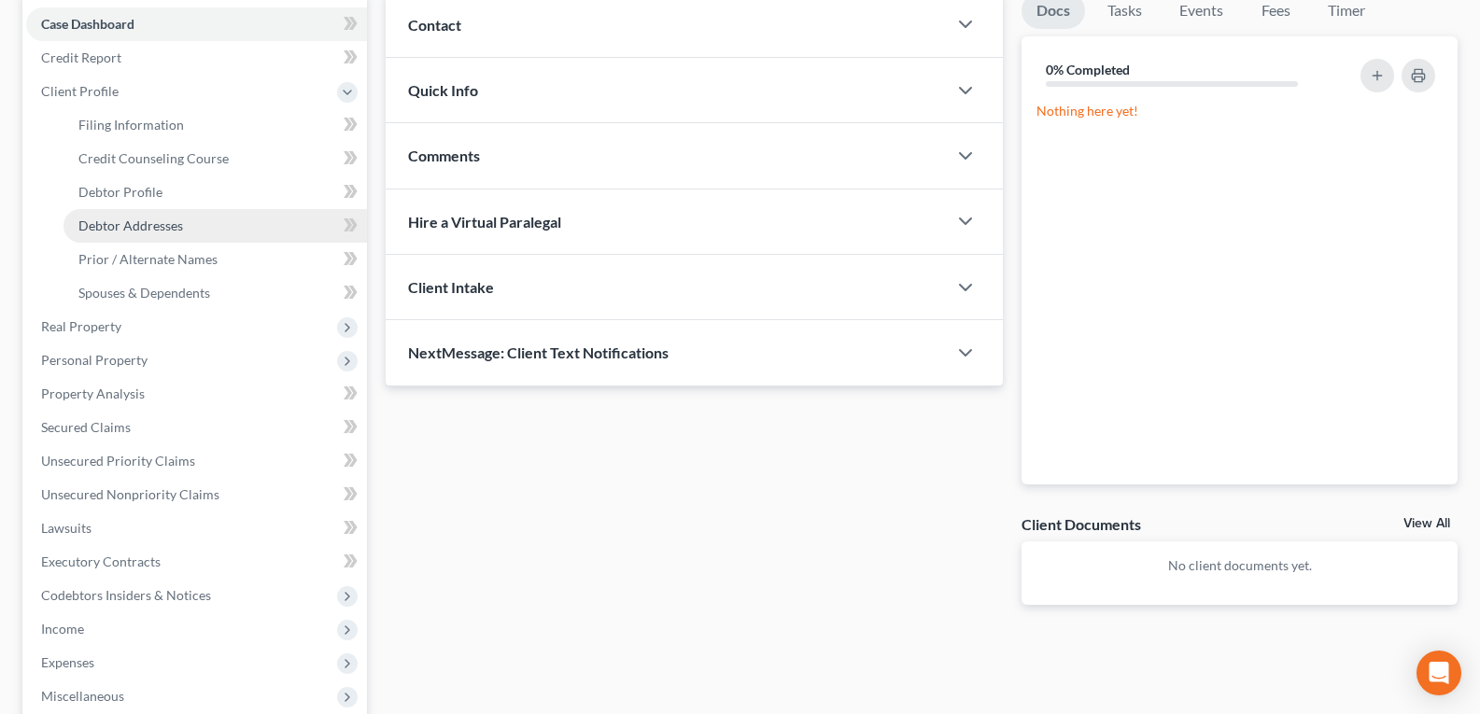
click at [146, 222] on span "Debtor Addresses" at bounding box center [130, 226] width 105 height 16
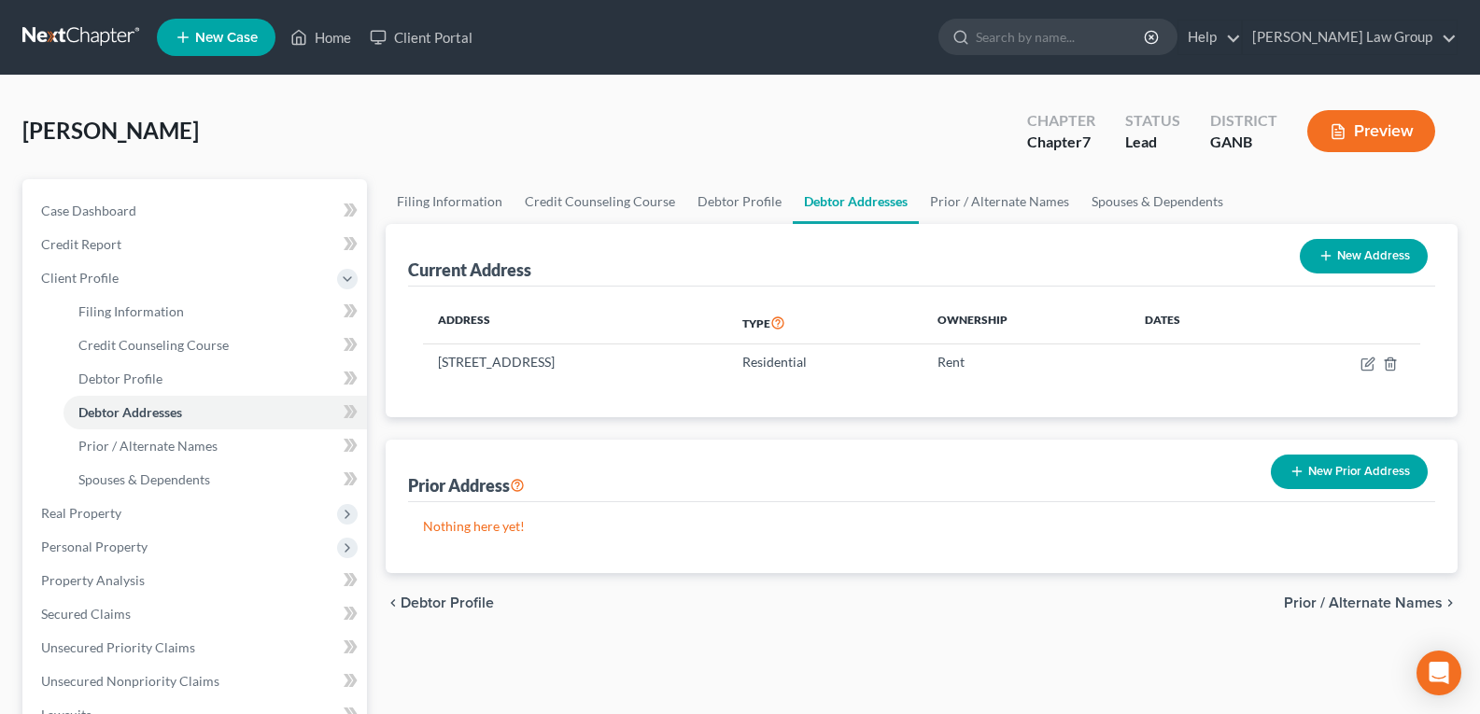
click at [1341, 458] on button "New Prior Address" at bounding box center [1349, 472] width 157 height 35
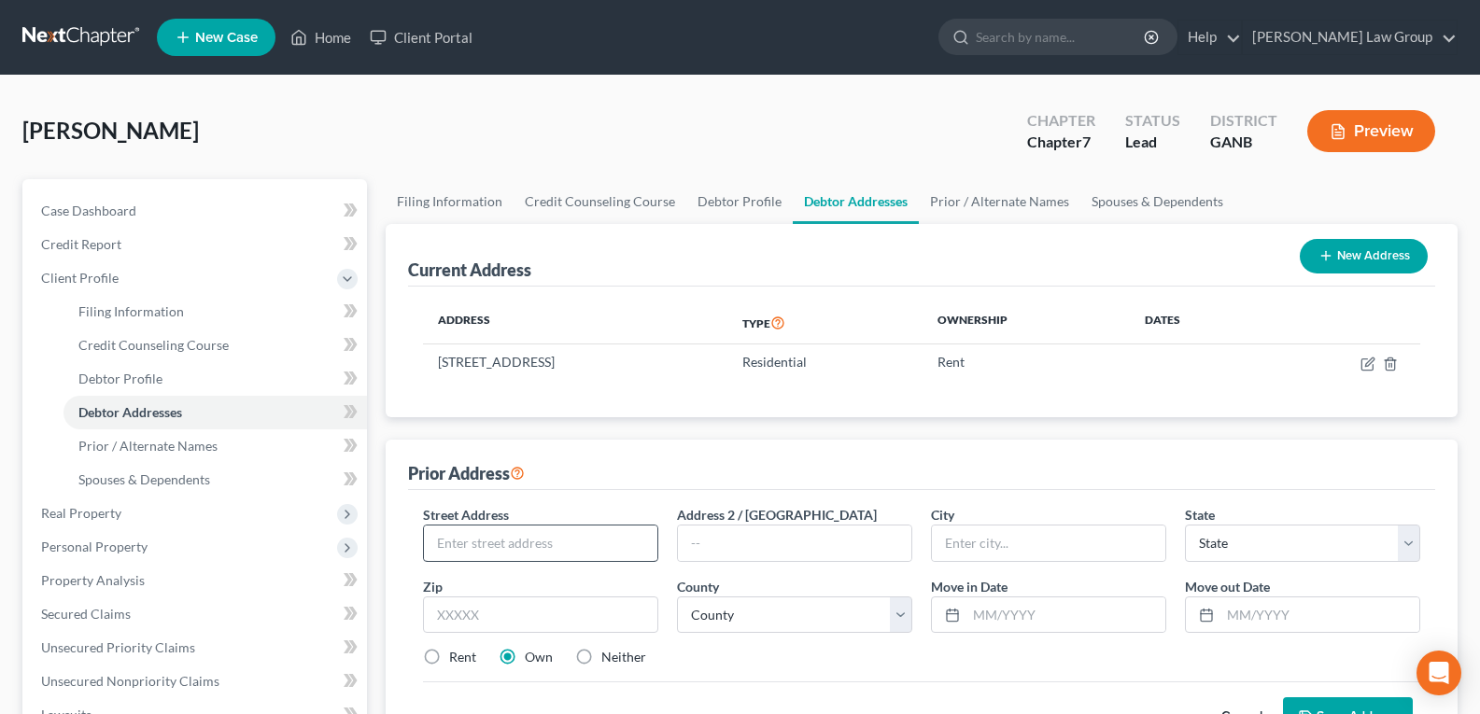
drag, startPoint x: 539, startPoint y: 521, endPoint x: 502, endPoint y: 542, distance: 41.8
click at [517, 531] on div "Street Address *" at bounding box center [541, 533] width 254 height 57
click at [502, 542] on input "text" at bounding box center [540, 543] width 233 height 35
type input "[STREET_ADDRESS][PERSON_NAME]"
type input "[GEOGRAPHIC_DATA]"
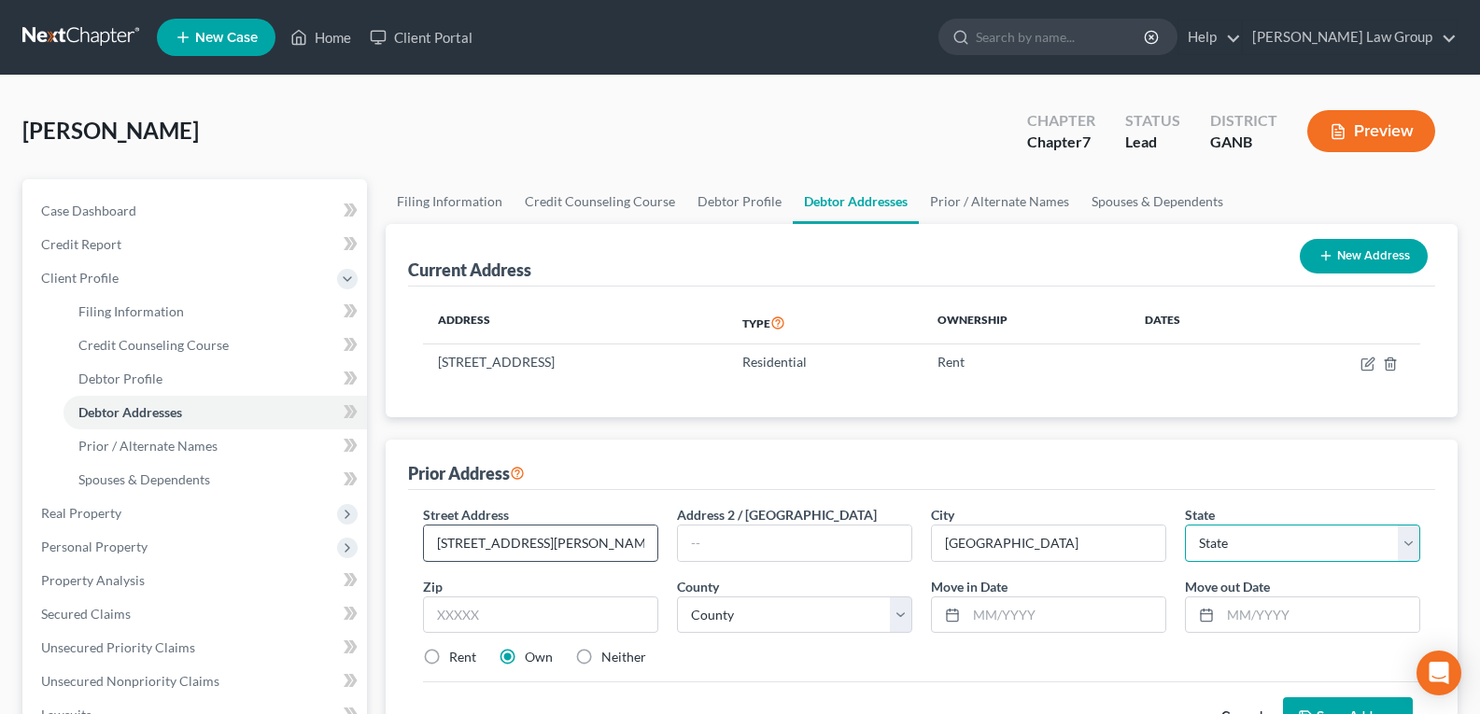
select select "10"
type input "30291"
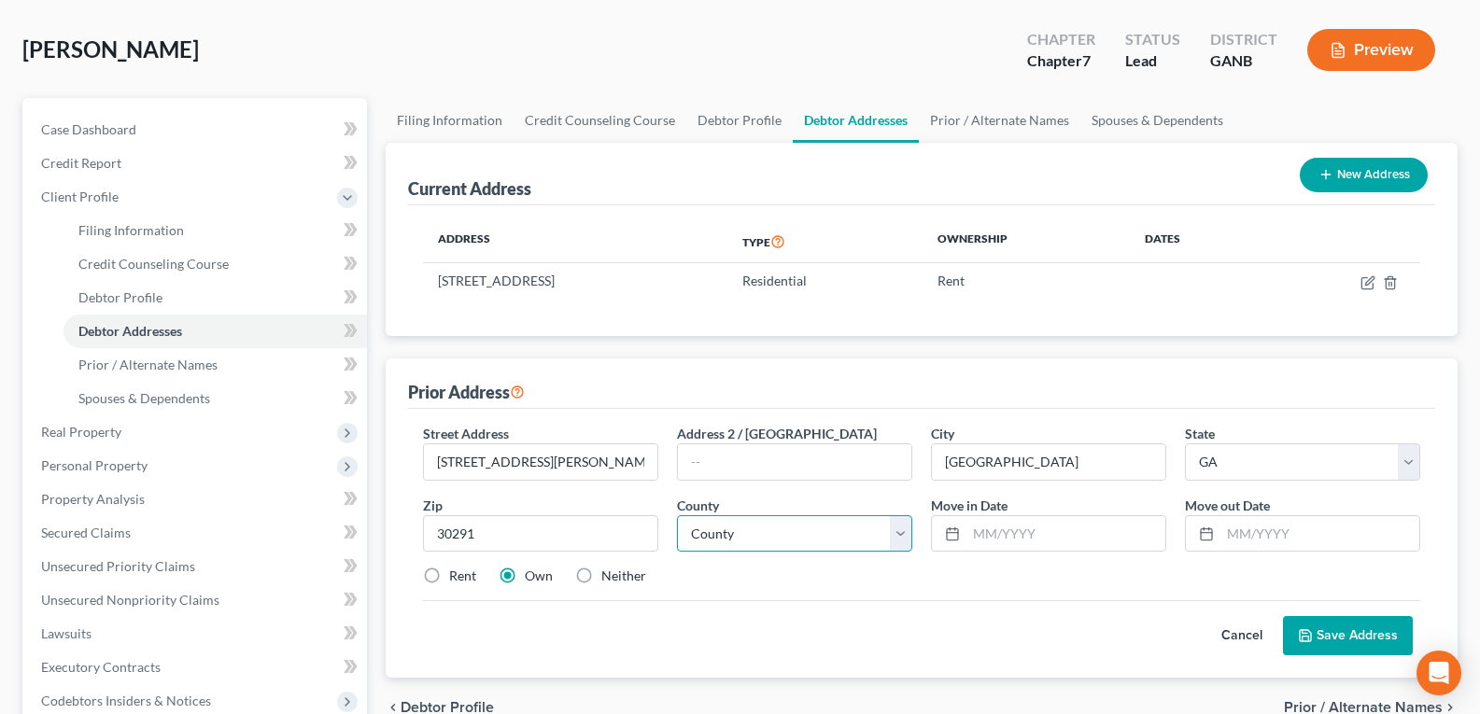
scroll to position [187, 0]
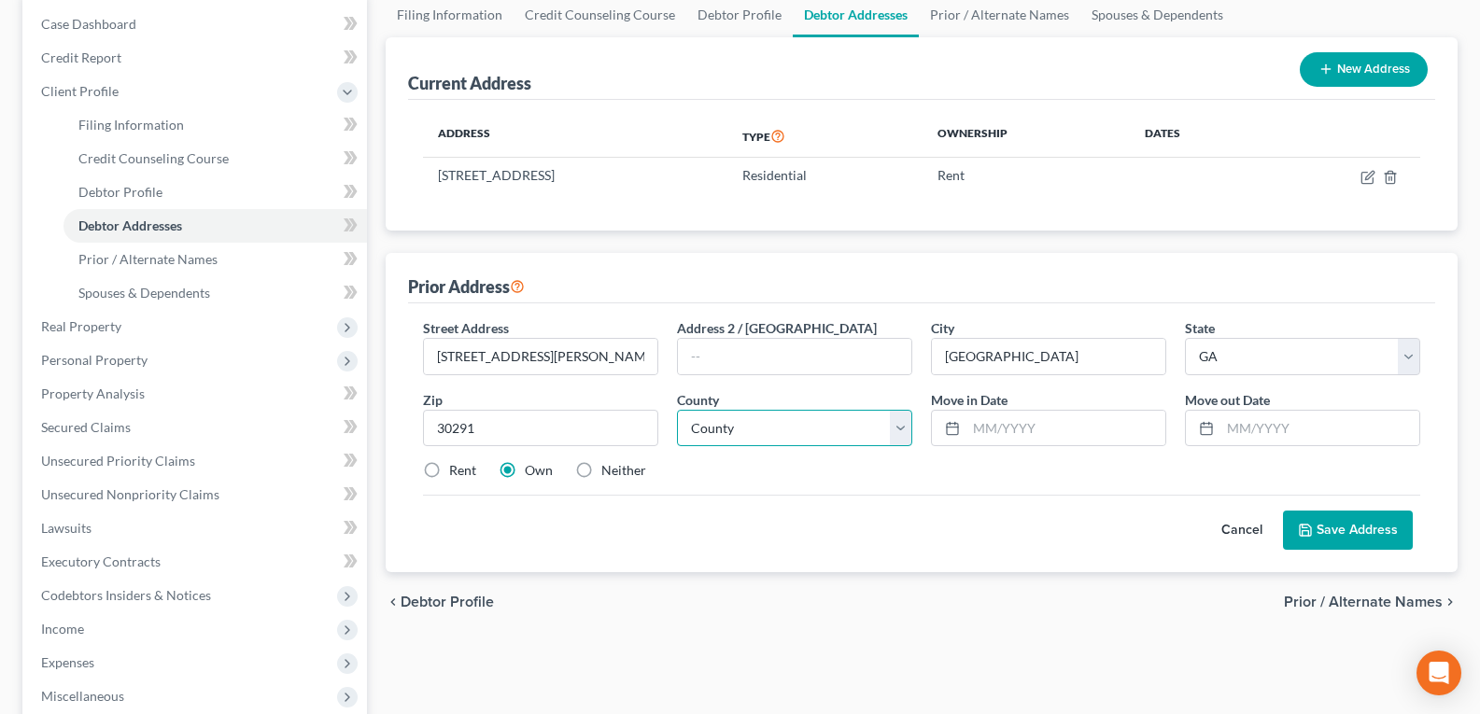
click at [737, 430] on select "County [GEOGRAPHIC_DATA] [GEOGRAPHIC_DATA] [GEOGRAPHIC_DATA] [GEOGRAPHIC_DATA] …" at bounding box center [794, 428] width 235 height 37
select select "59"
click at [677, 410] on select "County [GEOGRAPHIC_DATA] [GEOGRAPHIC_DATA] [GEOGRAPHIC_DATA] [GEOGRAPHIC_DATA] …" at bounding box center [794, 428] width 235 height 37
drag, startPoint x: 440, startPoint y: 470, endPoint x: 459, endPoint y: 458, distance: 22.3
click at [449, 469] on label "Rent" at bounding box center [462, 470] width 27 height 19
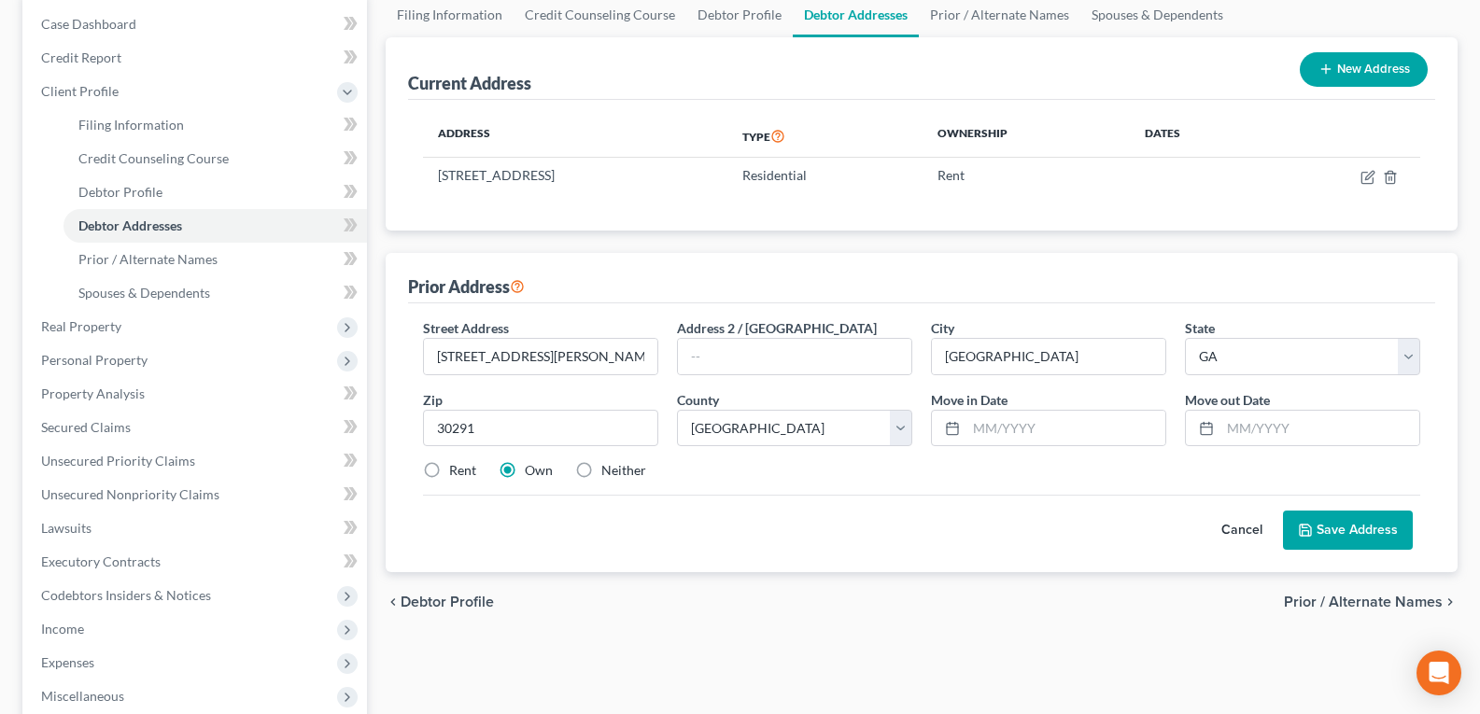
click at [457, 469] on input "Rent" at bounding box center [463, 467] width 12 height 12
radio input "true"
drag, startPoint x: 1026, startPoint y: 409, endPoint x: 1061, endPoint y: 426, distance: 38.4
click at [1025, 417] on div at bounding box center [1048, 428] width 235 height 37
click at [1024, 429] on input "text" at bounding box center [1066, 428] width 199 height 35
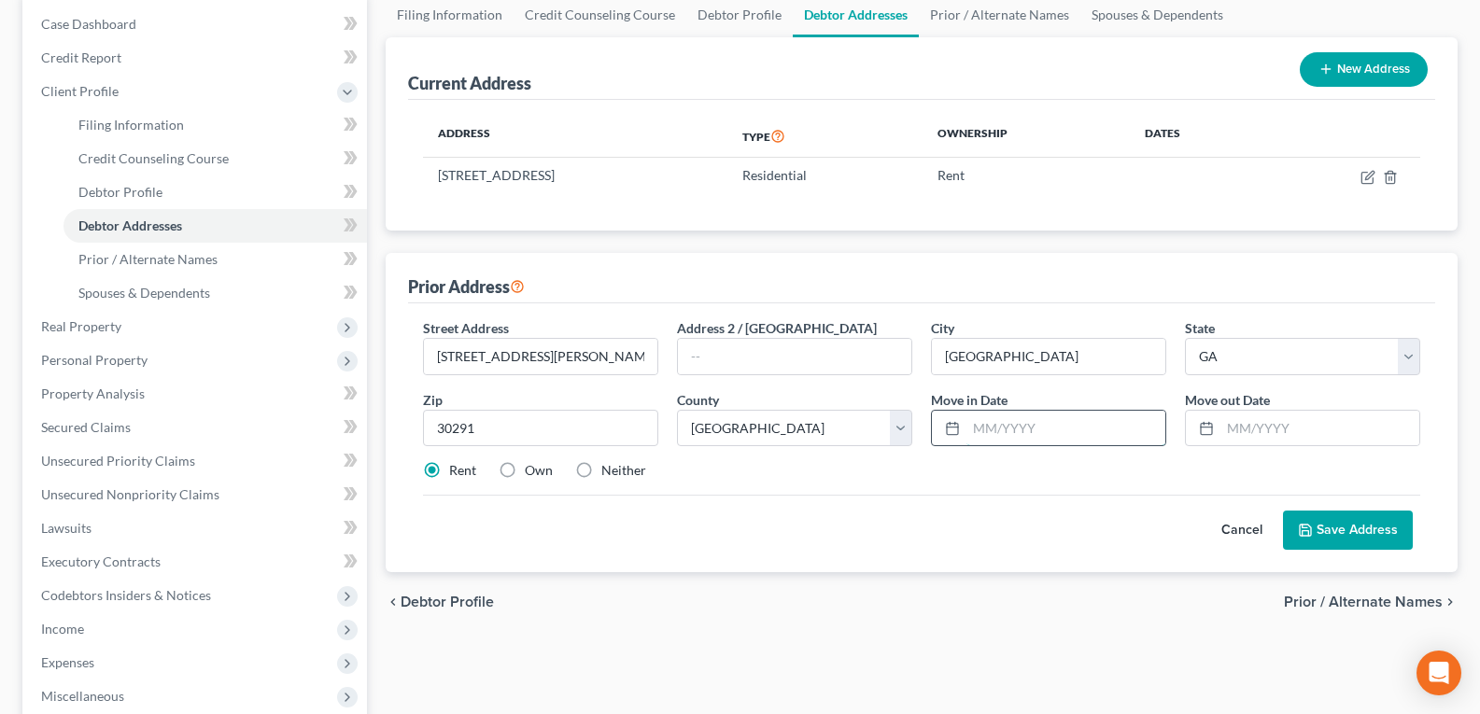
click at [1061, 426] on input "text" at bounding box center [1066, 428] width 199 height 35
type input "[DATE]"
drag, startPoint x: 1252, startPoint y: 446, endPoint x: 1256, endPoint y: 426, distance: 21.1
click at [1252, 439] on div at bounding box center [1302, 428] width 235 height 37
click at [1256, 426] on input "text" at bounding box center [1320, 428] width 199 height 35
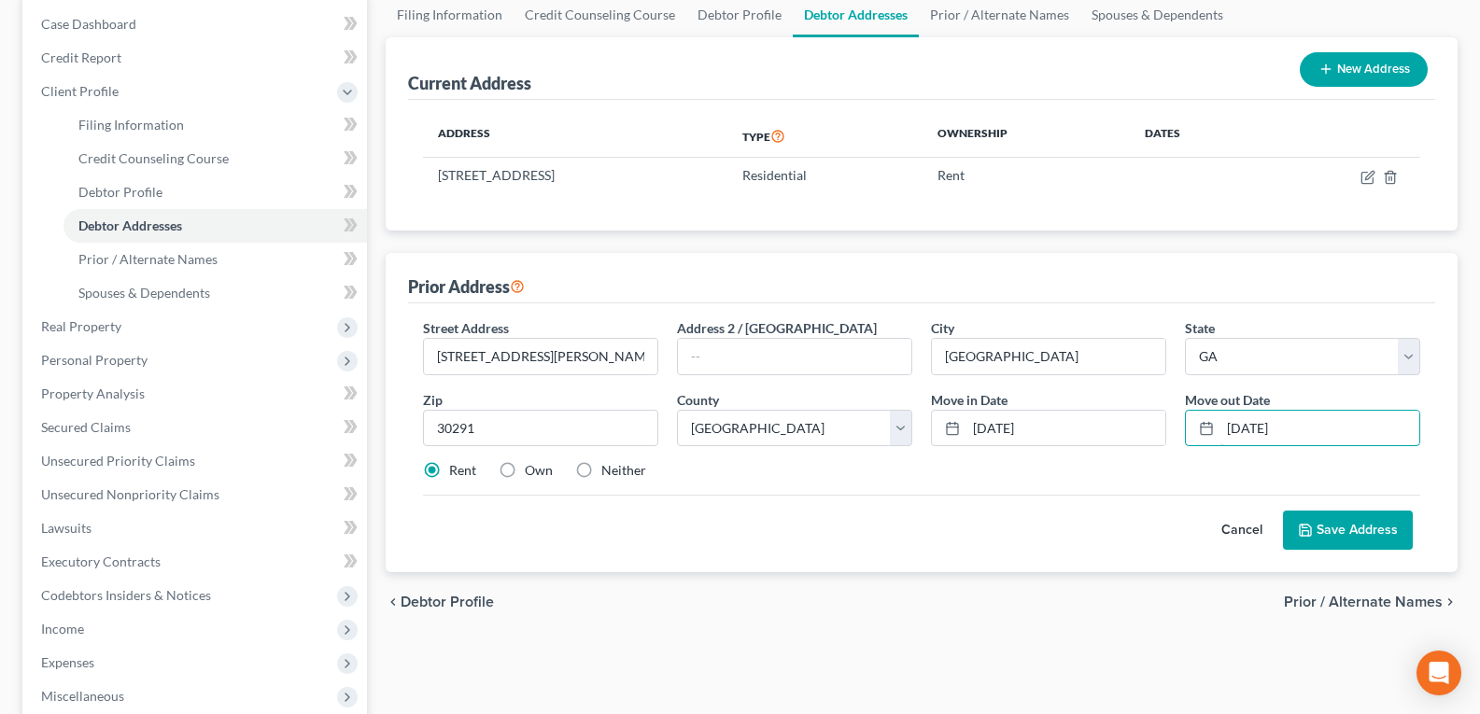
type input "[DATE]"
click at [1330, 532] on button "Save Address" at bounding box center [1348, 530] width 130 height 39
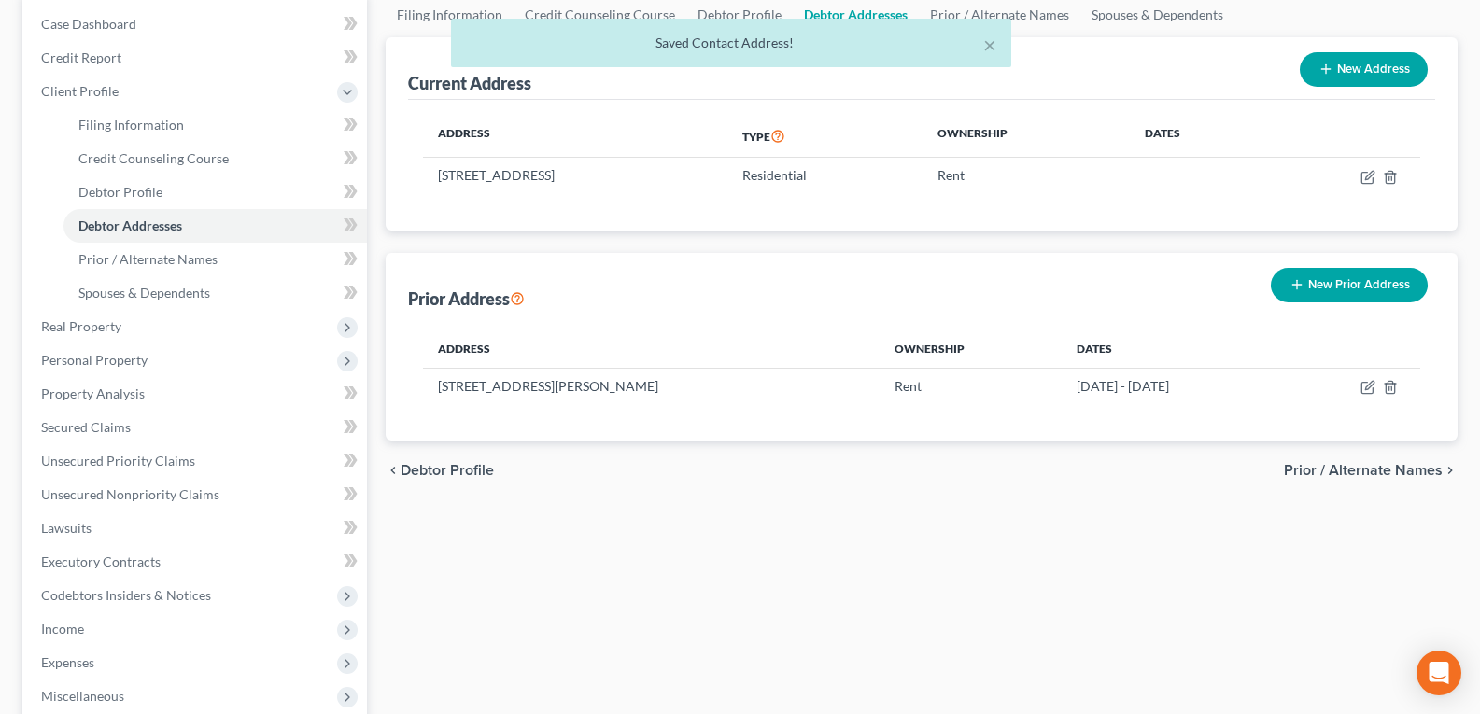
click at [1315, 282] on button "New Prior Address" at bounding box center [1349, 285] width 157 height 35
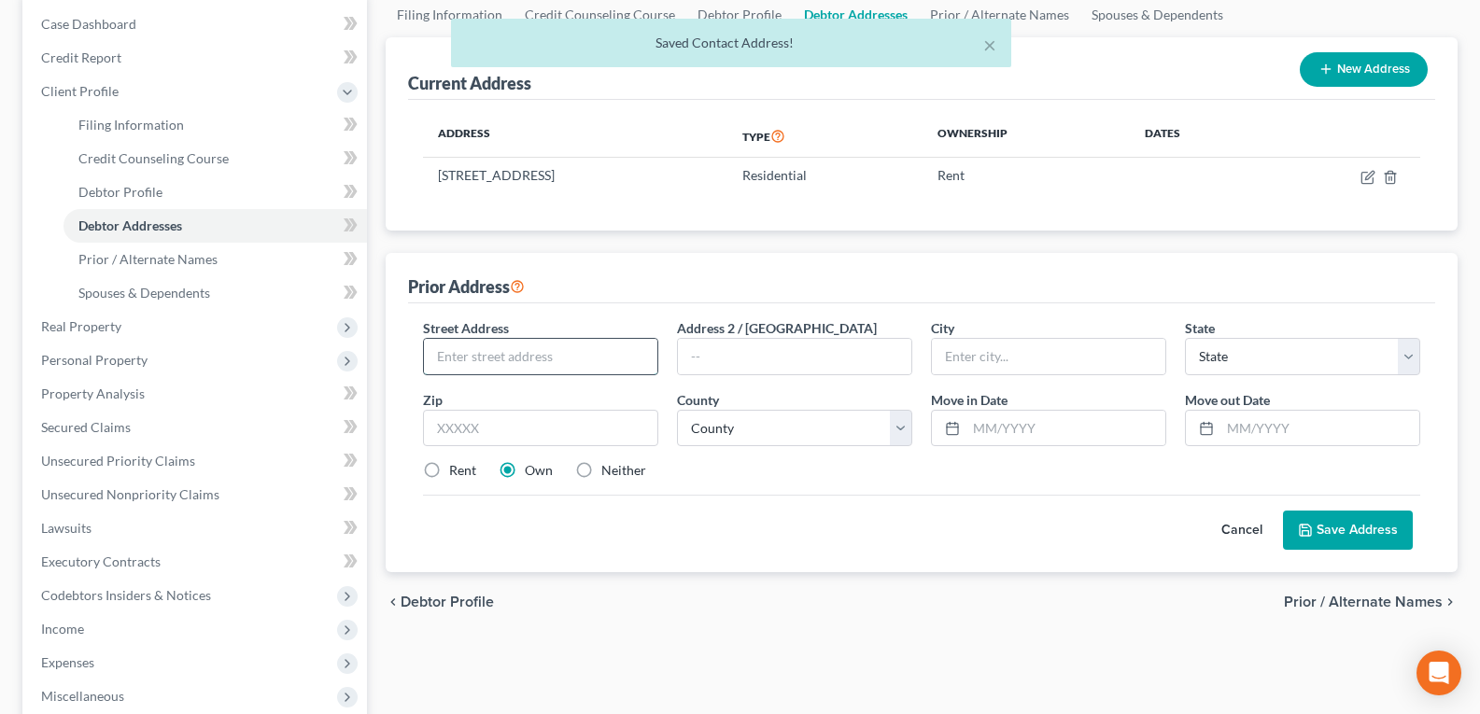
click at [530, 344] on input "text" at bounding box center [540, 356] width 233 height 35
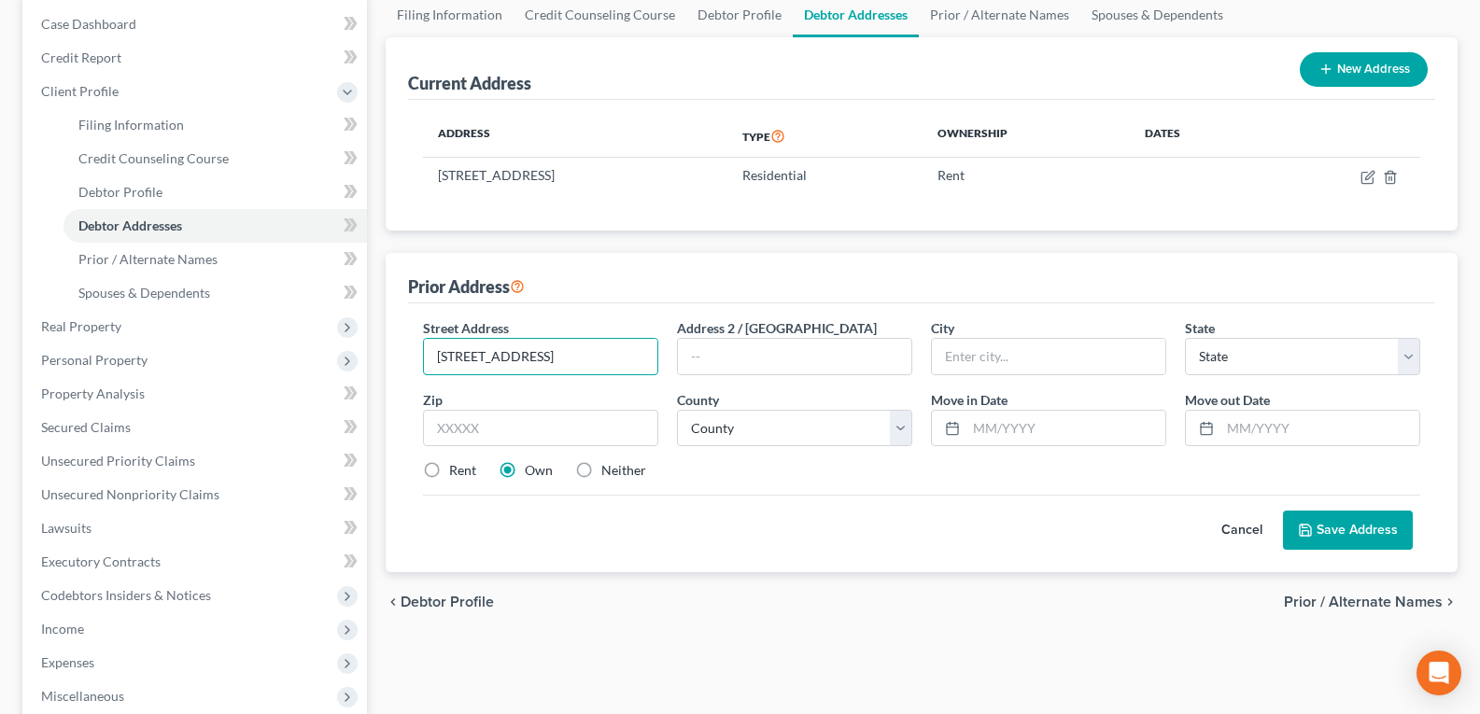
type input "[STREET_ADDRESS]"
type input "[GEOGRAPHIC_DATA]"
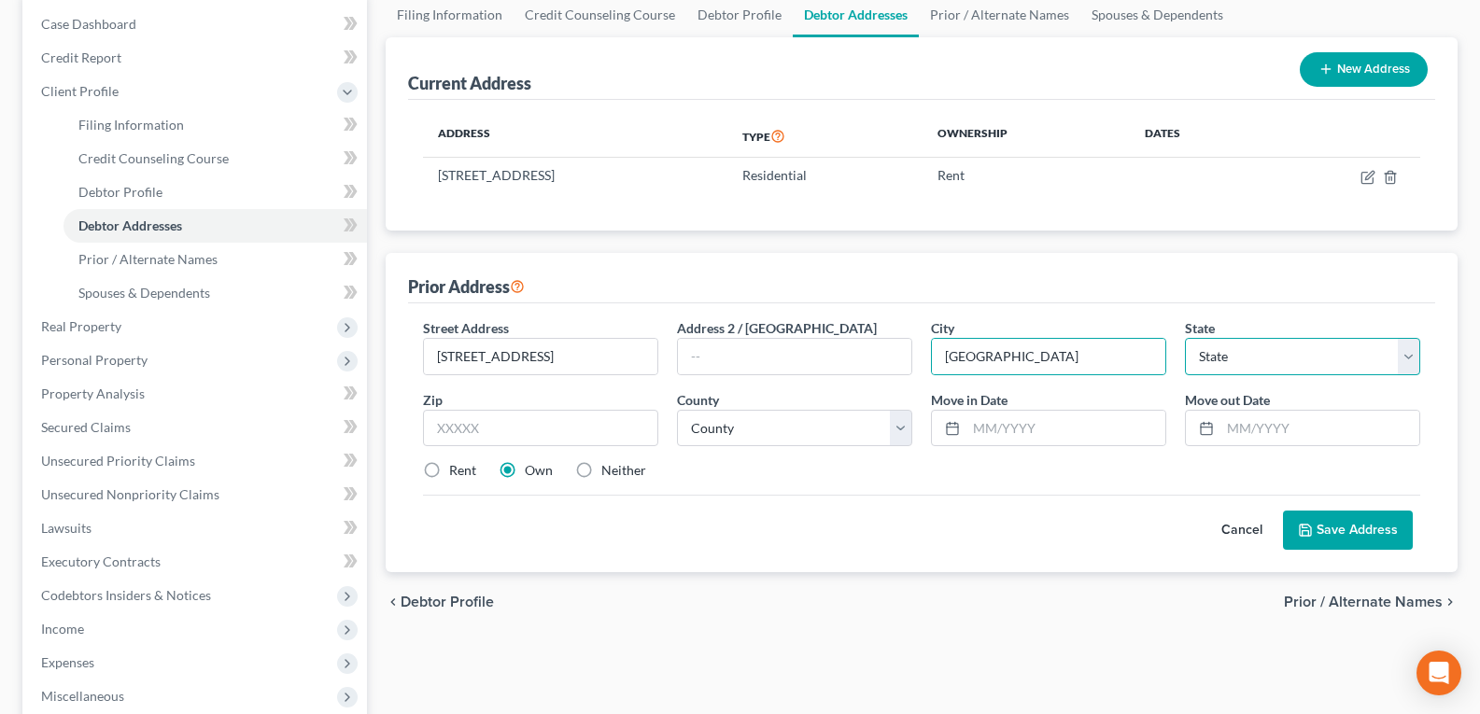
select select "10"
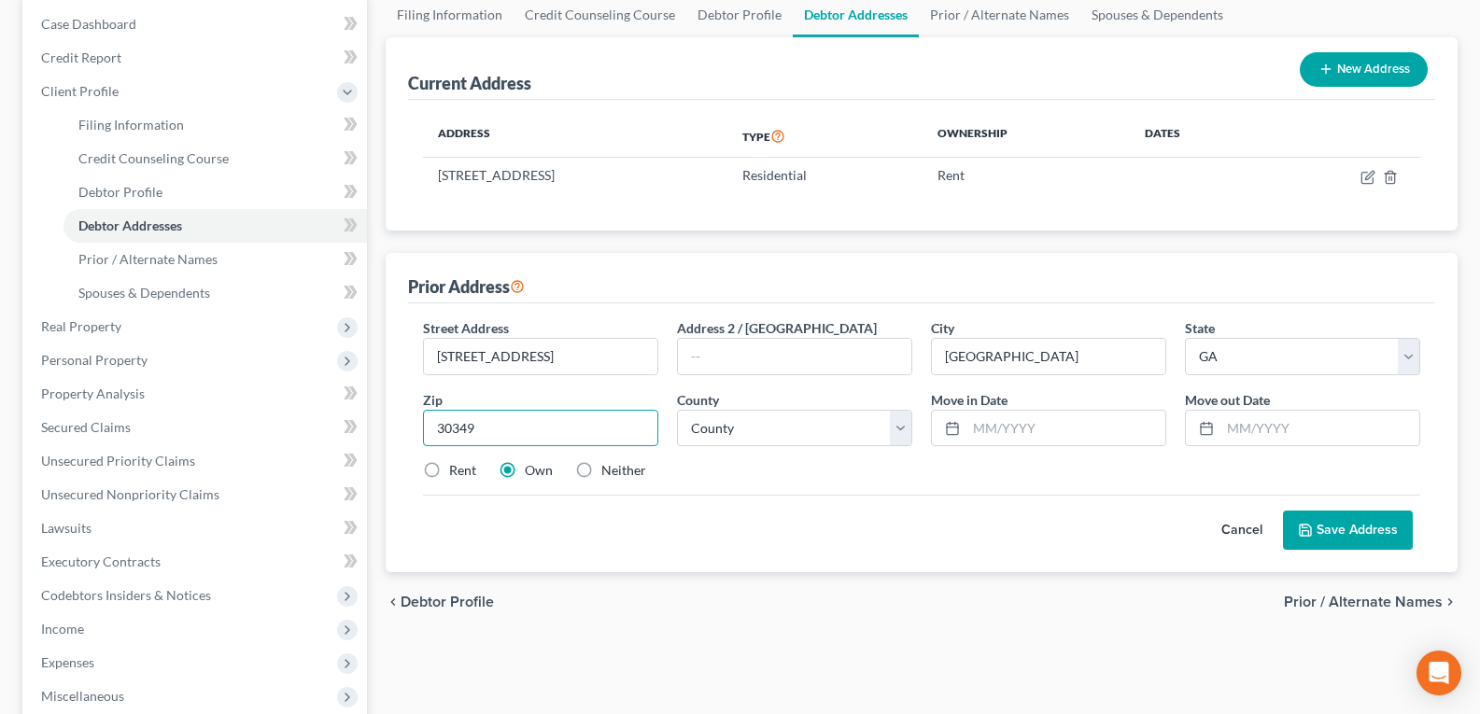
type input "30349"
drag, startPoint x: 746, startPoint y: 446, endPoint x: 736, endPoint y: 413, distance: 35.2
click at [746, 446] on select "County [GEOGRAPHIC_DATA] [GEOGRAPHIC_DATA] [GEOGRAPHIC_DATA] [GEOGRAPHIC_DATA] …" at bounding box center [794, 428] width 235 height 37
select select "59"
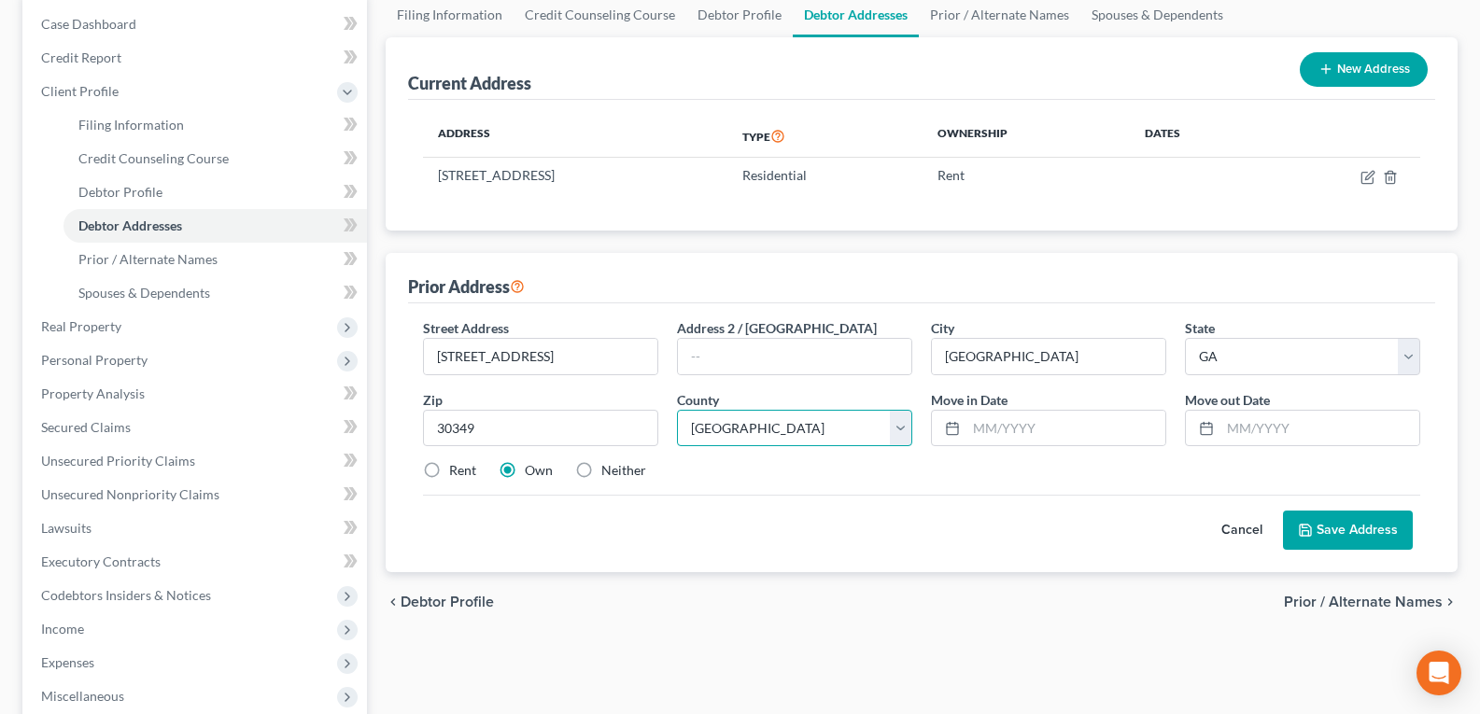
click at [677, 410] on select "County [GEOGRAPHIC_DATA] [GEOGRAPHIC_DATA] [GEOGRAPHIC_DATA] [GEOGRAPHIC_DATA] …" at bounding box center [794, 428] width 235 height 37
click at [971, 426] on input "text" at bounding box center [1066, 428] width 199 height 35
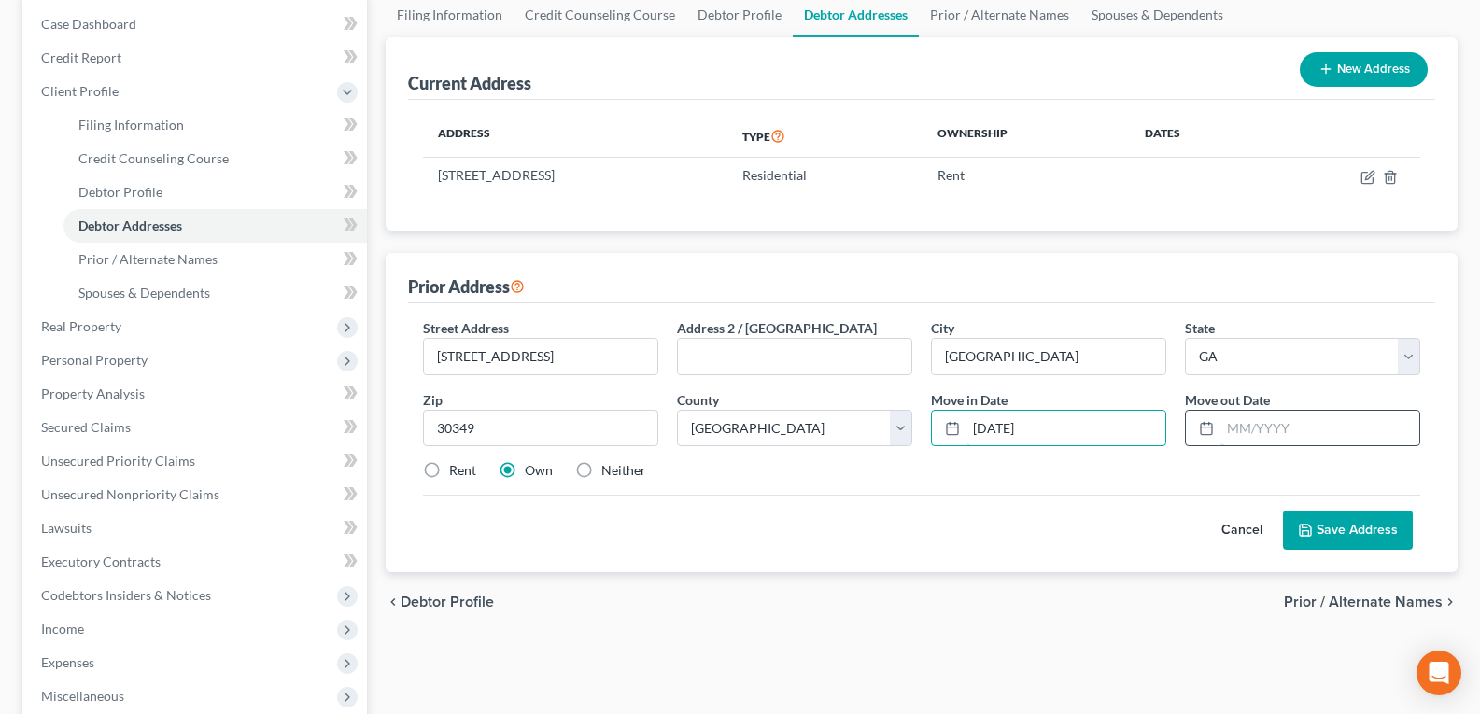
type input "[DATE]"
drag, startPoint x: 1285, startPoint y: 434, endPoint x: 1284, endPoint y: 417, distance: 16.8
click at [1285, 428] on input "text" at bounding box center [1320, 428] width 199 height 35
type input "[DATE]"
click at [449, 470] on label "Rent" at bounding box center [462, 470] width 27 height 19
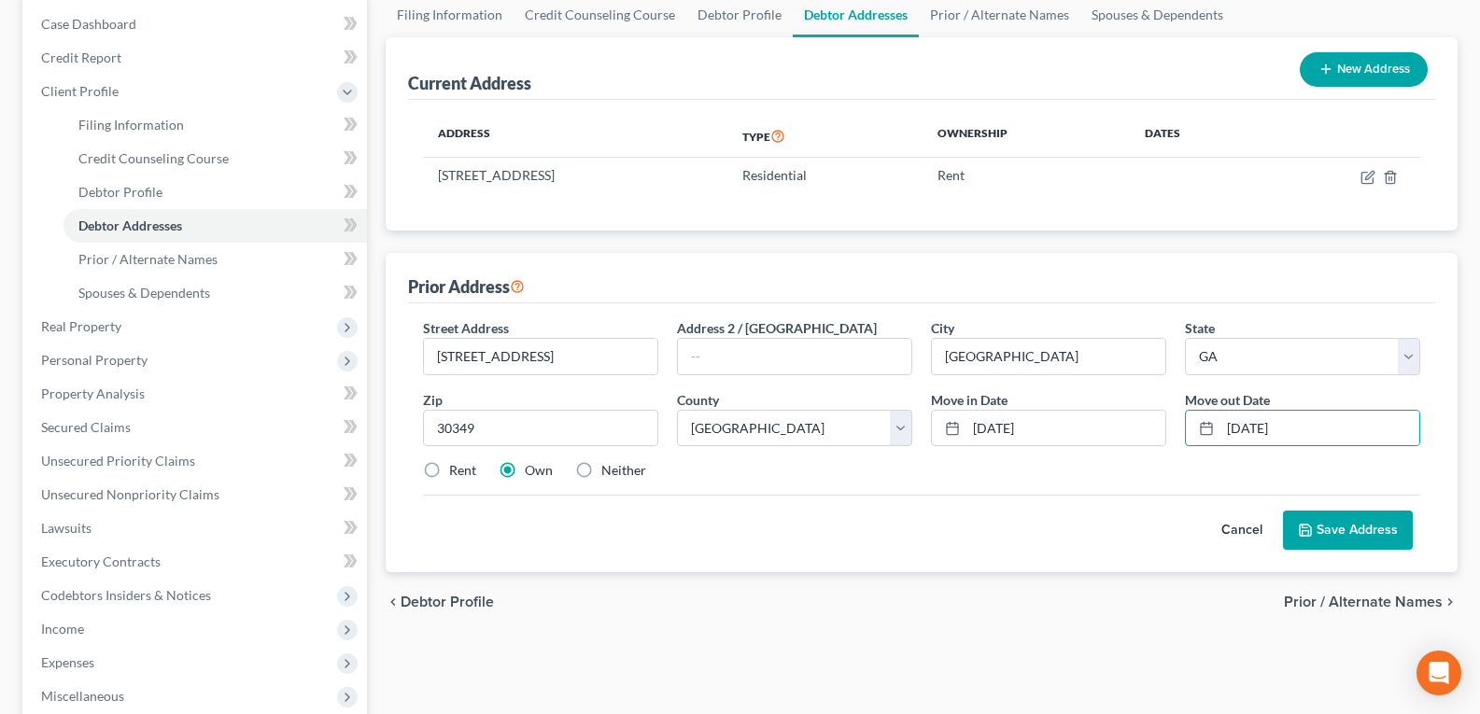
click at [457, 470] on input "Rent" at bounding box center [463, 467] width 12 height 12
radio input "true"
click at [1322, 518] on button "Save Address" at bounding box center [1348, 530] width 130 height 39
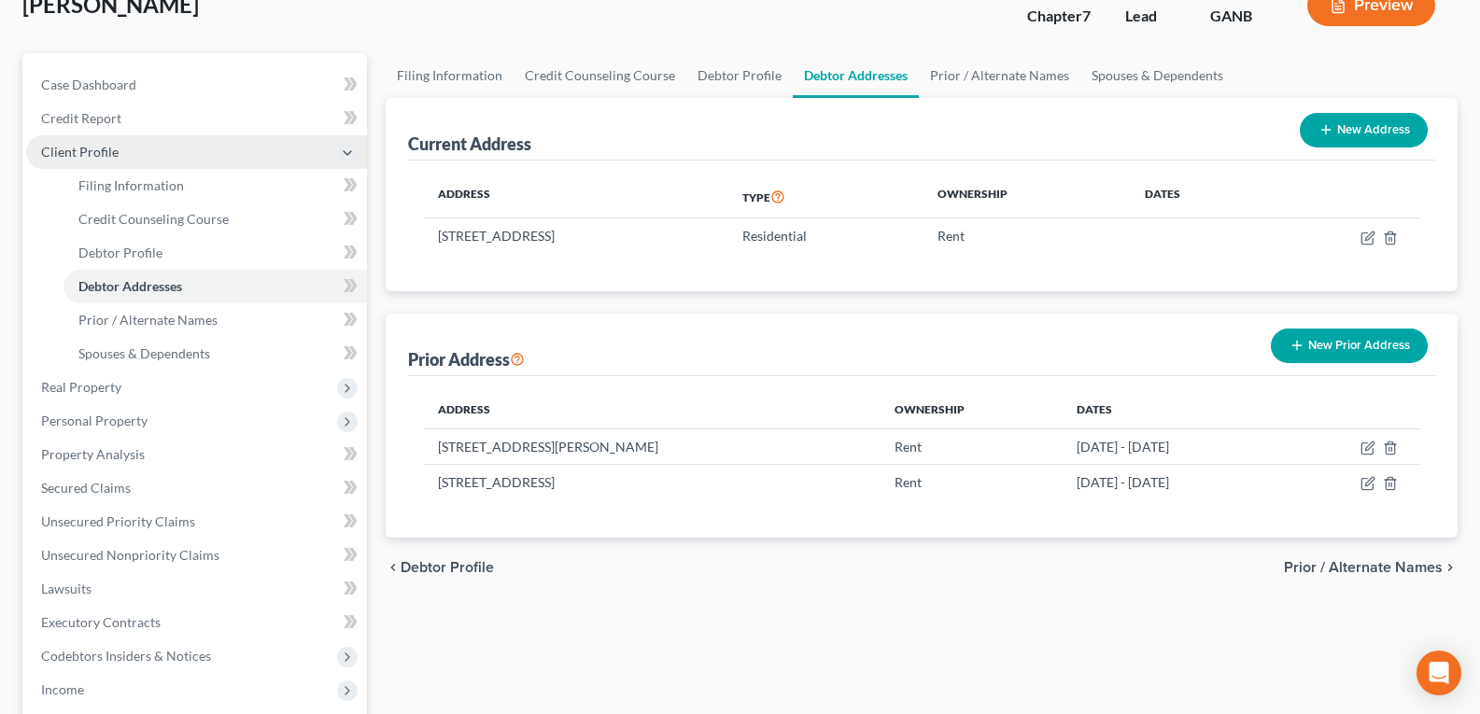
scroll to position [93, 0]
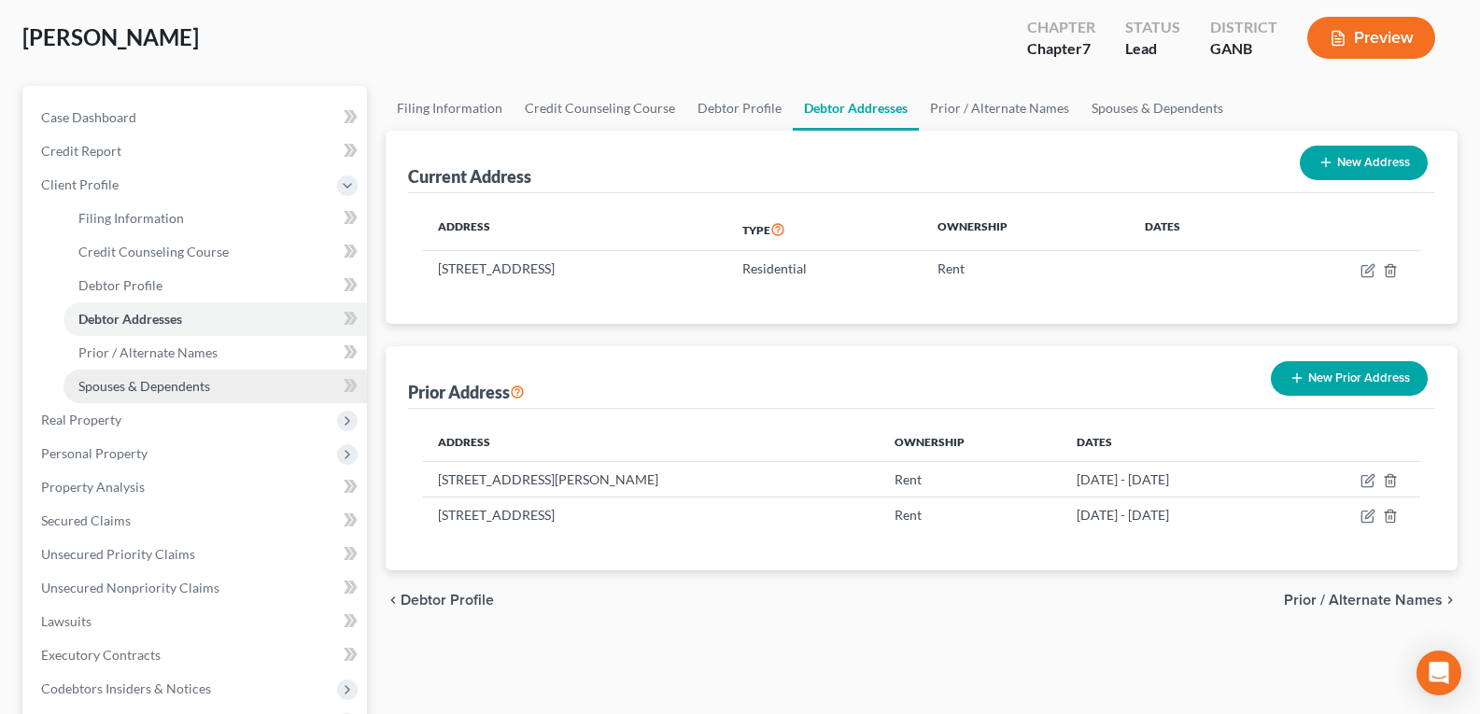
click at [134, 391] on span "Spouses & Dependents" at bounding box center [144, 386] width 132 height 16
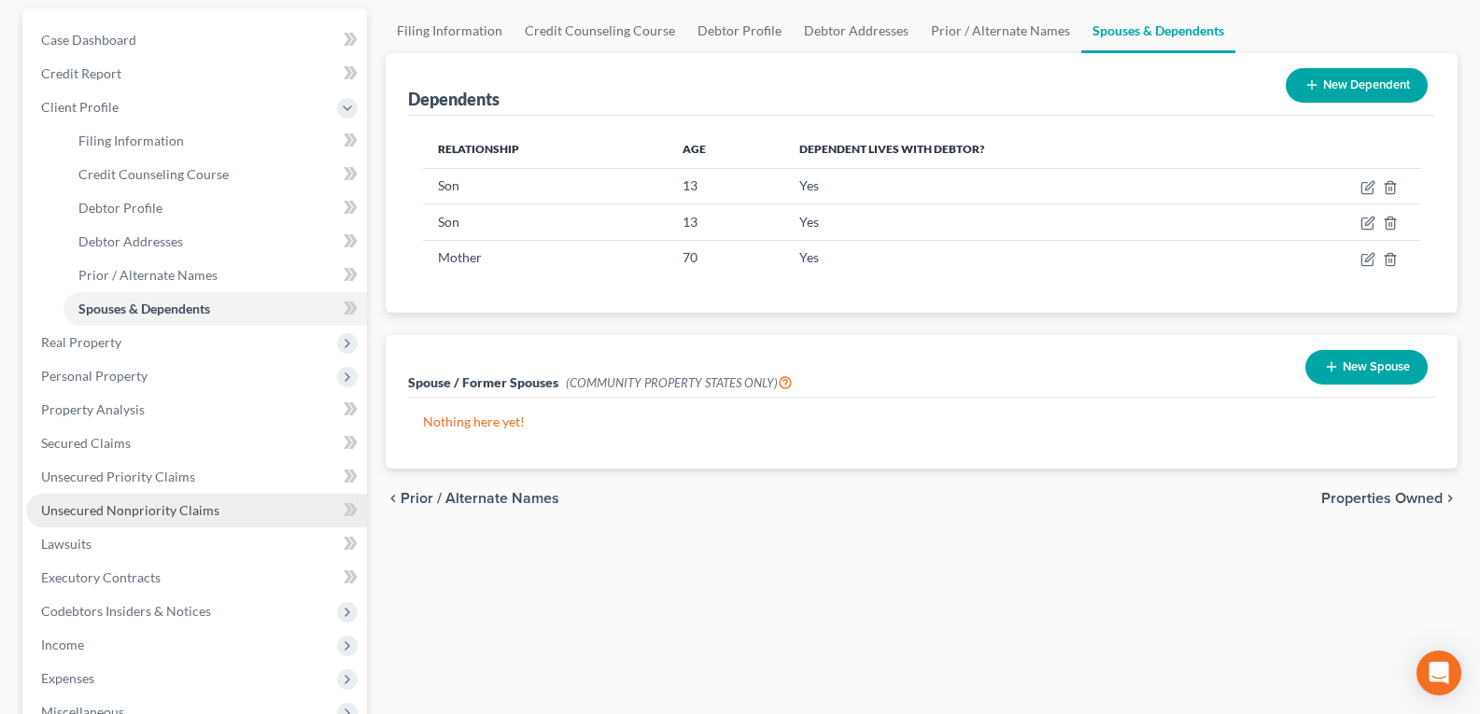
scroll to position [187, 0]
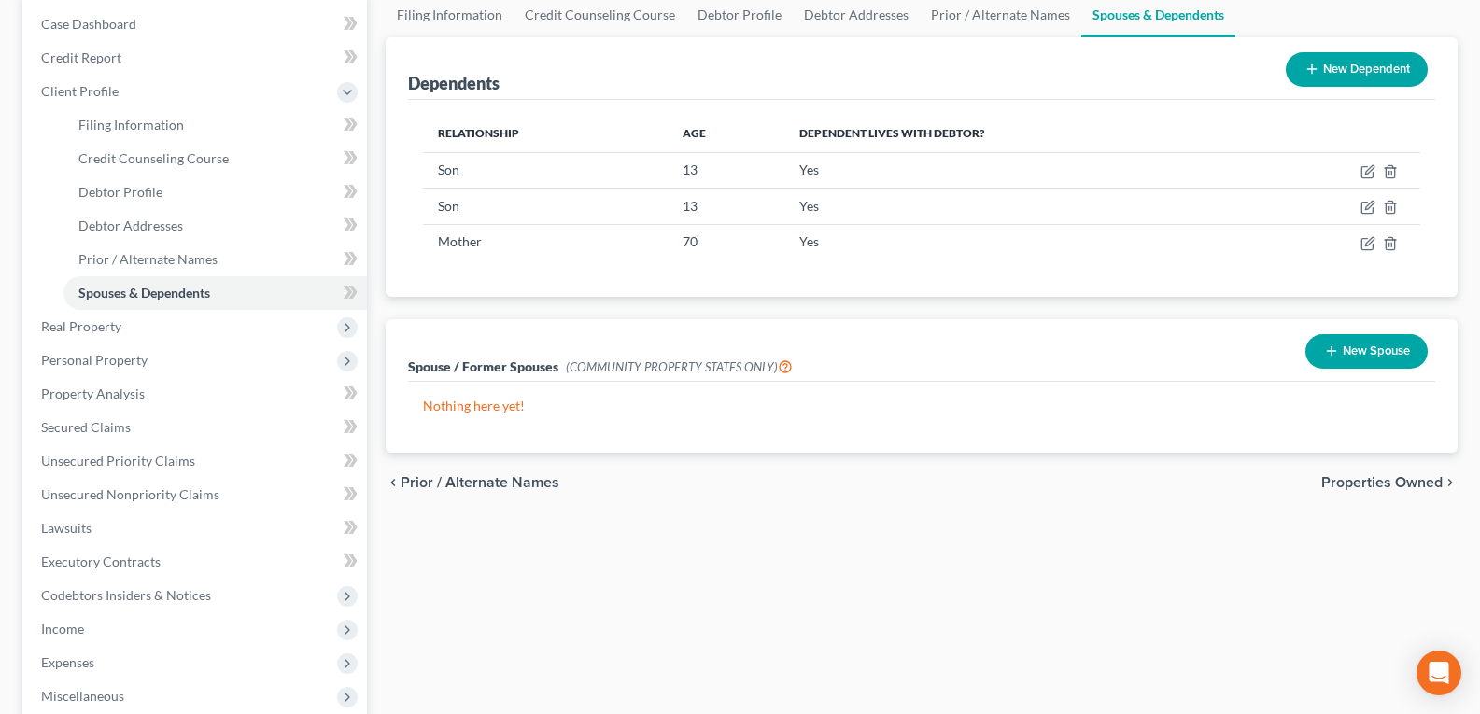
drag, startPoint x: 78, startPoint y: 627, endPoint x: 415, endPoint y: 606, distance: 336.9
click at [77, 628] on span "Income" at bounding box center [62, 629] width 43 height 16
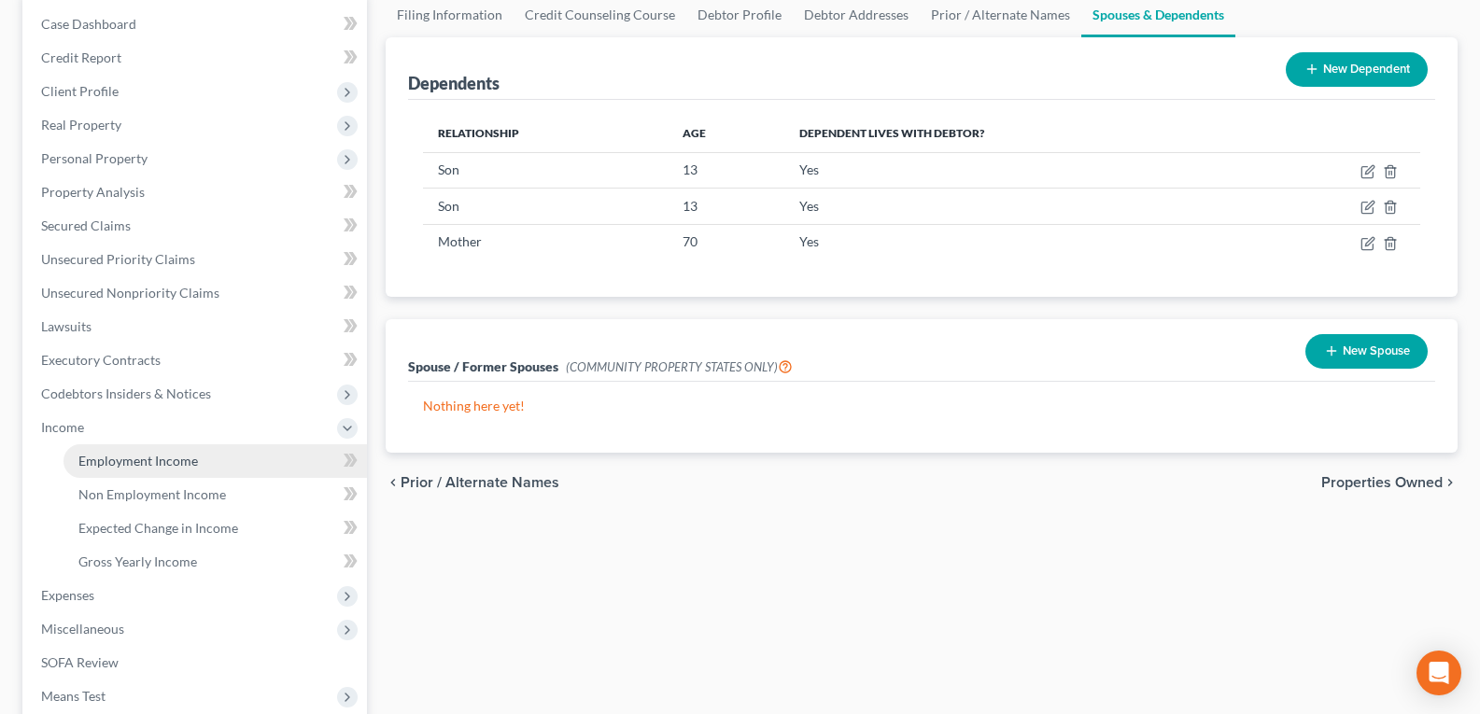
click at [116, 469] on link "Employment Income" at bounding box center [216, 462] width 304 height 34
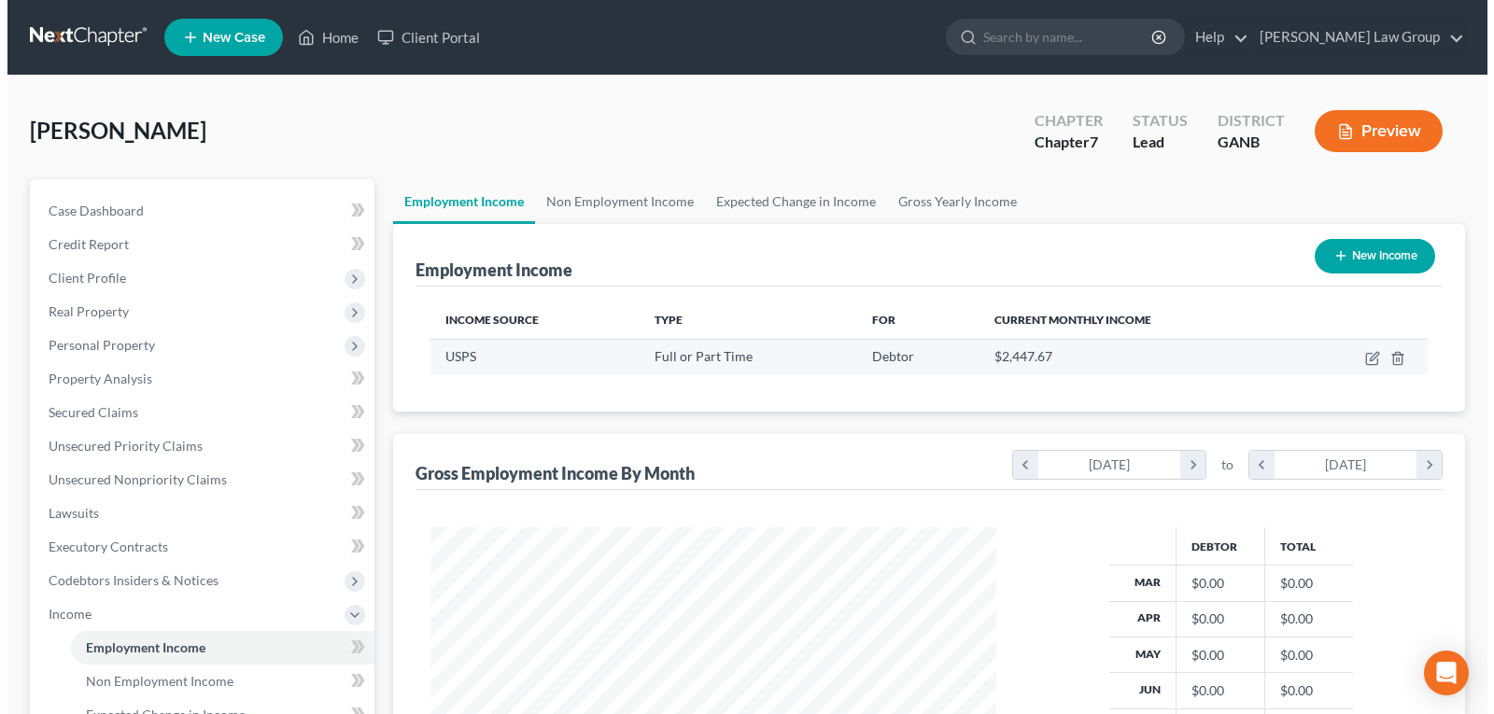
scroll to position [335, 603]
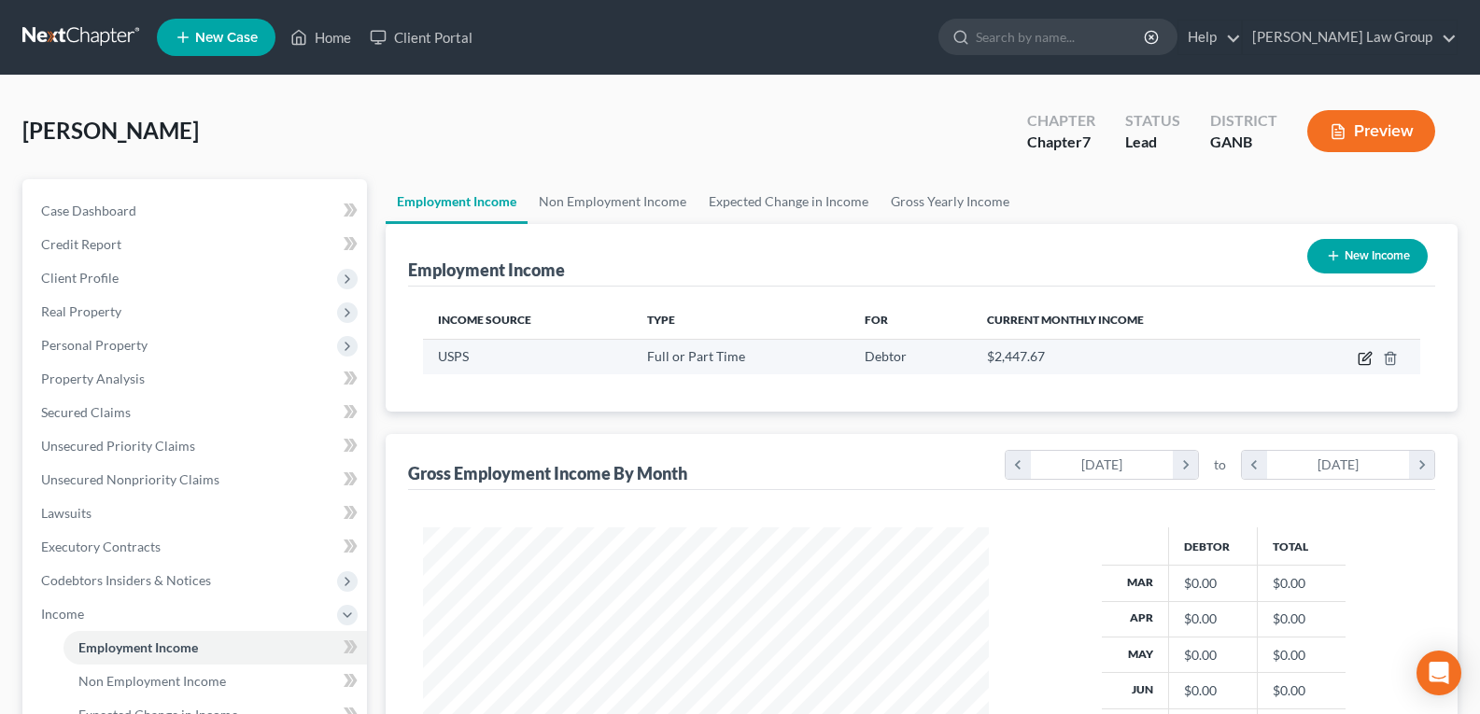
click at [1365, 358] on icon "button" at bounding box center [1367, 356] width 8 height 8
select select "0"
select select "10"
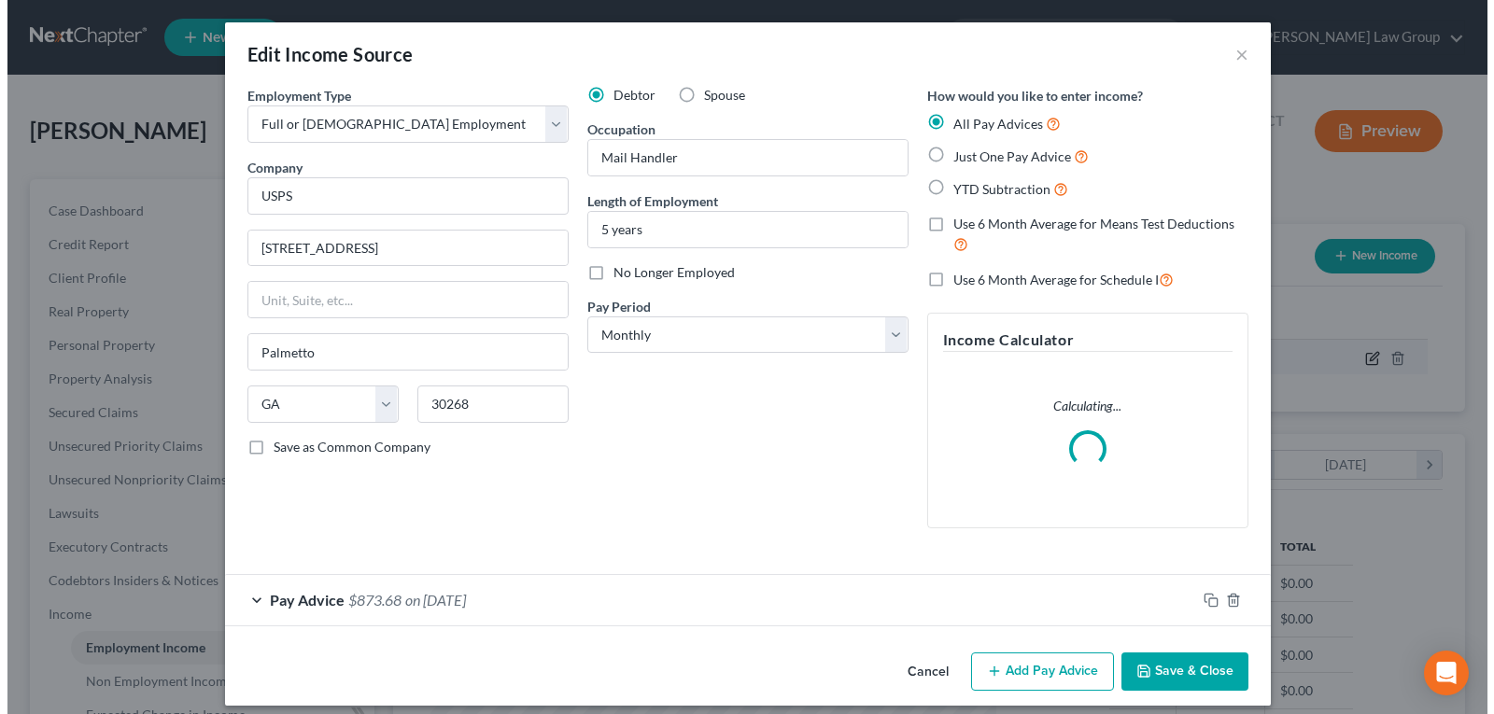
scroll to position [335, 610]
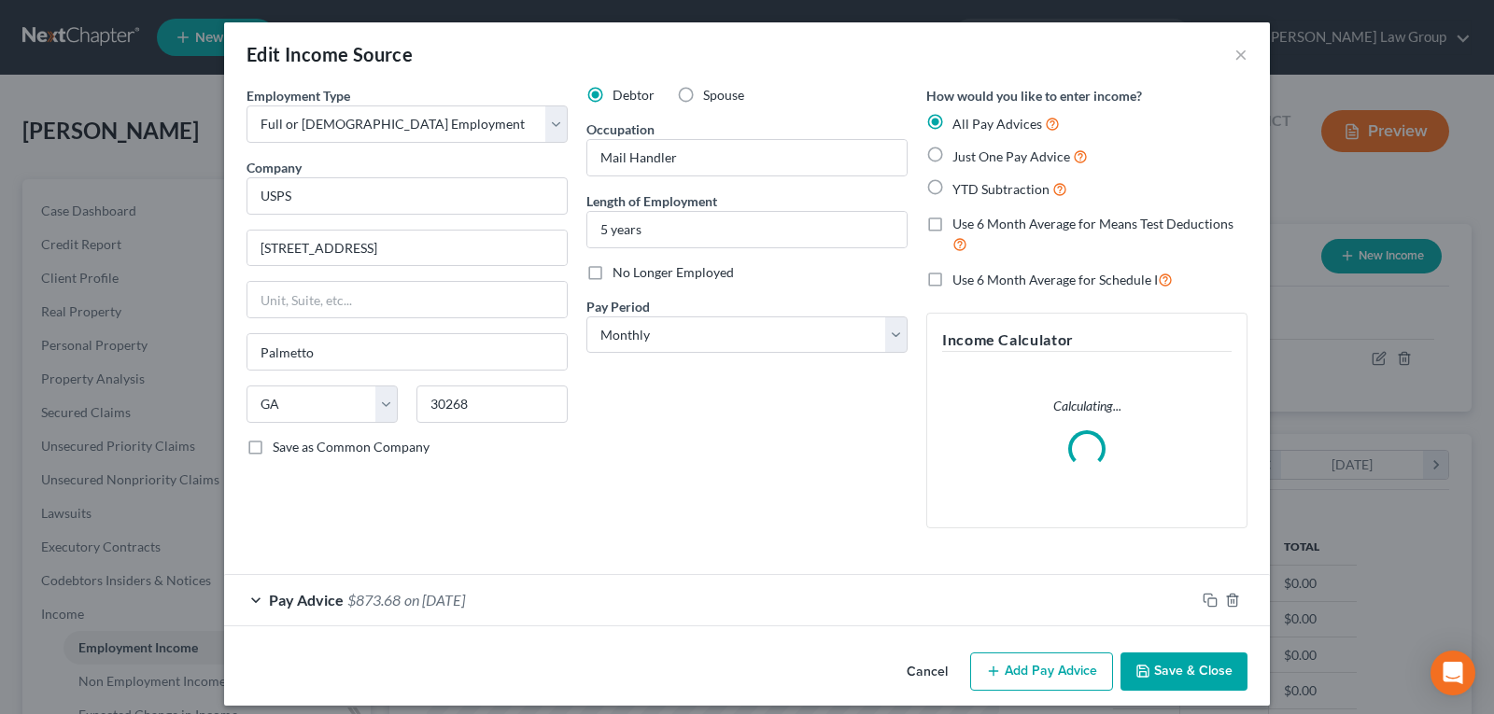
drag, startPoint x: 745, startPoint y: 507, endPoint x: 885, endPoint y: 364, distance: 200.1
click at [745, 508] on div "Debtor Spouse Occupation Mail Handler Length of Employment 5 years No Longer Em…" at bounding box center [747, 315] width 340 height 458
click at [893, 349] on select "Select Monthly Twice Monthly Every Other Week Weekly" at bounding box center [747, 335] width 321 height 37
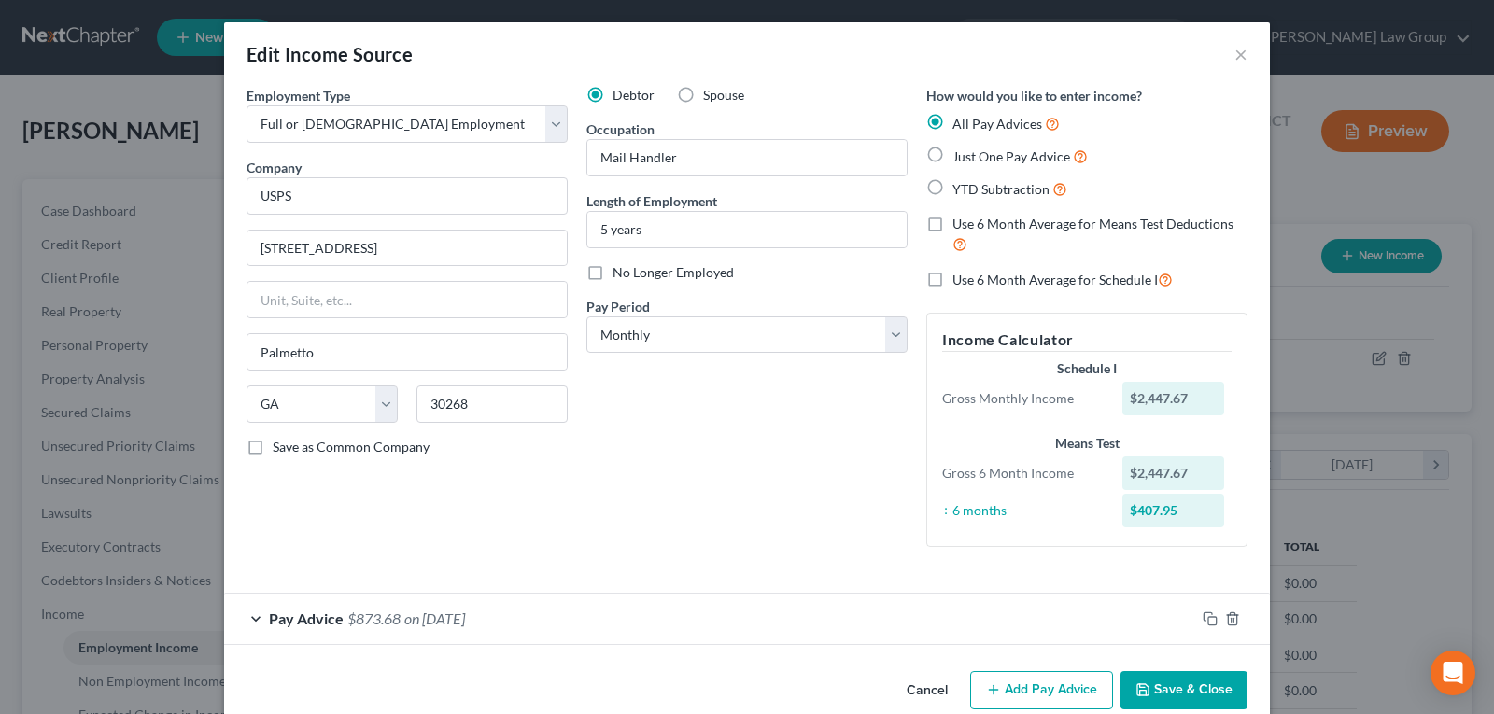
drag, startPoint x: 688, startPoint y: 477, endPoint x: 1461, endPoint y: 470, distance: 772.4
click at [688, 478] on div "Debtor Spouse Occupation Mail Handler Length of Employment 5 years No Longer Em…" at bounding box center [747, 324] width 340 height 476
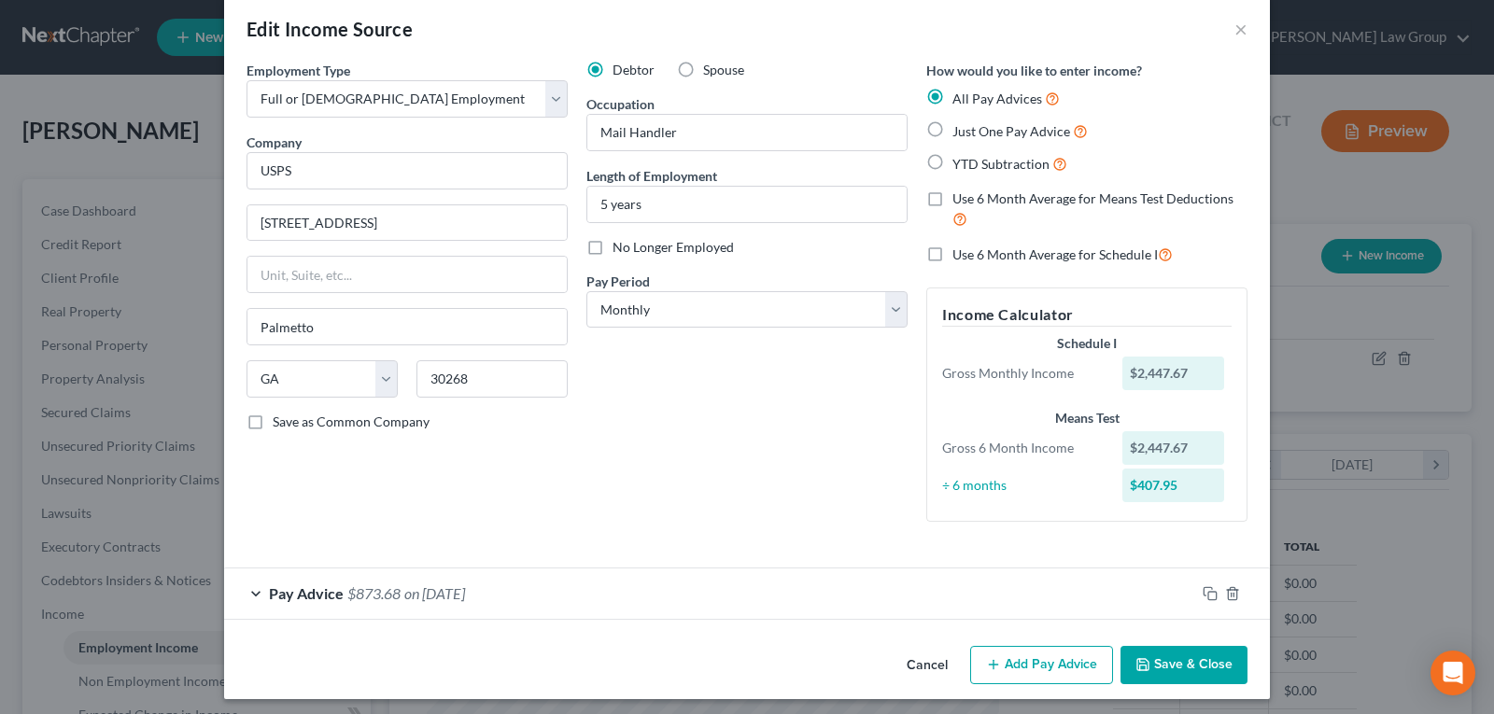
scroll to position [33, 0]
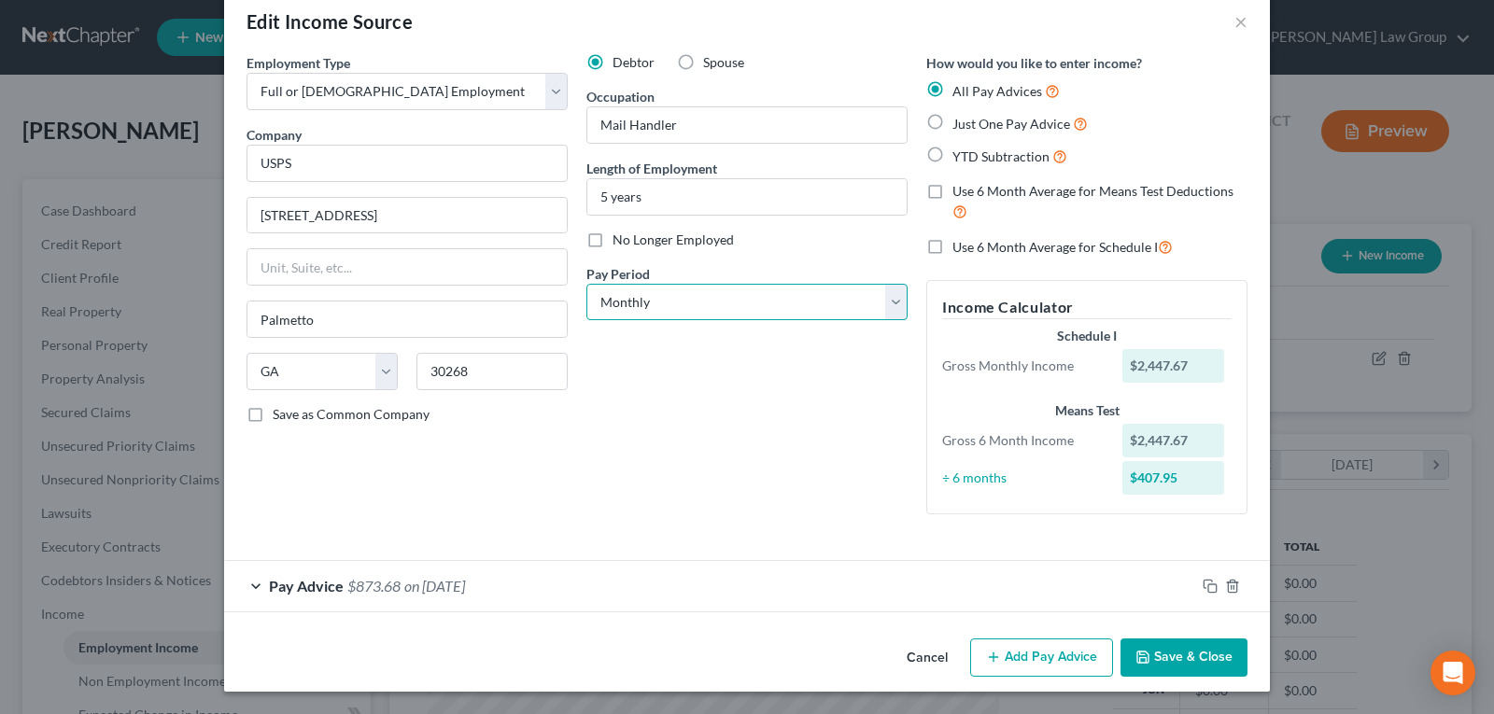
click at [667, 304] on select "Select Monthly Twice Monthly Every Other Week Weekly" at bounding box center [747, 302] width 321 height 37
click at [247, 587] on div "Pay Advice $873.68 on [DATE]" at bounding box center [709, 586] width 971 height 50
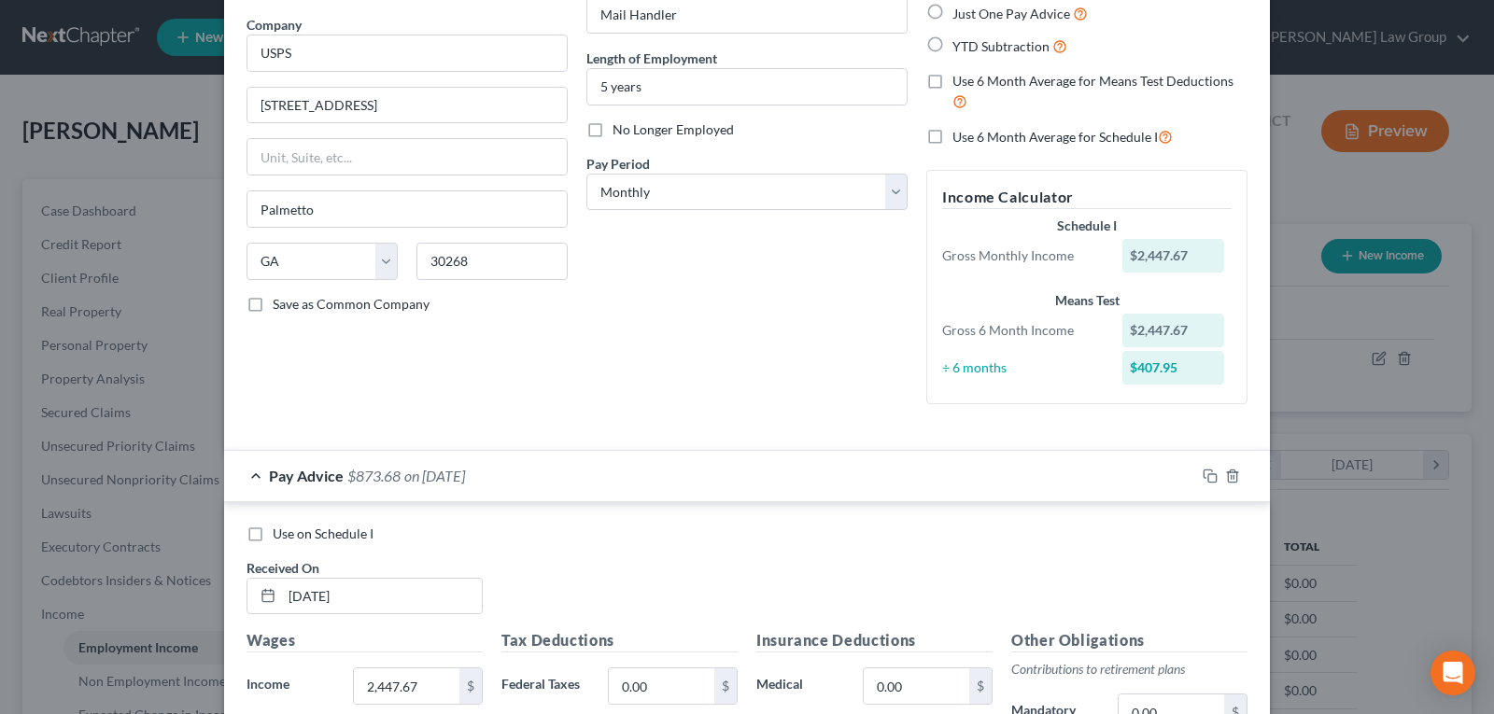
scroll to position [313, 0]
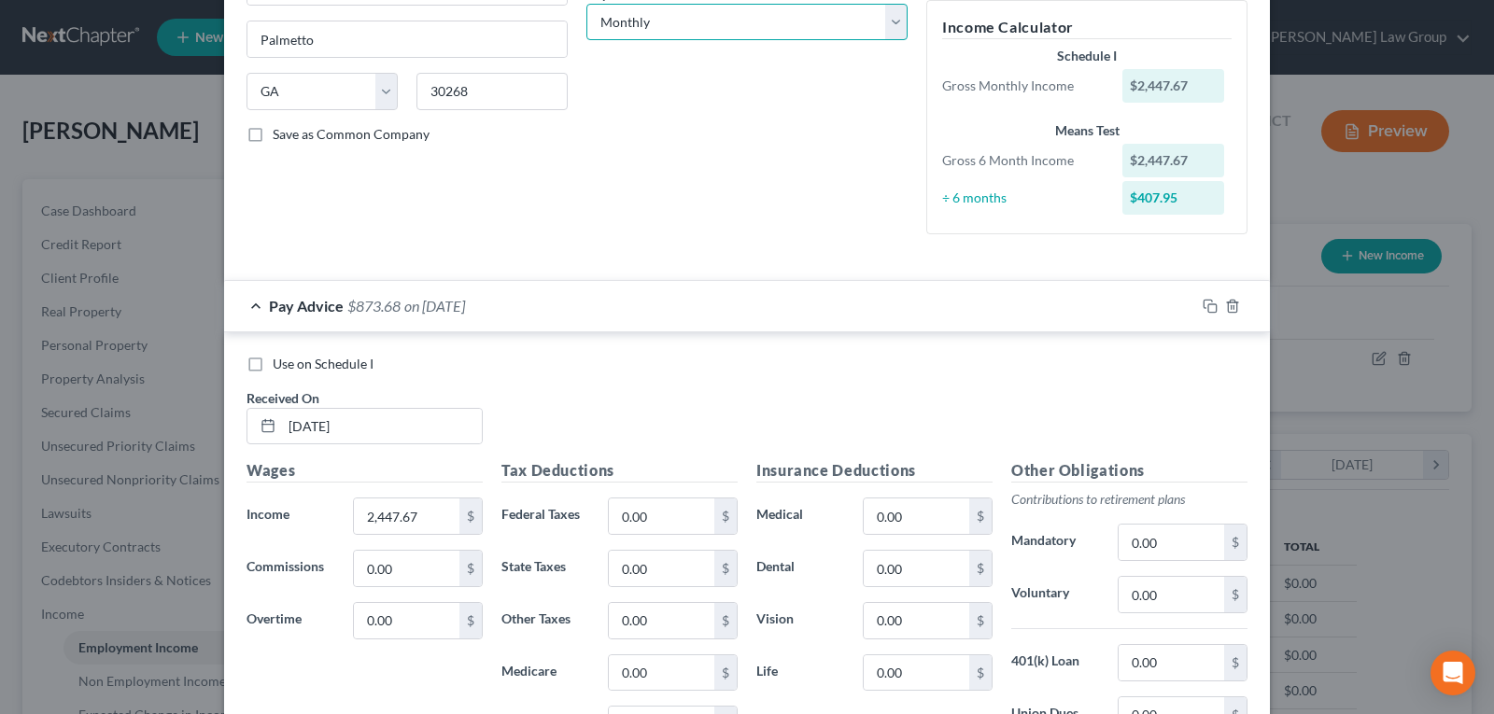
click at [741, 10] on select "Select Monthly Twice Monthly Every Other Week Weekly" at bounding box center [747, 22] width 321 height 37
select select "2"
click at [587, 4] on select "Select Monthly Twice Monthly Every Other Week Weekly" at bounding box center [747, 22] width 321 height 37
click at [745, 186] on div "Debtor Spouse Occupation Mail Handler Length of Employment 5 years No Longer Em…" at bounding box center [747, 11] width 340 height 476
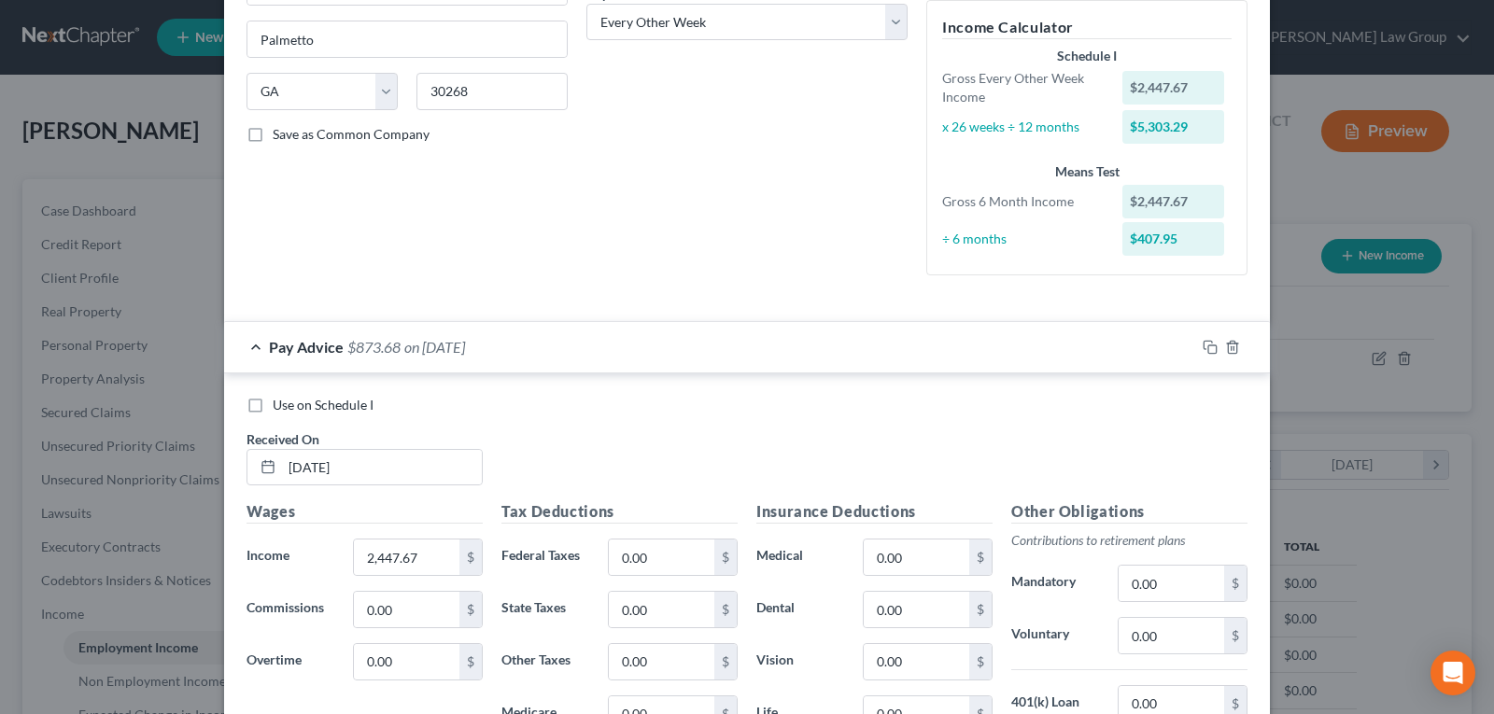
click at [658, 219] on div "Debtor Spouse Occupation Mail Handler Length of Employment 5 years No Longer Em…" at bounding box center [747, 31] width 340 height 517
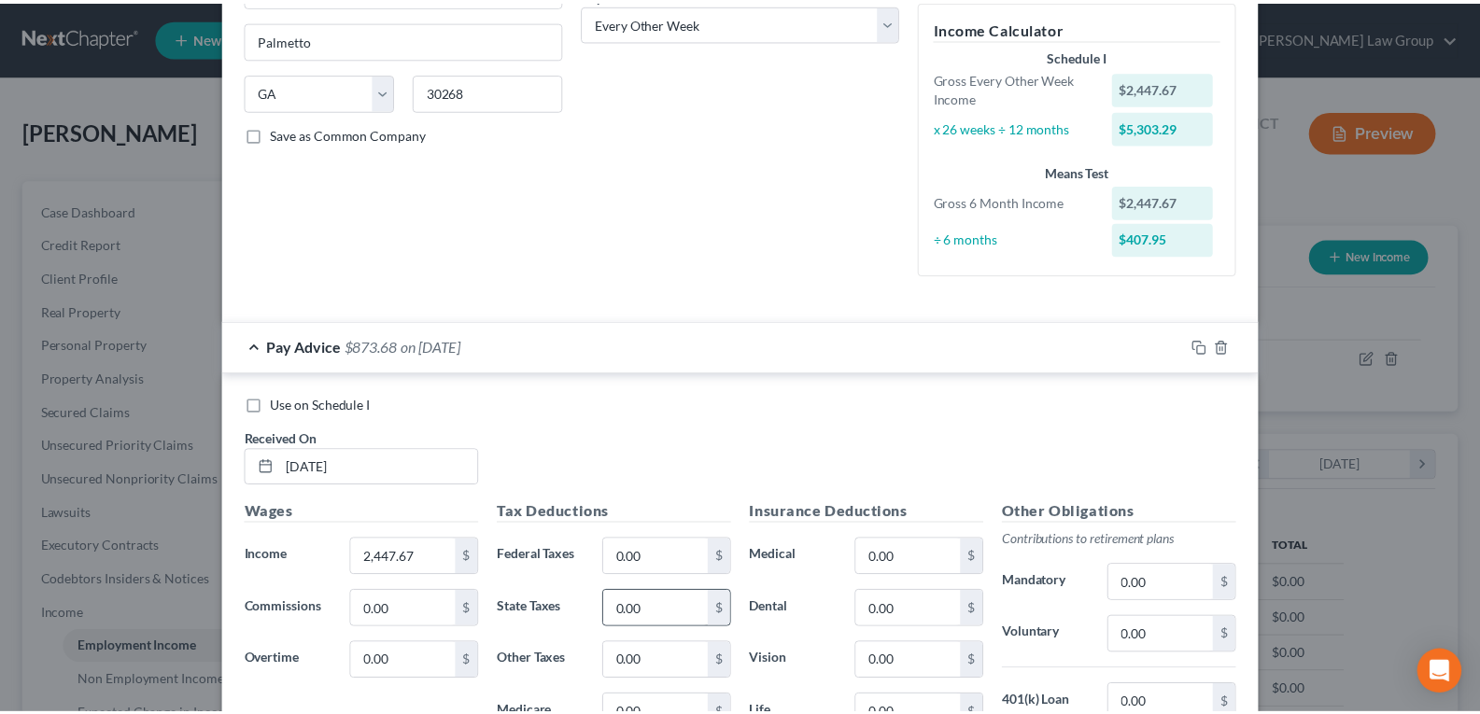
scroll to position [593, 0]
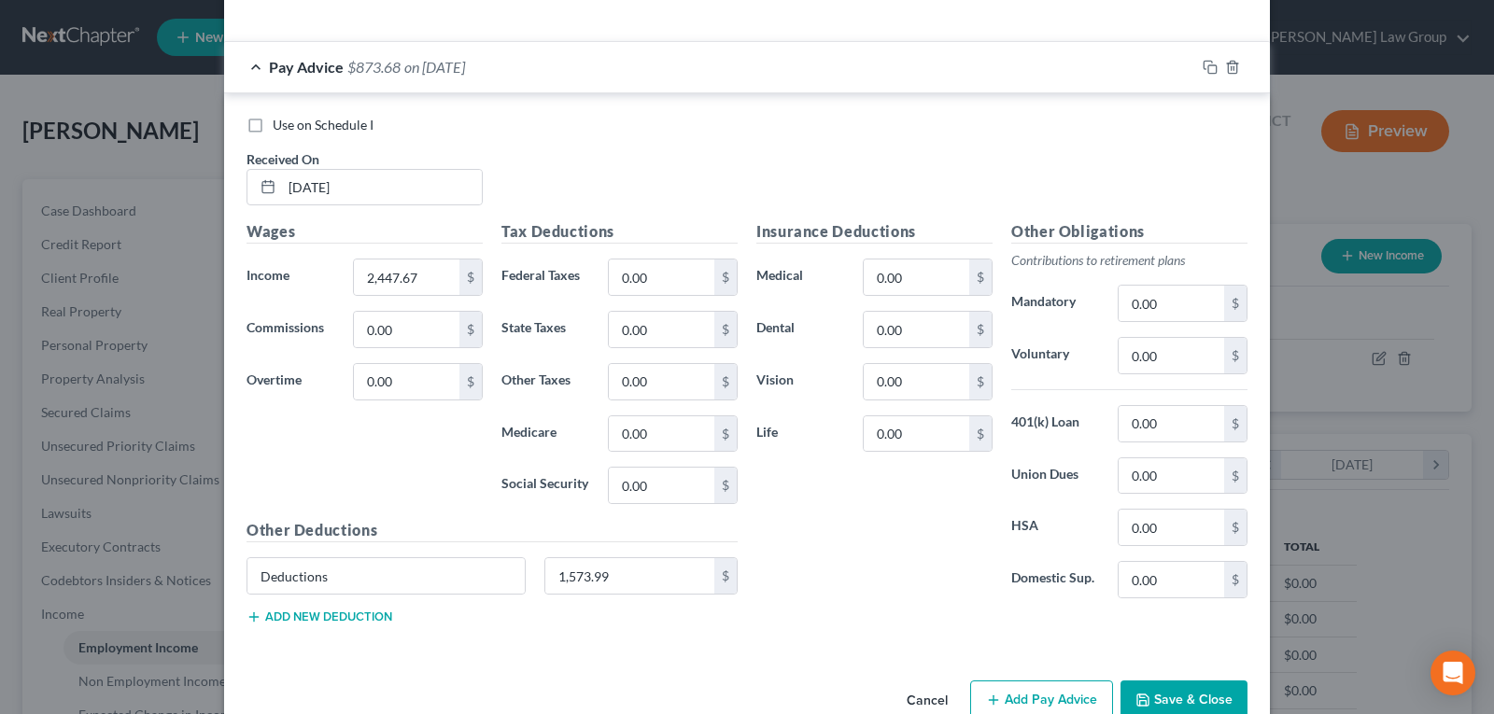
click at [1181, 699] on button "Save & Close" at bounding box center [1184, 700] width 127 height 39
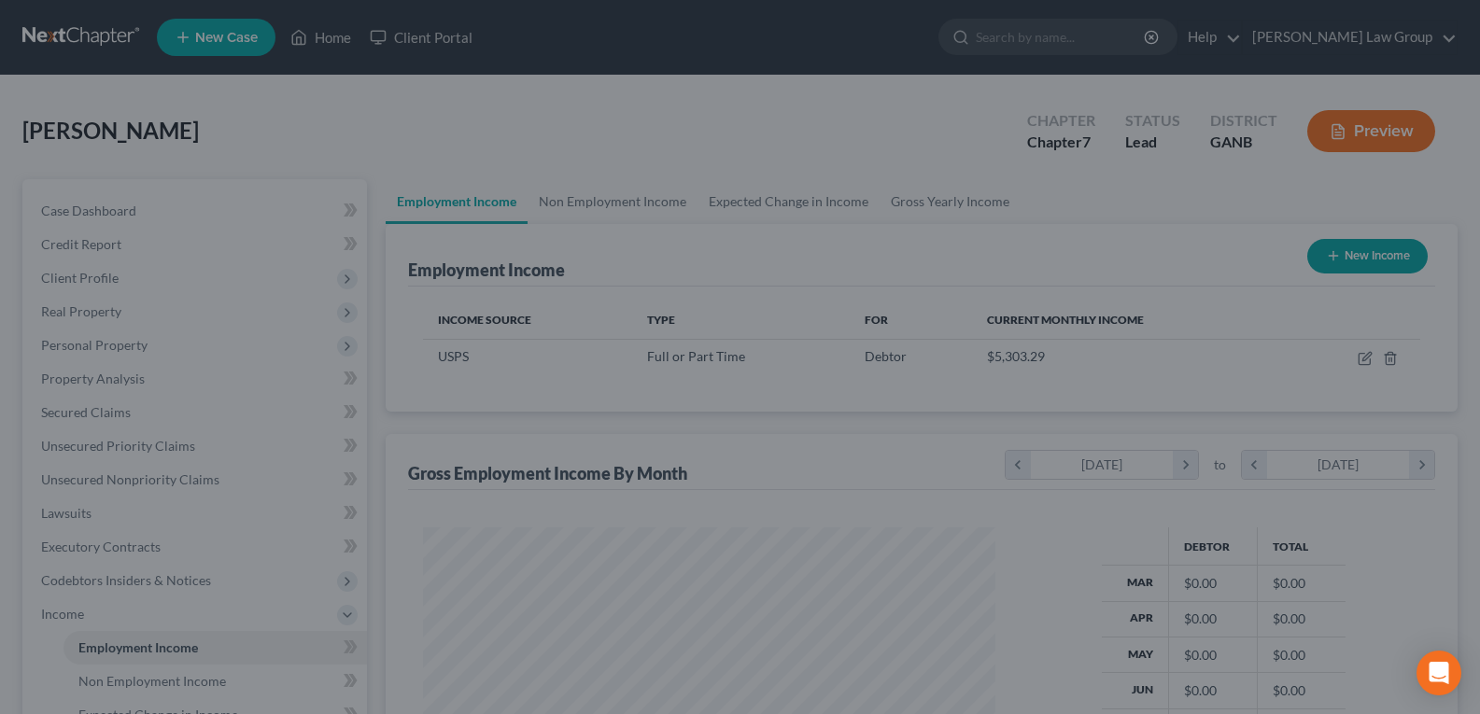
scroll to position [933634, 933365]
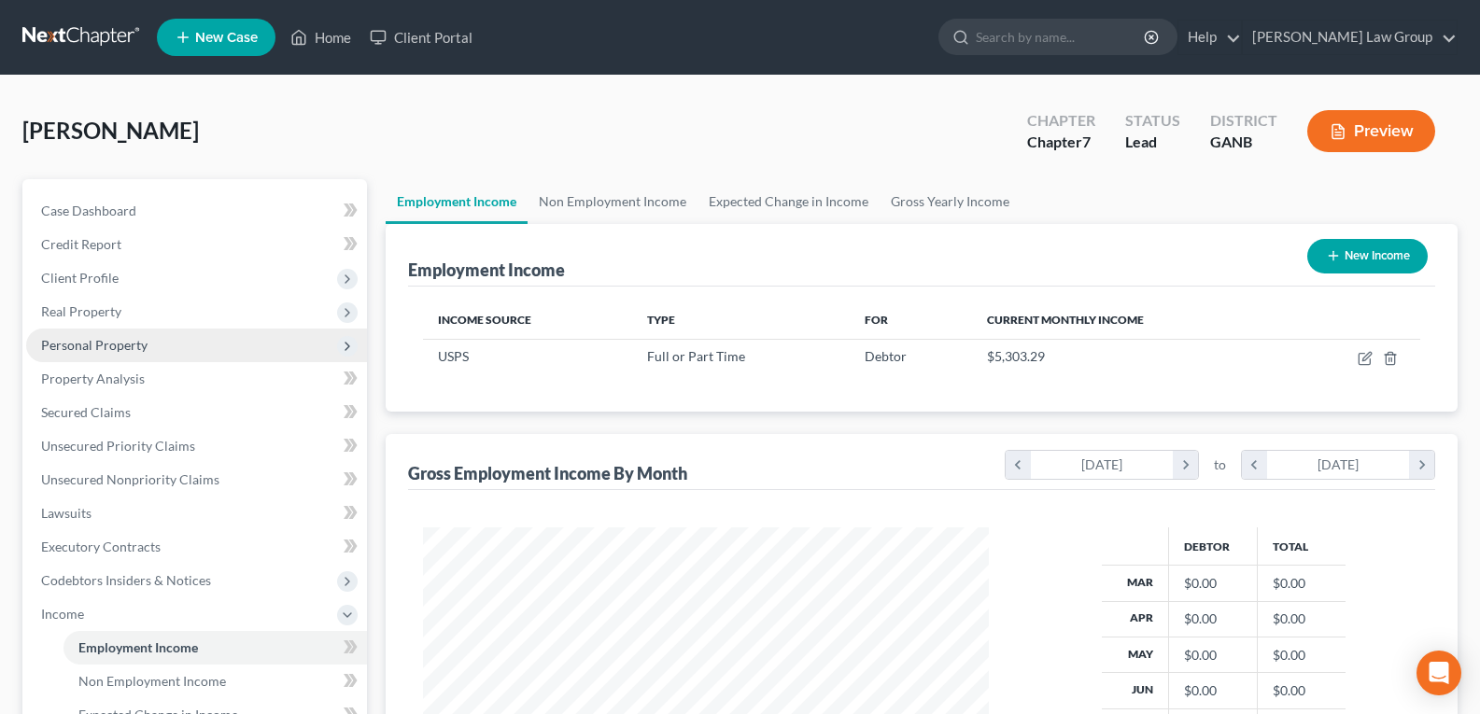
click at [96, 346] on span "Personal Property" at bounding box center [94, 345] width 106 height 16
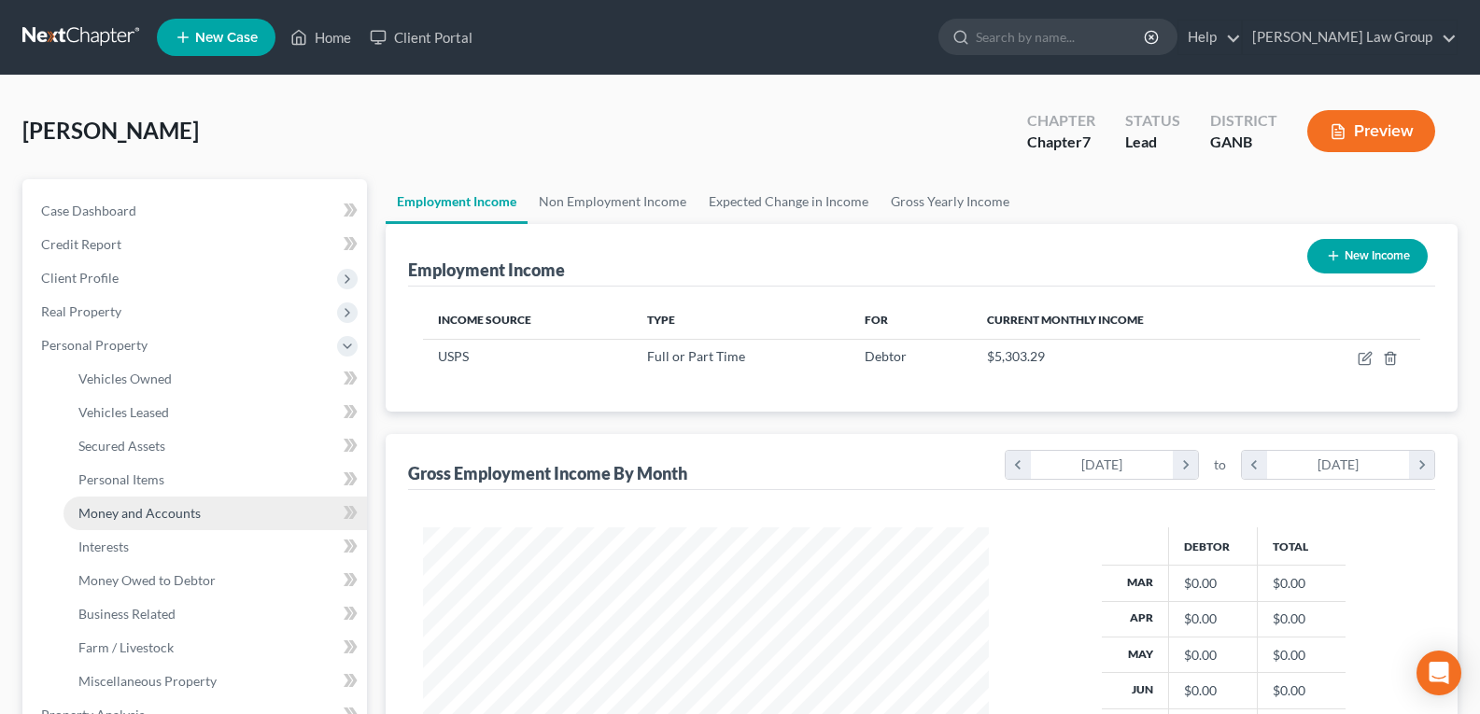
click at [163, 517] on span "Money and Accounts" at bounding box center [139, 513] width 122 height 16
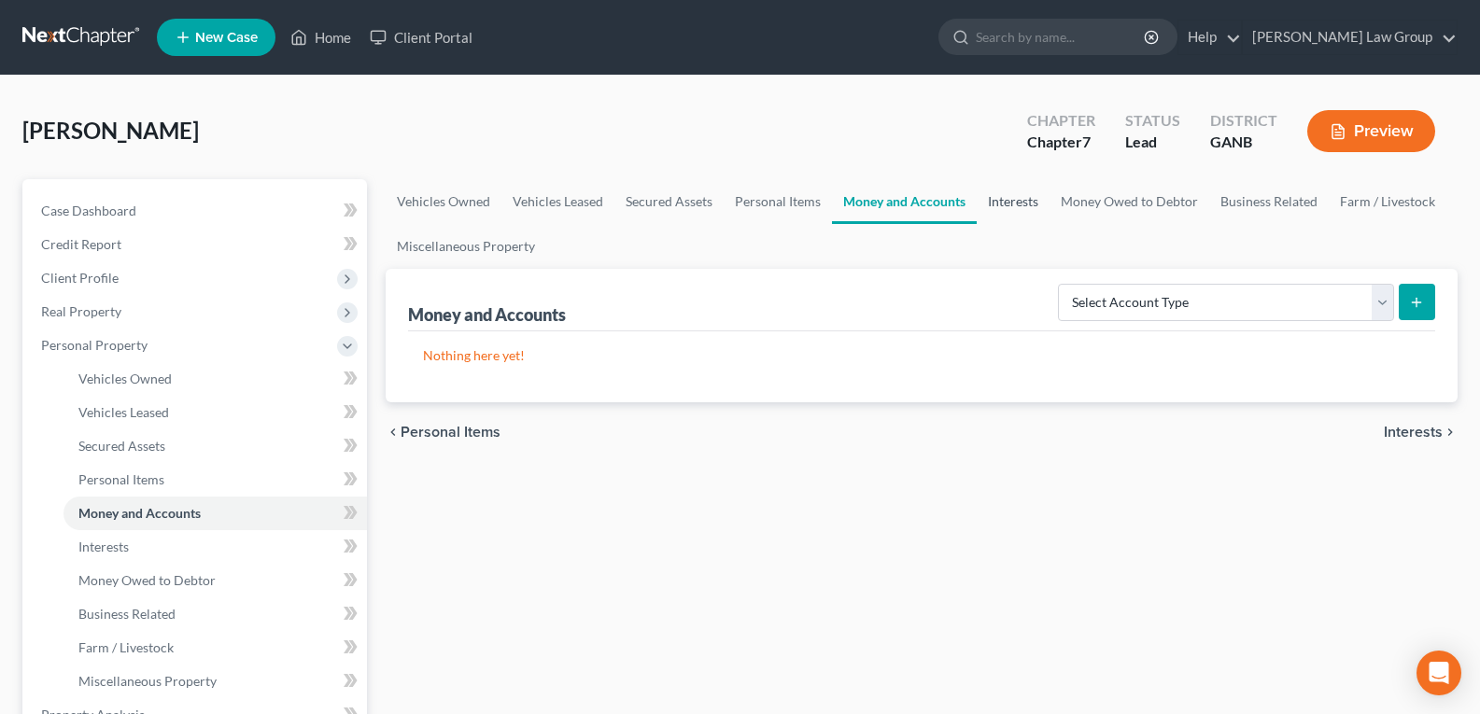
click at [997, 202] on link "Interests" at bounding box center [1013, 201] width 73 height 45
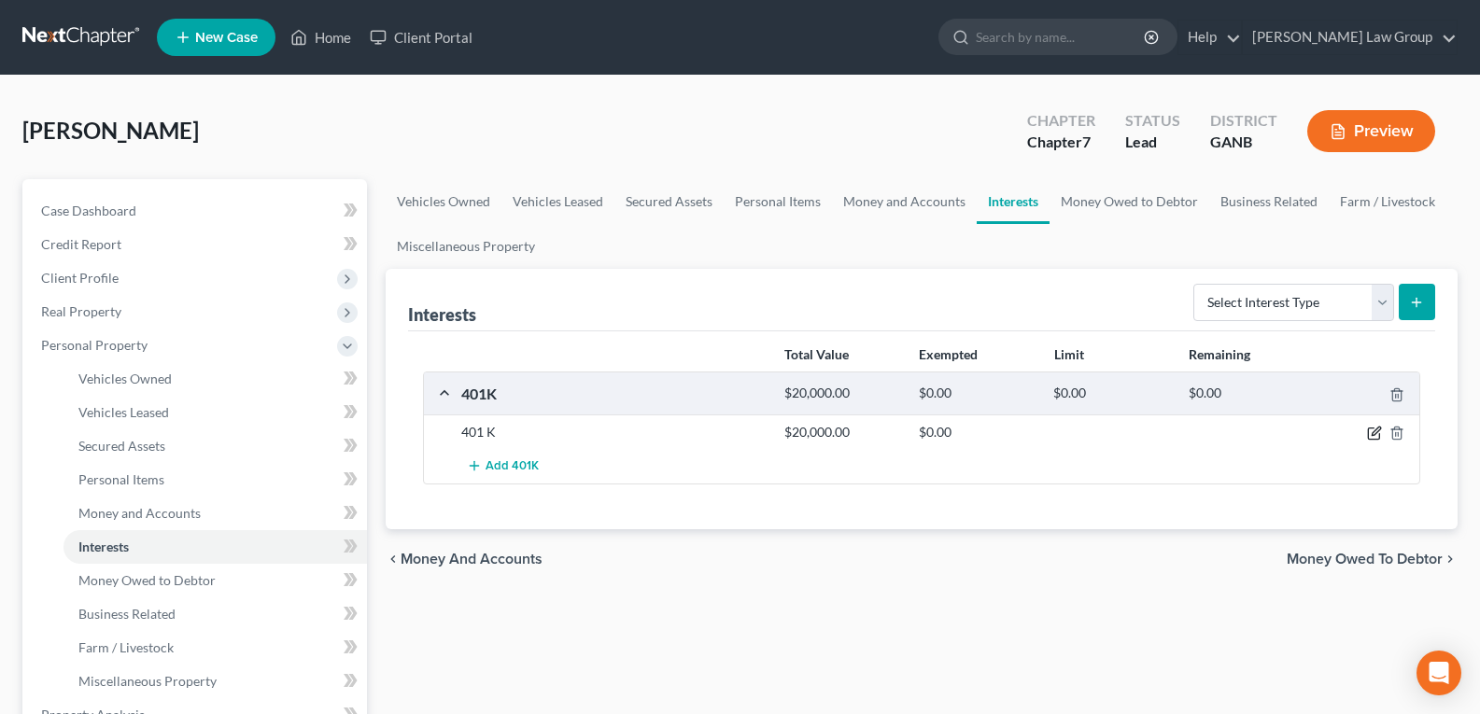
click at [1376, 435] on icon "button" at bounding box center [1376, 432] width 8 height 8
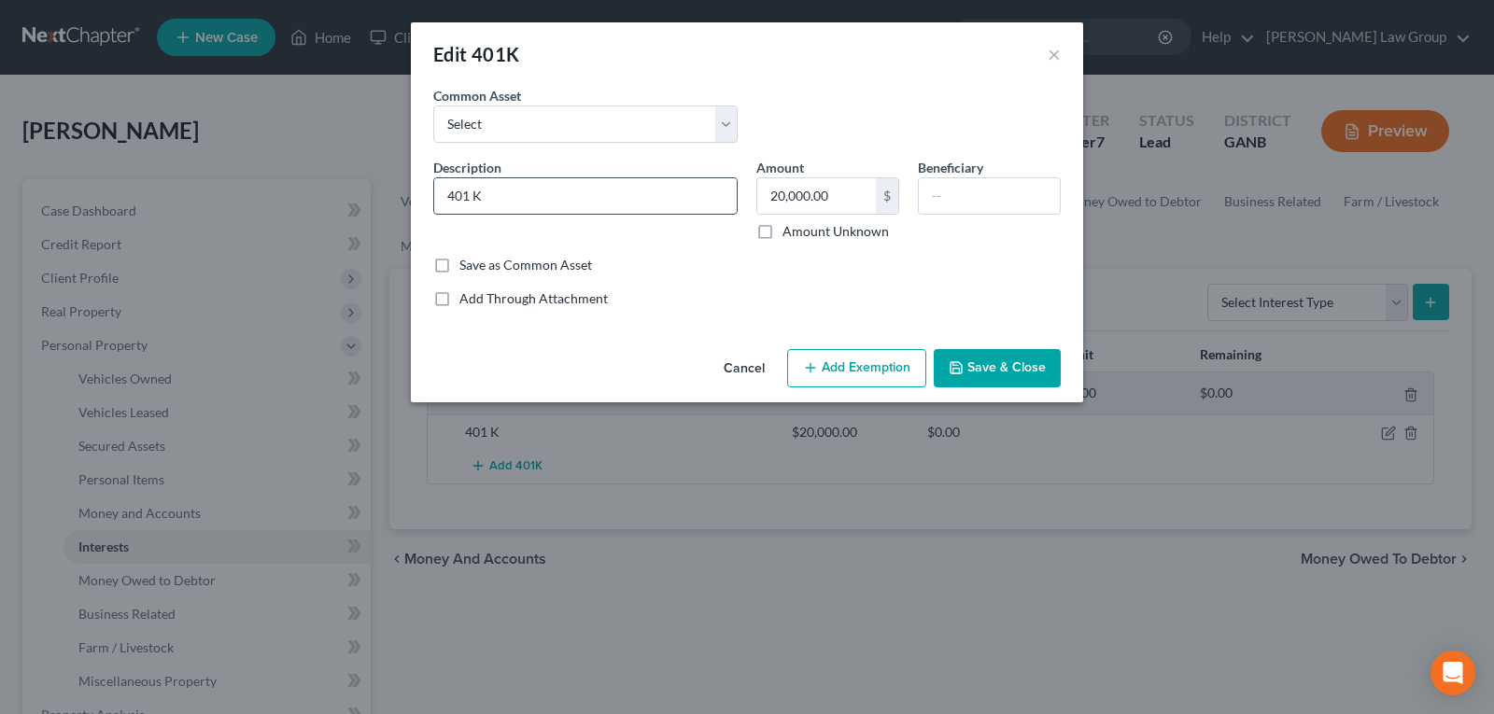
drag, startPoint x: 546, startPoint y: 201, endPoint x: 458, endPoint y: 205, distance: 88.8
click at [546, 205] on input "401 K" at bounding box center [585, 195] width 303 height 35
click at [458, 205] on input "401 K" at bounding box center [585, 195] width 303 height 35
type input "4"
type input "t"
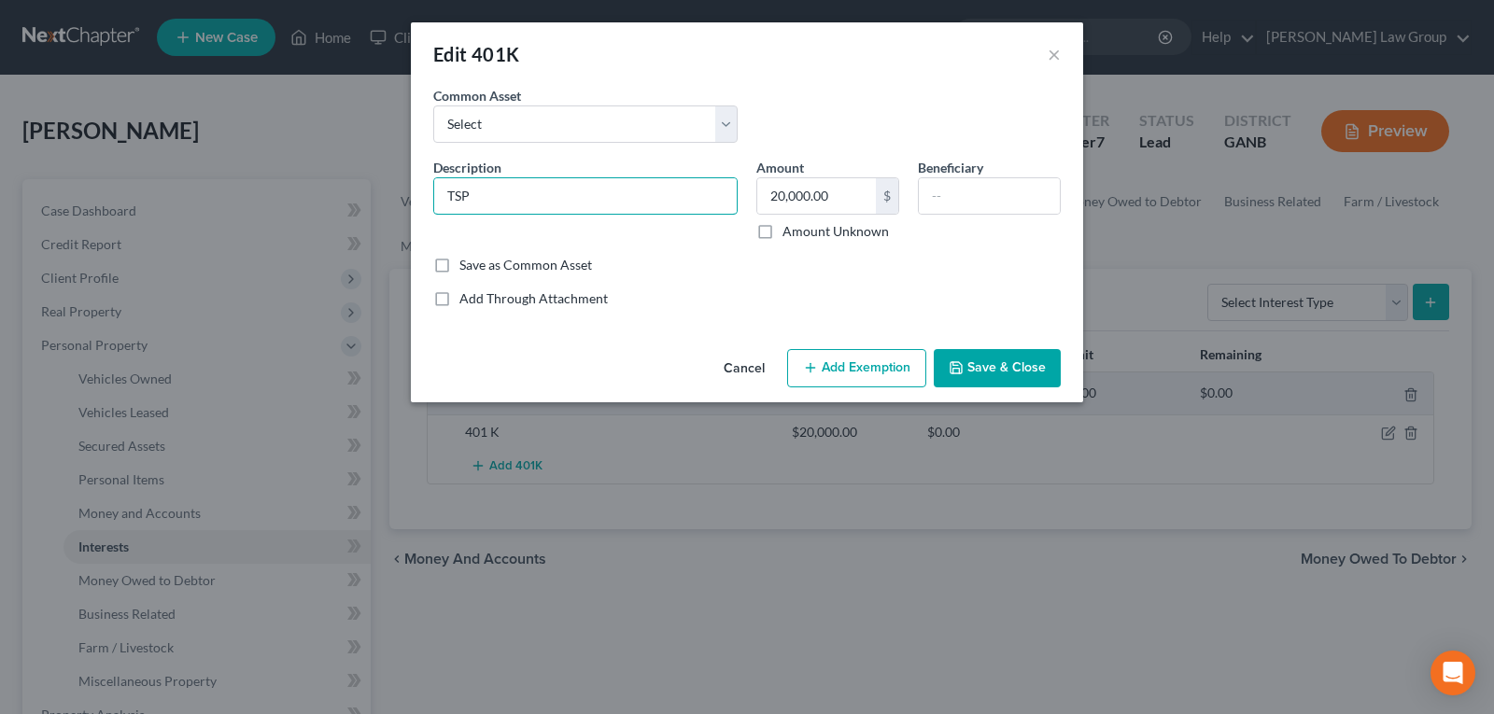
type input "TSP"
click at [976, 358] on button "Save & Close" at bounding box center [997, 368] width 127 height 39
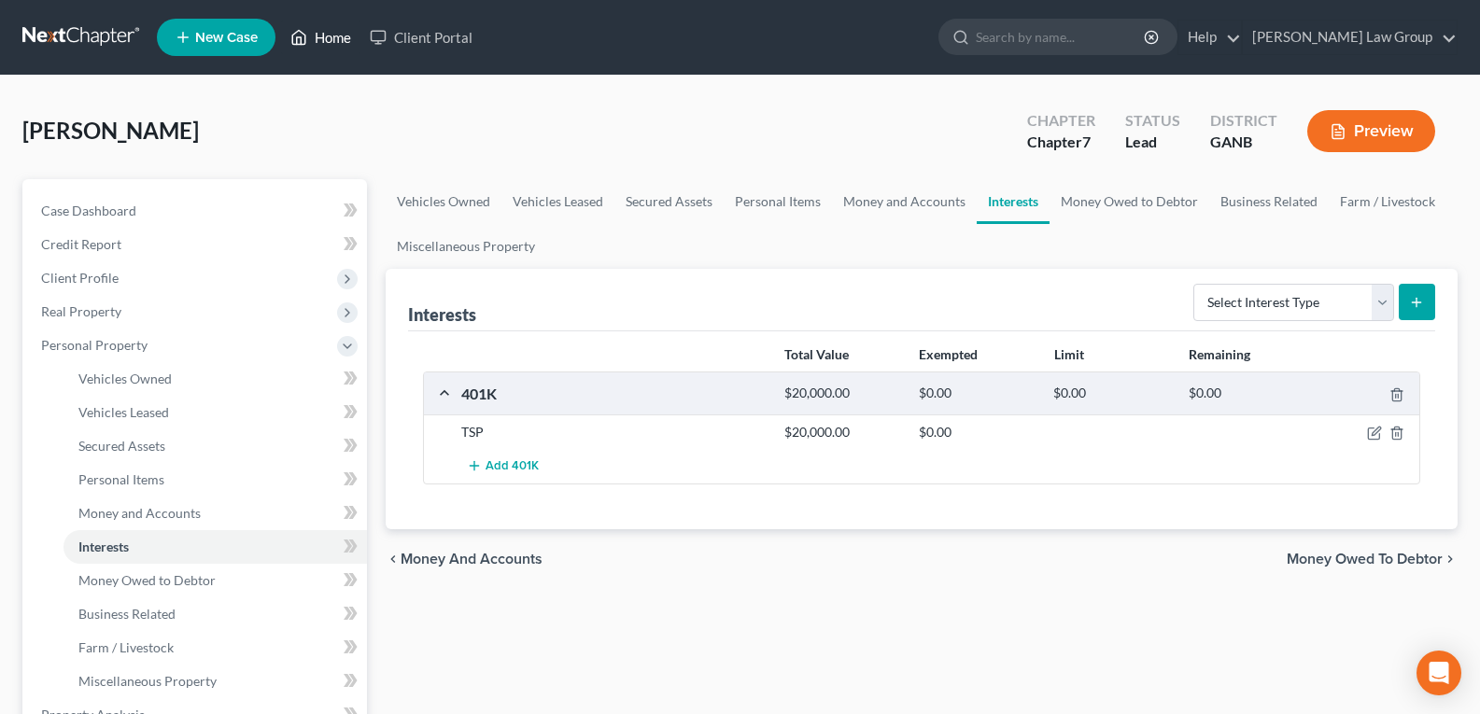
drag, startPoint x: 331, startPoint y: 42, endPoint x: 611, endPoint y: 305, distance: 384.5
click at [331, 42] on link "Home" at bounding box center [320, 38] width 79 height 34
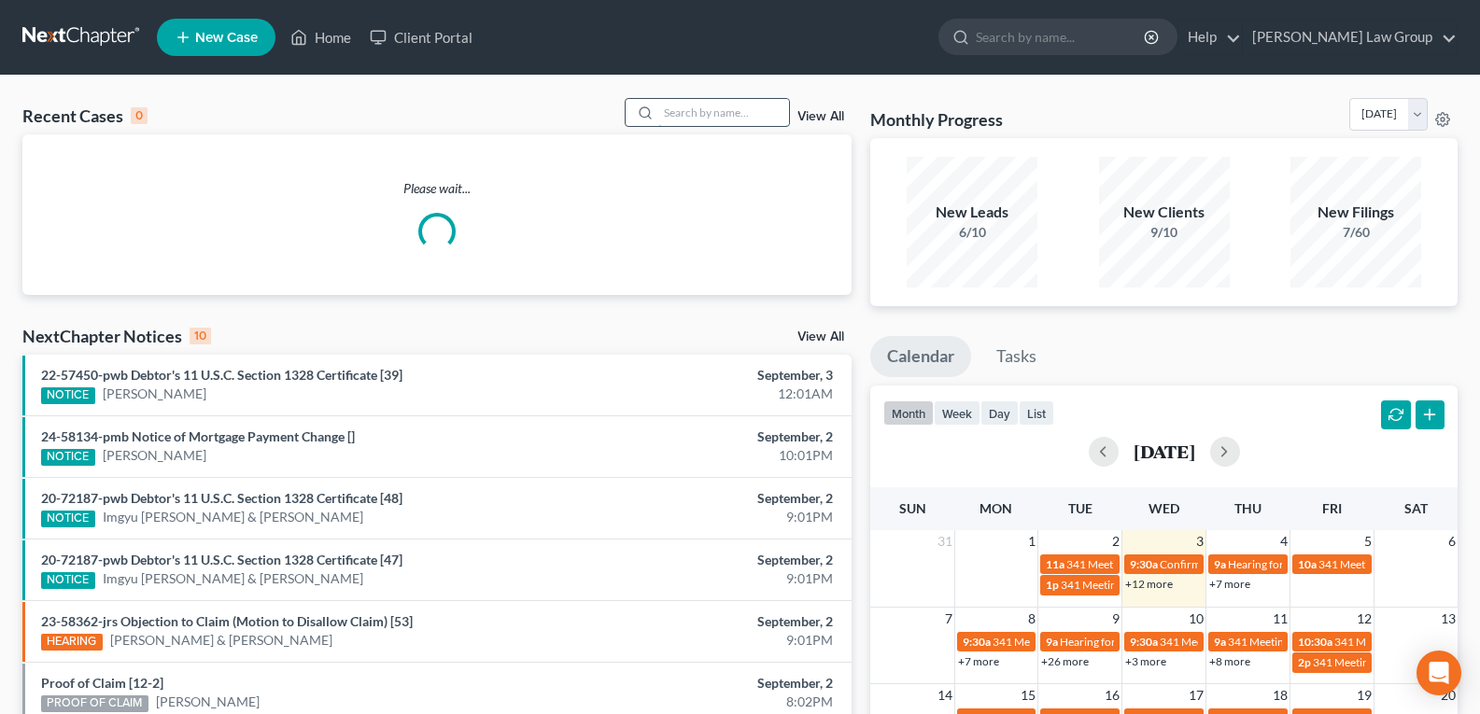
drag, startPoint x: 702, startPoint y: 101, endPoint x: 706, endPoint y: 119, distance: 18.1
click at [702, 103] on input "search" at bounding box center [723, 112] width 131 height 27
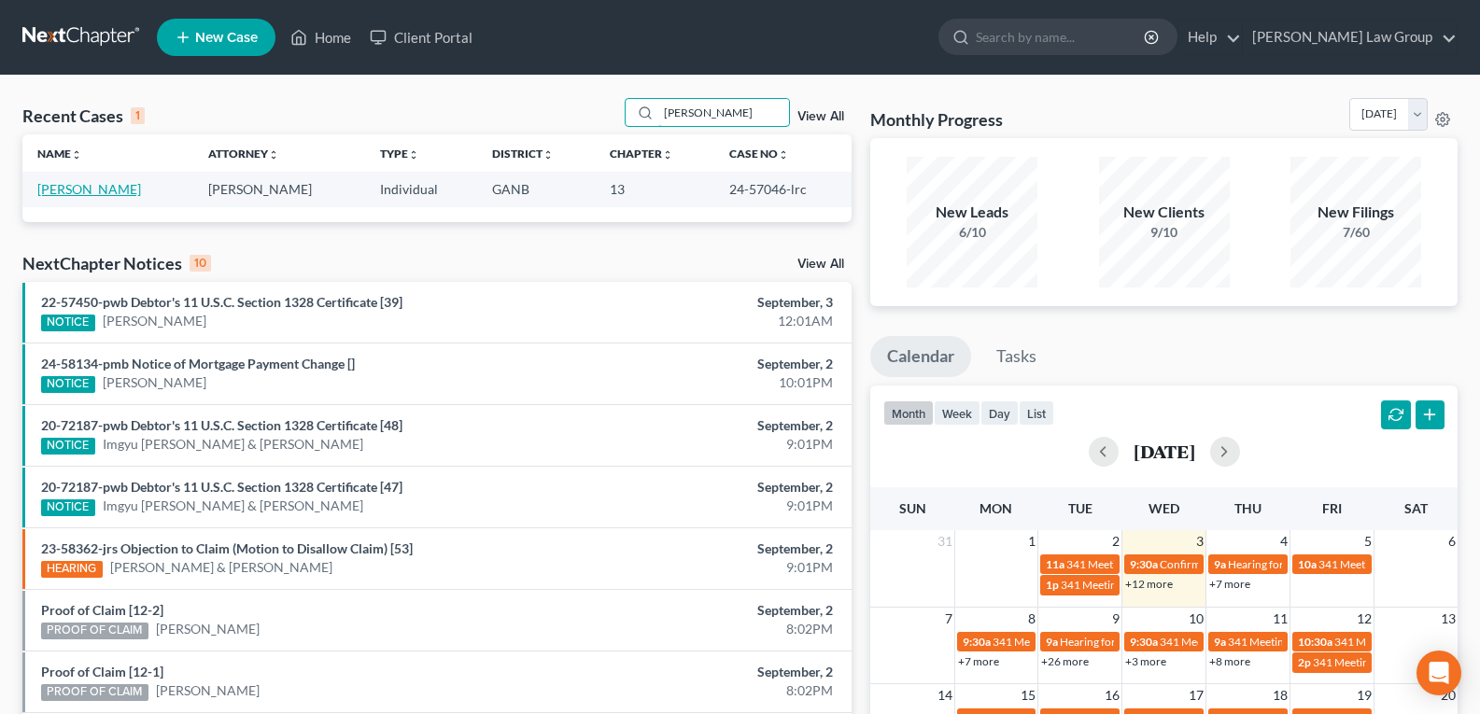
type input "[PERSON_NAME]"
click at [88, 196] on link "[PERSON_NAME]" at bounding box center [89, 189] width 104 height 16
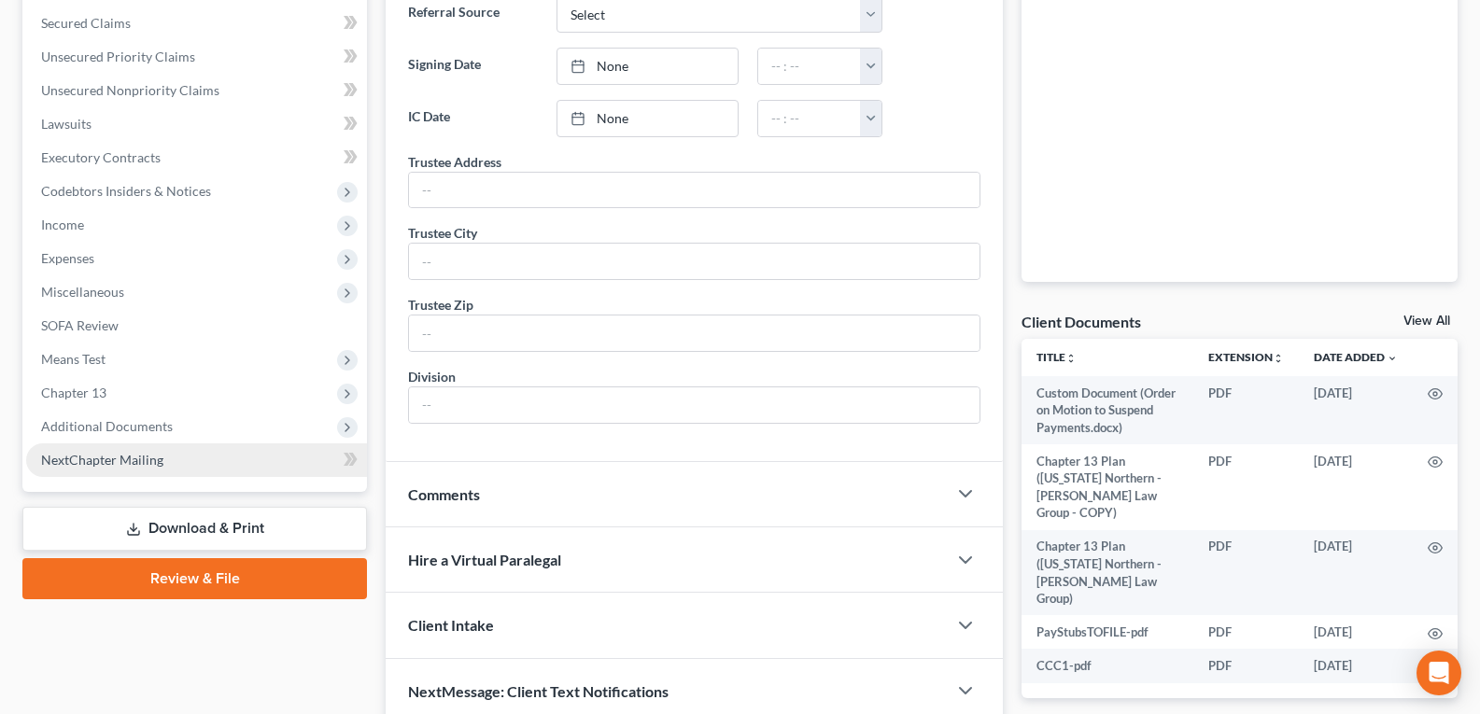
scroll to position [374, 0]
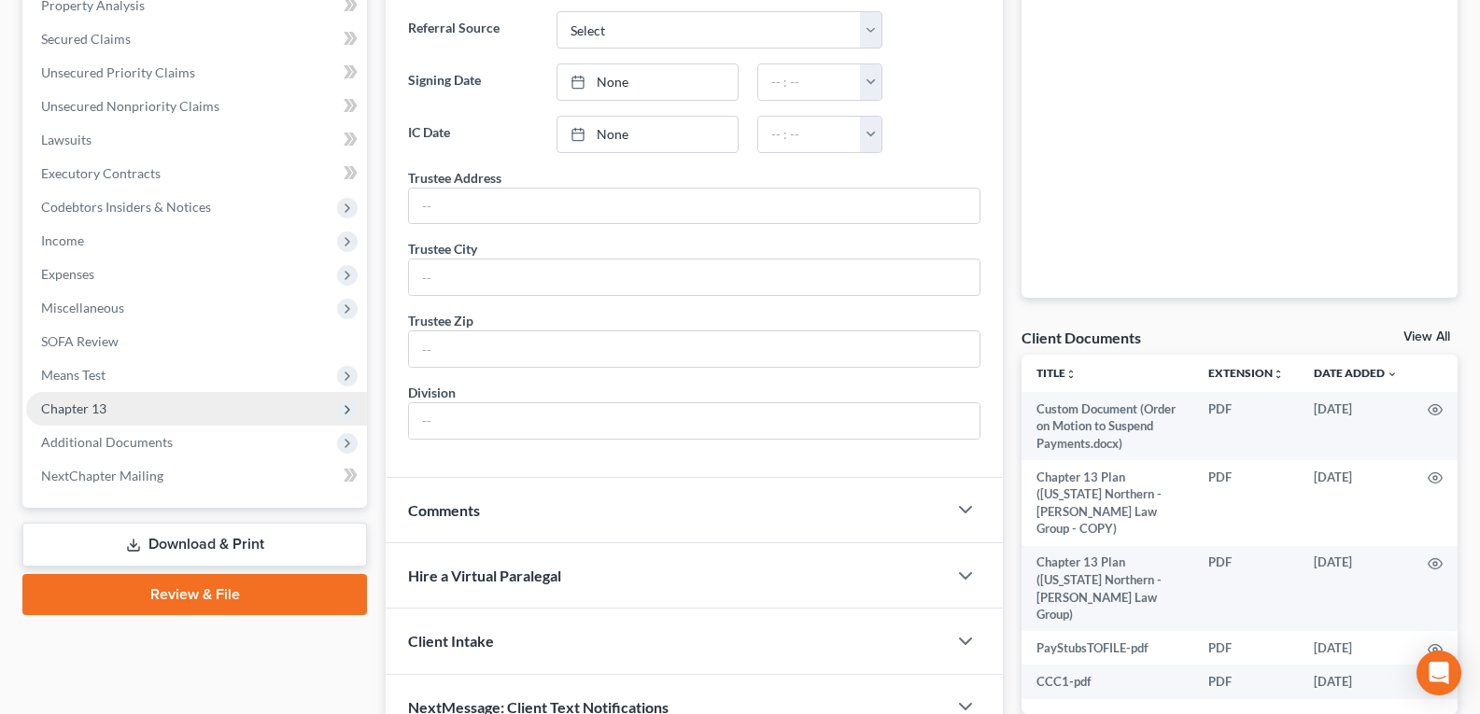
drag, startPoint x: 130, startPoint y: 403, endPoint x: 197, endPoint y: 411, distance: 67.8
click at [130, 403] on span "Chapter 13" at bounding box center [196, 409] width 341 height 34
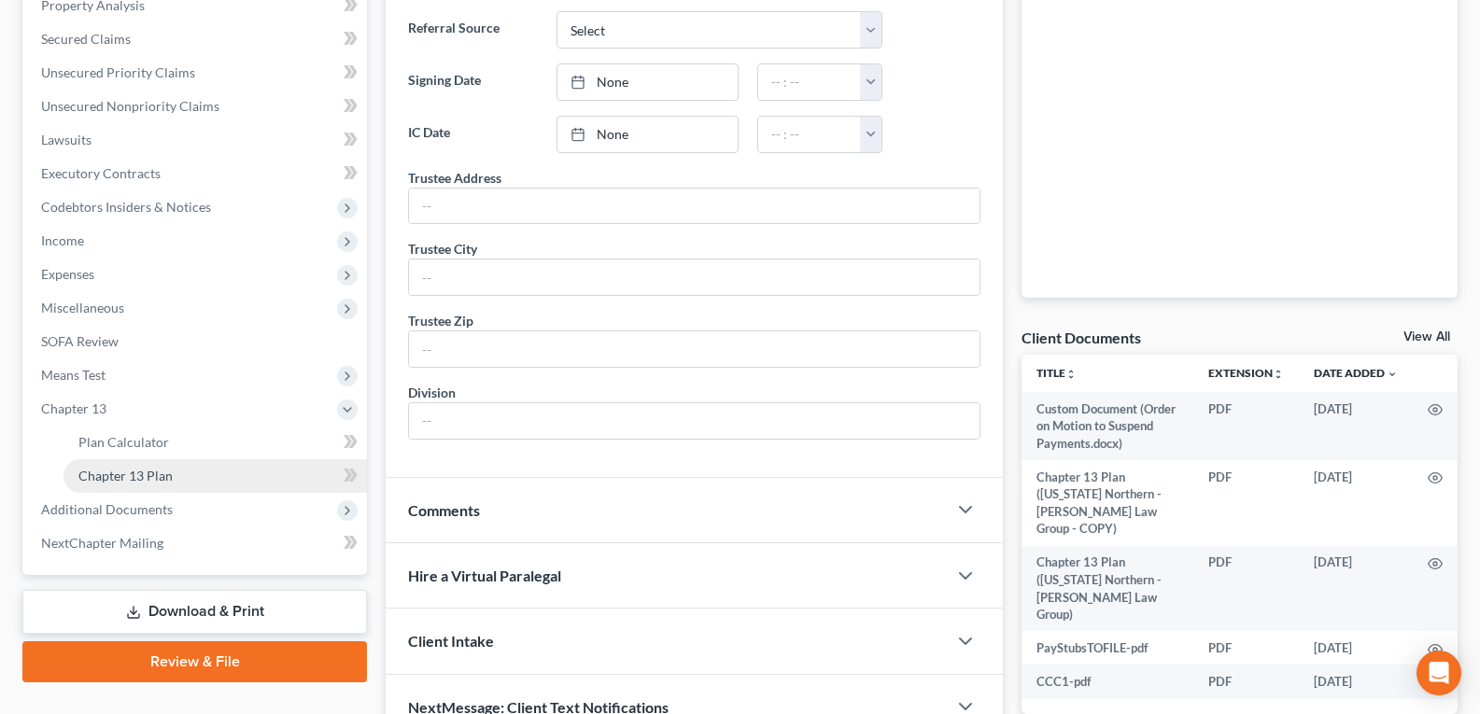
click at [160, 482] on span "Chapter 13 Plan" at bounding box center [125, 476] width 94 height 16
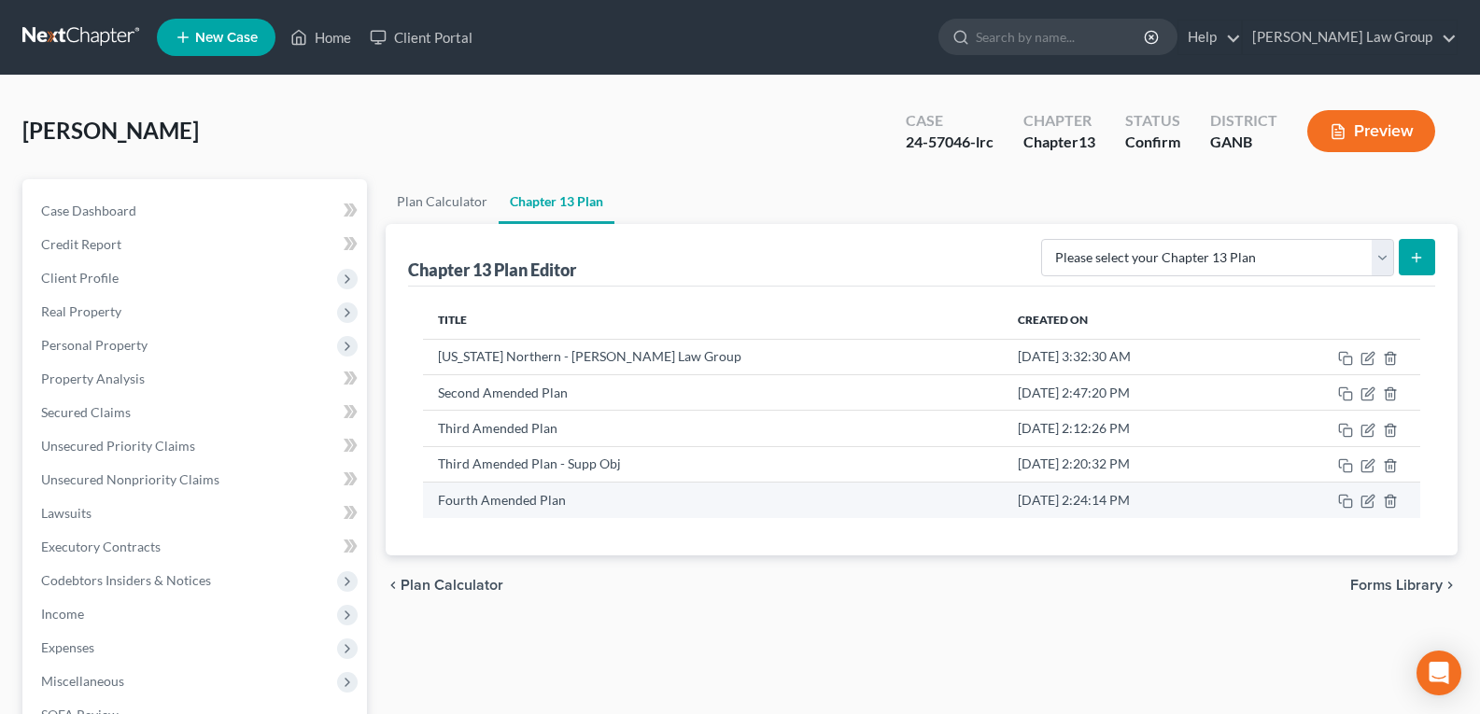
click at [519, 502] on td "Fourth Amended Plan" at bounding box center [713, 500] width 580 height 35
click at [1345, 502] on icon "button" at bounding box center [1345, 501] width 15 height 15
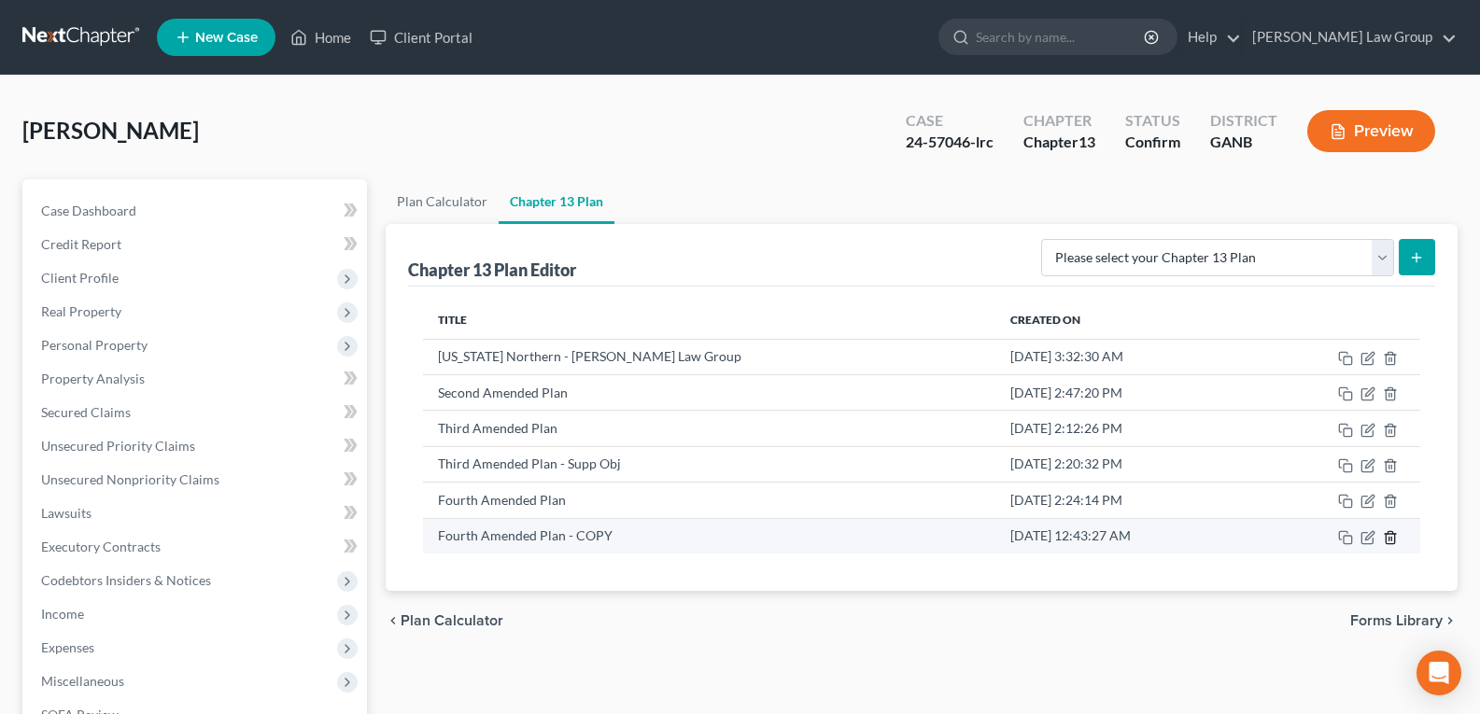
click at [1394, 538] on icon "button" at bounding box center [1390, 537] width 8 height 12
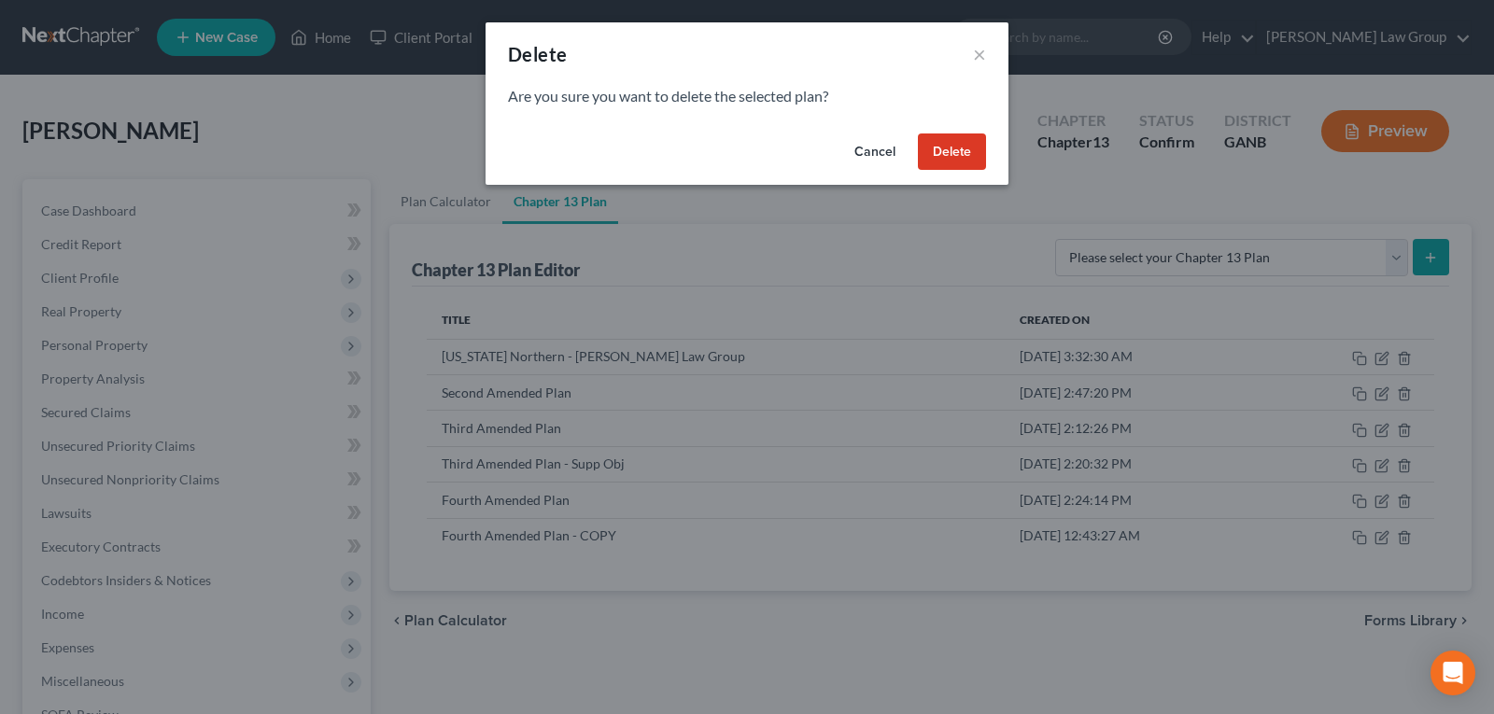
drag, startPoint x: 955, startPoint y: 144, endPoint x: 955, endPoint y: 159, distance: 14.9
click at [955, 151] on button "Delete" at bounding box center [952, 152] width 68 height 37
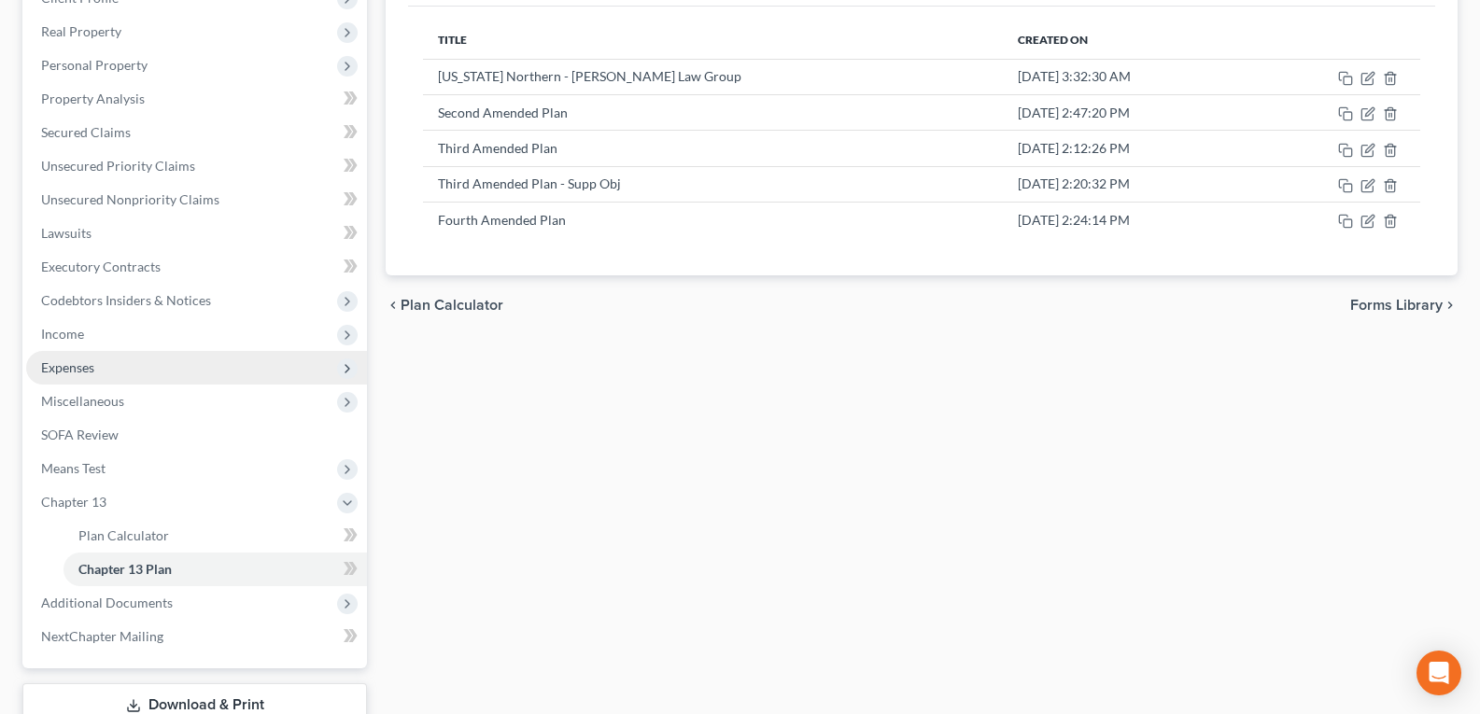
scroll to position [374, 0]
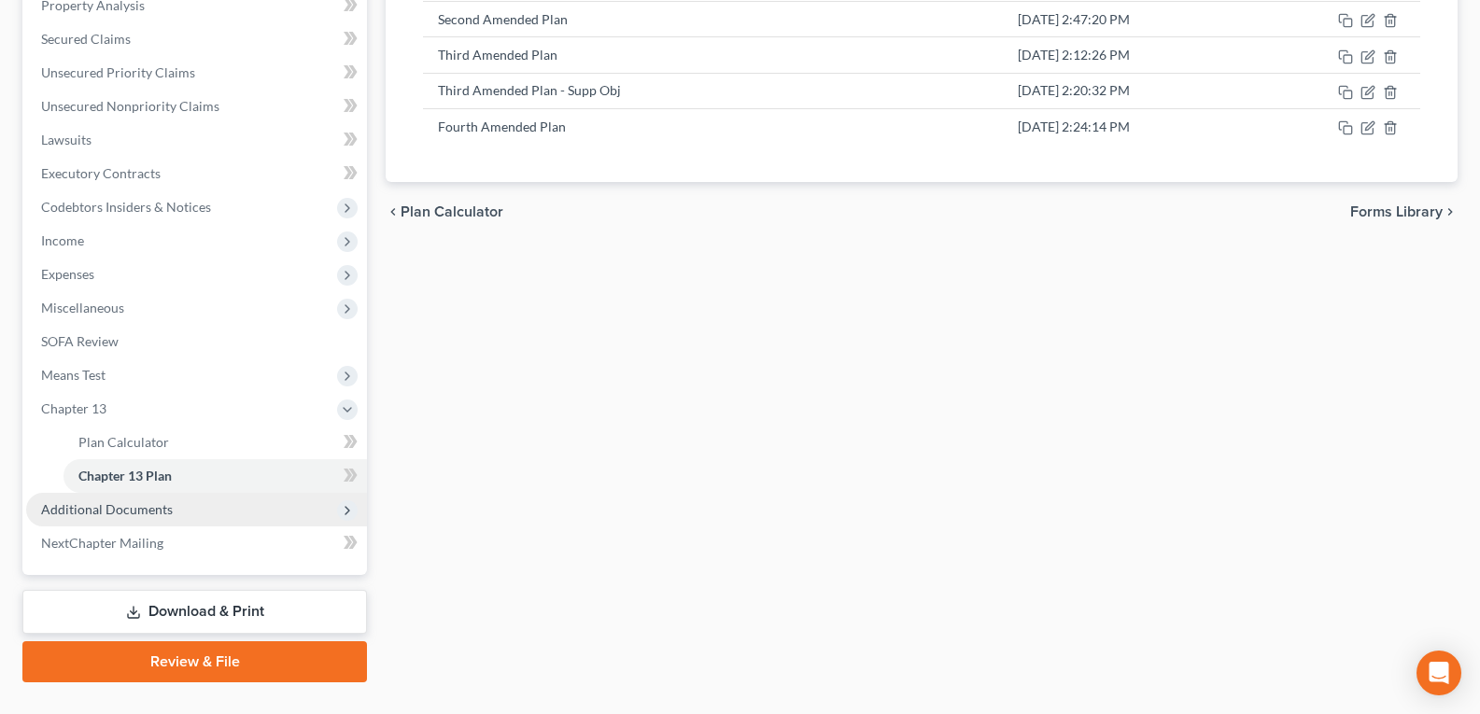
click at [101, 516] on span "Additional Documents" at bounding box center [107, 510] width 132 height 16
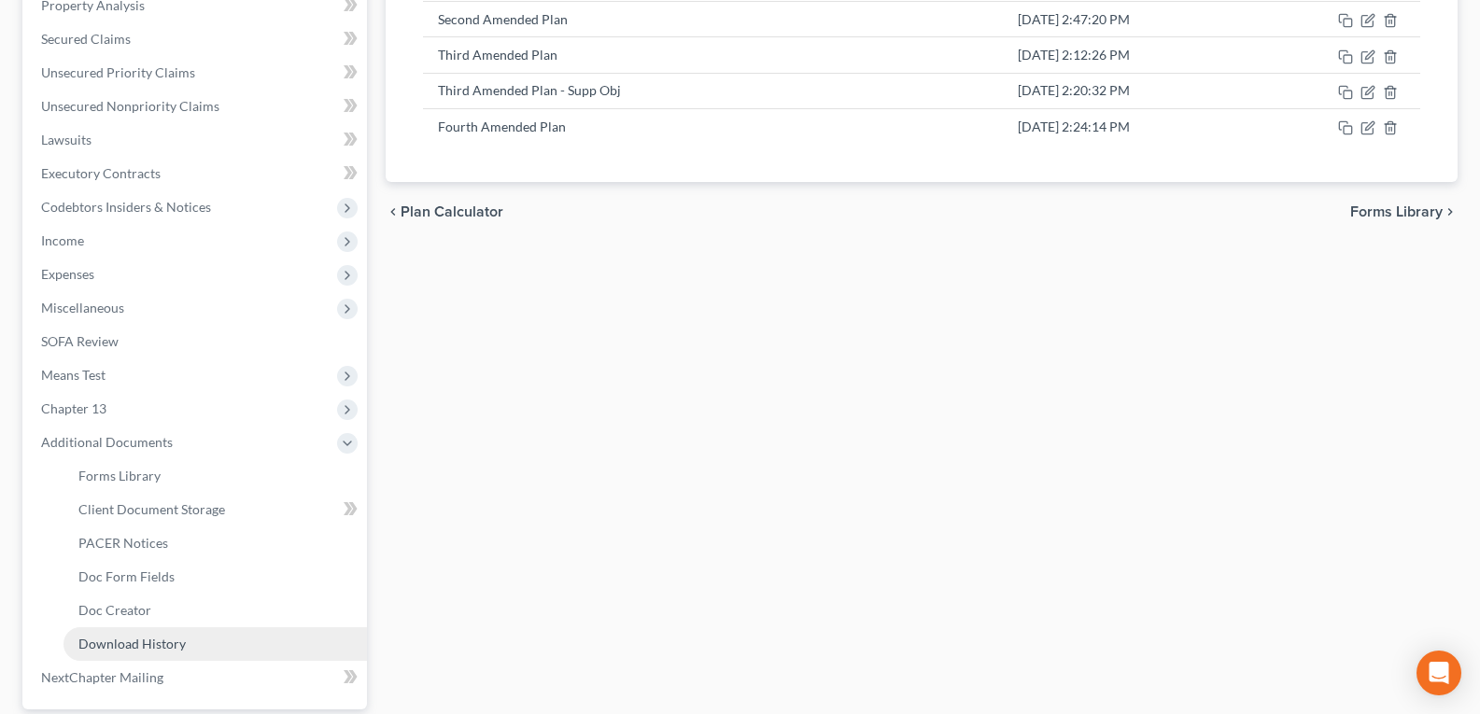
click at [120, 643] on span "Download History" at bounding box center [131, 644] width 107 height 16
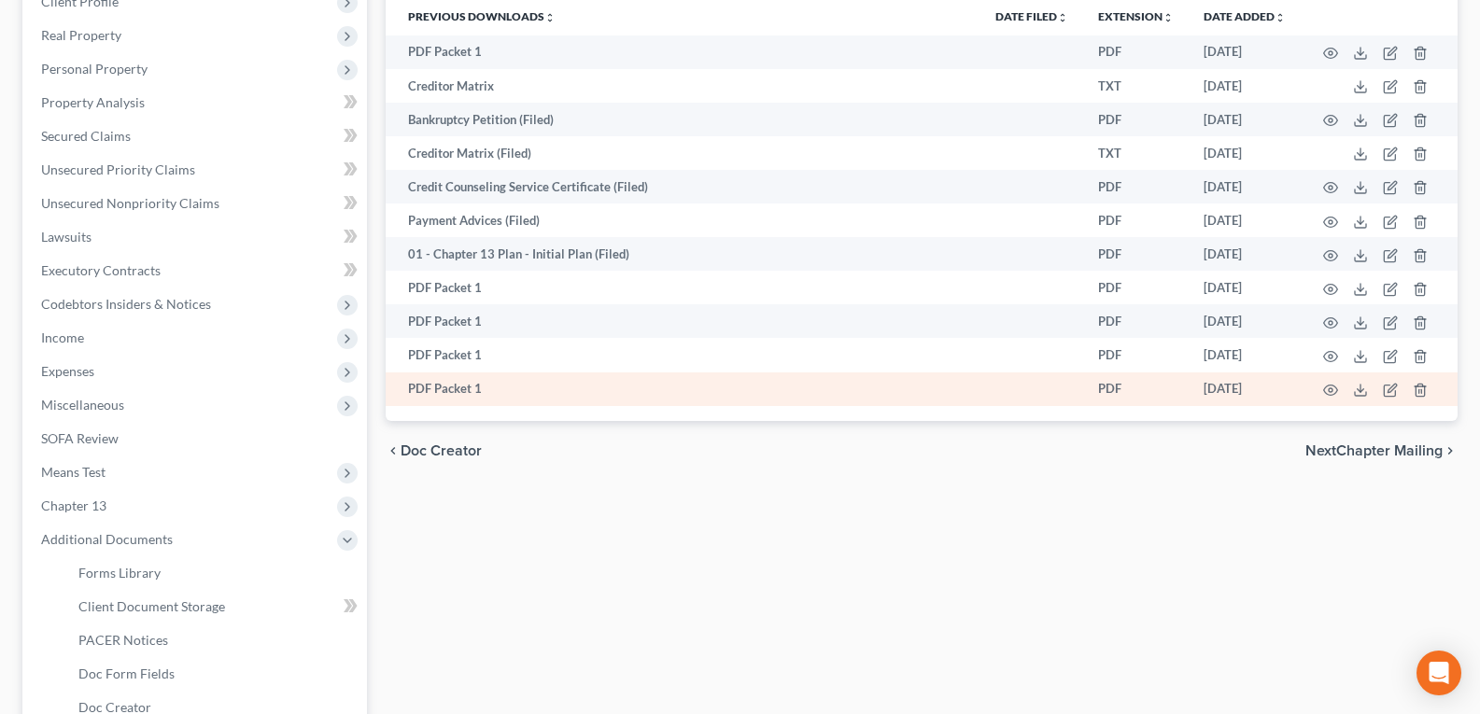
scroll to position [280, 0]
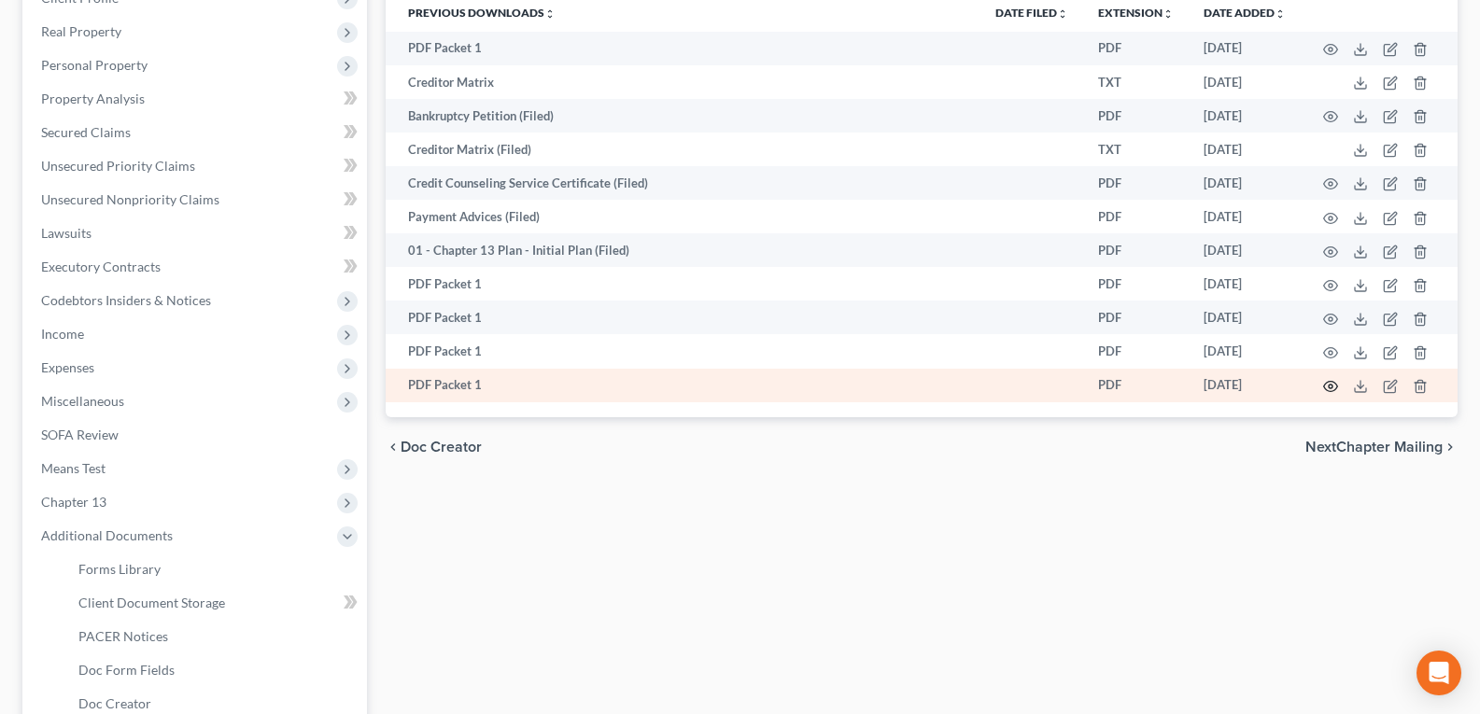
click at [1334, 384] on icon "button" at bounding box center [1330, 386] width 15 height 15
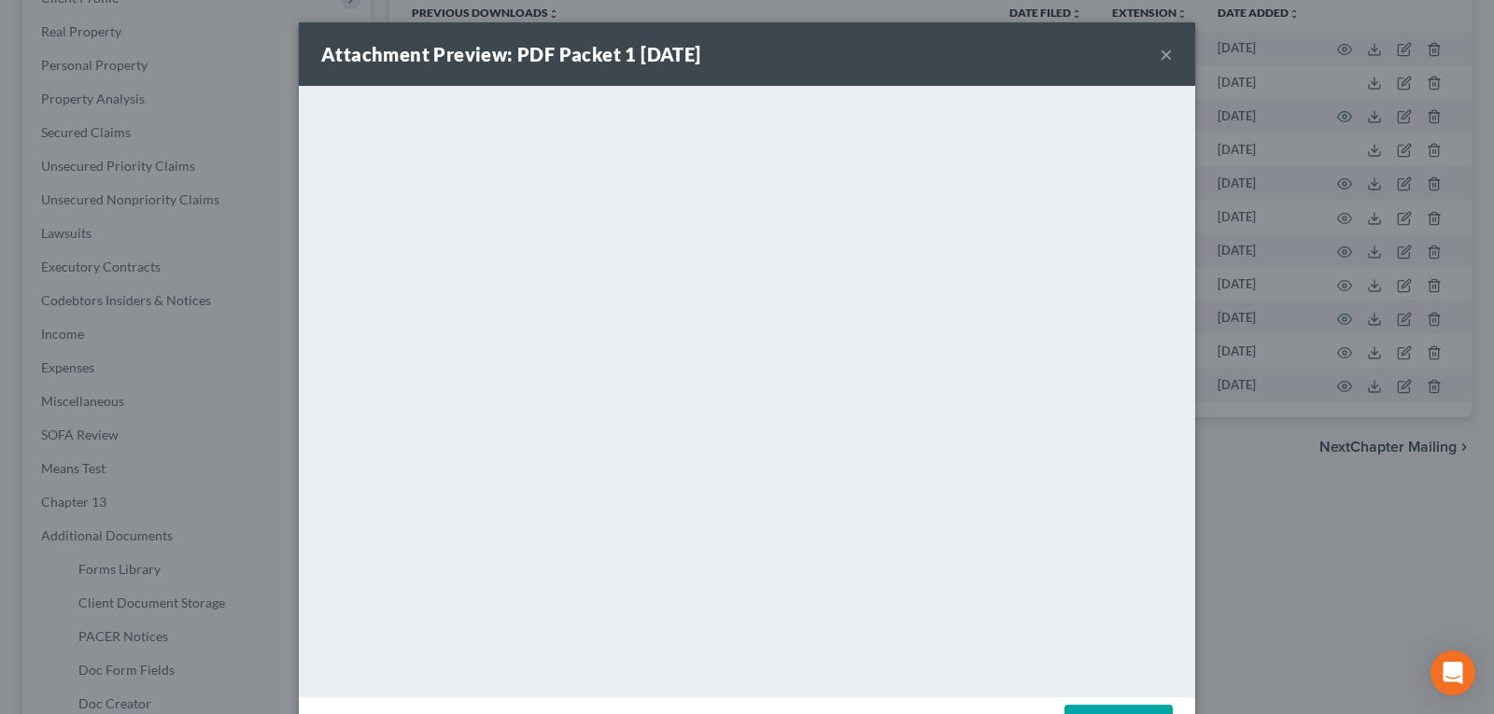
click at [1152, 57] on div "Attachment Preview: PDF Packet 1 [DATE] ×" at bounding box center [747, 54] width 897 height 64
click at [1160, 56] on button "×" at bounding box center [1166, 54] width 13 height 22
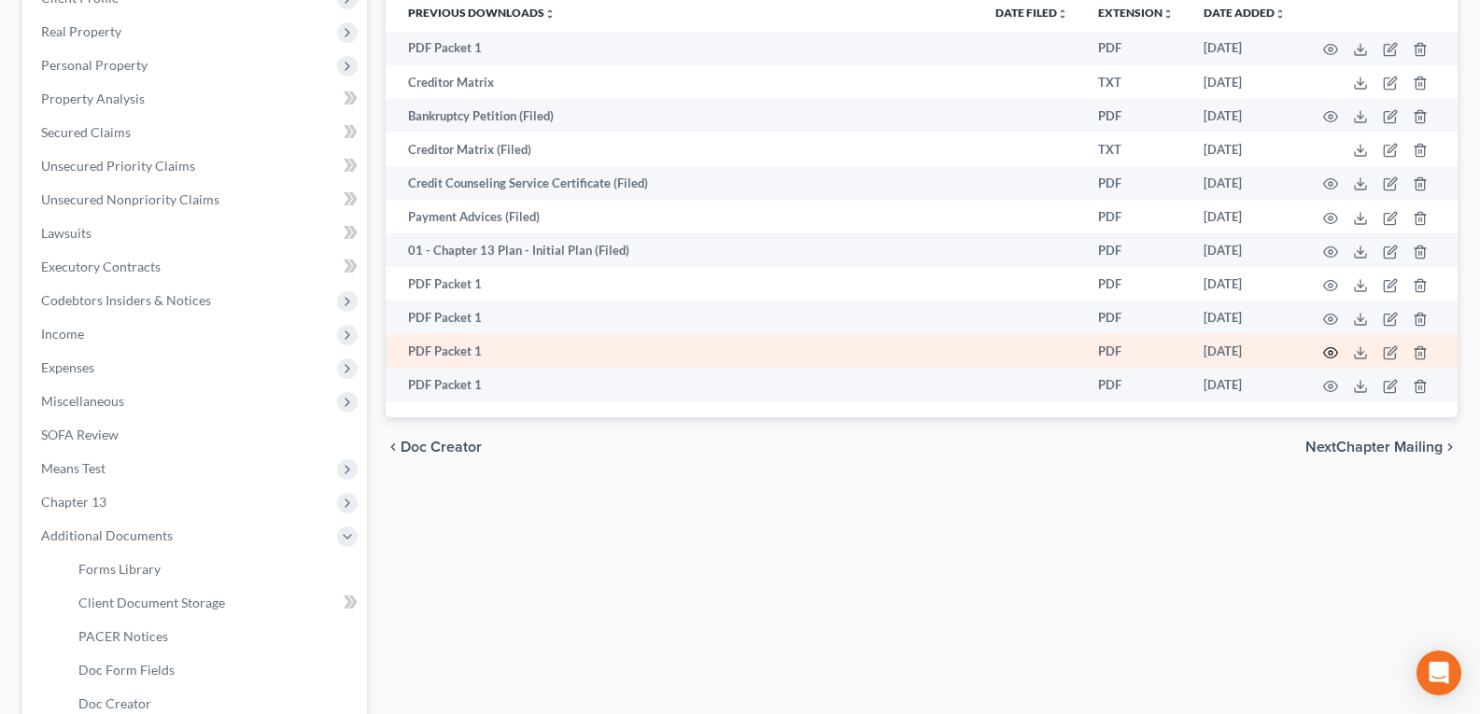
click at [1329, 358] on icon "button" at bounding box center [1331, 353] width 14 height 10
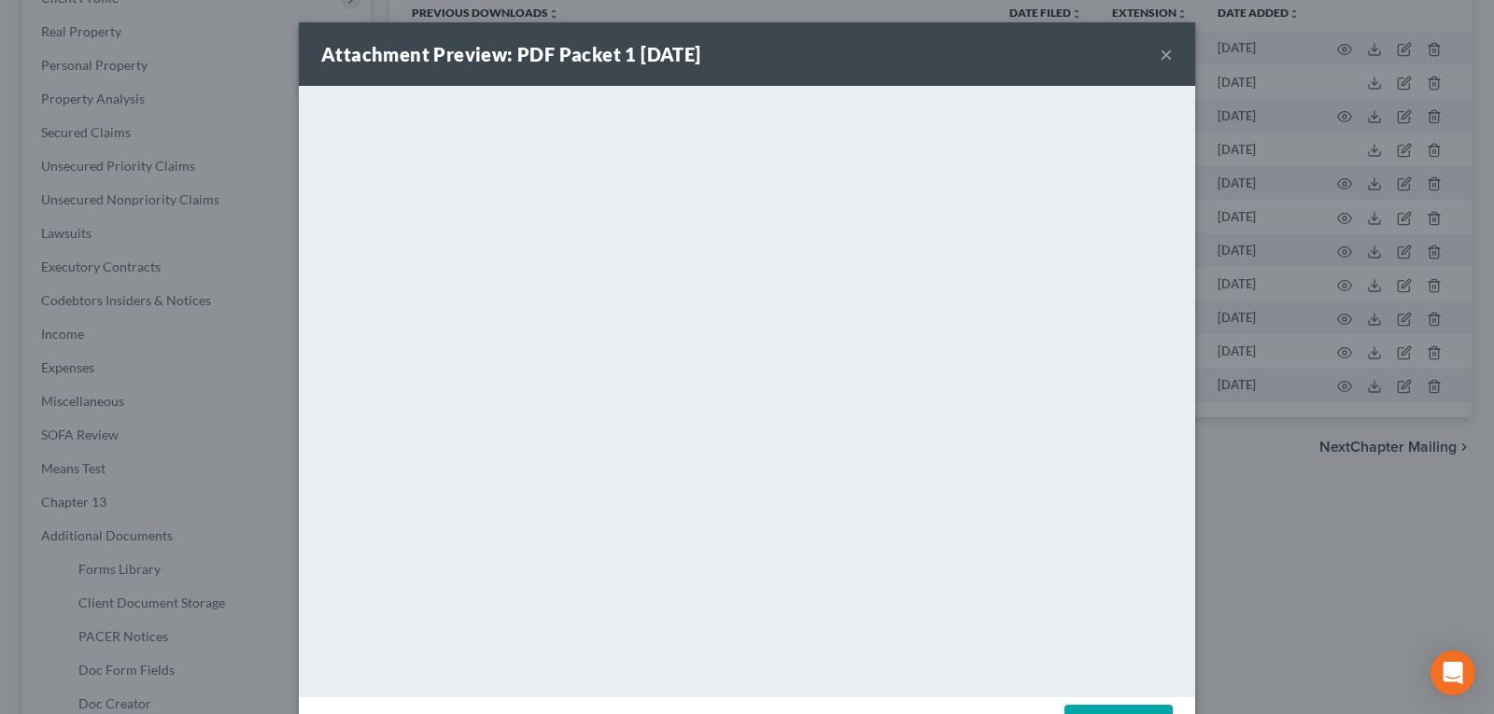
click at [1160, 55] on button "×" at bounding box center [1166, 54] width 13 height 22
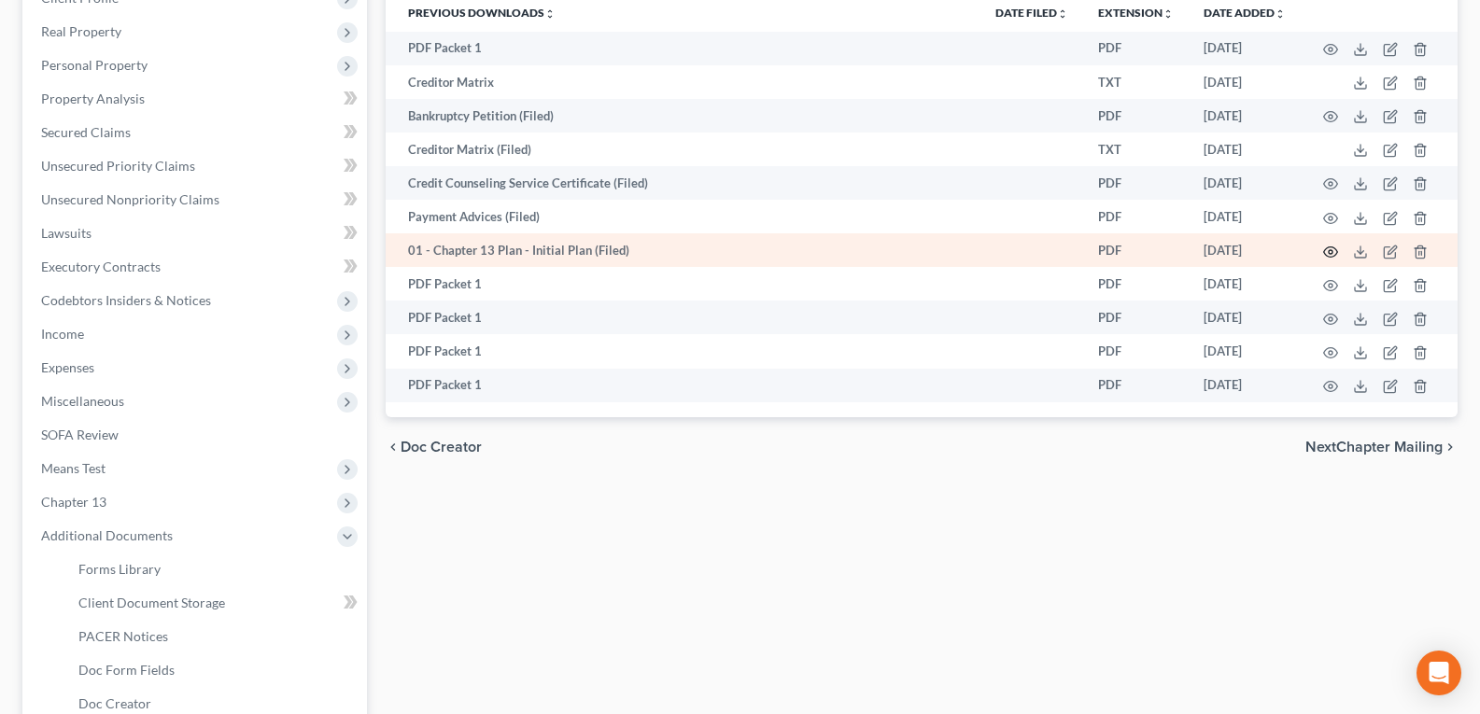
click at [1330, 253] on circle "button" at bounding box center [1331, 252] width 4 height 4
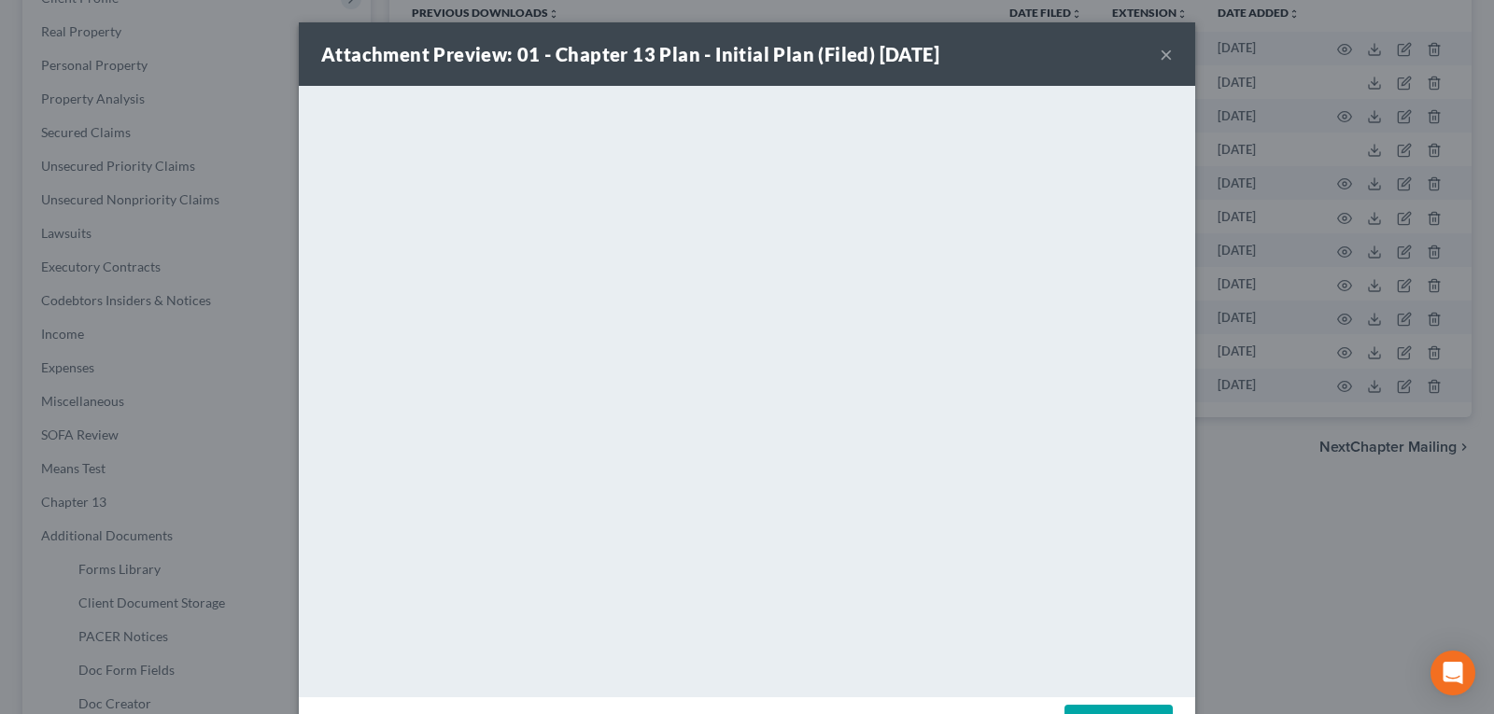
click at [1160, 58] on button "×" at bounding box center [1166, 54] width 13 height 22
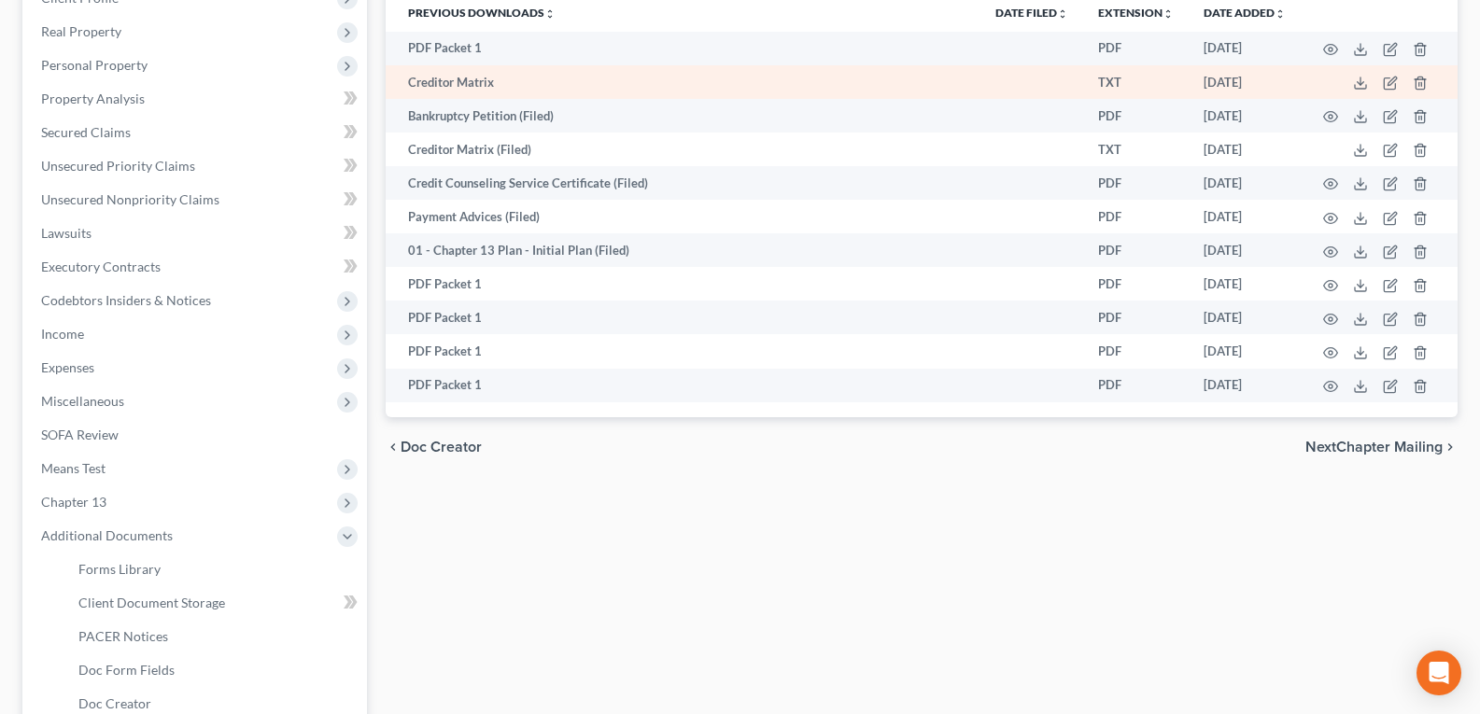
scroll to position [187, 0]
